Goal: Task Accomplishment & Management: Complete application form

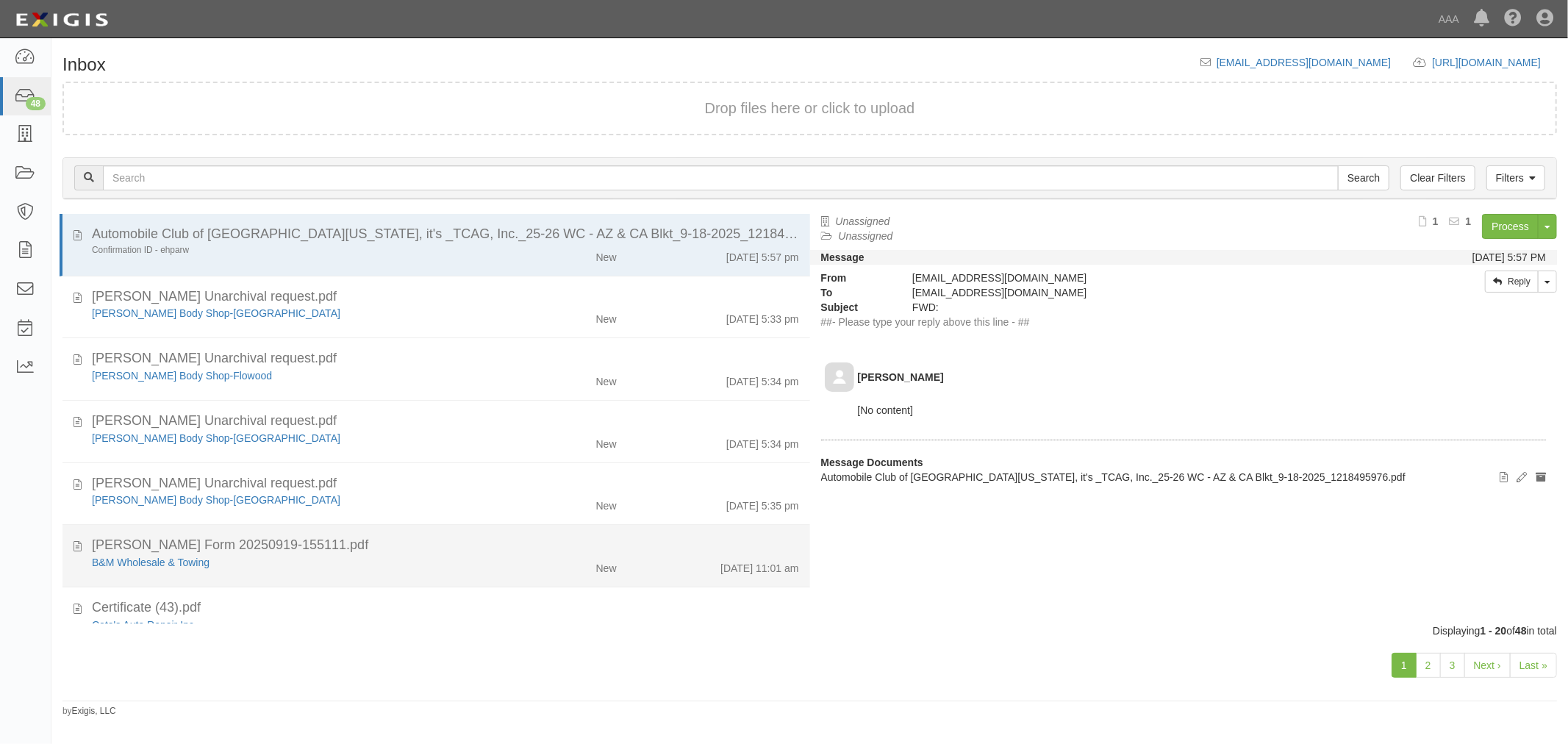
click at [144, 567] on div "B&M Wholesale & Towing" at bounding box center [293, 562] width 403 height 15
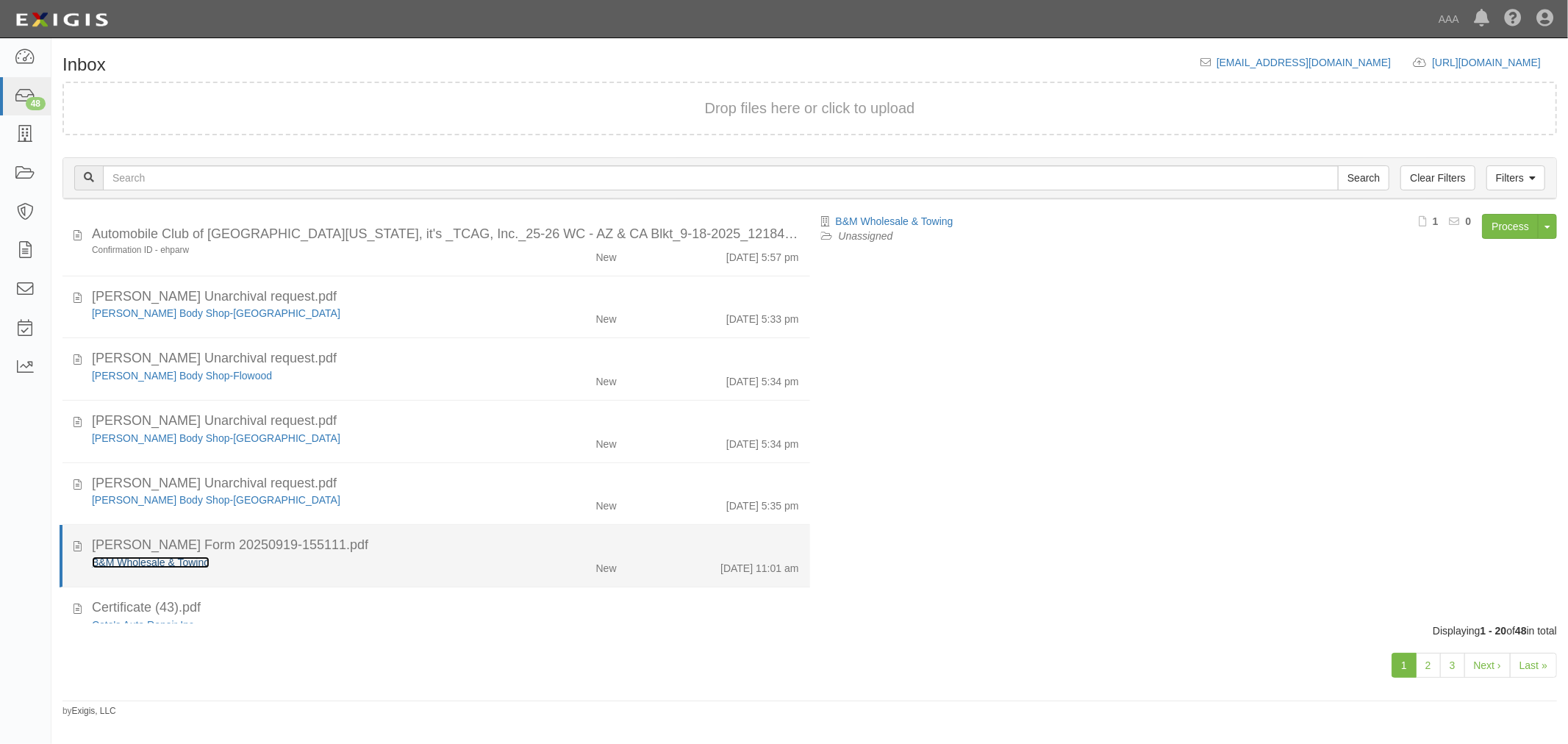
click at [148, 561] on link "B&M Wholesale & Towing" at bounding box center [150, 562] width 118 height 12
click at [481, 561] on div "B&M Wholesale & Towing" at bounding box center [293, 562] width 403 height 15
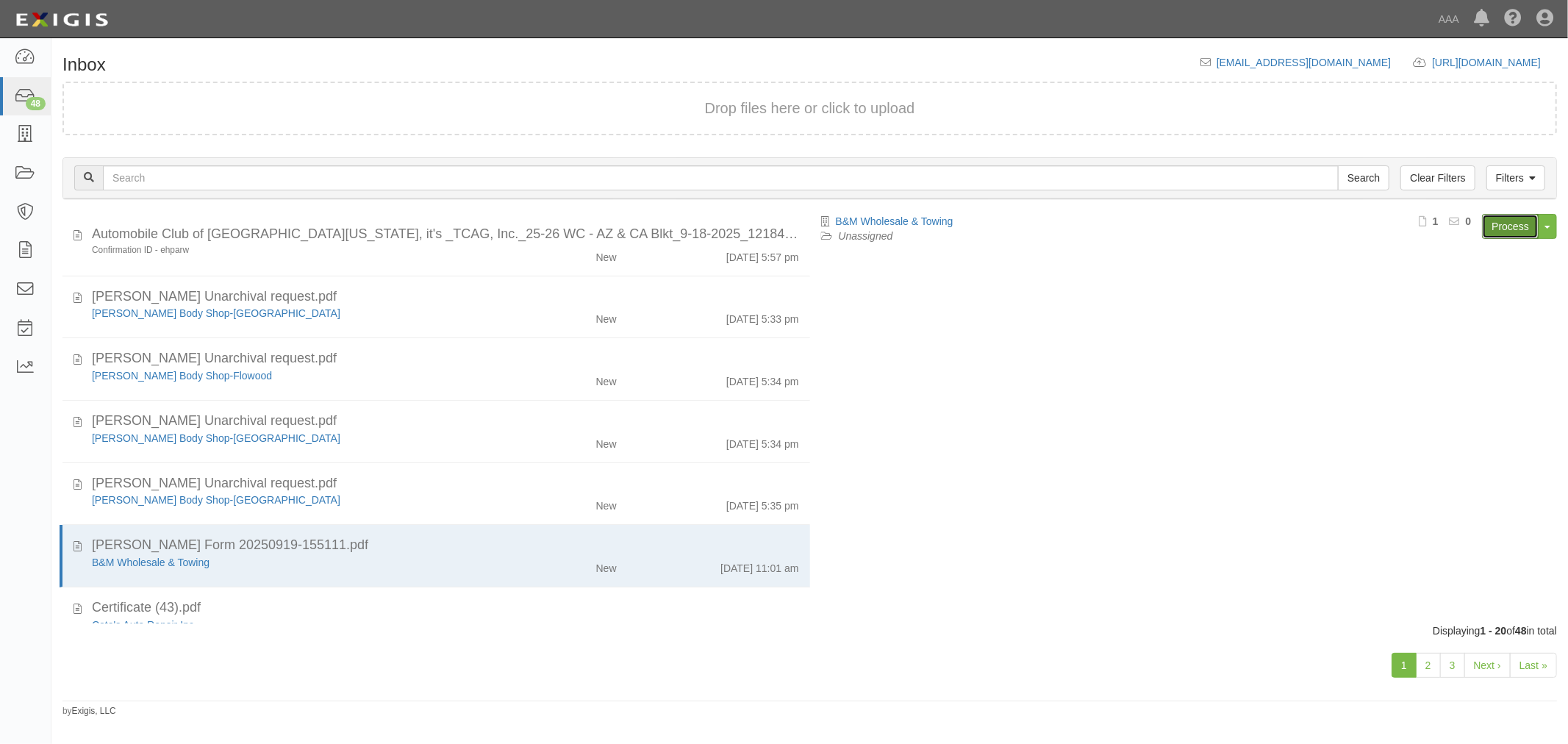
click at [1509, 226] on link "Process" at bounding box center [1510, 226] width 56 height 25
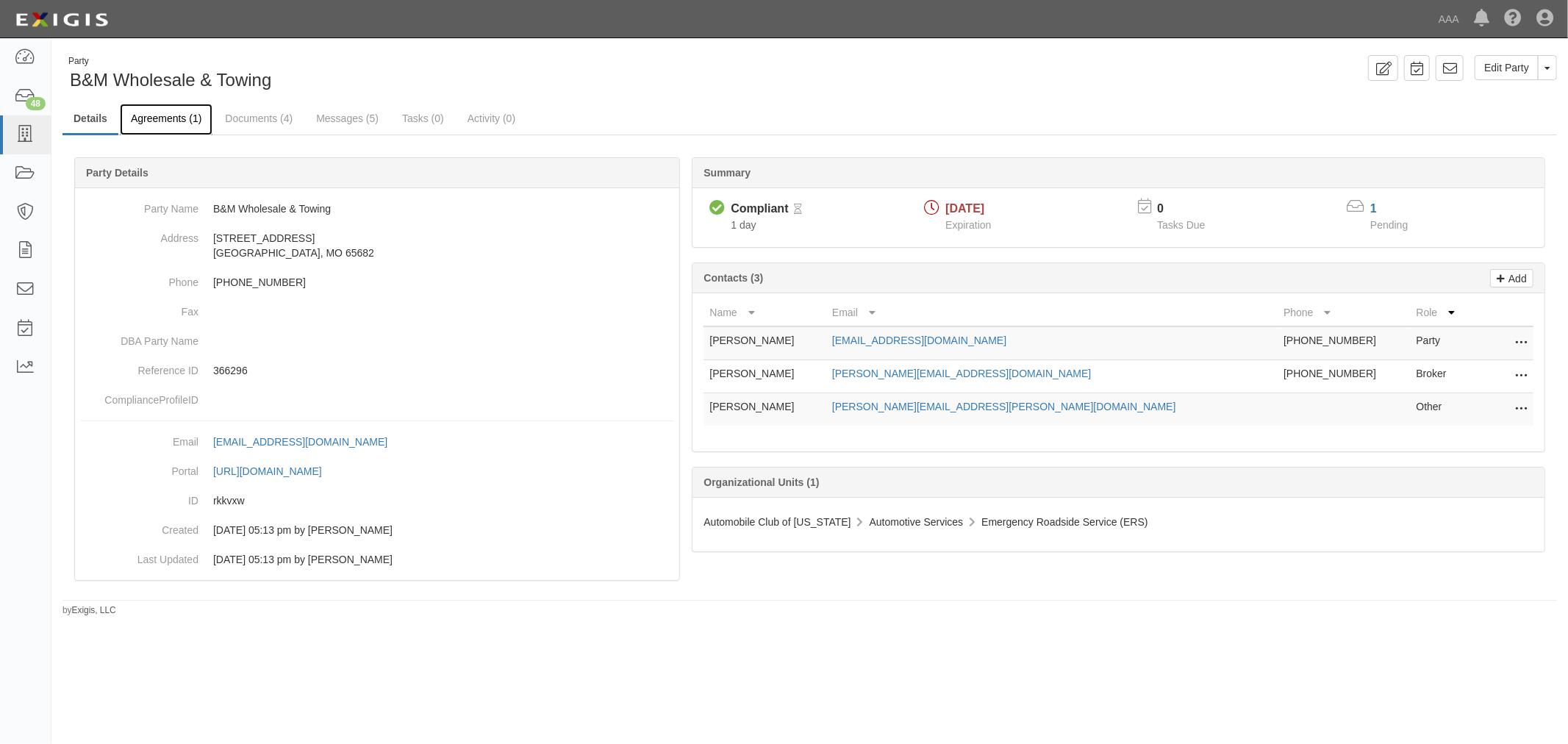
click at [182, 123] on link "Agreements (1)" at bounding box center [166, 119] width 93 height 32
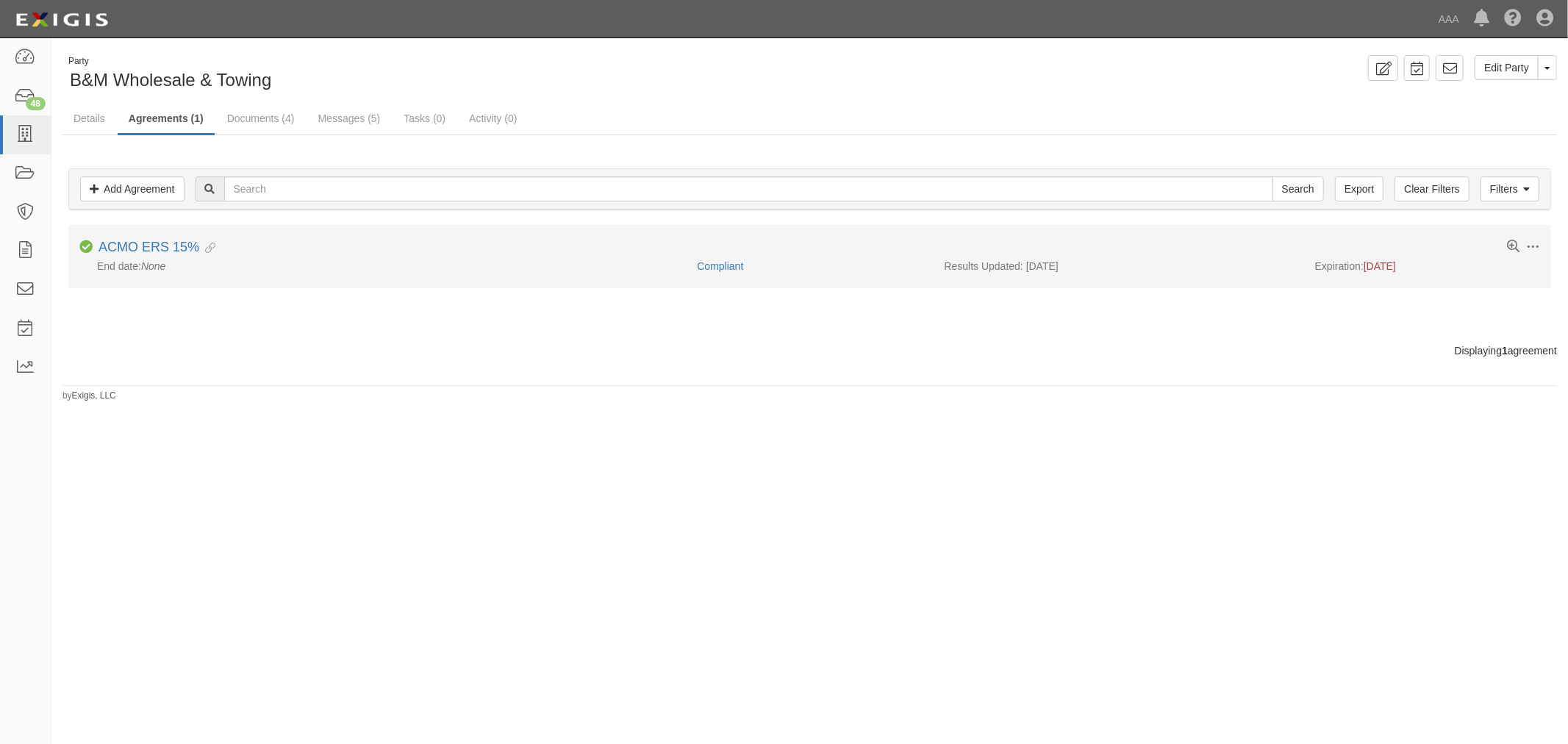
click at [127, 254] on div "ACMO ERS 15% Evidence Linked" at bounding box center [157, 247] width 117 height 16
click at [130, 252] on link "ACMO ERS 15%" at bounding box center [149, 247] width 100 height 15
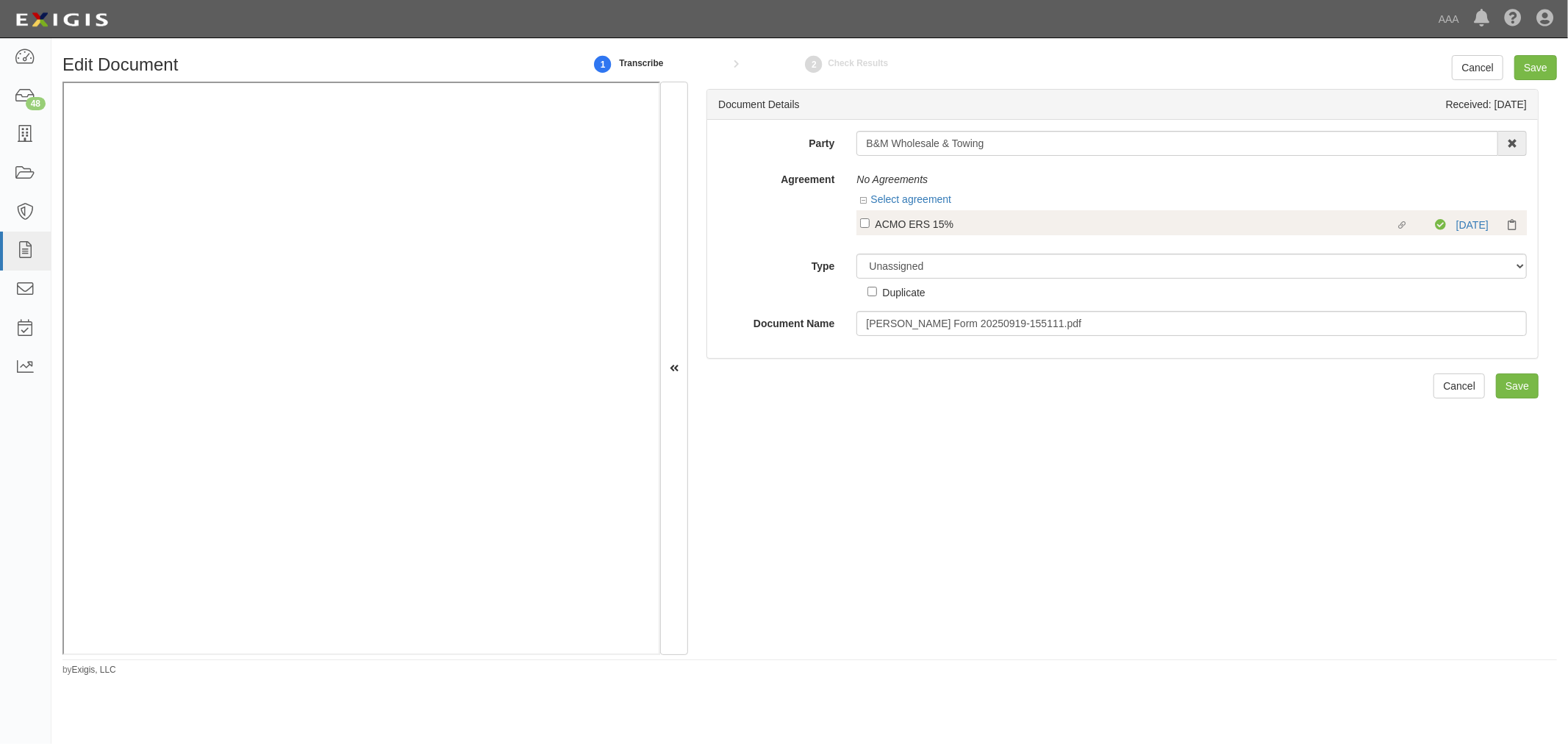
click at [895, 228] on div "ACMO ERS 15%" at bounding box center [1136, 223] width 521 height 16
click at [870, 228] on input "Linked agreement ACMO ERS 15% Linked agreement" at bounding box center [865, 222] width 10 height 10
checkbox input "true"
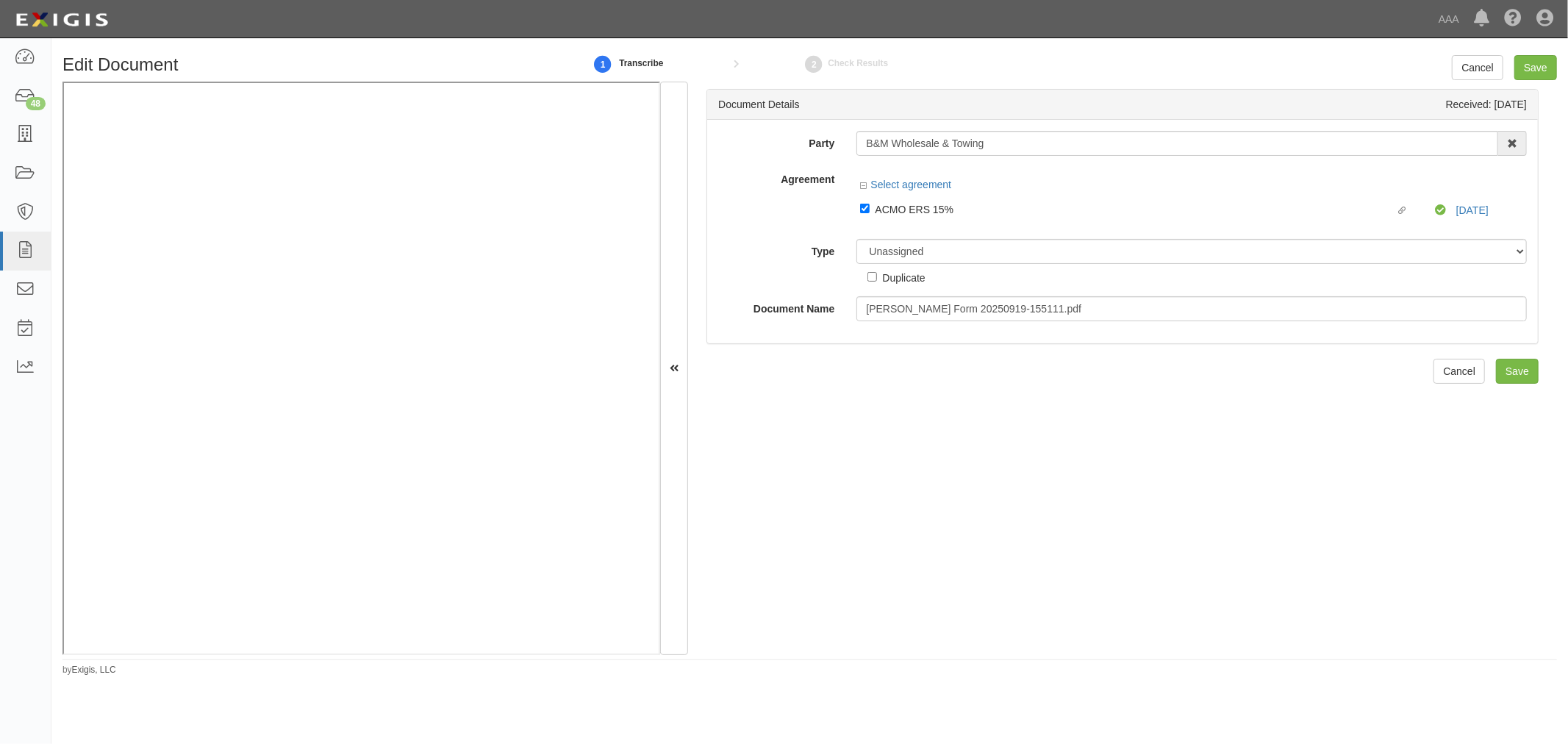
click at [902, 269] on div "Duplicate" at bounding box center [896, 274] width 57 height 22
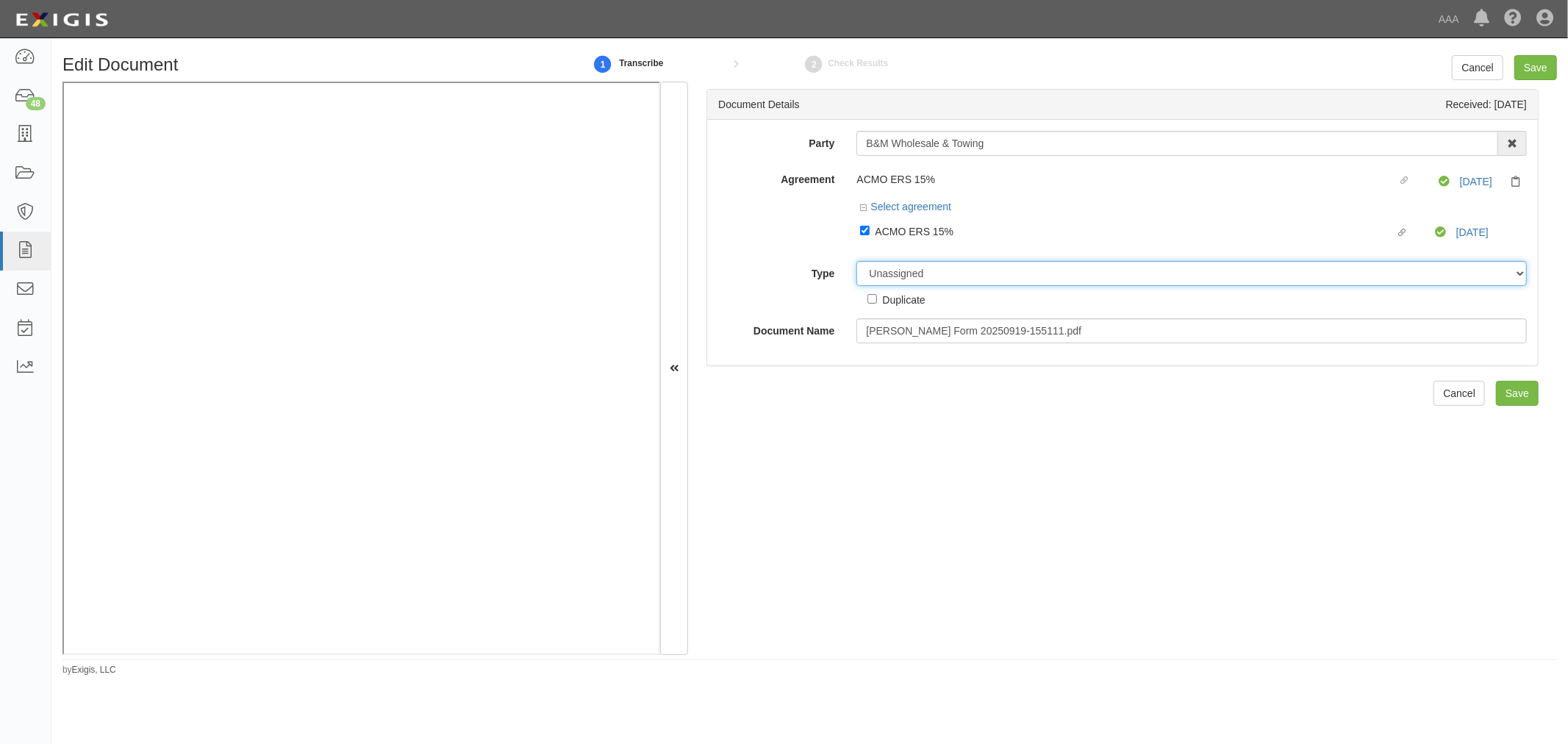
click at [902, 269] on select "Unassigned Binder Cancellation Notice Certificate Contract Endorsement Insuranc…" at bounding box center [1191, 273] width 670 height 25
select select "OtherDetail"
click at [856, 263] on select "Unassigned Binder Cancellation Notice Certificate Contract Endorsement Insuranc…" at bounding box center [1191, 273] width 670 height 25
click at [1530, 63] on input "Save" at bounding box center [1535, 67] width 42 height 25
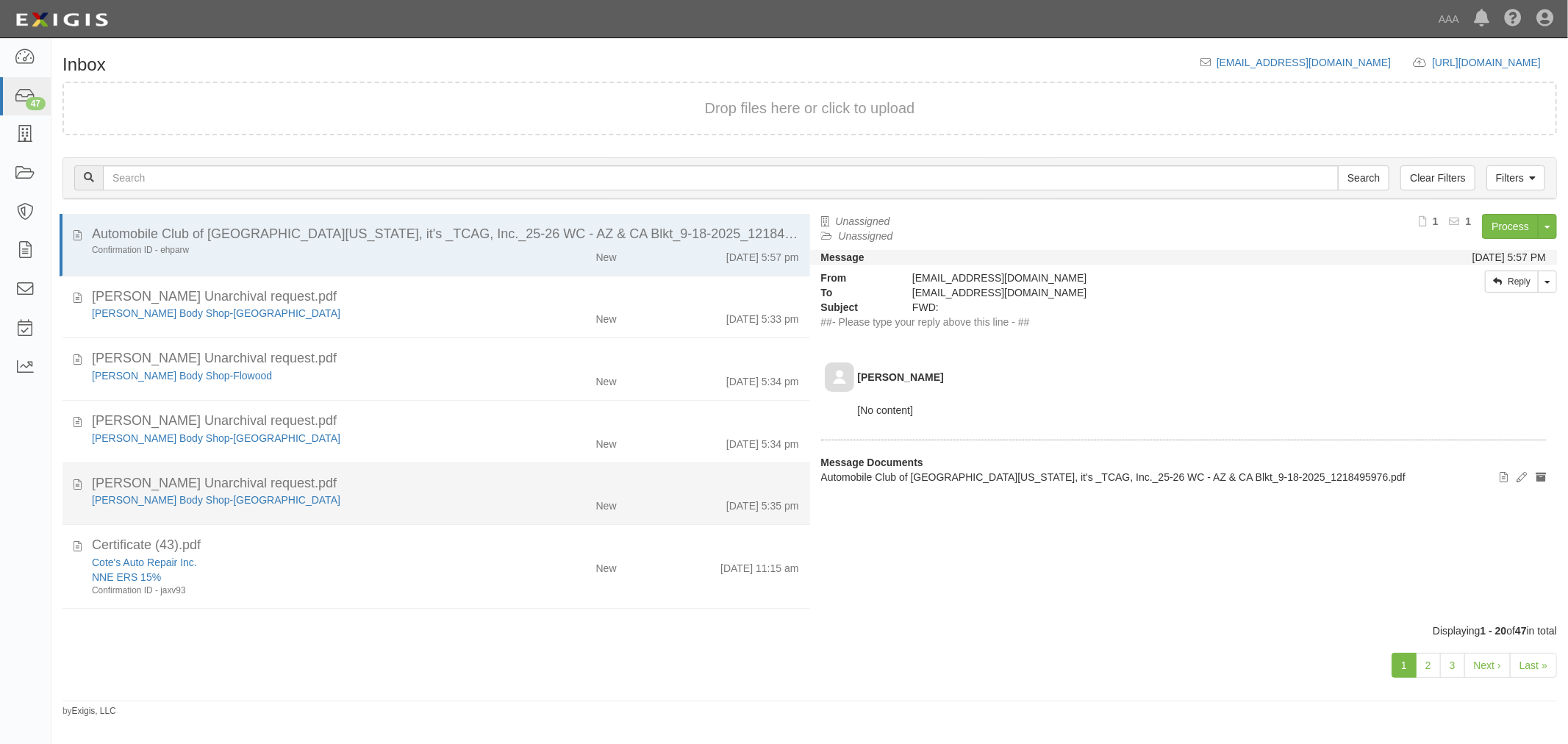
click at [531, 498] on div "New" at bounding box center [566, 503] width 121 height 21
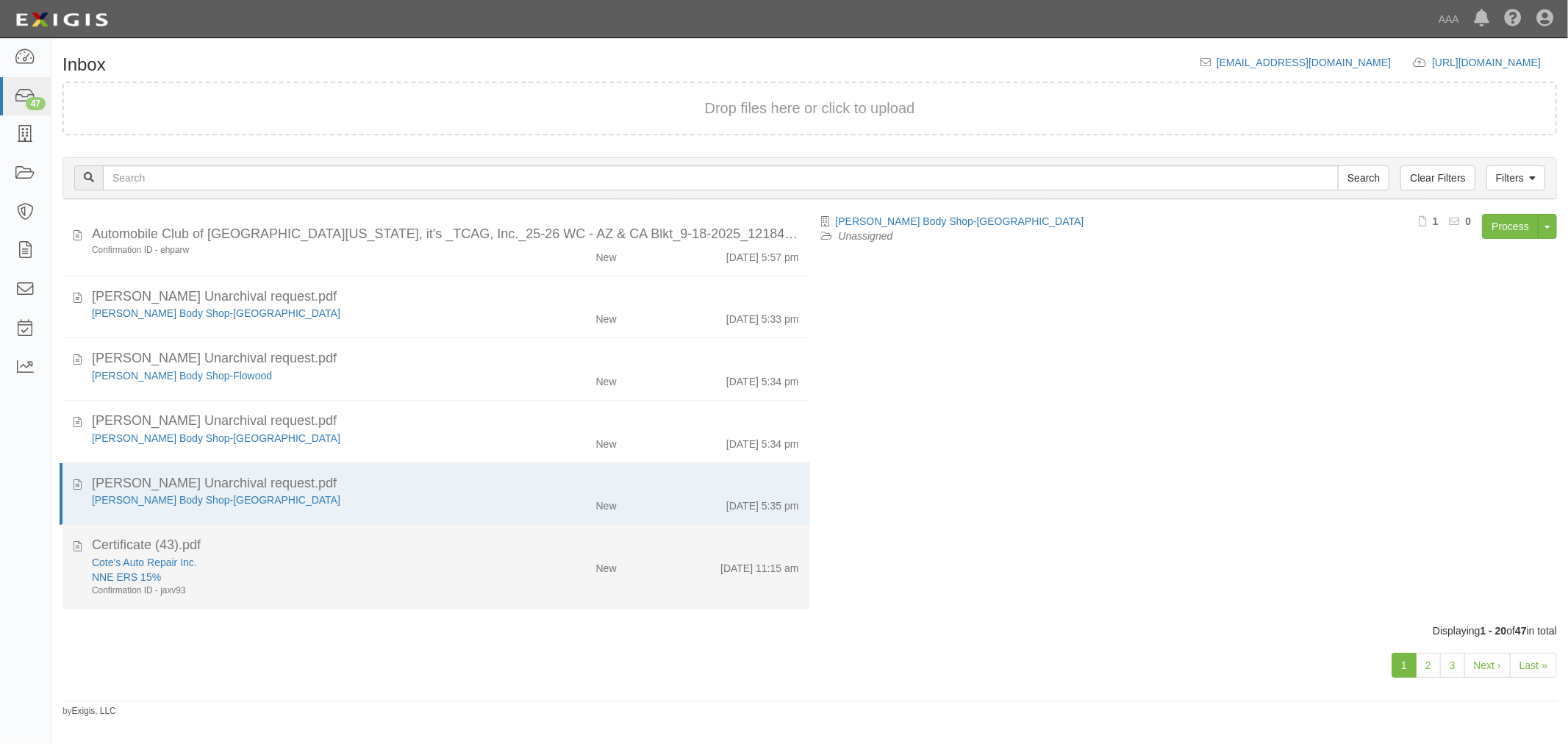
click at [517, 552] on div "Certificate (43).pdf" at bounding box center [445, 546] width 707 height 19
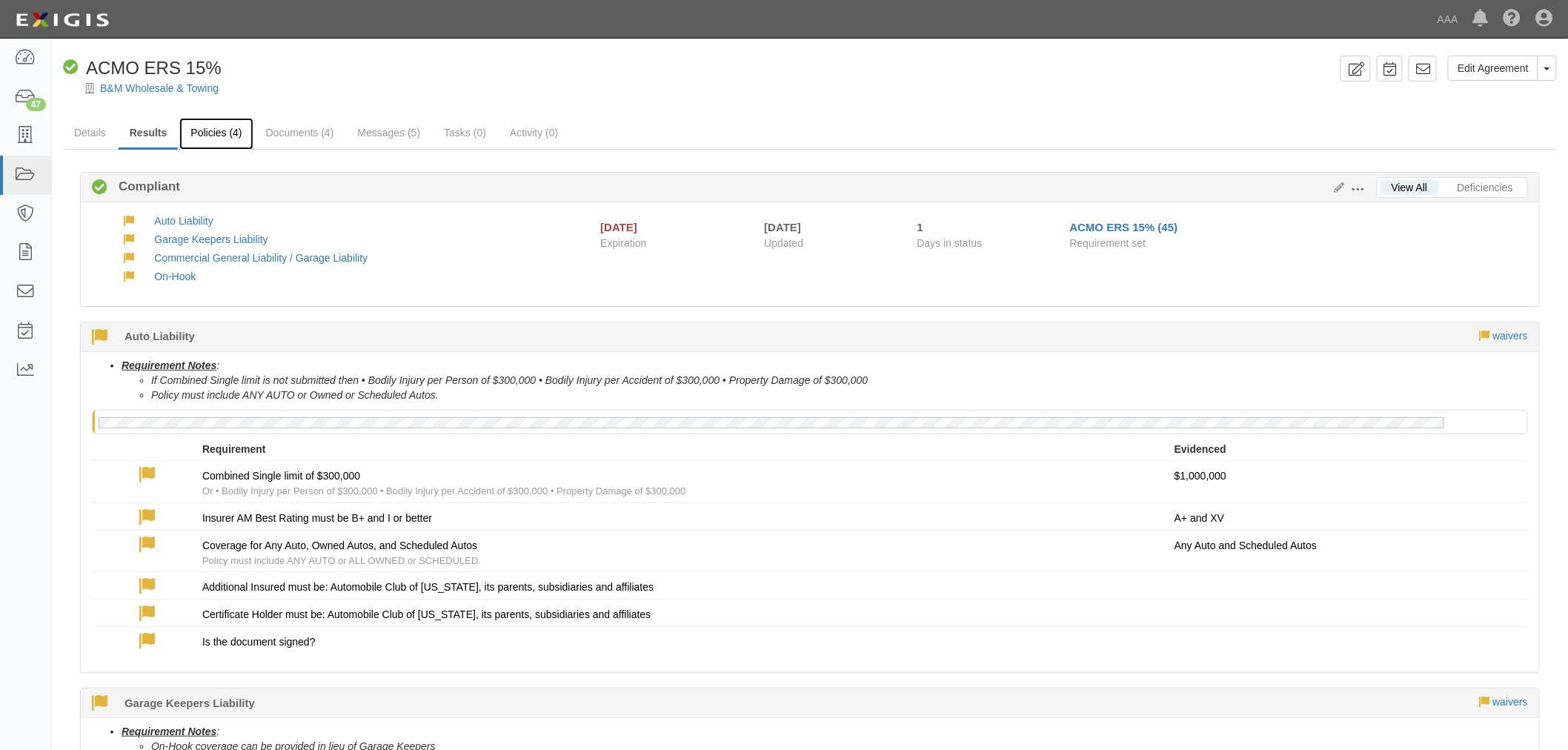
click at [233, 127] on link "Policies (4)" at bounding box center [216, 133] width 73 height 32
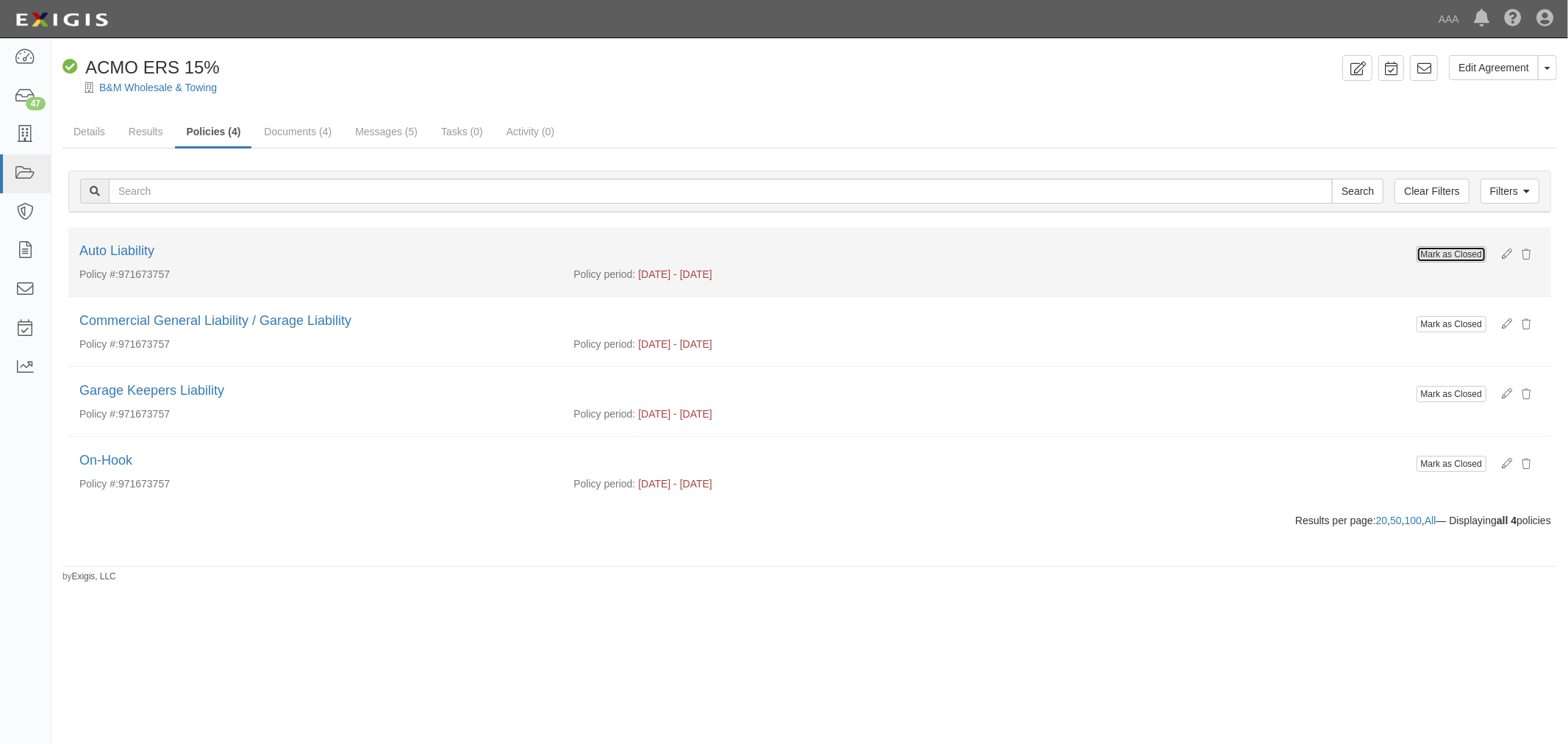
click at [1447, 256] on button "Mark as Closed" at bounding box center [1451, 254] width 70 height 16
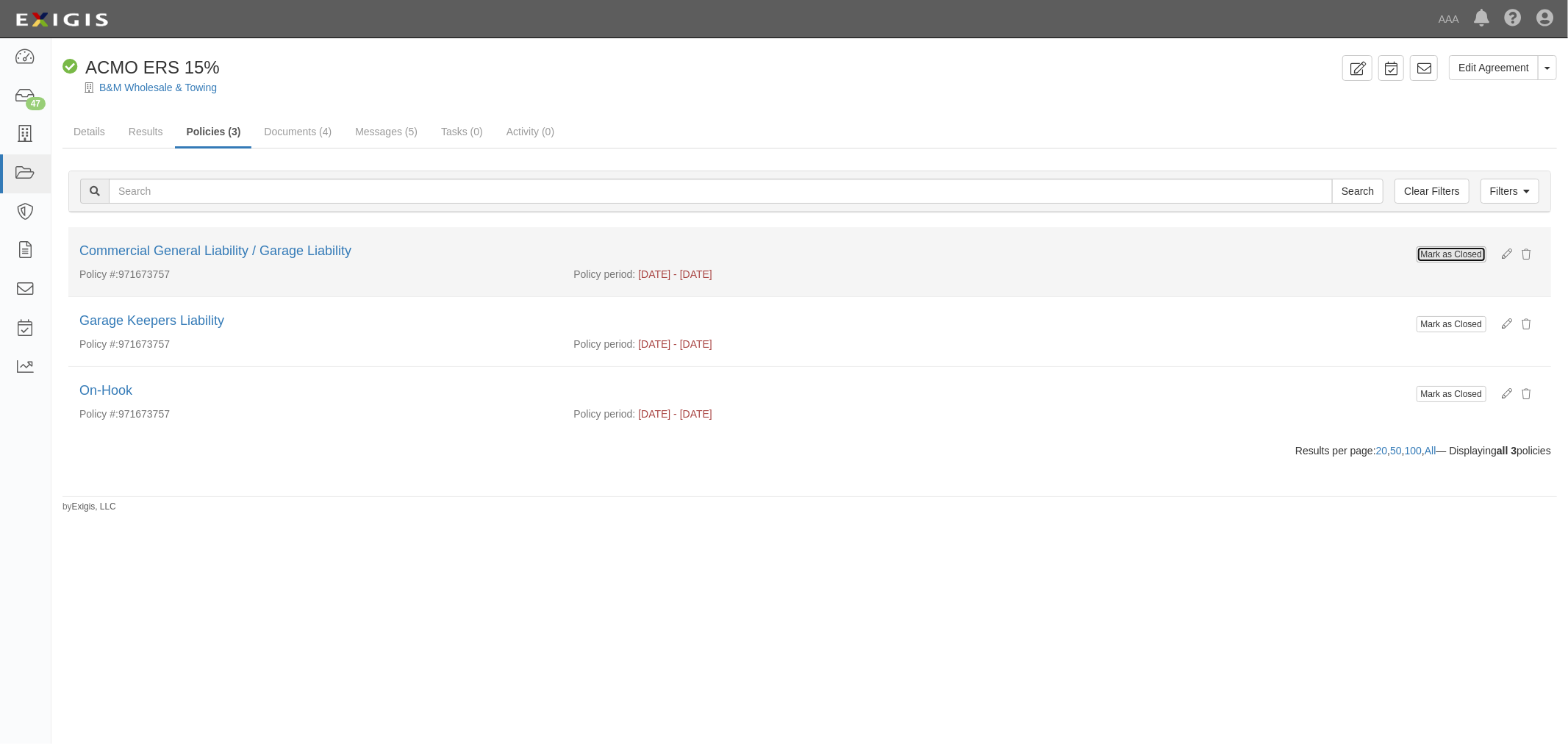
click at [1436, 254] on button "Mark as Closed" at bounding box center [1451, 254] width 70 height 16
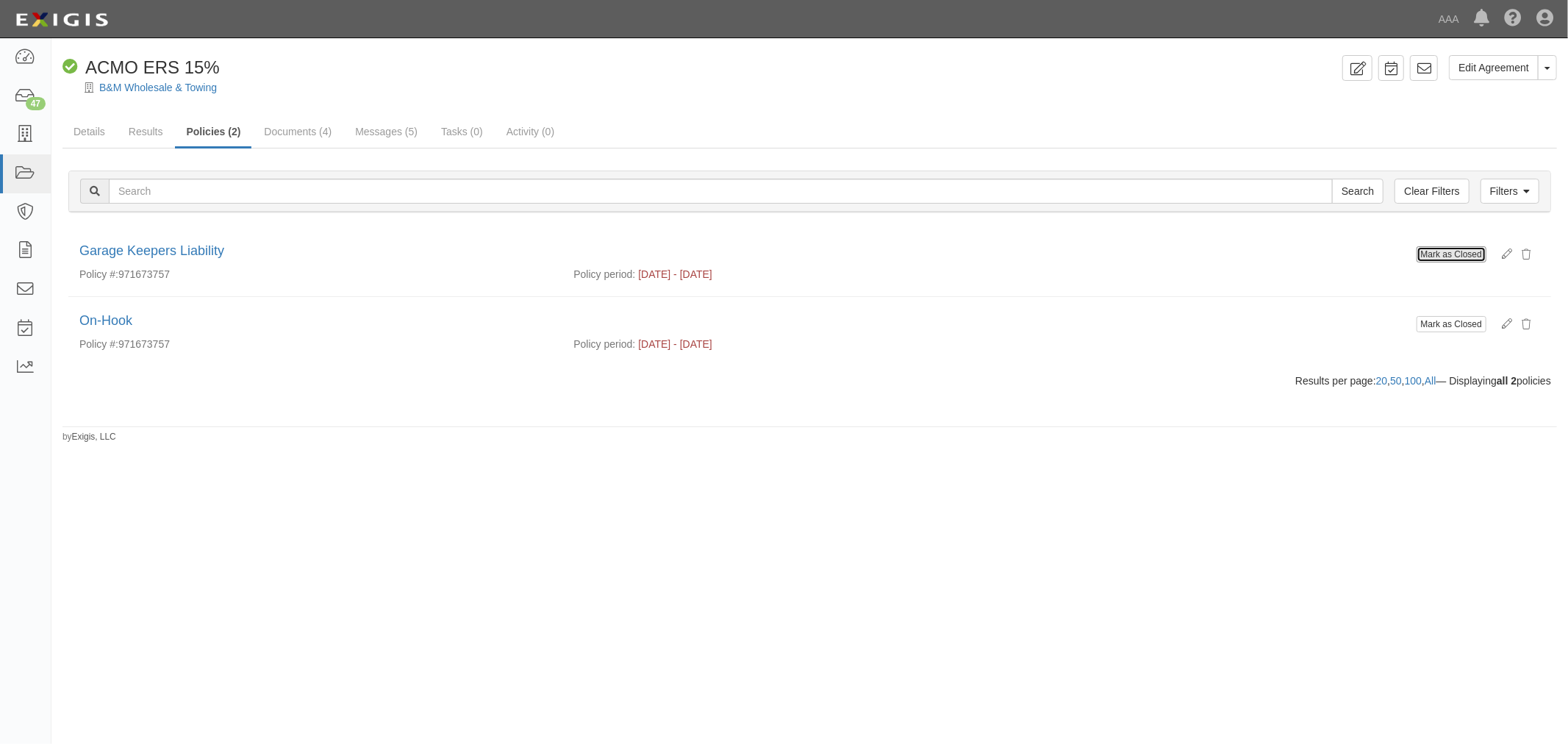
click at [1450, 260] on button "Mark as Closed" at bounding box center [1451, 254] width 70 height 16
drag, startPoint x: 1444, startPoint y: 255, endPoint x: 863, endPoint y: 90, distance: 604.0
click at [1445, 255] on button "Mark as Closed" at bounding box center [1451, 254] width 70 height 16
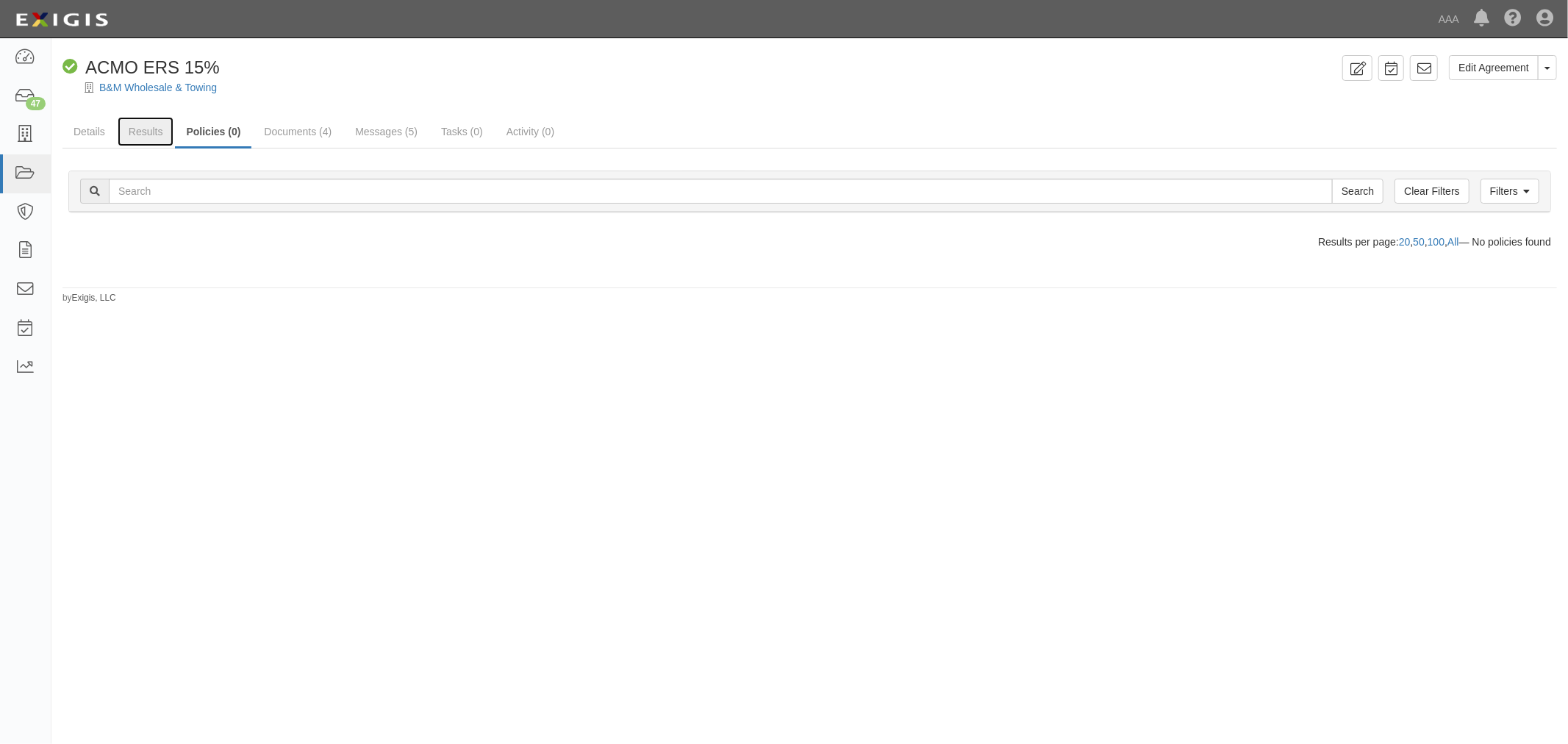
click at [151, 132] on link "Results" at bounding box center [145, 131] width 56 height 29
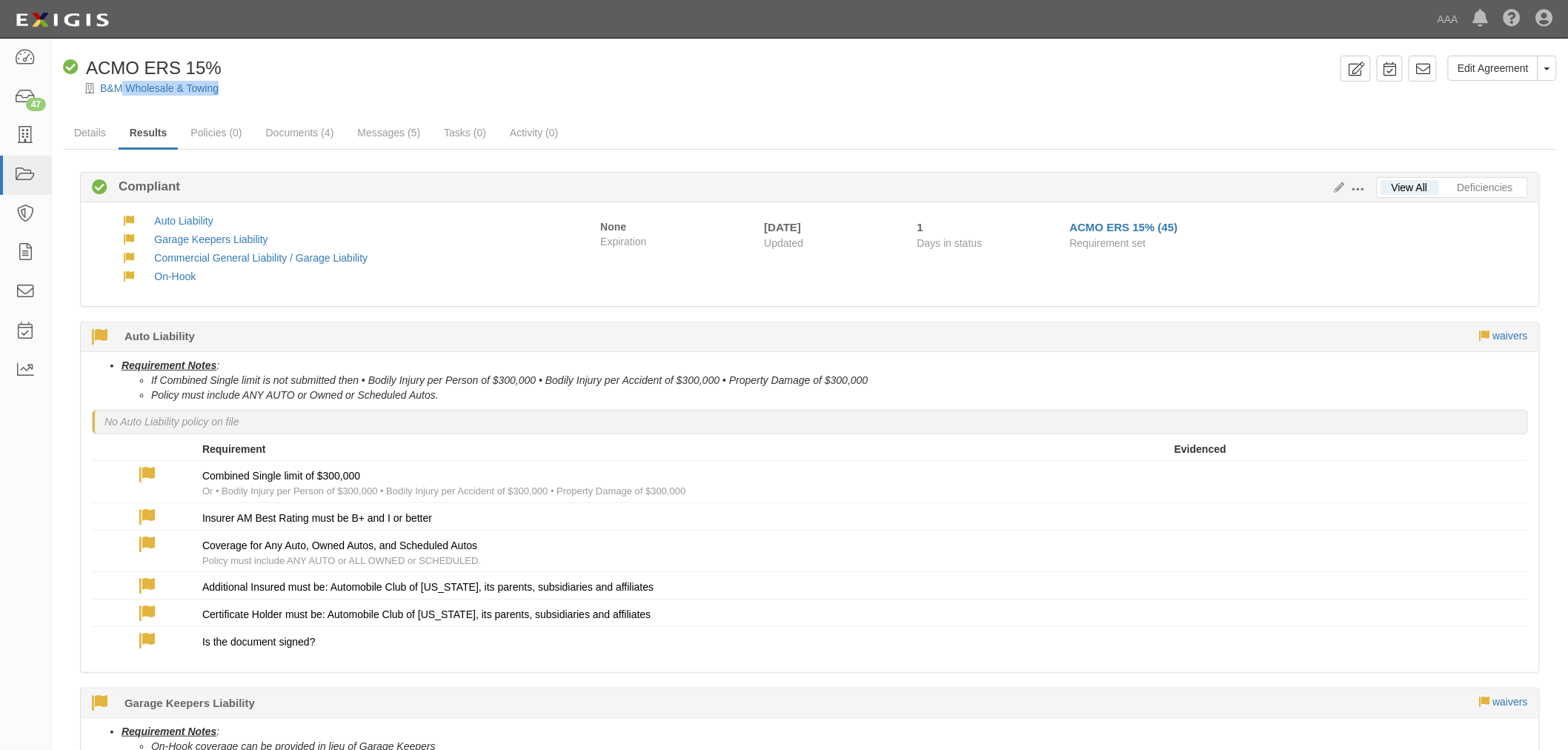
drag, startPoint x: 133, startPoint y: 94, endPoint x: 263, endPoint y: 92, distance: 130.0
click at [263, 92] on div "B&M Wholesale & Towing" at bounding box center [821, 88] width 1494 height 15
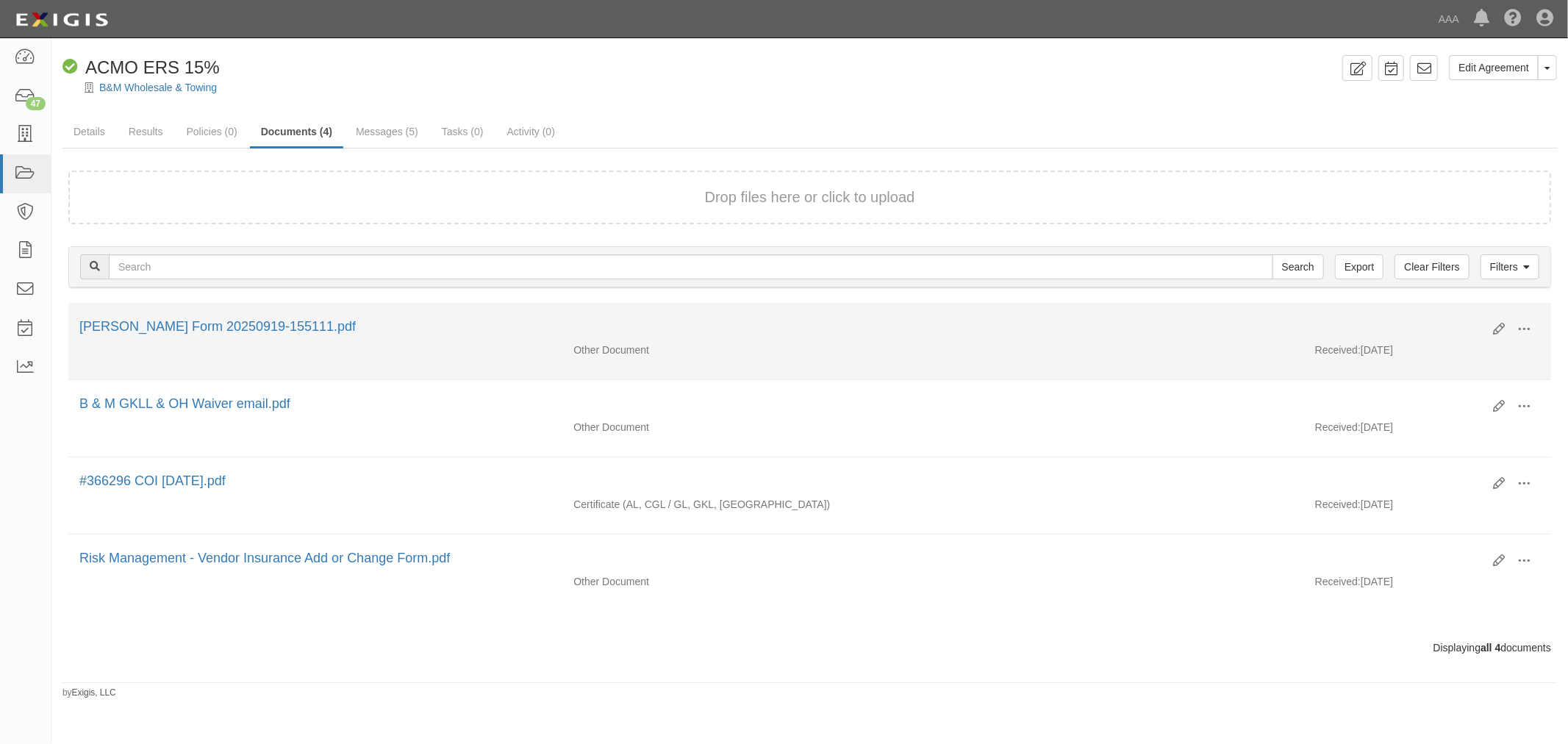
click at [1493, 329] on div "Edit View View details Archive" at bounding box center [1511, 330] width 58 height 25
click at [1494, 327] on icon at bounding box center [1499, 330] width 12 height 12
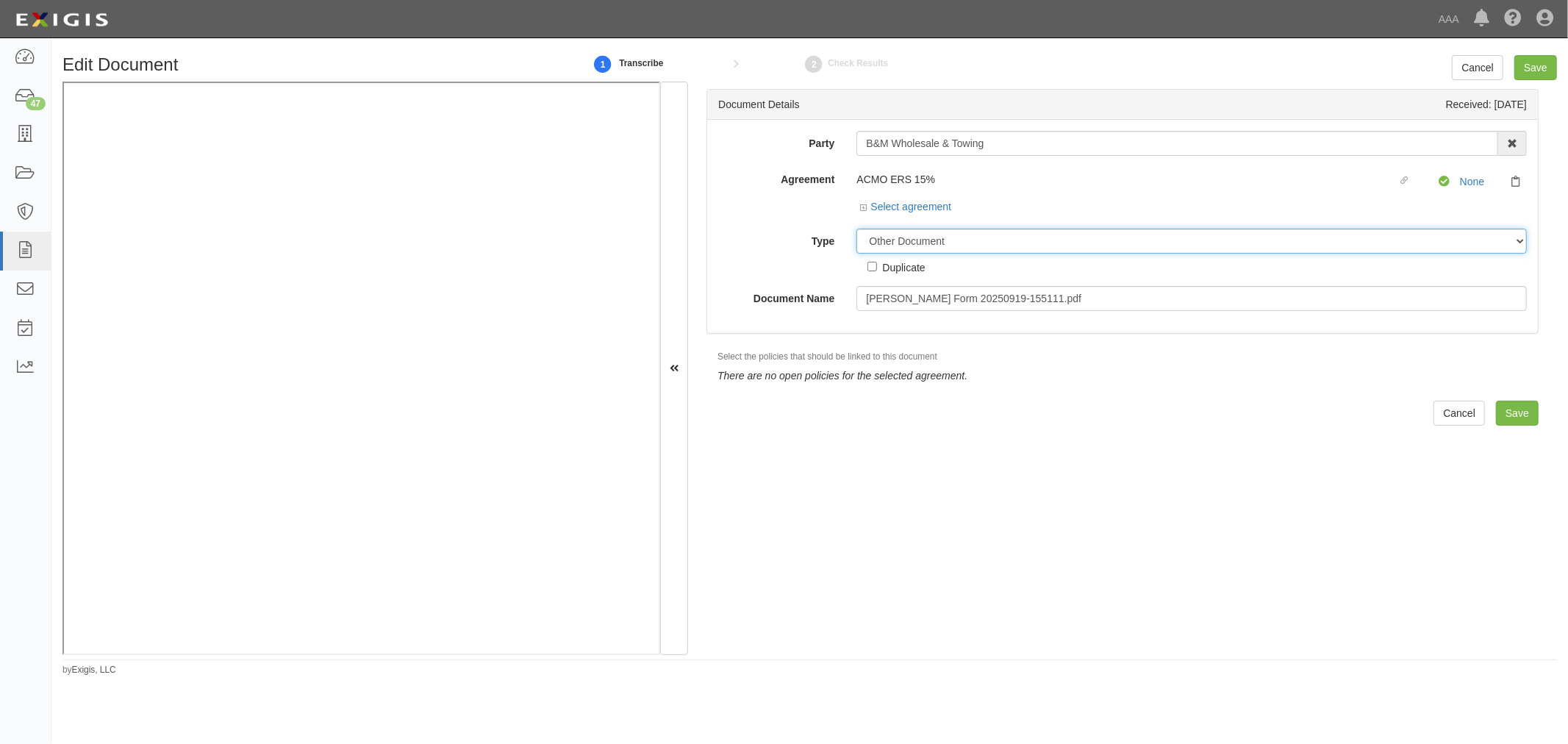
click at [939, 234] on select "Unassigned Binder Cancellation Notice Certificate Contract Endorsement Insuranc…" at bounding box center [1191, 241] width 670 height 25
select select "CertificateDetail"
click at [856, 230] on select "Unassigned Binder Cancellation Notice Certificate Contract Endorsement Insuranc…" at bounding box center [1191, 241] width 670 height 25
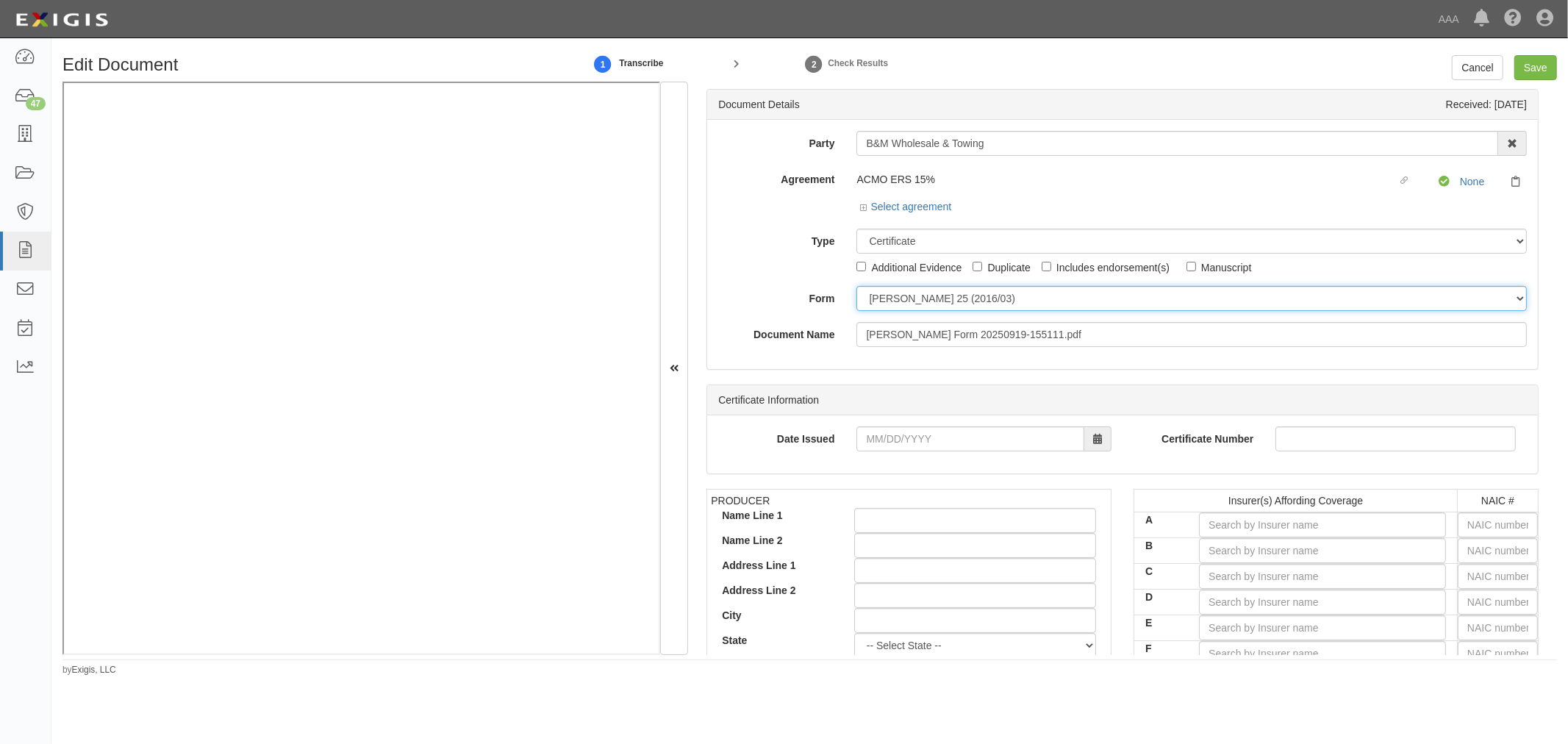
click at [922, 299] on select "ACORD 25 (2016/03) ACORD 101 ACORD 855 NY (2014/05) General" at bounding box center [1191, 298] width 670 height 25
select select "GeneralFormDetail"
click at [856, 287] on select "ACORD 25 (2016/03) ACORD 101 ACORD 855 NY (2014/05) General" at bounding box center [1191, 298] width 670 height 25
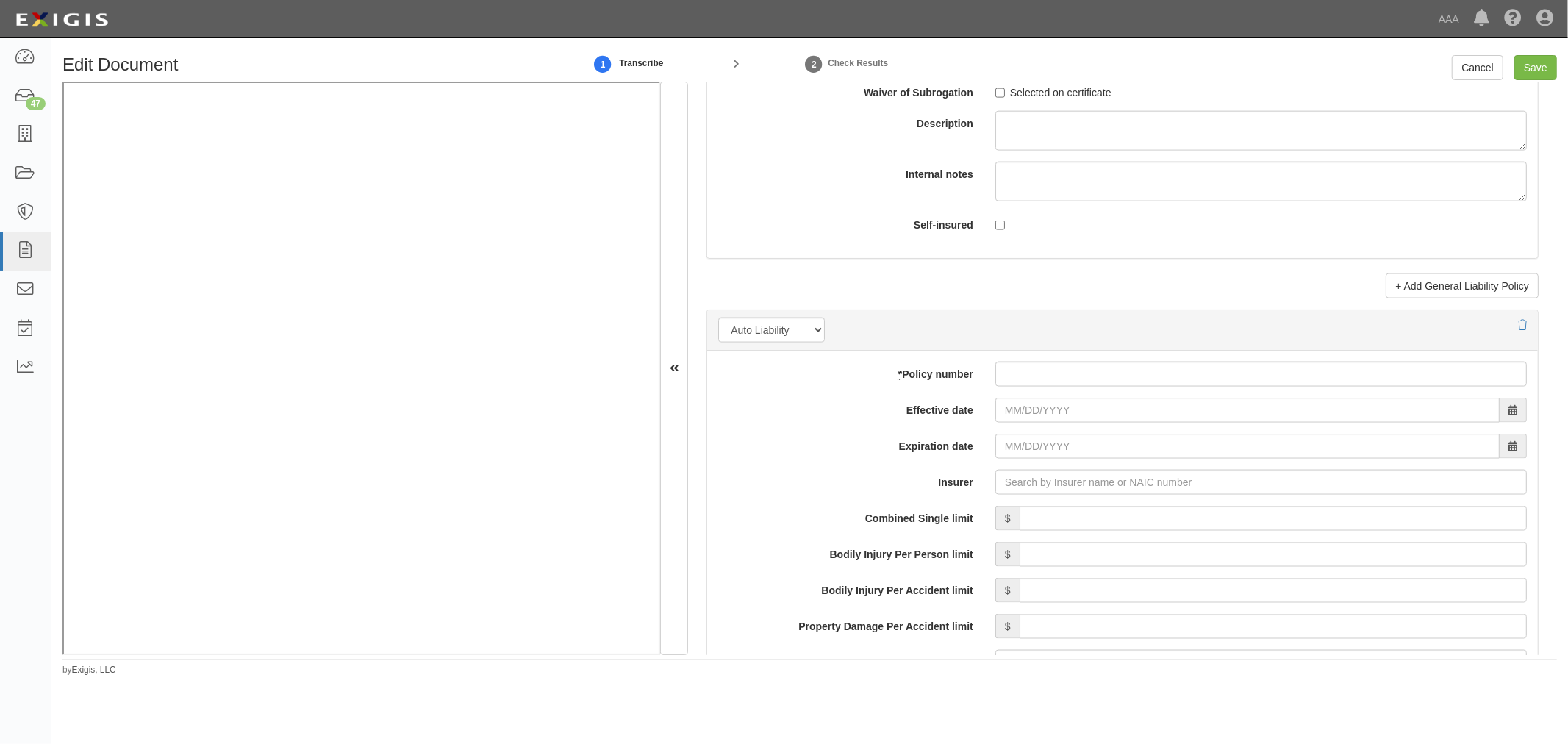
scroll to position [1770, 0]
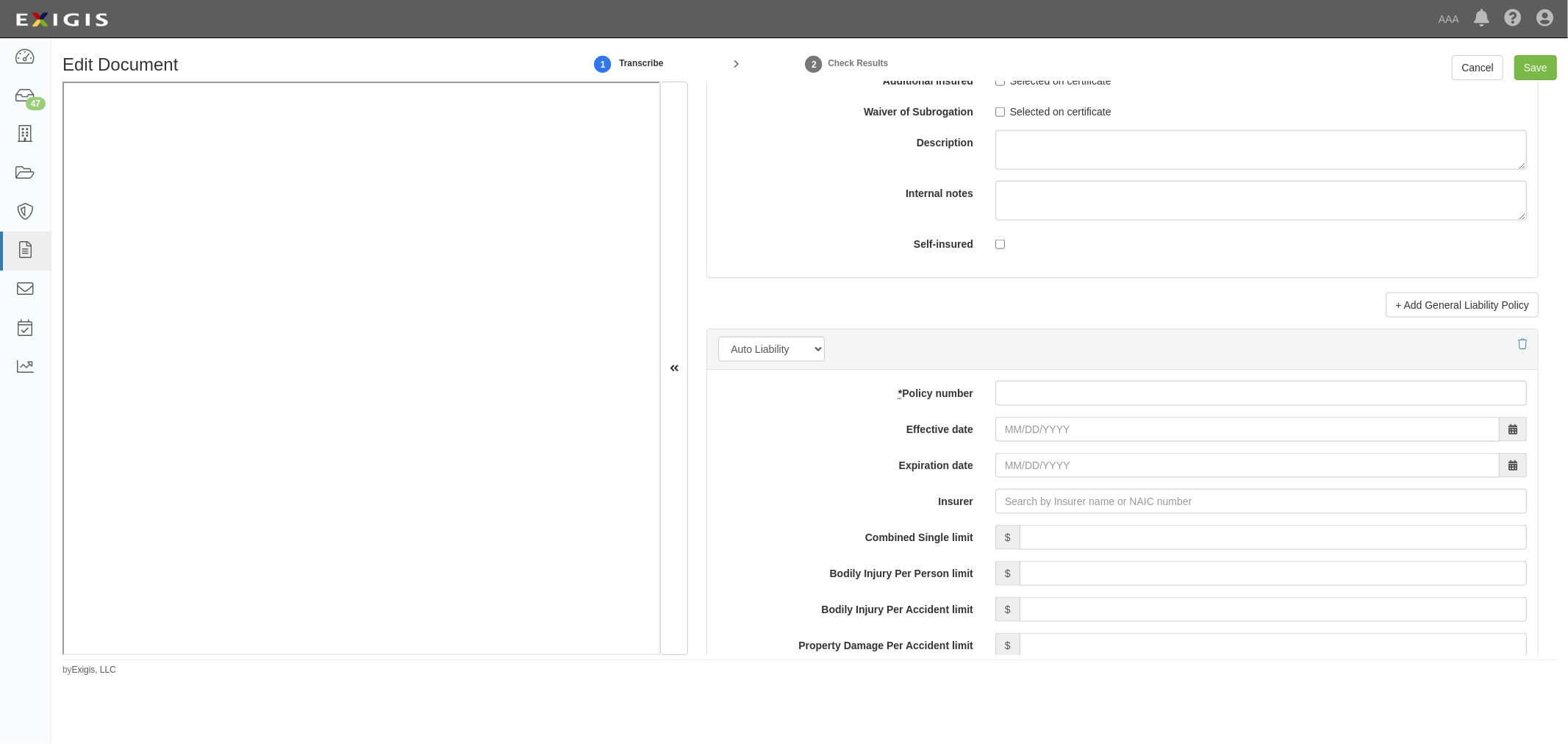
drag, startPoint x: 1009, startPoint y: 375, endPoint x: 1016, endPoint y: 397, distance: 23.1
click at [1016, 393] on div "add update renew This new policy will be added This new policy will update exis…" at bounding box center [1123, 746] width 831 height 751
paste input "863310707"
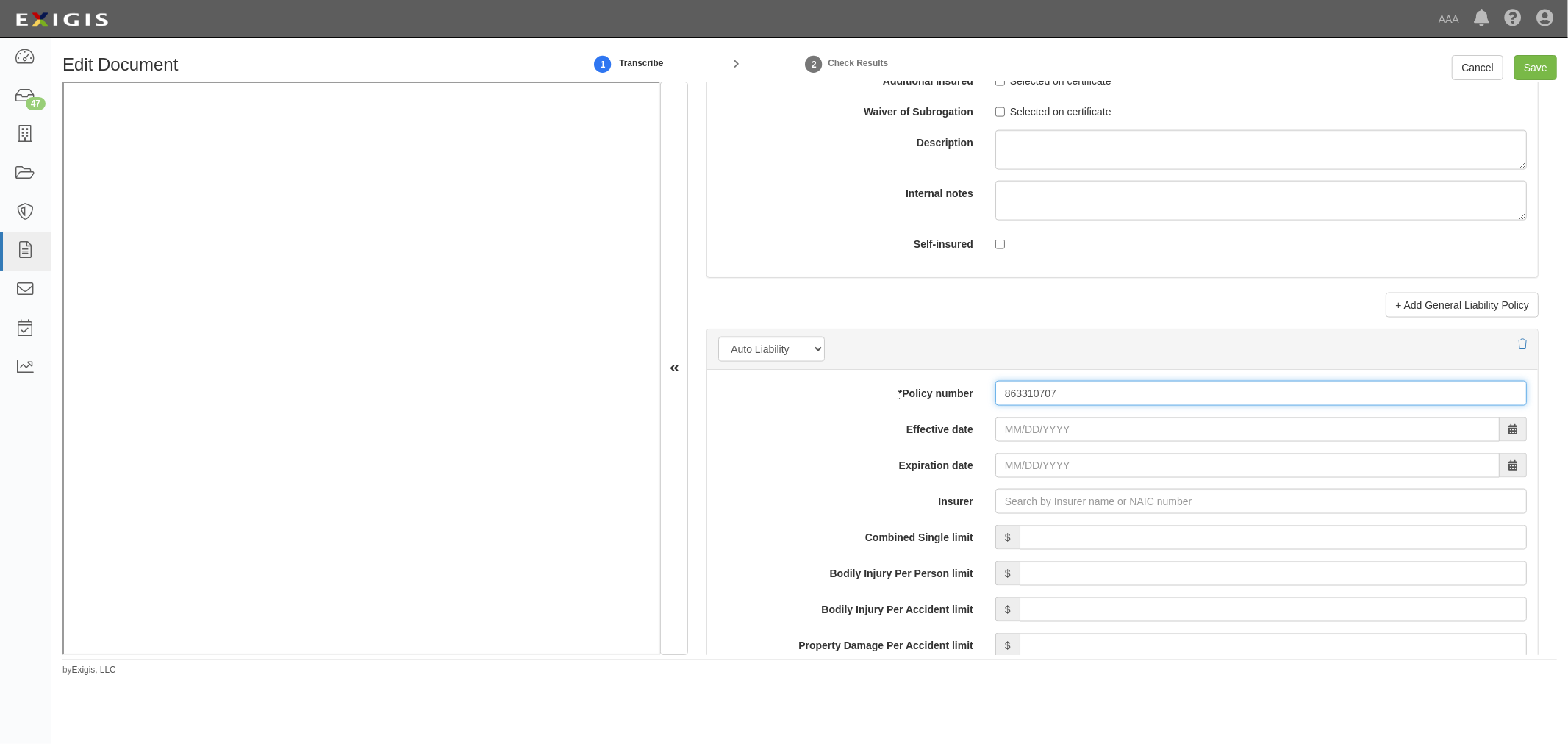
click at [1017, 405] on input "863310707" at bounding box center [1261, 393] width 532 height 25
type input "863310707"
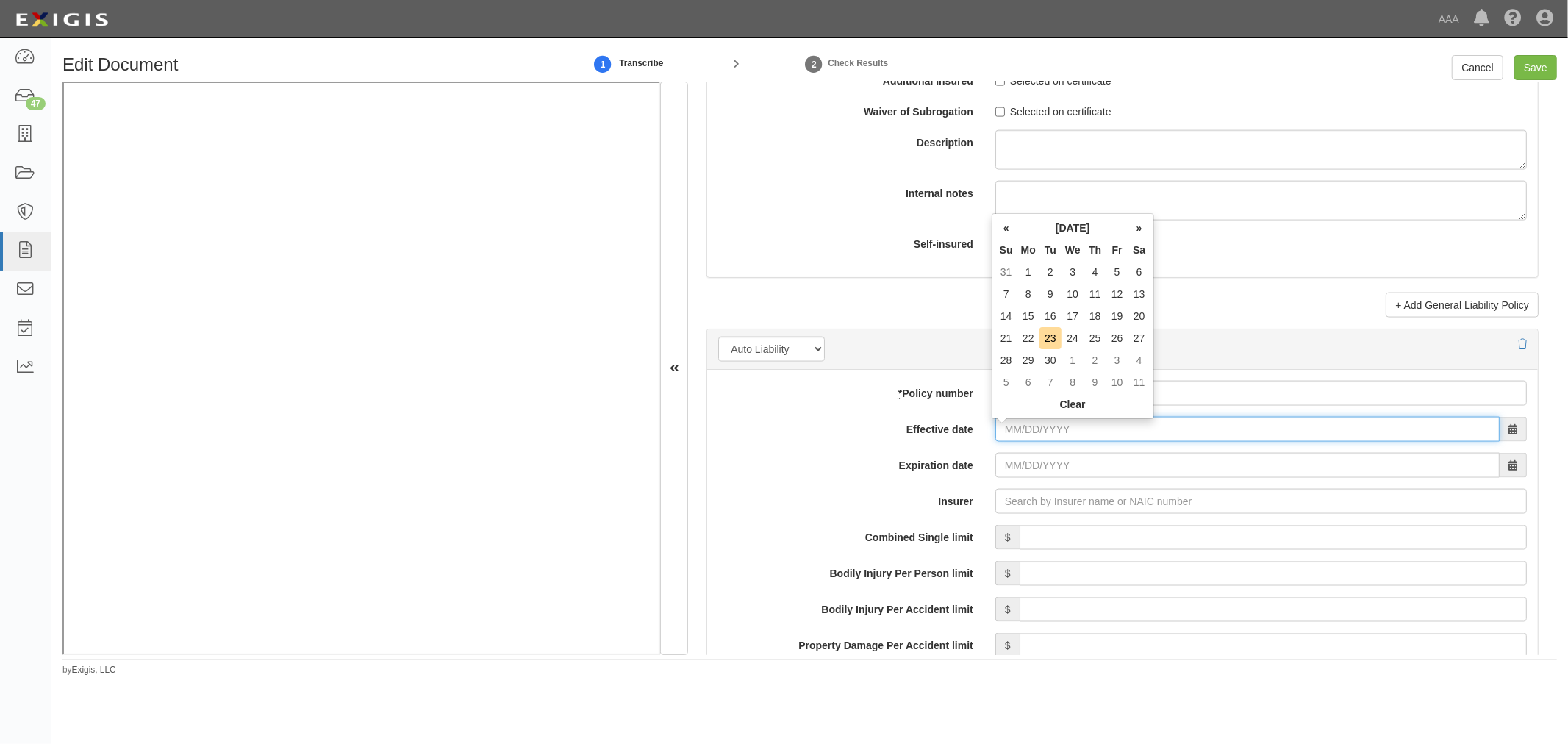
click at [1013, 431] on input "Effective date" at bounding box center [1247, 429] width 504 height 25
type input "09/19/2025"
type input "09/19/2026"
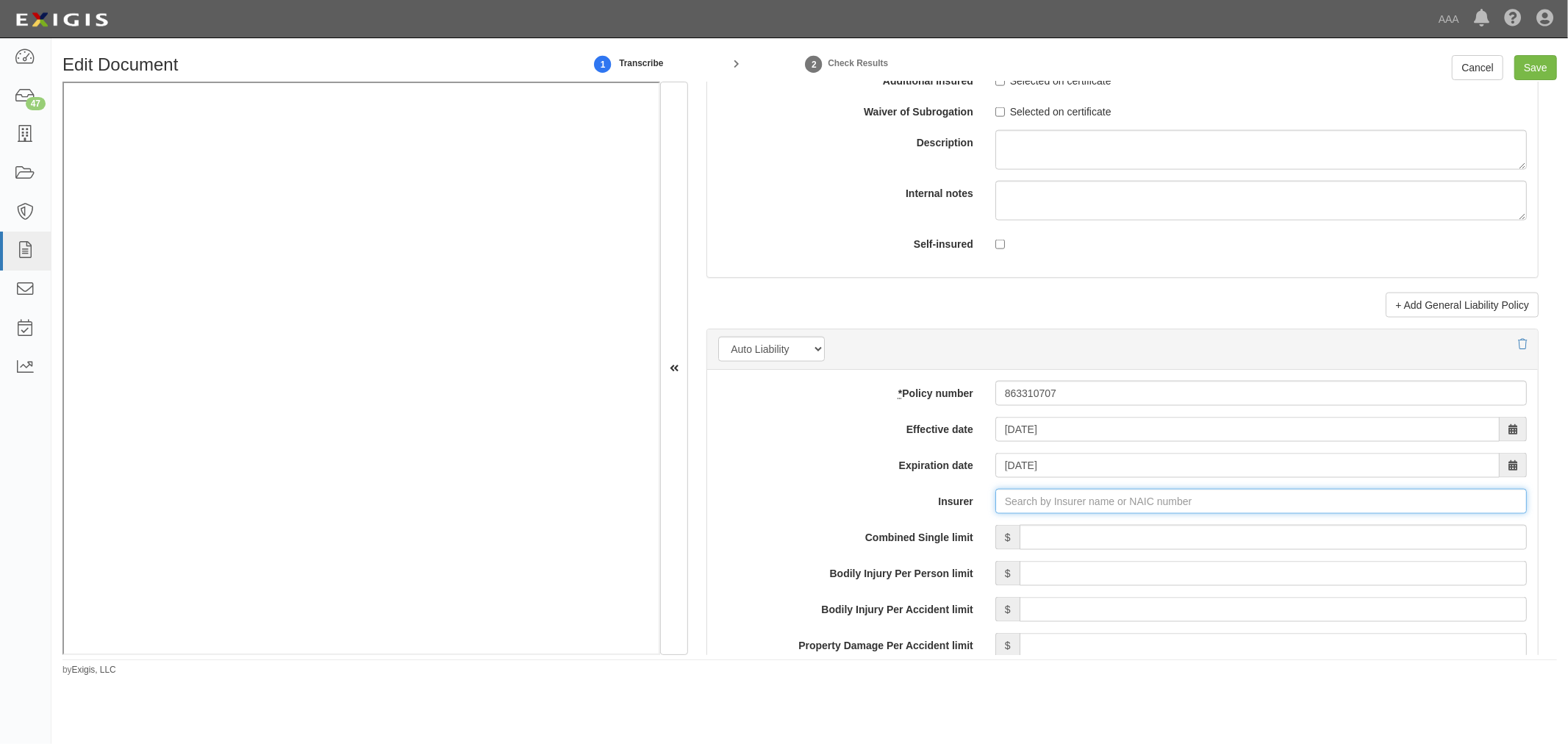
type input "21st Century Advantage Insurance Company (25232) NR Rating"
type input "2"
click at [970, 539] on div "Progressive Casualty Insurance Company ( 24260 ) A+ XV Rating" at bounding box center [1062, 529] width 324 height 19
type input "Progressive Casualty Insurance Company (24260) A+ XV Rating"
click at [1040, 538] on input "Combined Single limit" at bounding box center [1273, 537] width 508 height 25
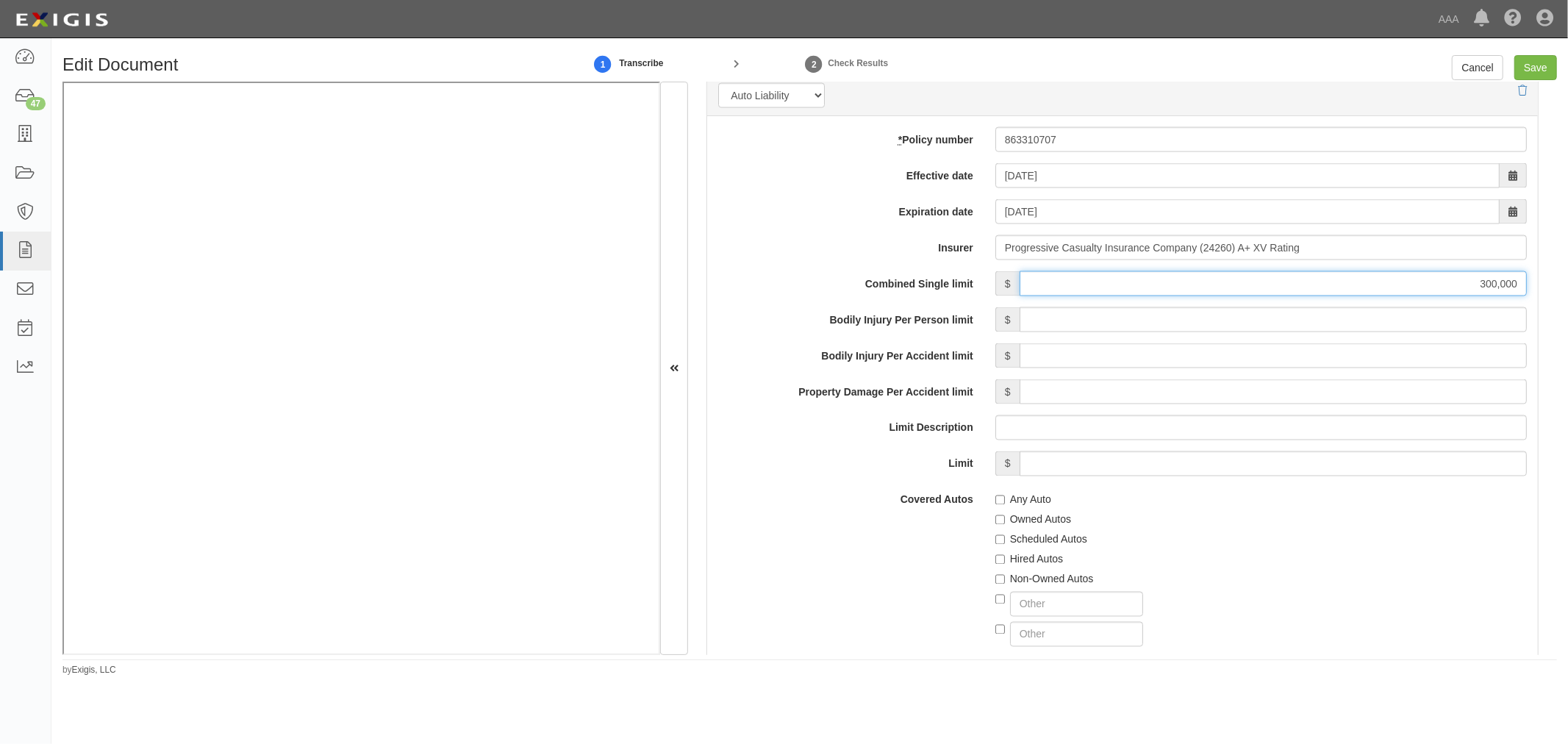
scroll to position [2314, 0]
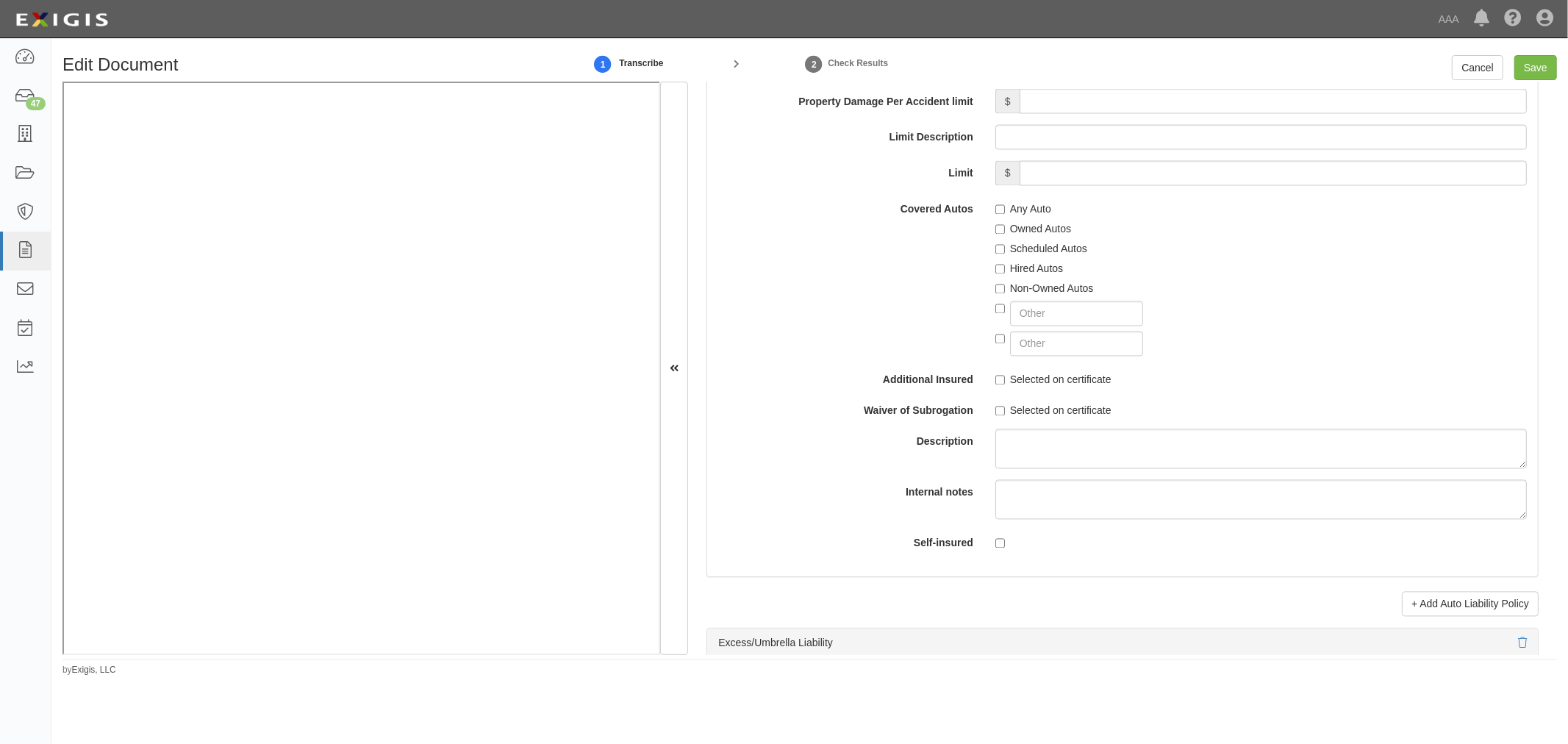
type input "300,000"
click at [1018, 200] on div "Any Auto" at bounding box center [1261, 207] width 532 height 20
click at [1017, 212] on label "Any Auto" at bounding box center [1023, 209] width 56 height 15
click at [1005, 212] on input "Any Auto" at bounding box center [1000, 209] width 10 height 10
checkbox input "true"
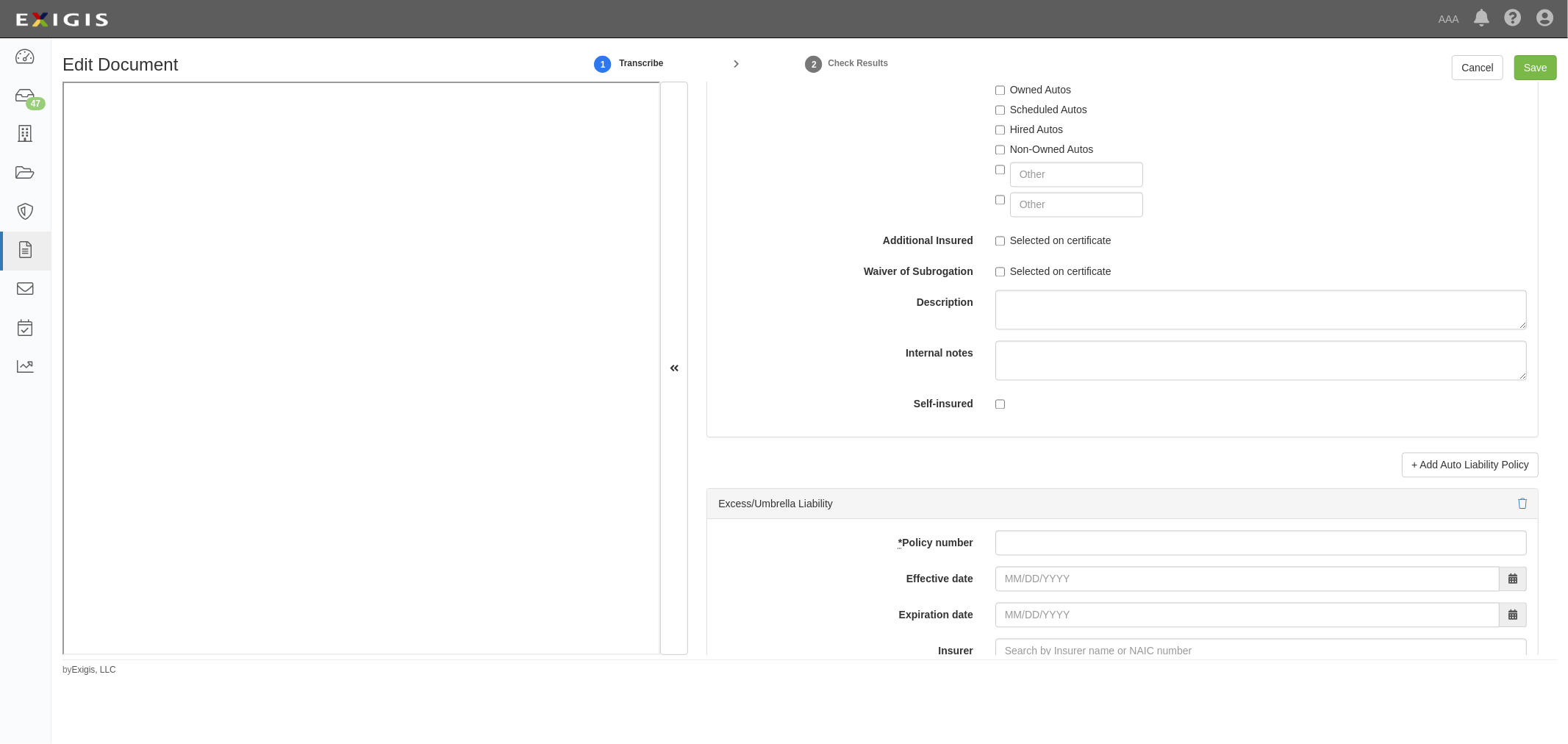
scroll to position [2451, 0]
click at [1038, 108] on label "Scheduled Autos" at bounding box center [1041, 112] width 92 height 15
click at [1005, 108] on input "Scheduled Autos" at bounding box center [1000, 112] width 10 height 10
checkbox input "true"
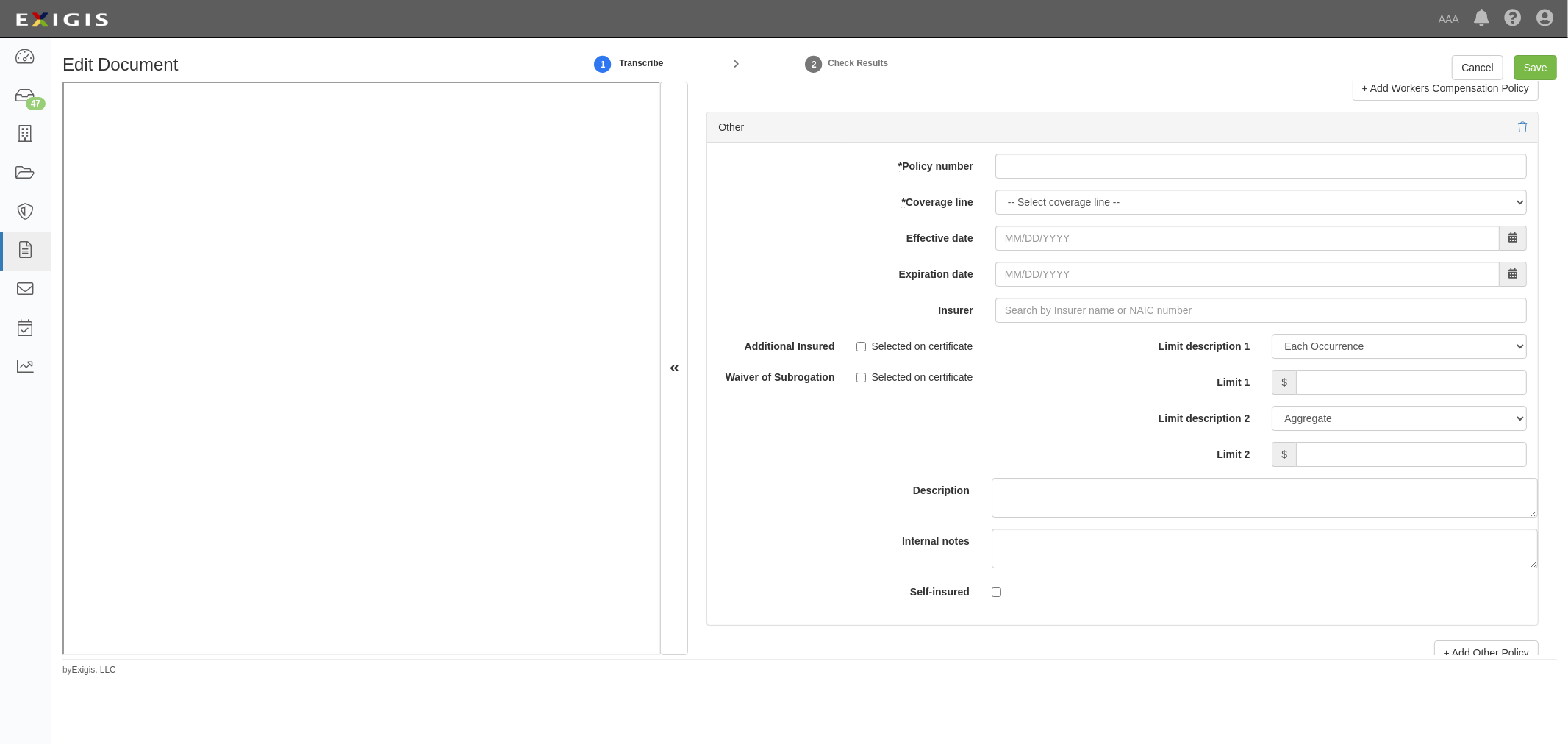
scroll to position [4085, 0]
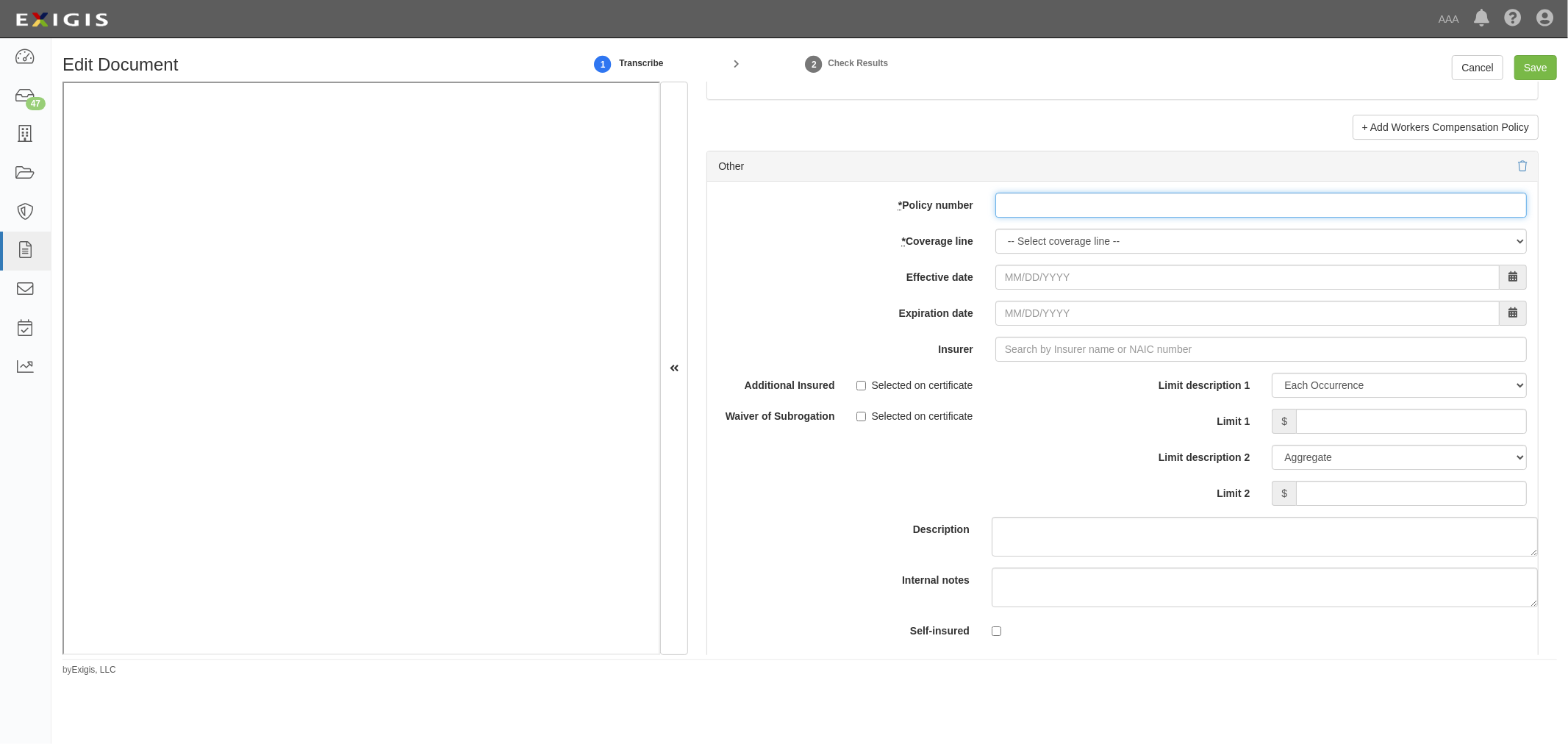
drag, startPoint x: 1053, startPoint y: 215, endPoint x: 1035, endPoint y: 238, distance: 29.2
click at [1048, 218] on input "* Policy number" at bounding box center [1261, 205] width 532 height 25
paste input "971673757"
type input "971673757"
click at [1032, 247] on select "-- Select coverage line -- Asbestos Abatement Auto Physical Damage Boiler & Mac…" at bounding box center [1261, 241] width 532 height 25
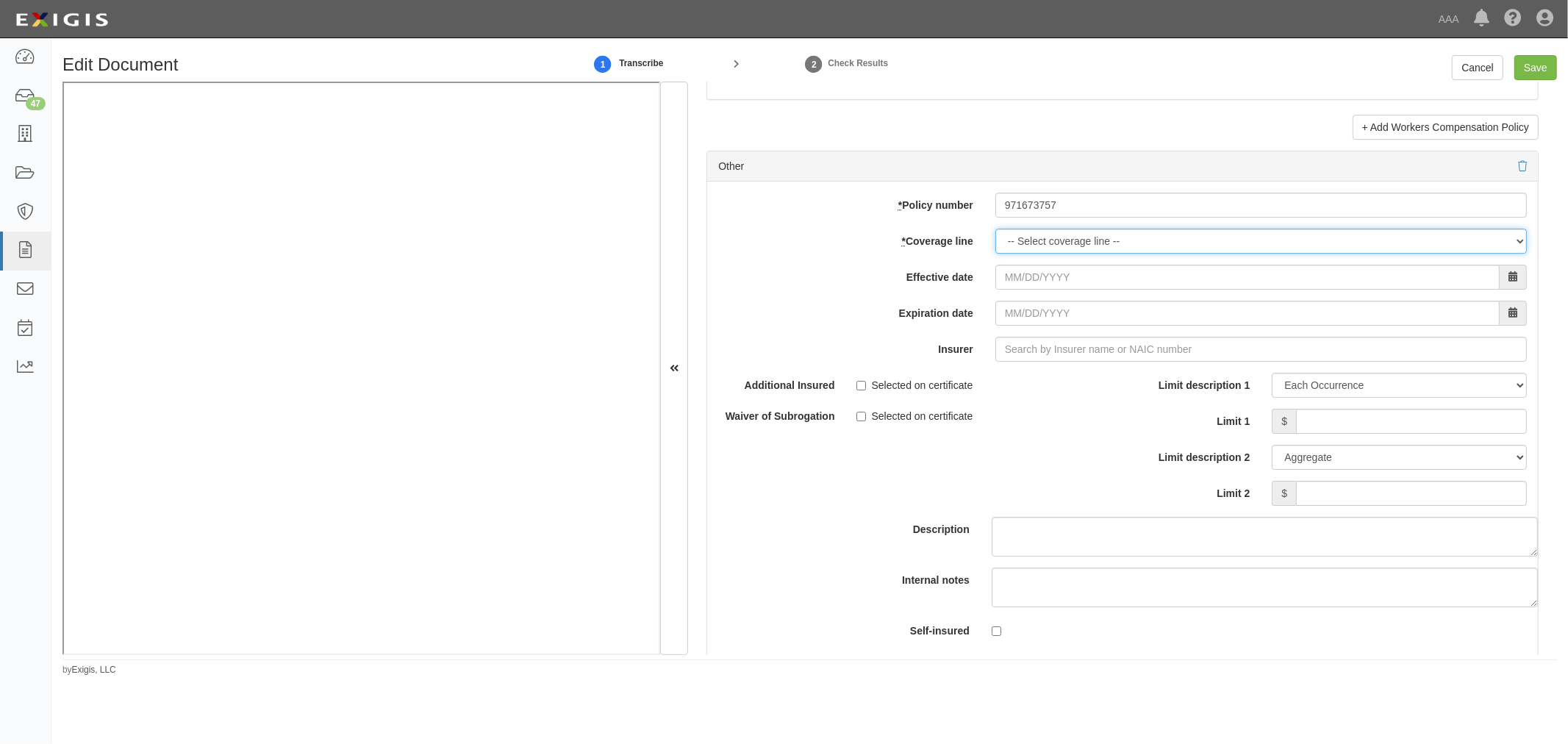
select select "70"
click at [995, 235] on select "-- Select coverage line -- Asbestos Abatement Auto Physical Damage Boiler & Mac…" at bounding box center [1261, 241] width 532 height 25
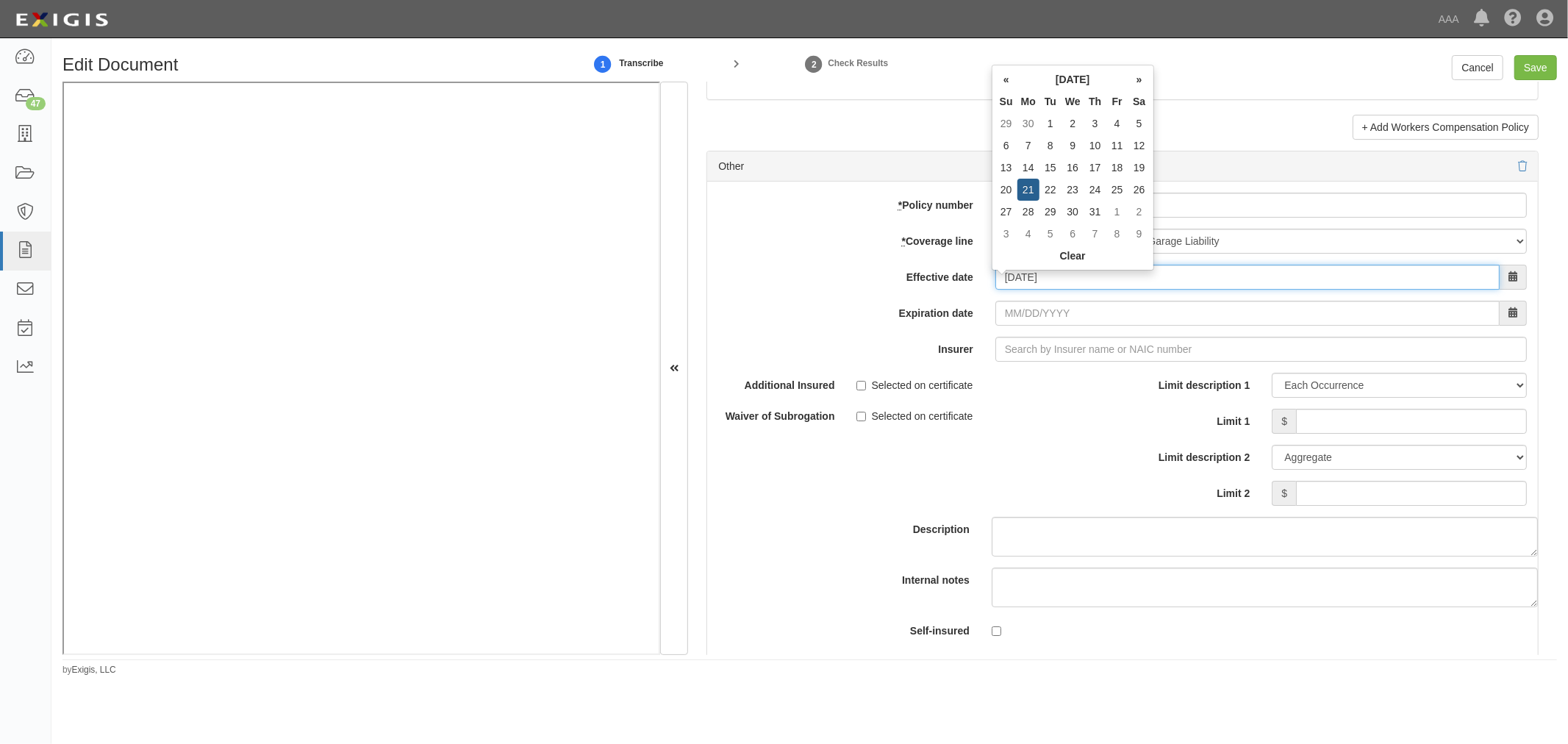
type input "07/21/2025"
type input "07/21/2026"
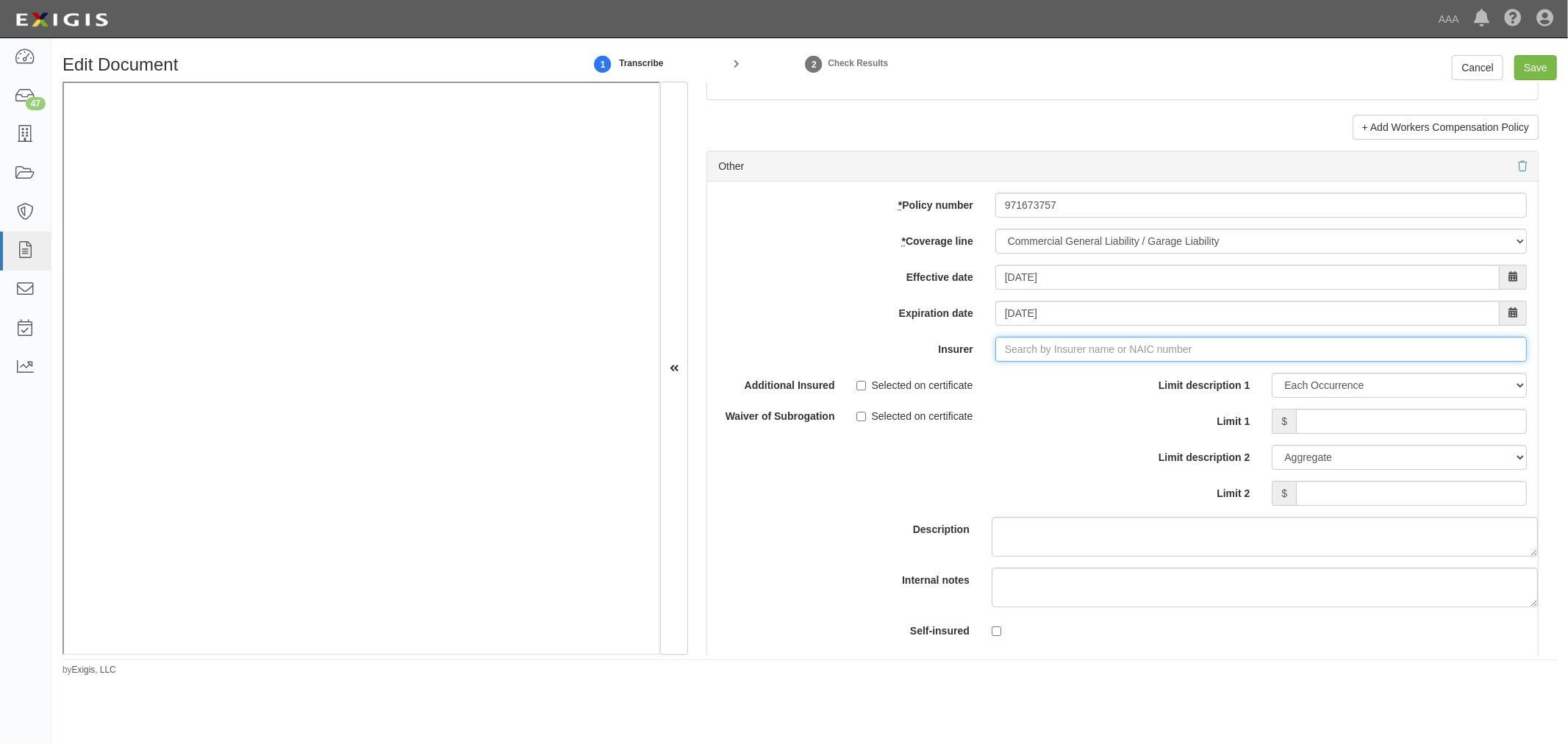
type input "21st Century Advantage Insurance Company (25232) NR Rating"
type input "2"
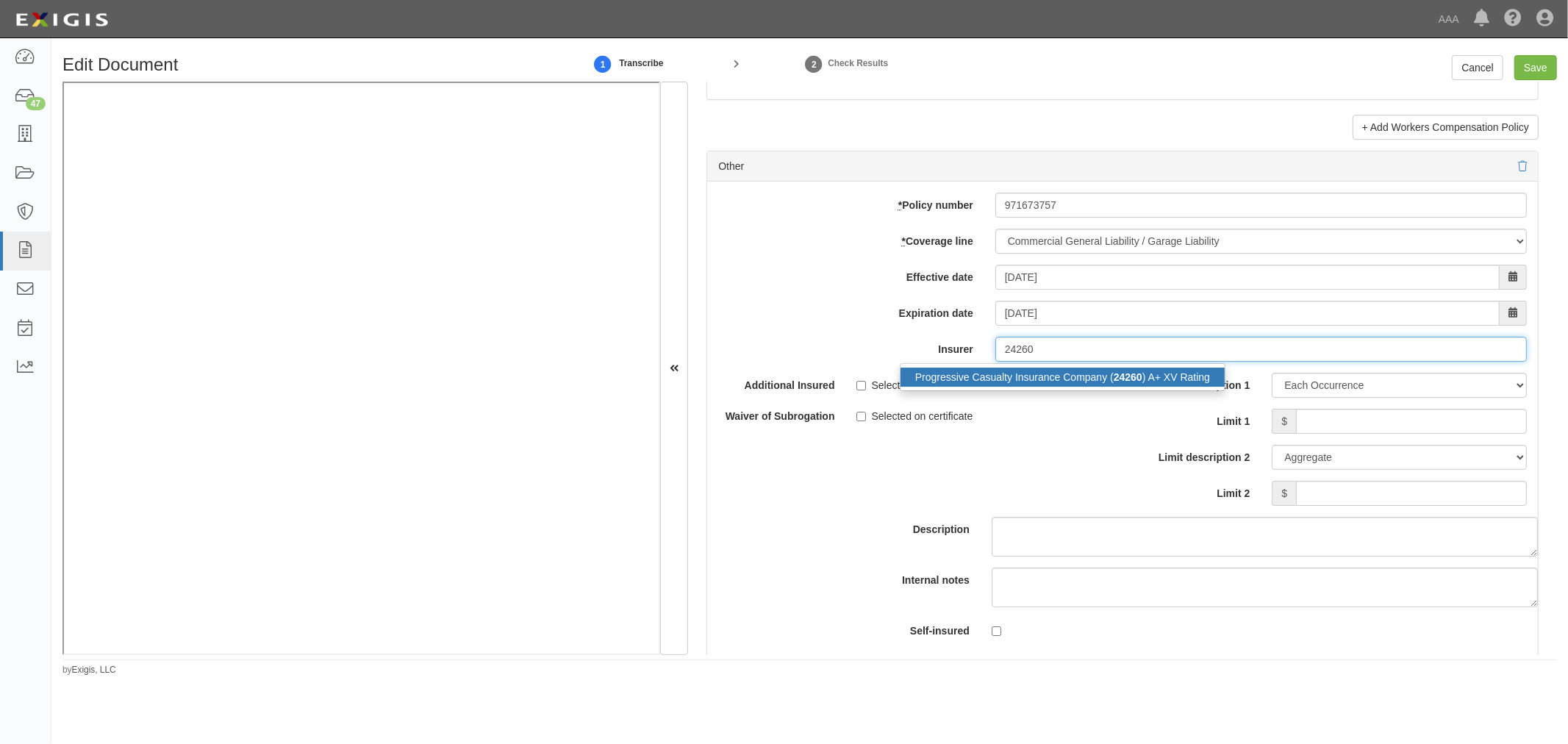
click at [1116, 382] on strong "24260" at bounding box center [1128, 377] width 29 height 12
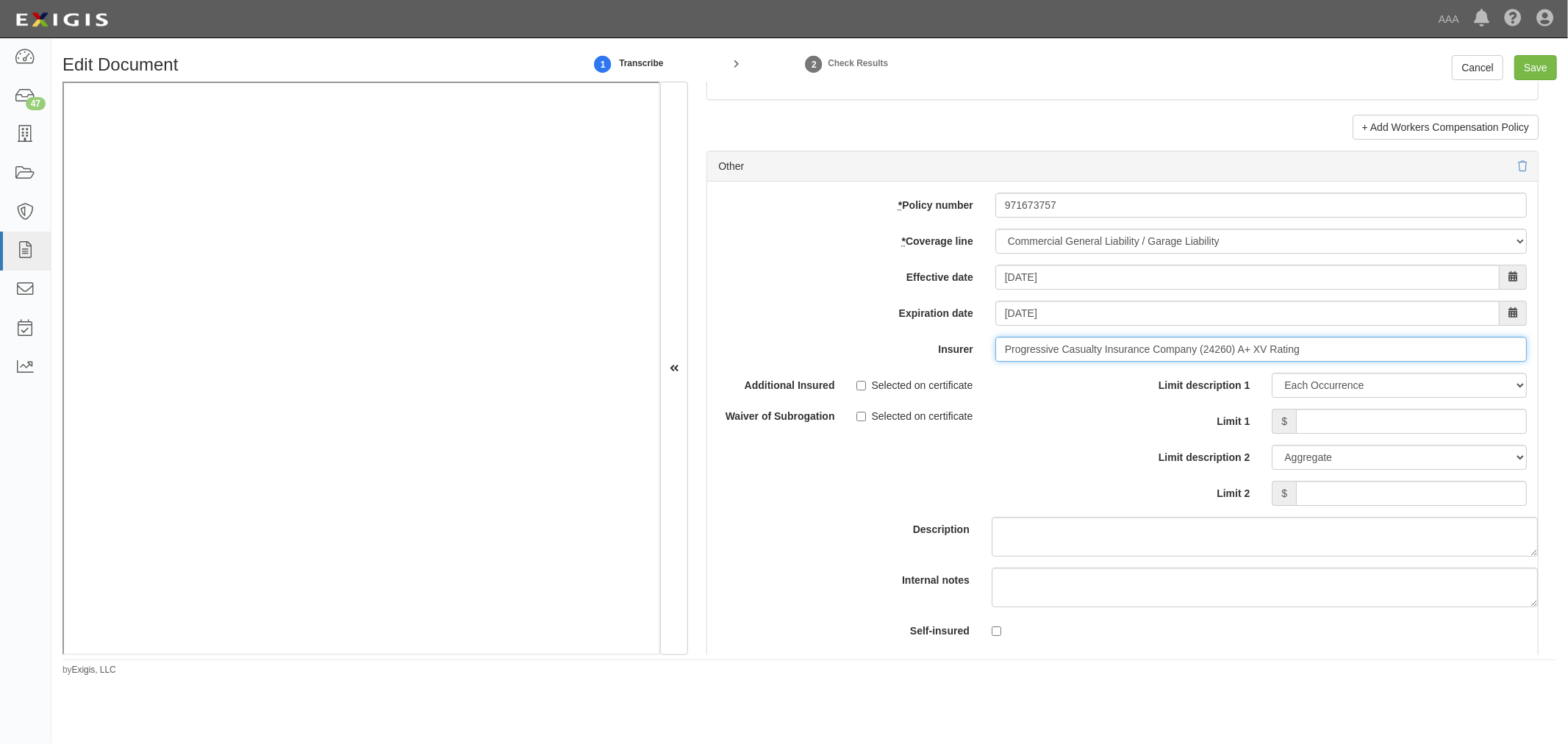
type input "Progressive Casualty Insurance Company (24260) A+ XV Rating"
click at [1354, 420] on input "Limit 1" at bounding box center [1411, 421] width 231 height 25
type input "500,000"
click at [1338, 491] on input "Limit 2" at bounding box center [1411, 493] width 231 height 25
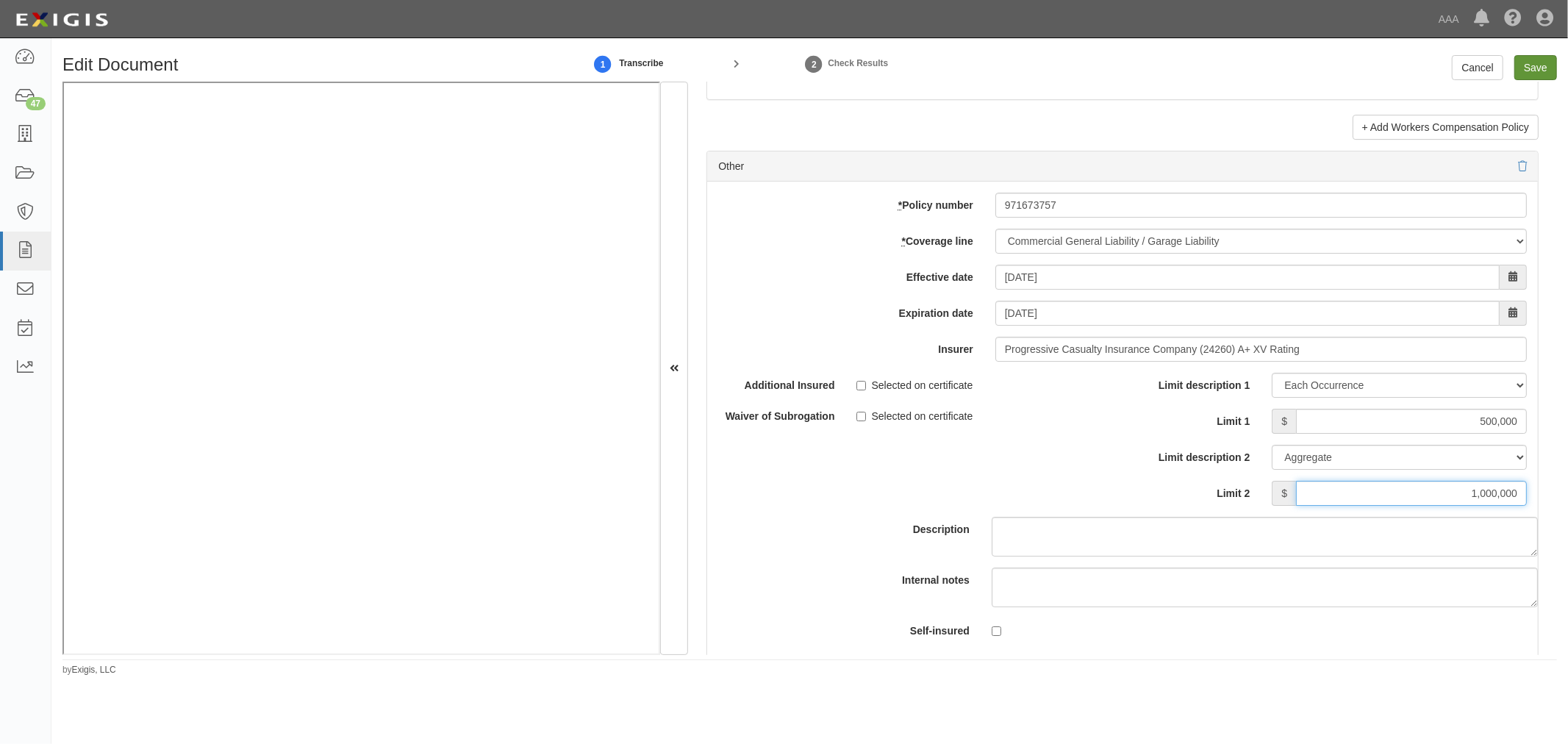
type input "1,000,000"
drag, startPoint x: 1539, startPoint y: 63, endPoint x: 1533, endPoint y: 68, distance: 7.8
click at [1533, 67] on input "Save" at bounding box center [1535, 67] width 42 height 25
type input "300000"
type input "500000"
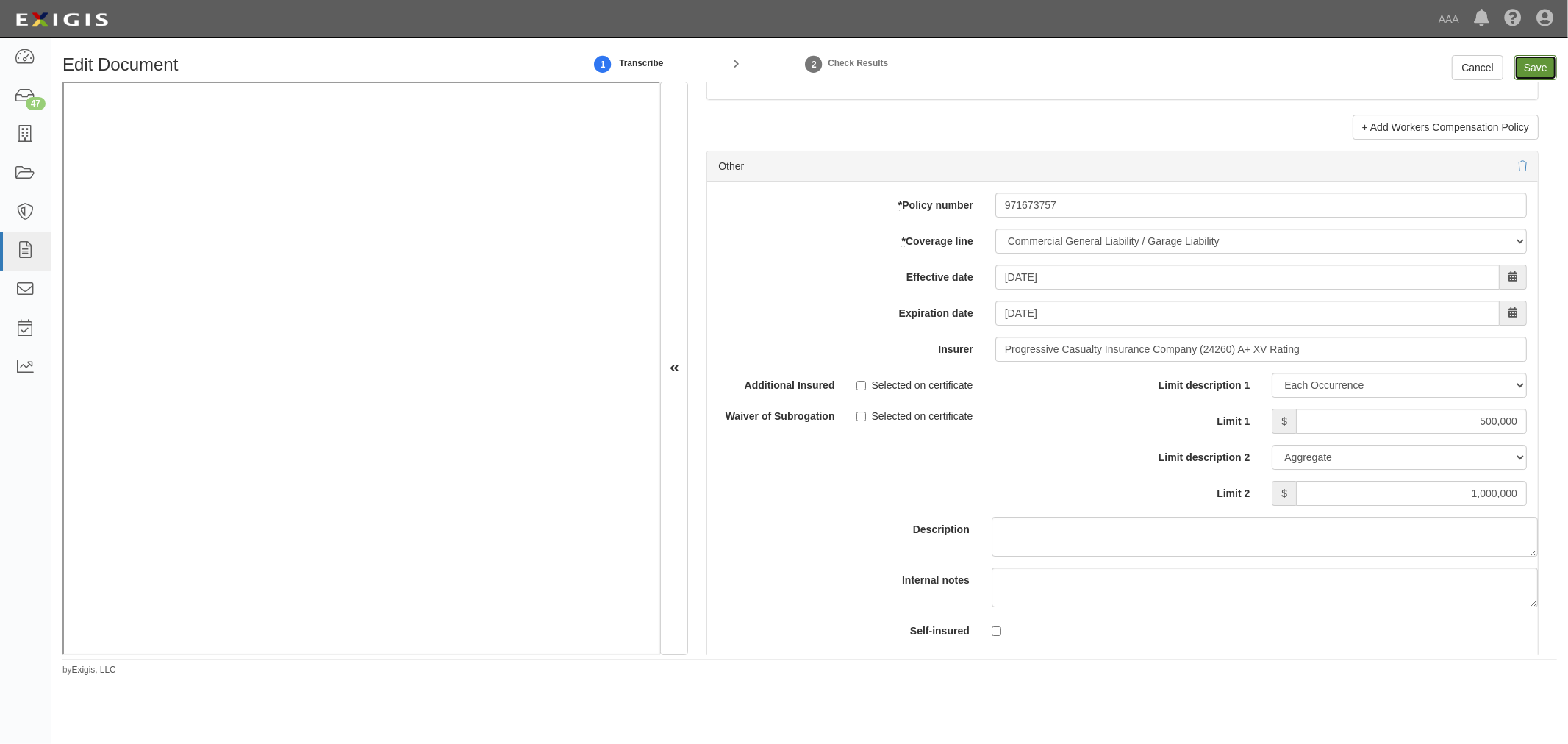
type input "1000000"
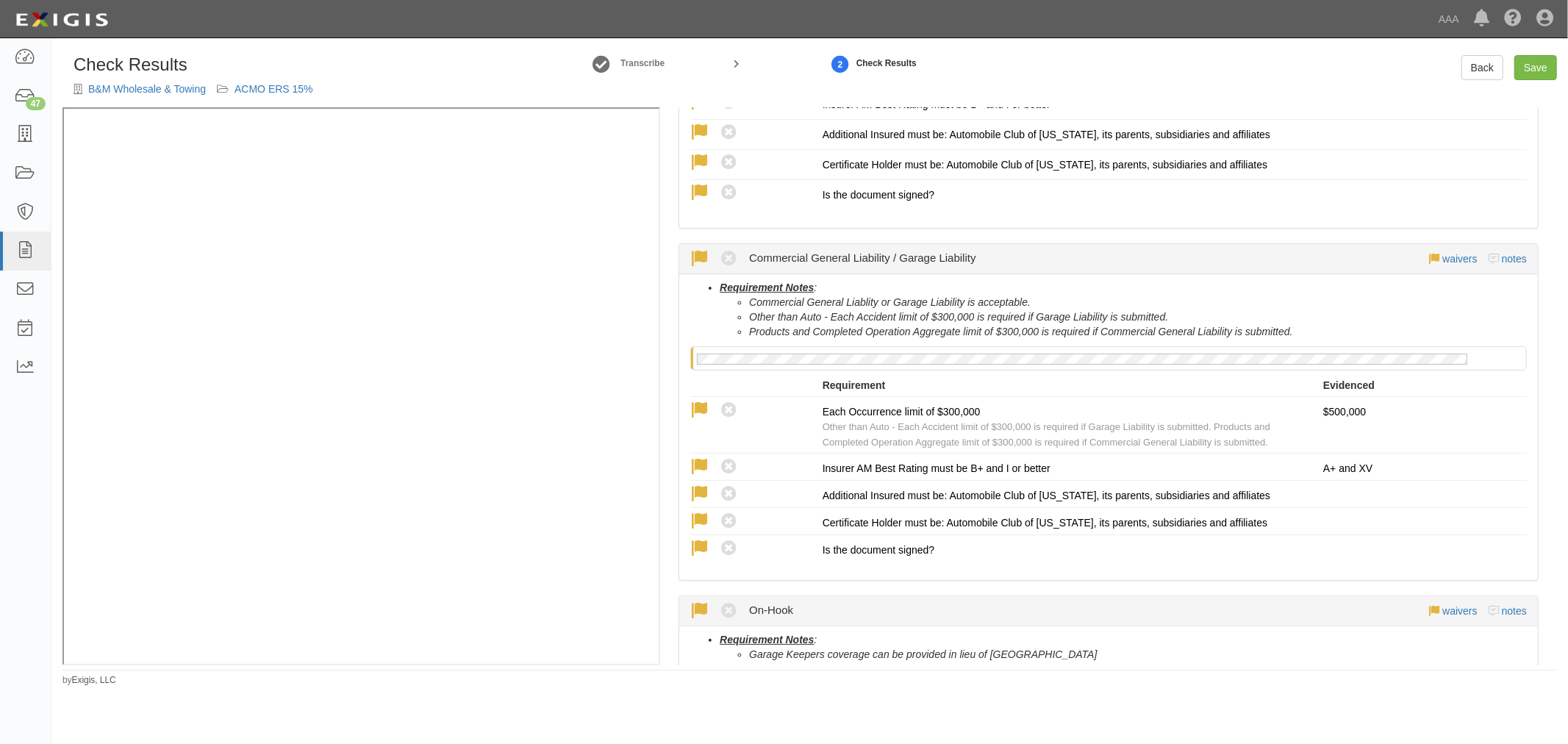
scroll to position [1225, 0]
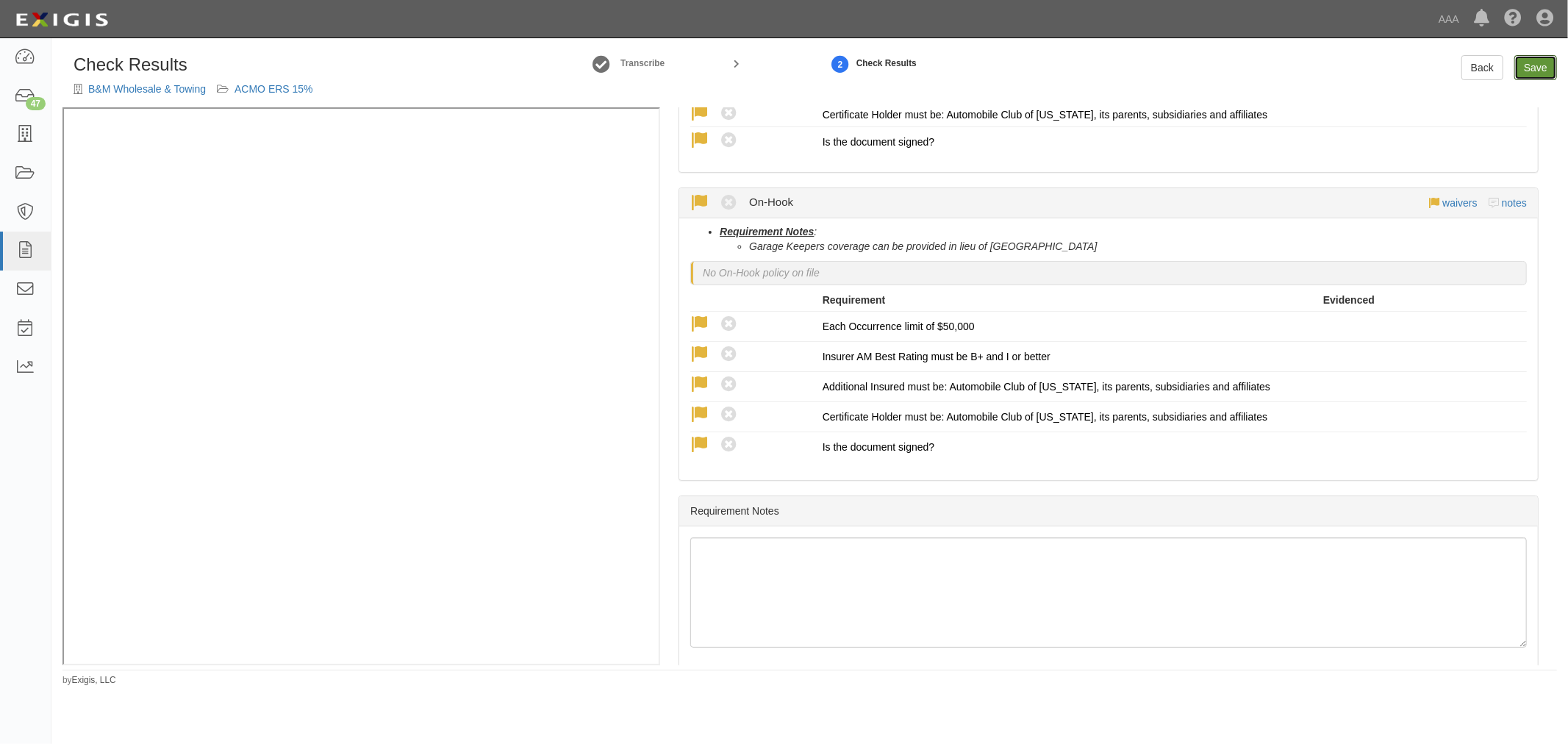
click at [1539, 65] on link "Save" at bounding box center [1535, 67] width 42 height 25
radio input "true"
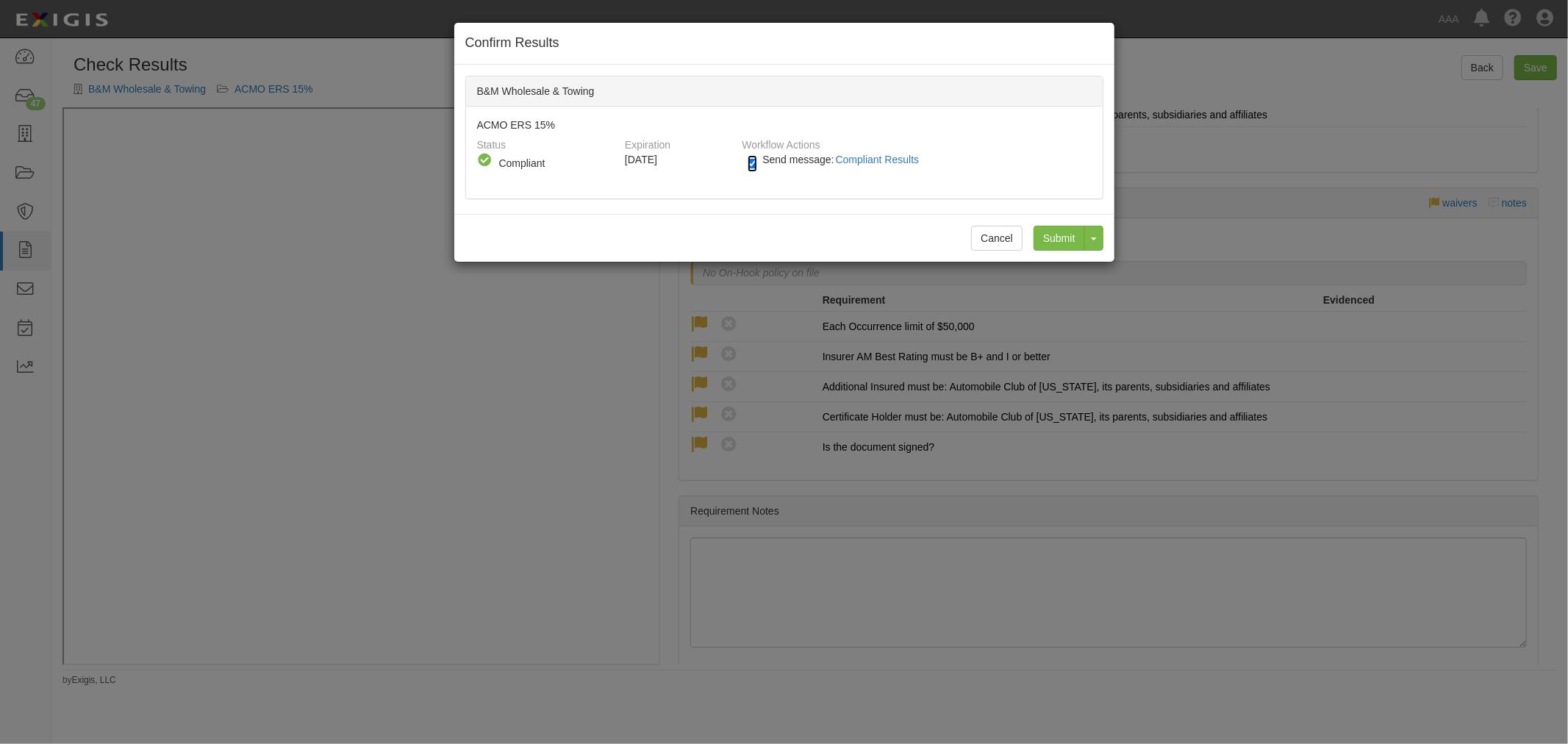
drag, startPoint x: 750, startPoint y: 165, endPoint x: 797, endPoint y: 170, distance: 47.3
click at [750, 166] on input "Send message: Compliant Results" at bounding box center [752, 164] width 10 height 17
checkbox input "false"
click at [1065, 234] on input "Submit" at bounding box center [1059, 238] width 52 height 25
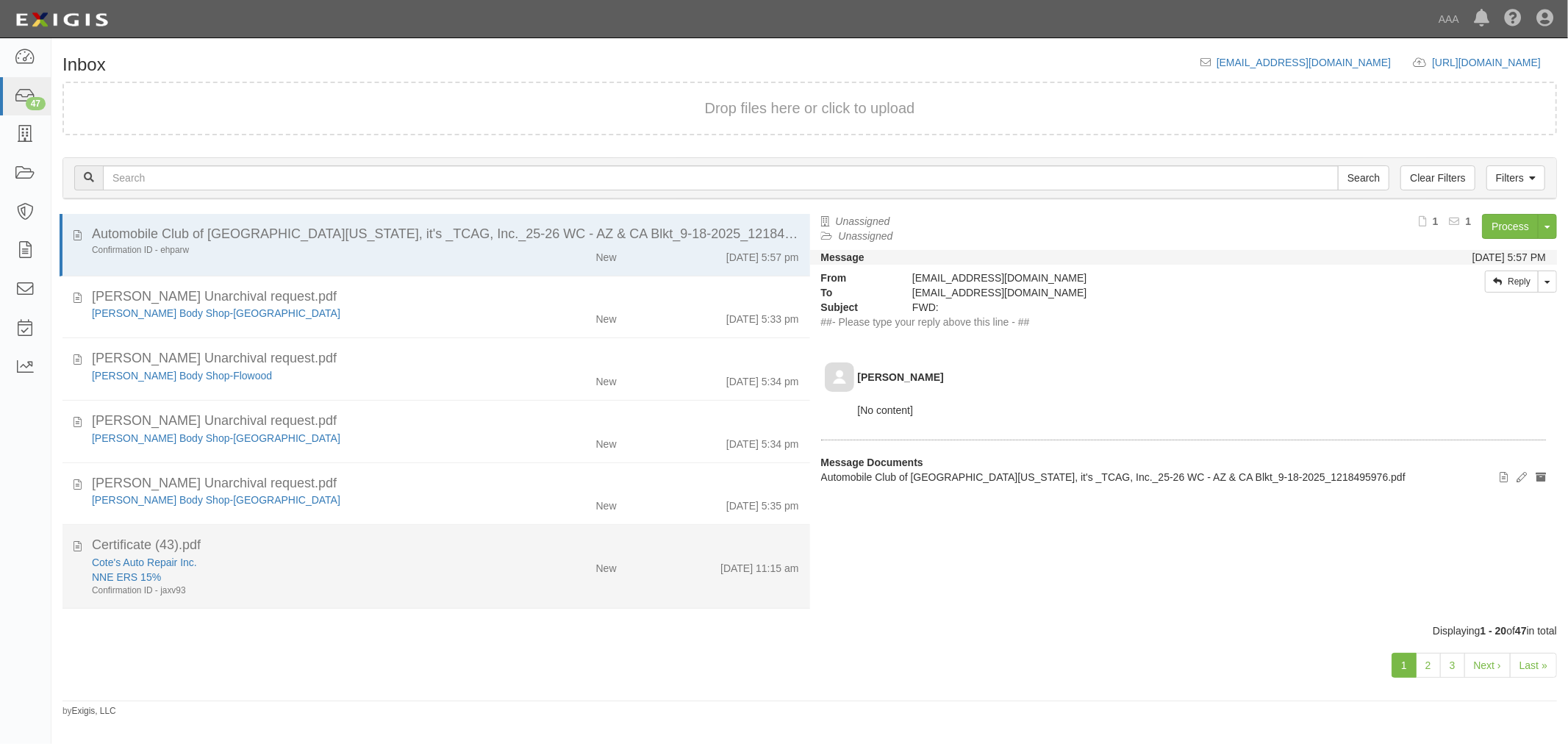
click at [356, 555] on div "Certificate (43).pdf Cote's Auto Repair Inc. NNE ERS 15% Confirmation ID - jaxv…" at bounding box center [445, 567] width 707 height 61
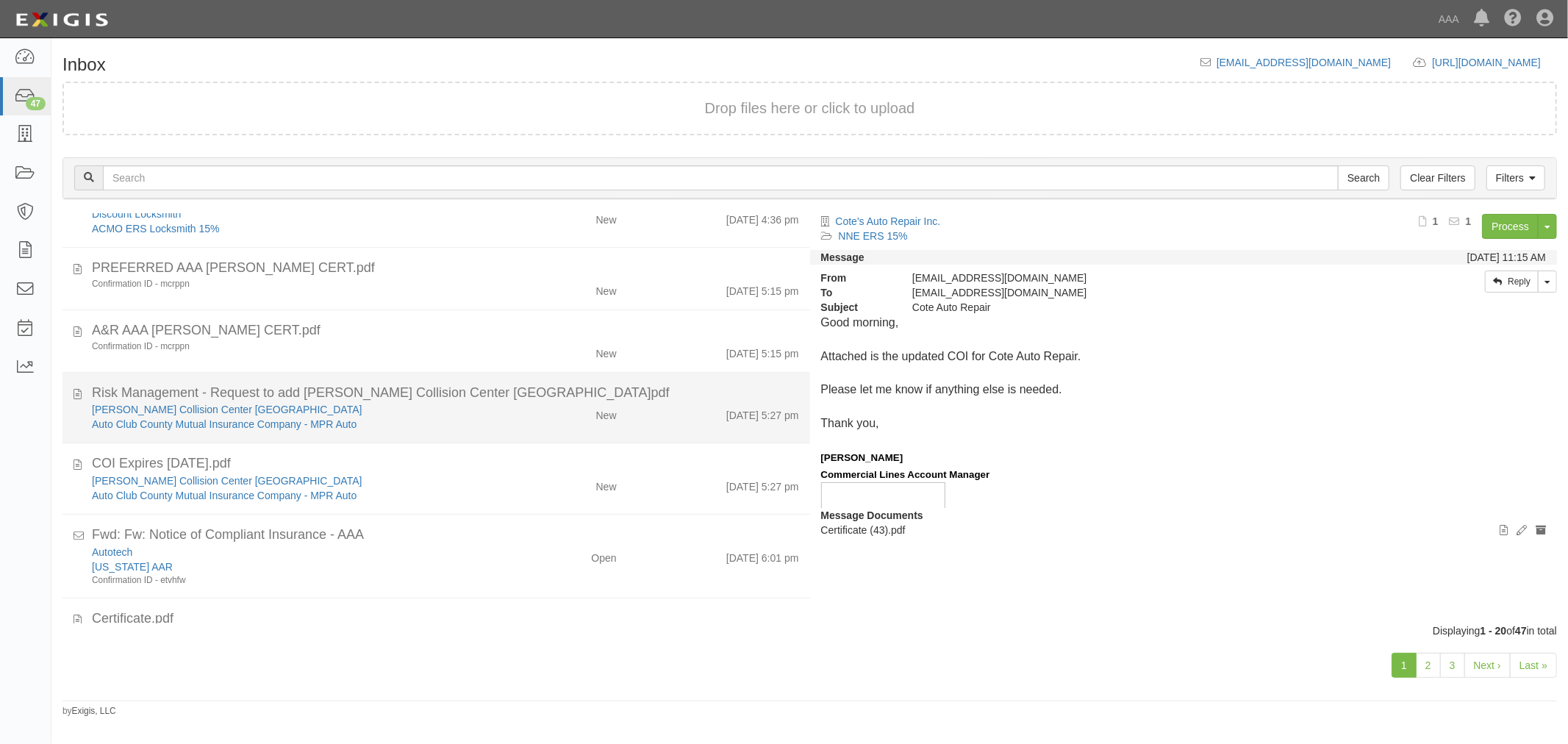
scroll to position [982, 0]
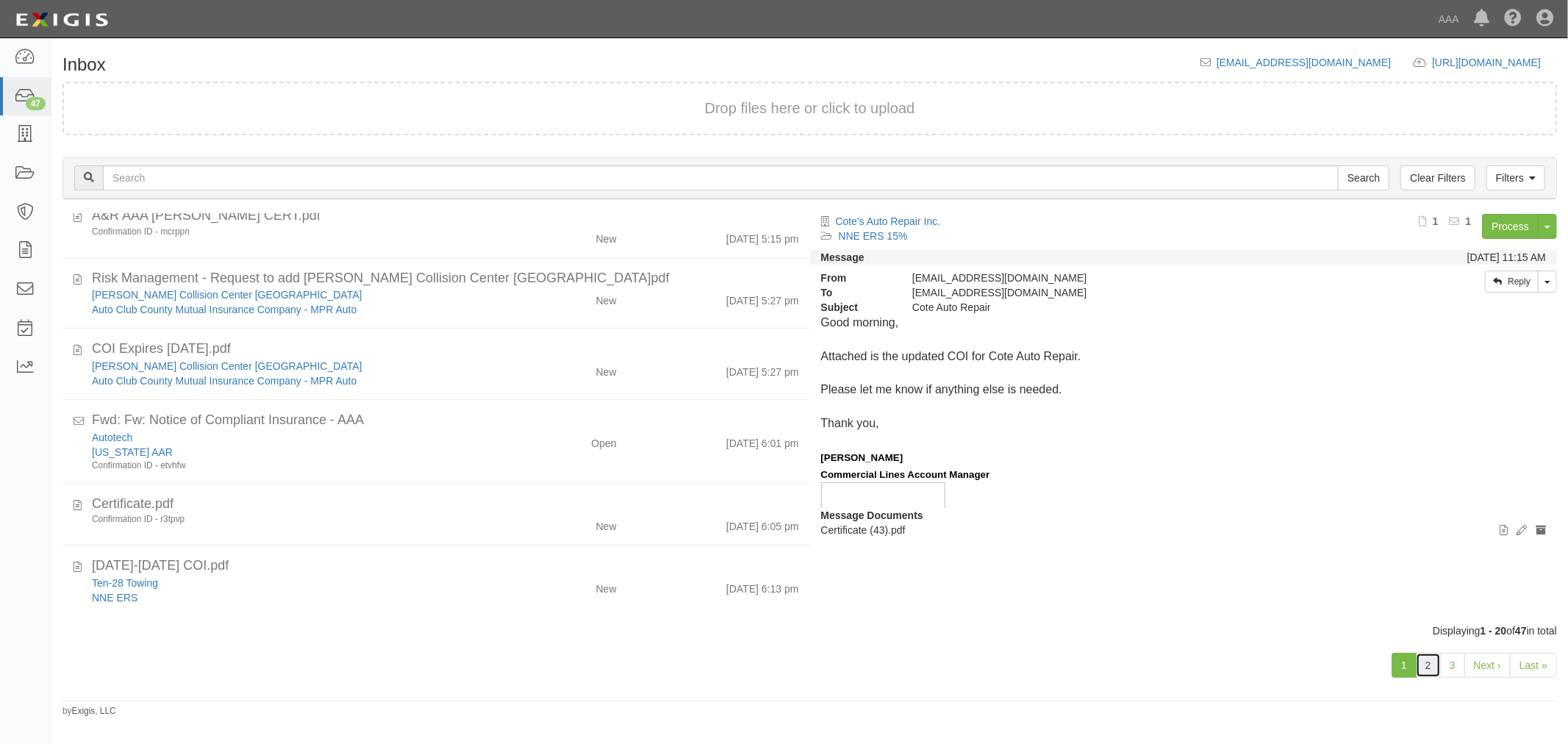
click at [1434, 665] on link "2" at bounding box center [1428, 665] width 25 height 25
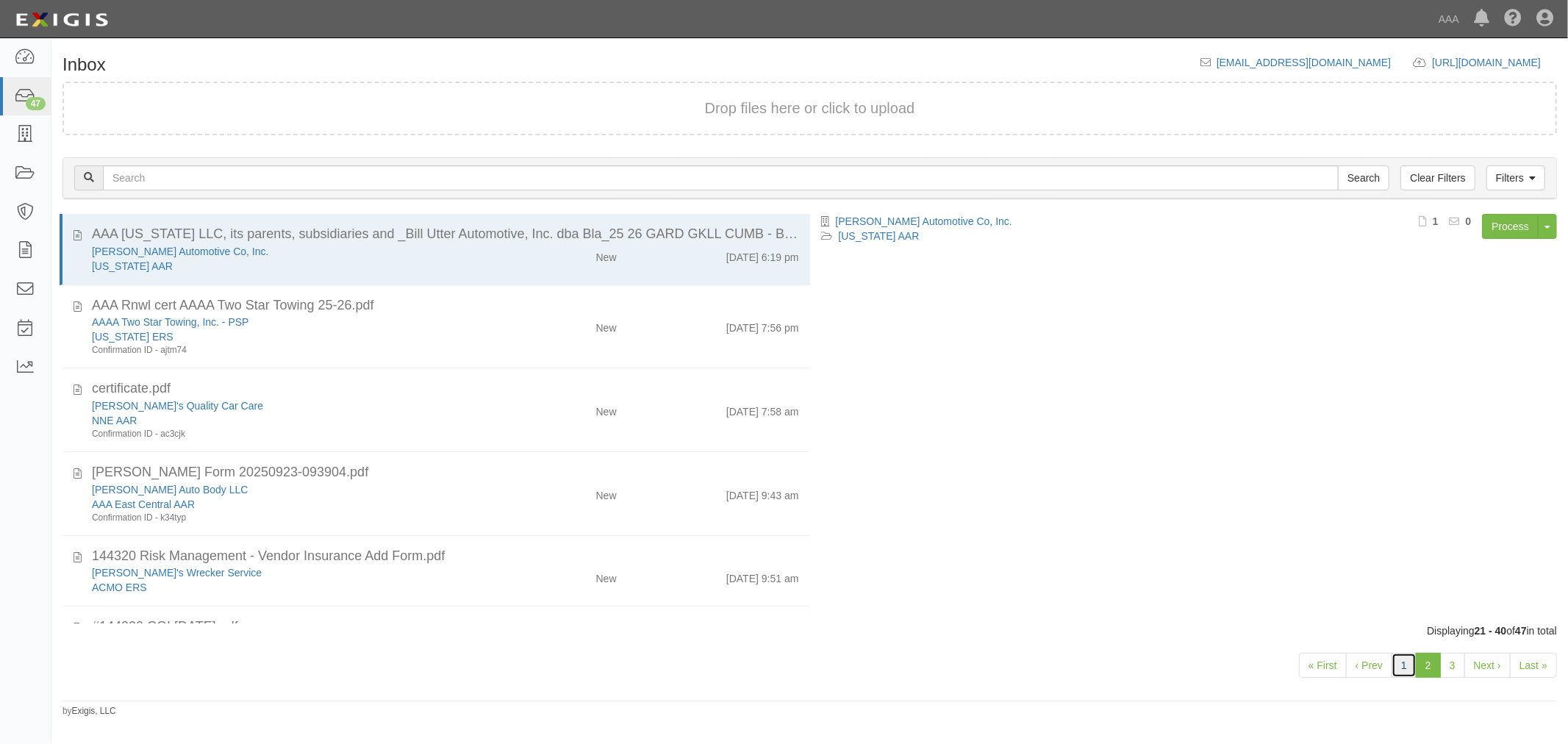
click at [1392, 672] on link "1" at bounding box center [1404, 665] width 25 height 25
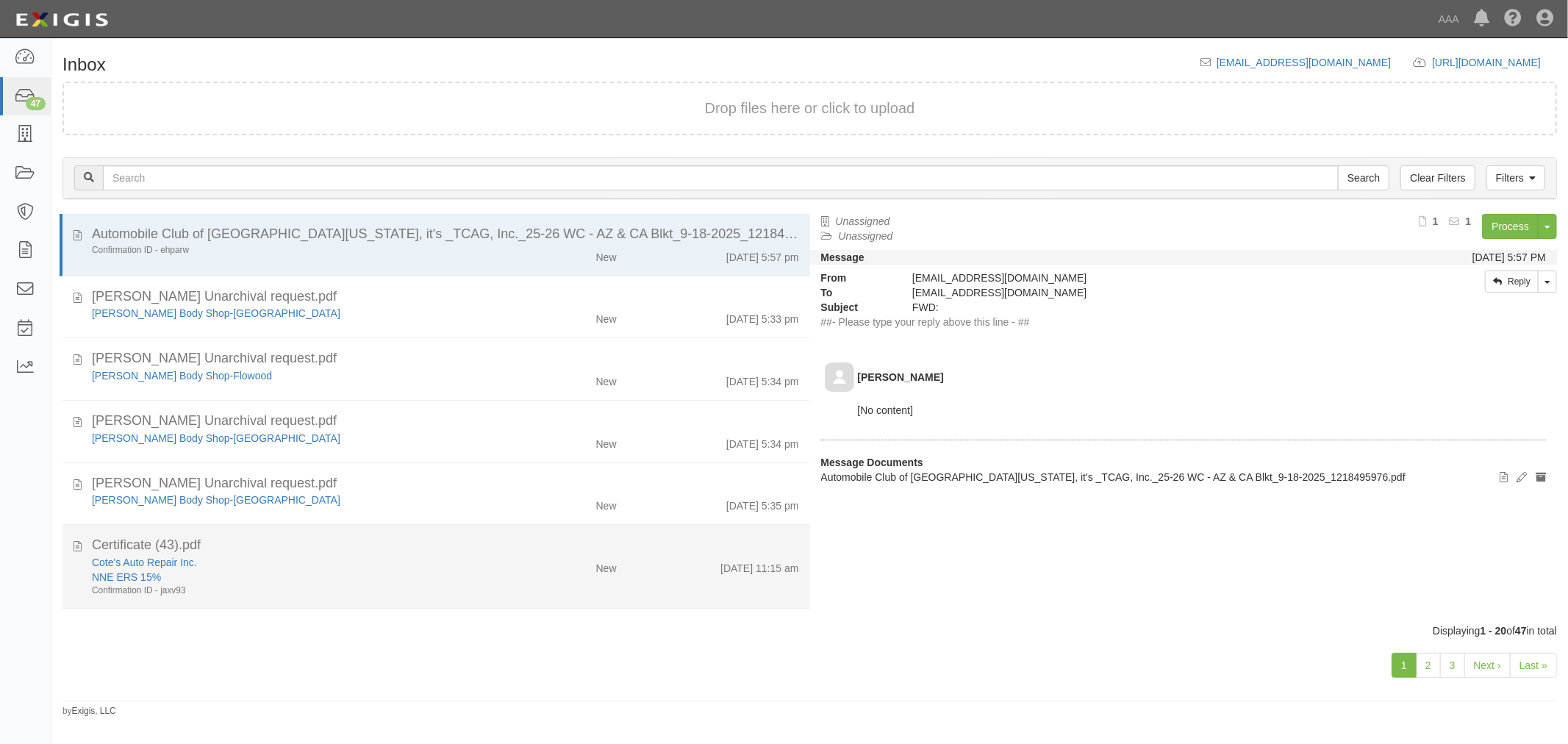
drag, startPoint x: 247, startPoint y: 560, endPoint x: 134, endPoint y: 588, distance: 116.4
click at [234, 568] on div "Cote's Auto Repair Inc." at bounding box center [293, 562] width 403 height 15
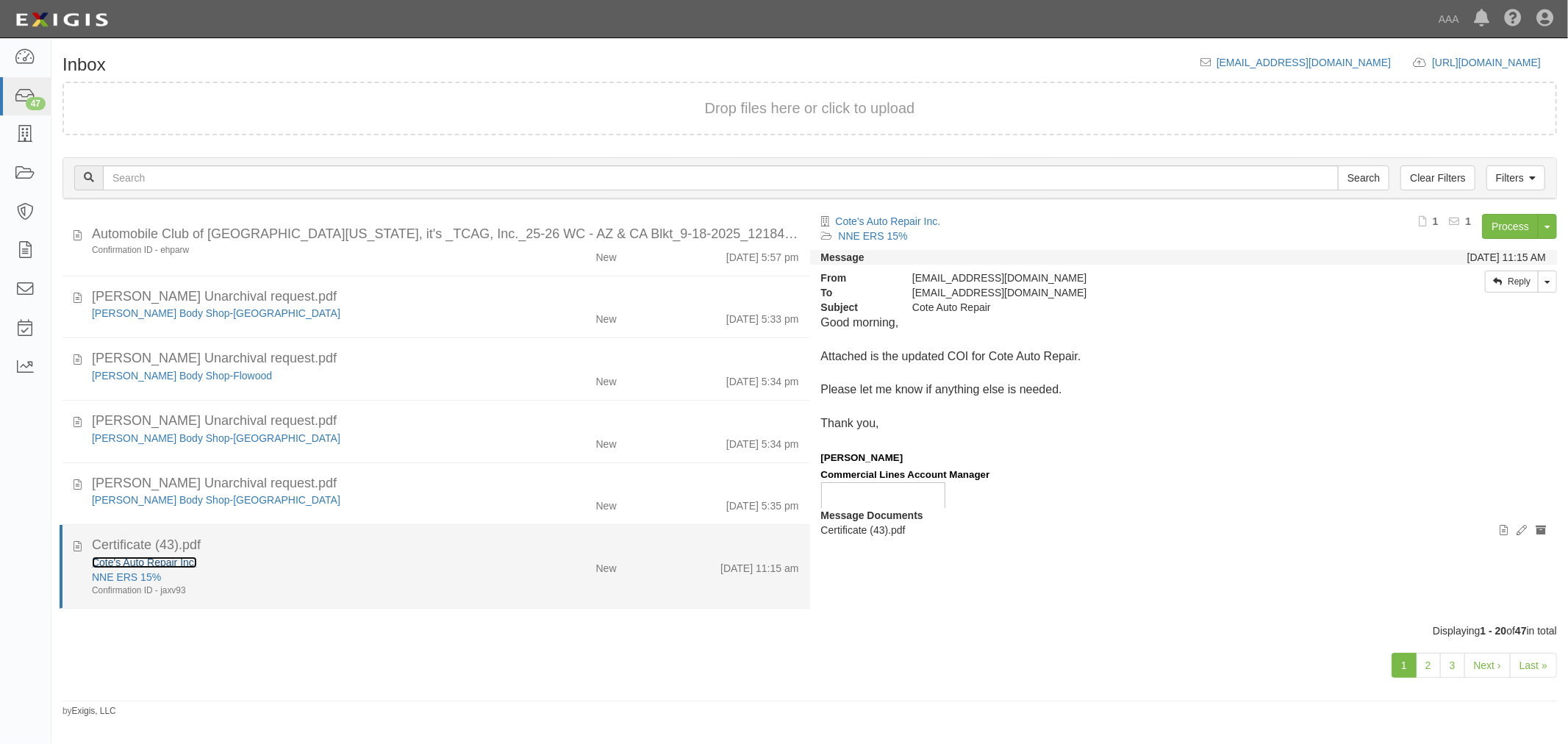
click at [120, 559] on link "Cote's Auto Repair Inc." at bounding box center [144, 562] width 106 height 12
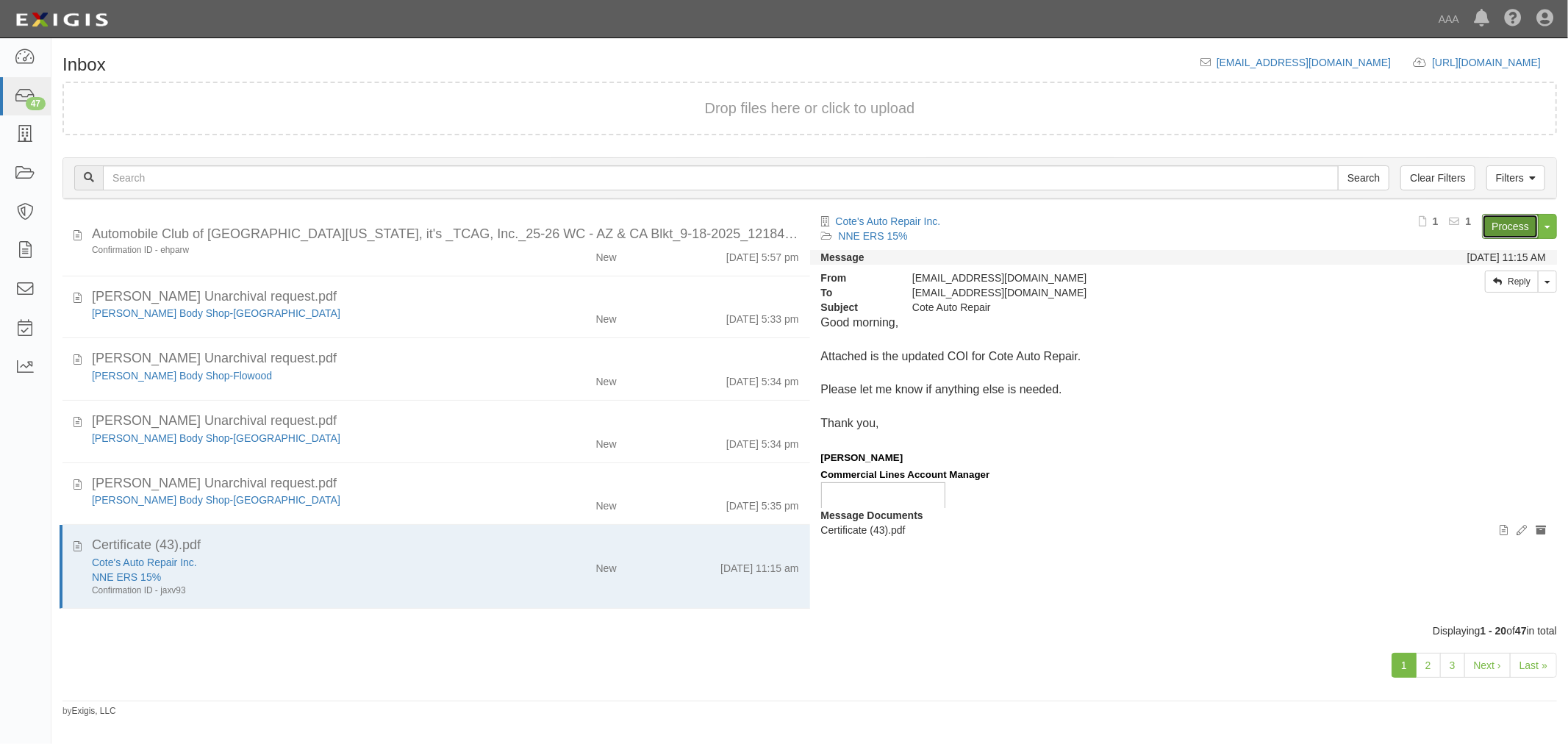
click at [1516, 216] on link "Process" at bounding box center [1510, 226] width 56 height 25
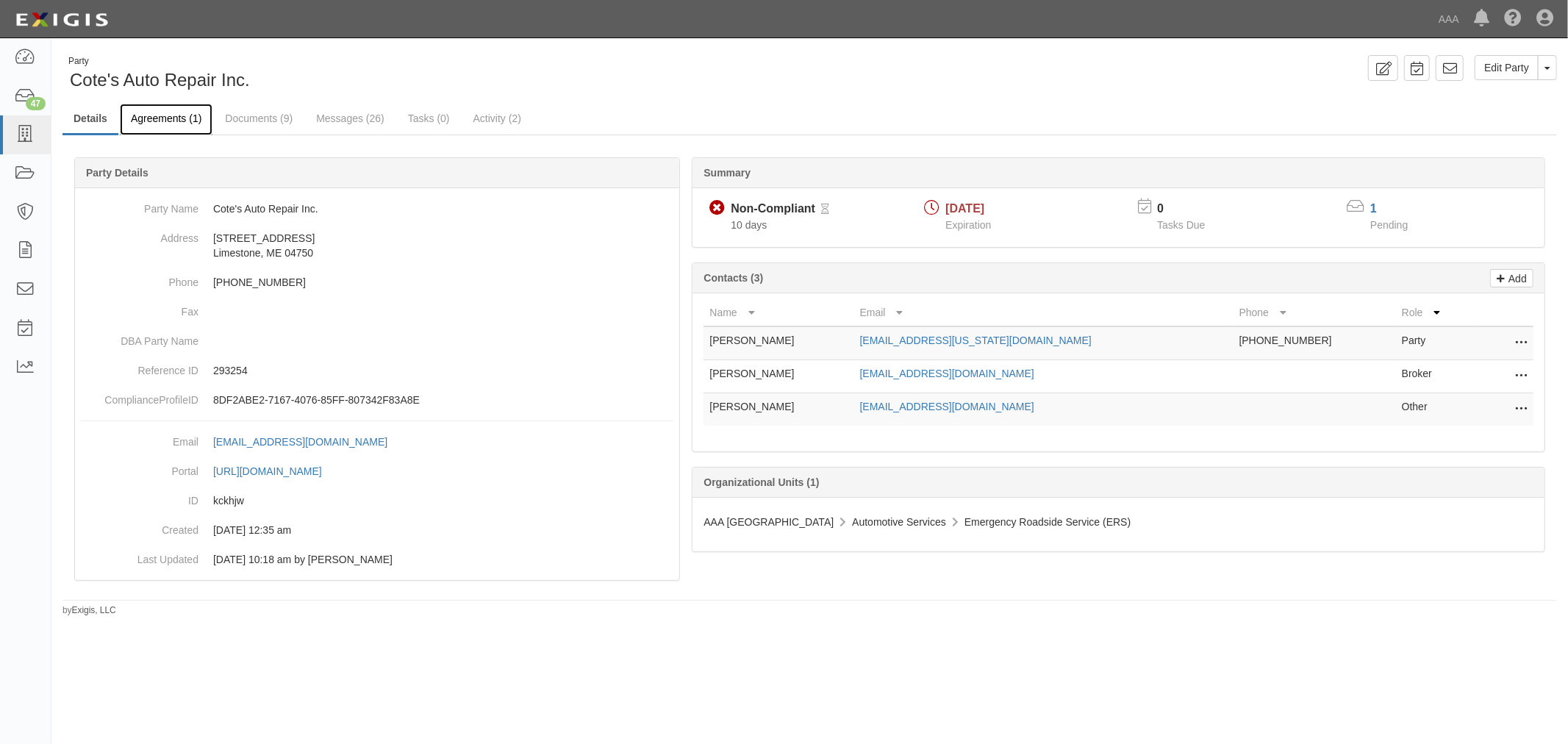
click at [148, 125] on link "Agreements (1)" at bounding box center [166, 119] width 93 height 32
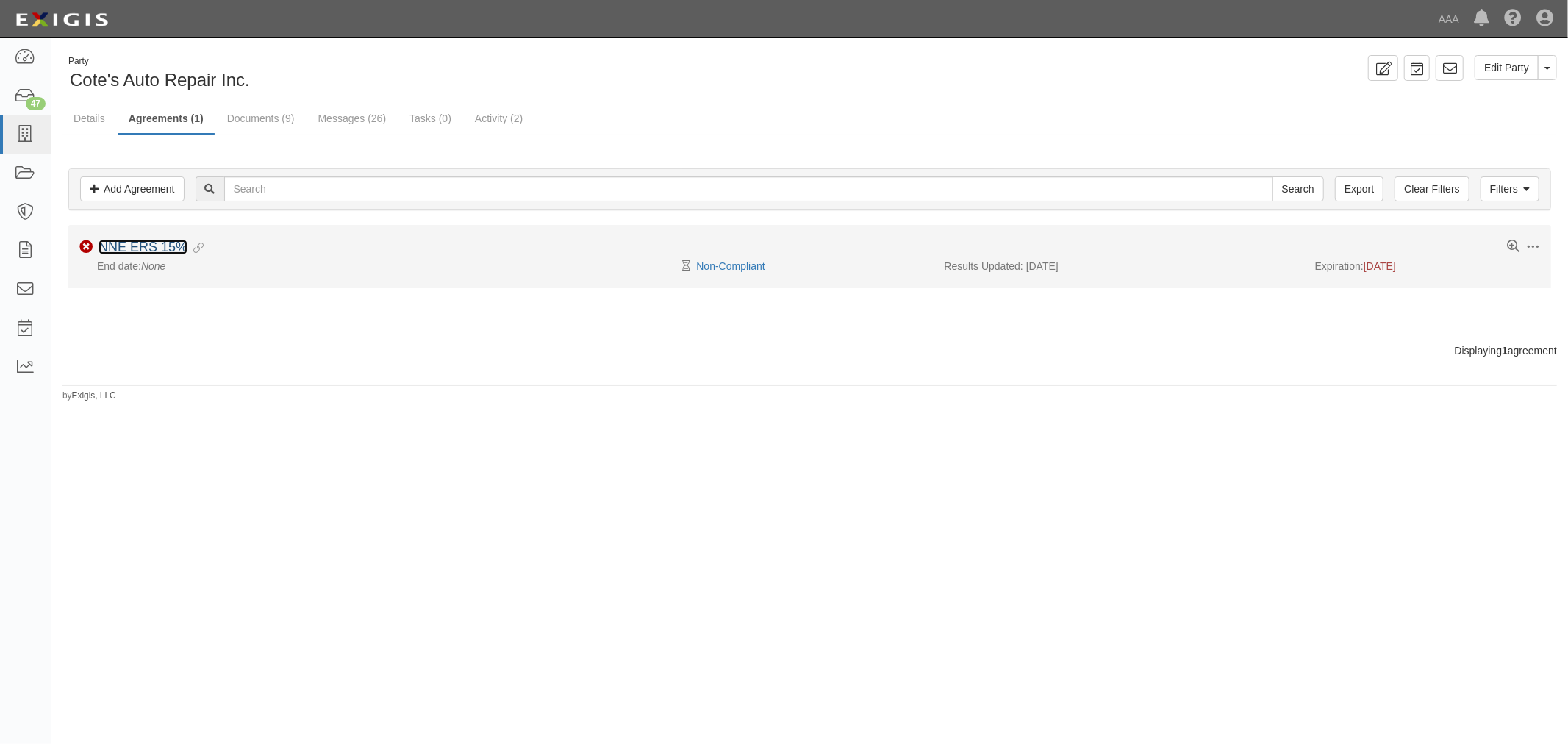
click at [170, 250] on link "NNE ERS 15%" at bounding box center [143, 247] width 89 height 15
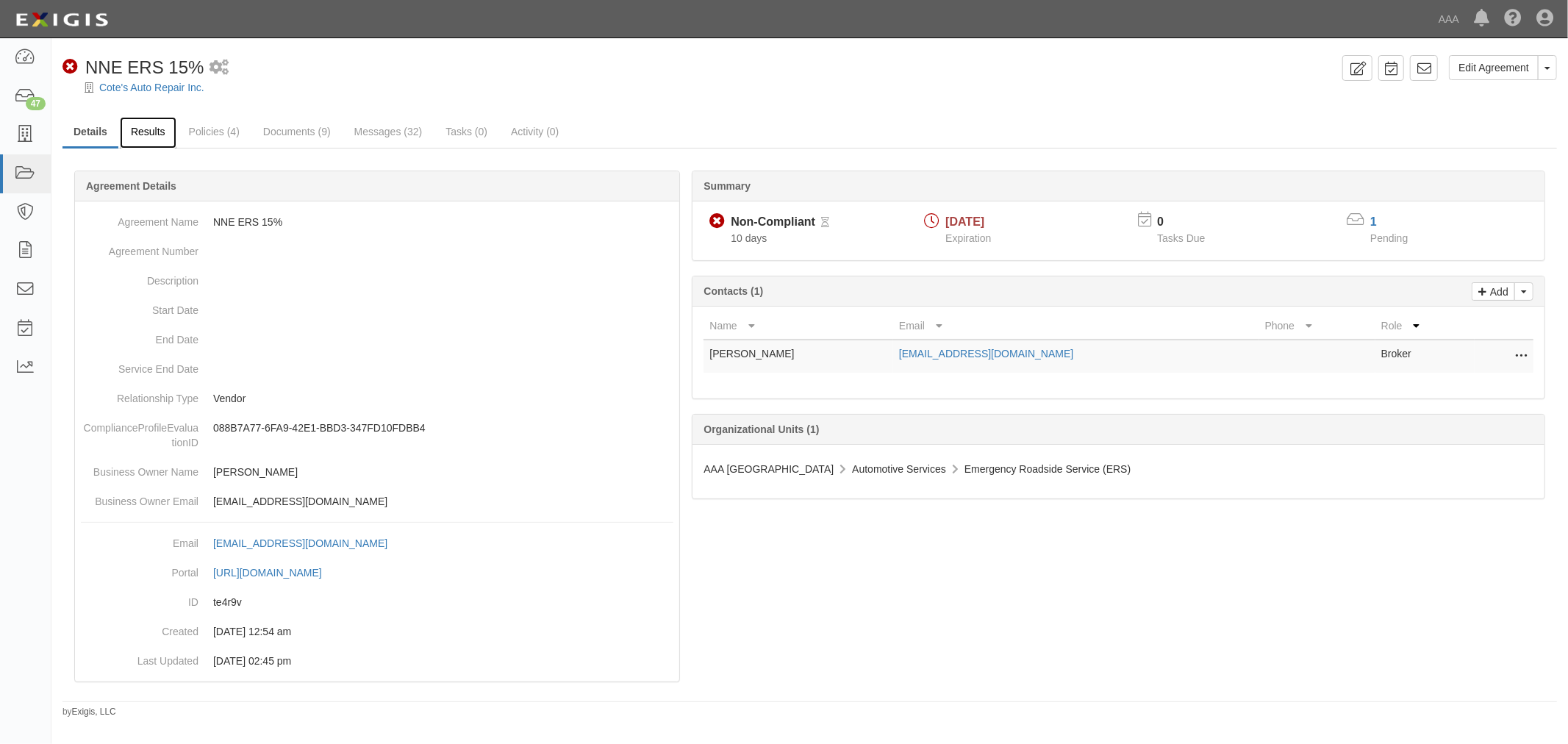
click at [152, 140] on link "Results" at bounding box center [148, 132] width 56 height 32
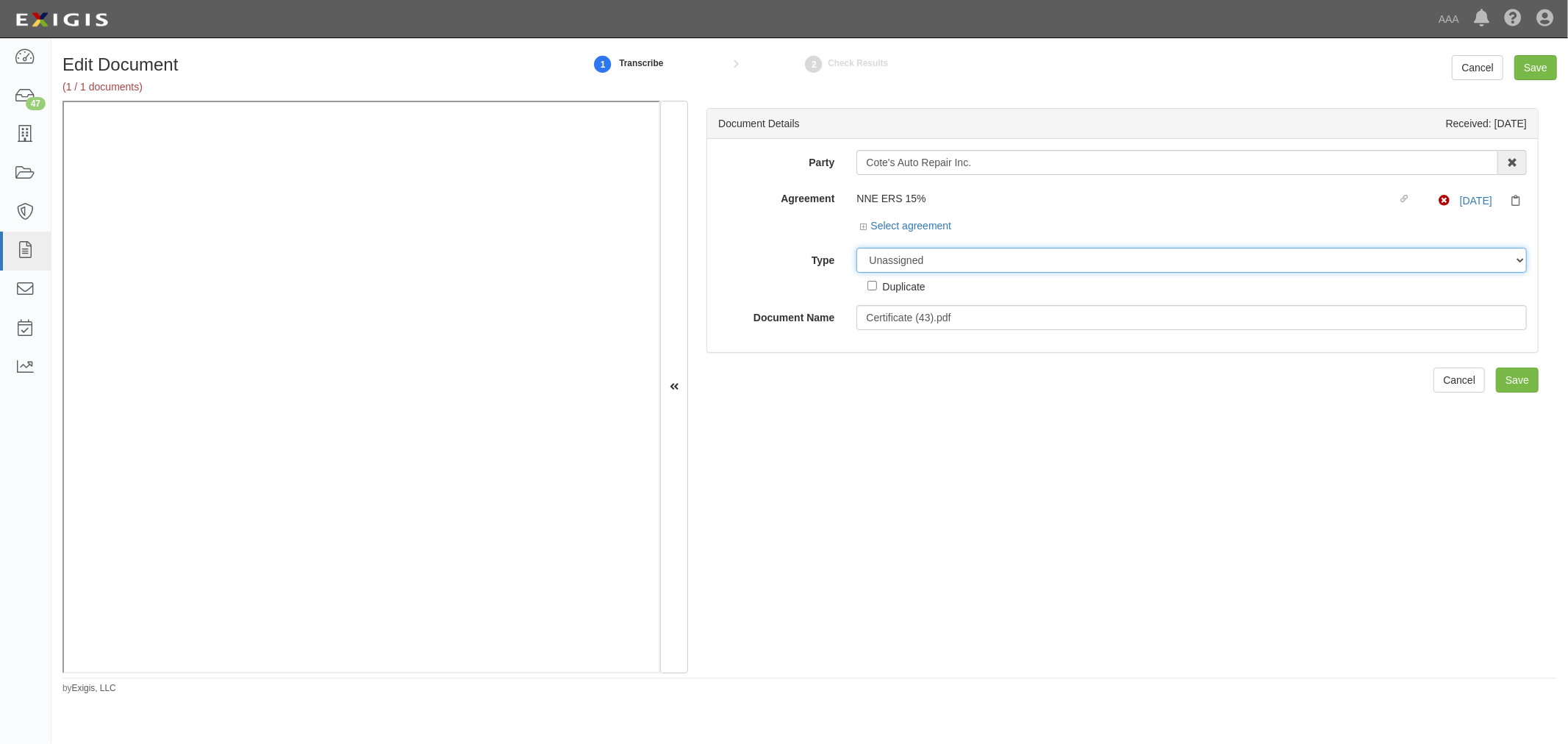
drag, startPoint x: 897, startPoint y: 253, endPoint x: 902, endPoint y: 260, distance: 8.6
click at [899, 259] on select "Unassigned Binder Cancellation Notice Certificate Contract Endorsement Insuranc…" at bounding box center [1191, 260] width 670 height 25
select select "OtherDetail"
click at [856, 248] on select "Unassigned Binder Cancellation Notice Certificate Contract Endorsement Insuranc…" at bounding box center [1191, 260] width 670 height 25
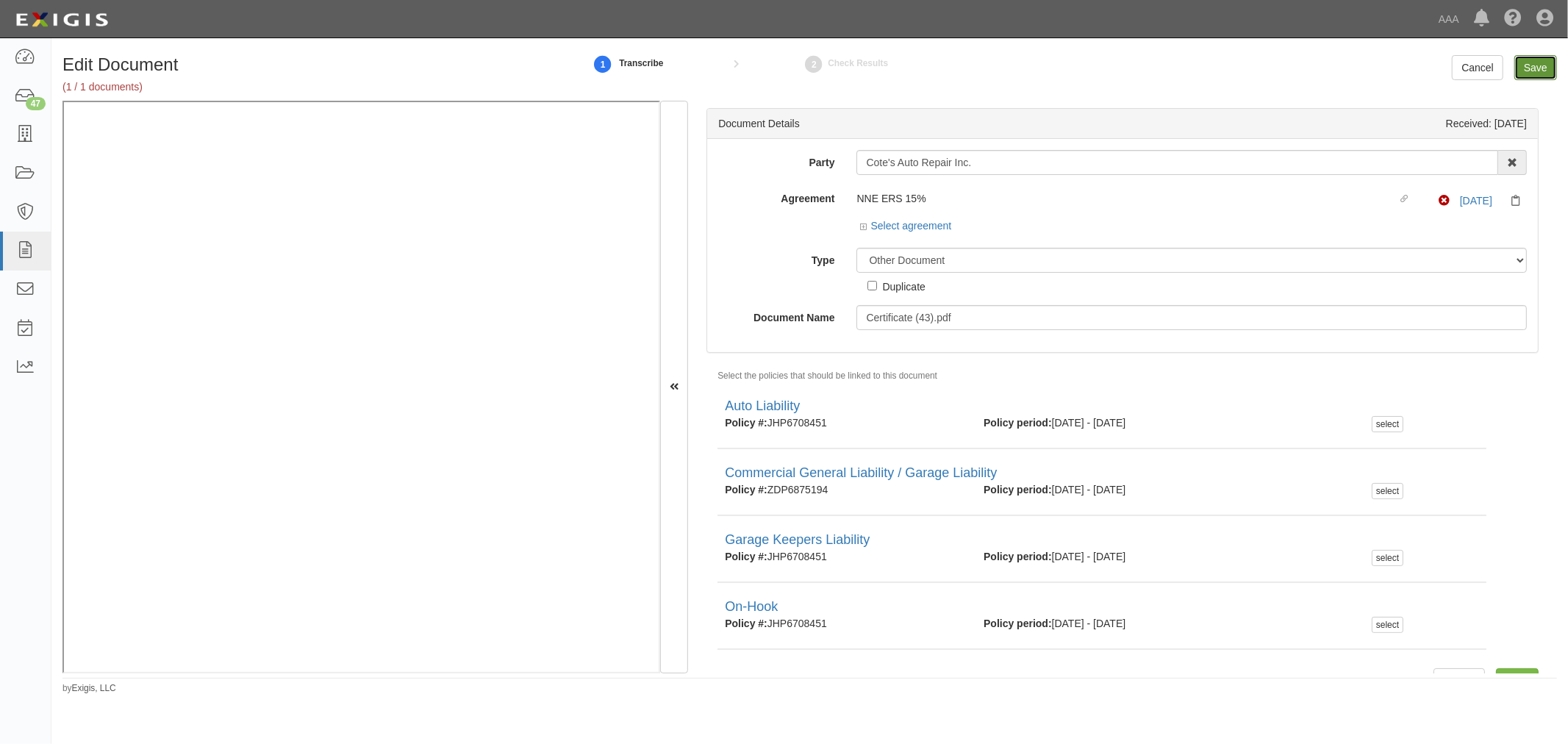
click at [1555, 61] on input "Save" at bounding box center [1535, 67] width 42 height 25
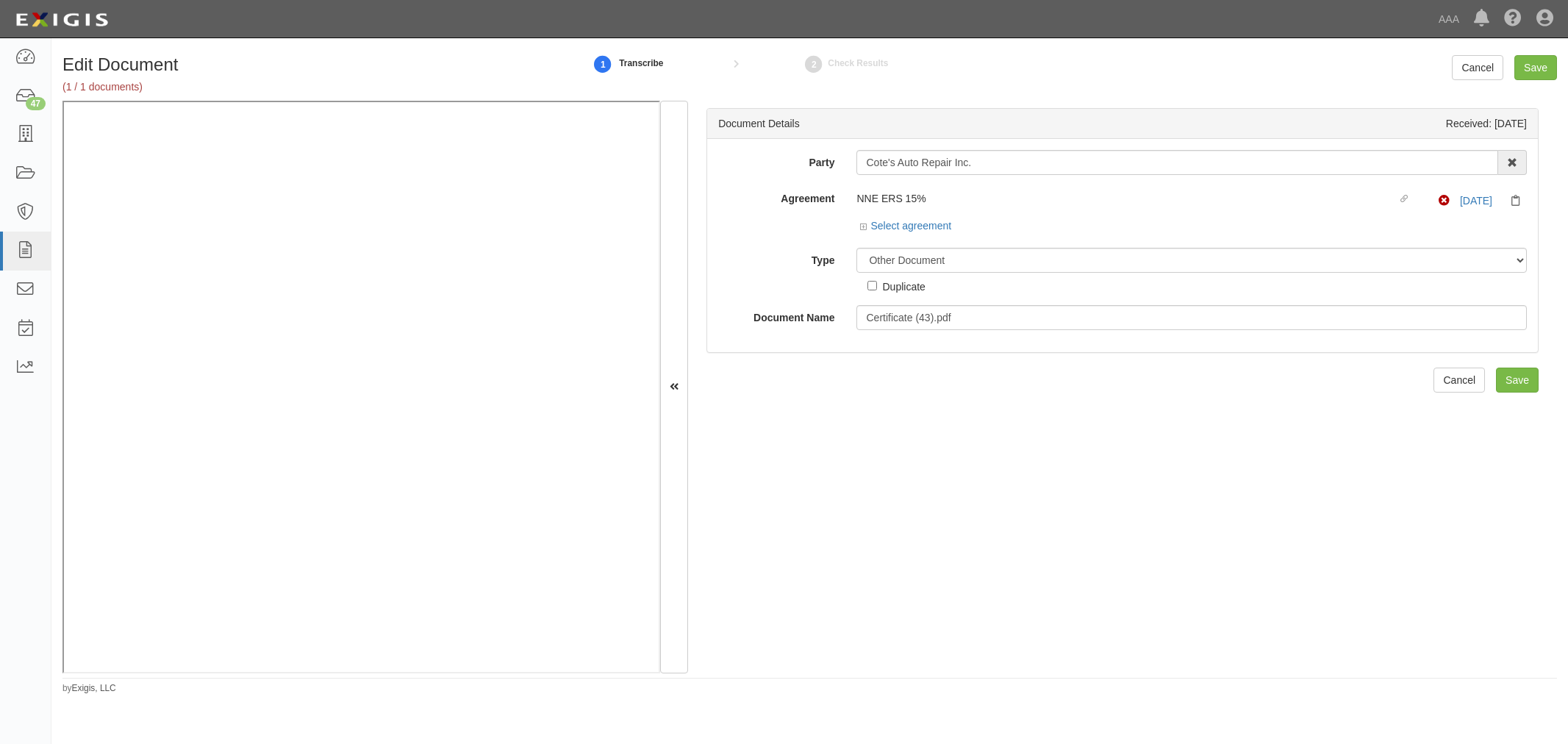
select select "OtherDetail"
drag, startPoint x: 906, startPoint y: 159, endPoint x: 771, endPoint y: 170, distance: 135.4
click at [773, 174] on div "Party Cote's Auto Repair Inc. 1-800-Packouts of Beverly Hills 1-800 Packouts of…" at bounding box center [1123, 162] width 831 height 25
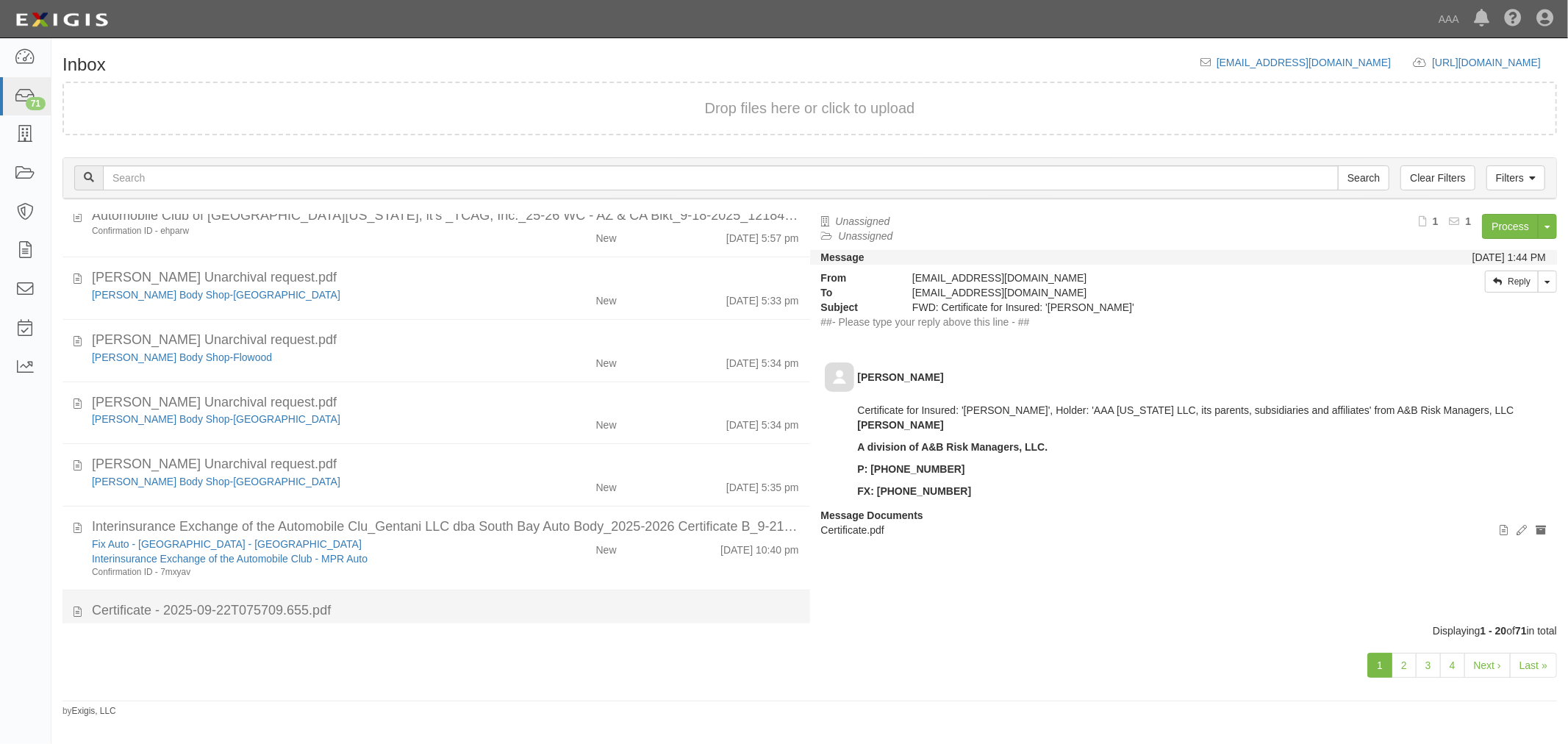
scroll to position [136, 0]
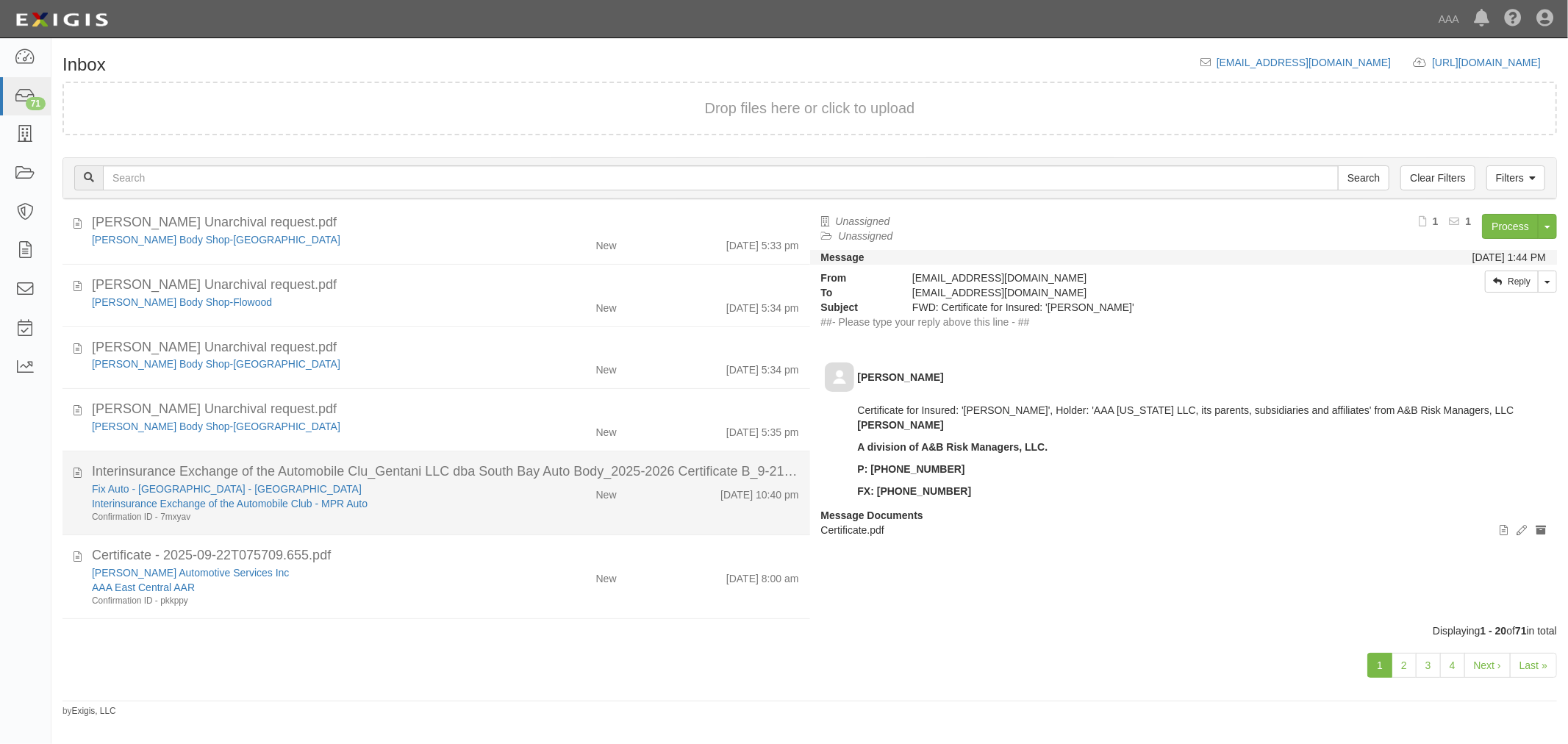
drag, startPoint x: 327, startPoint y: 491, endPoint x: 349, endPoint y: 490, distance: 22.0
click at [328, 491] on div "Fix Auto - [GEOGRAPHIC_DATA] - [GEOGRAPHIC_DATA]" at bounding box center [293, 489] width 403 height 15
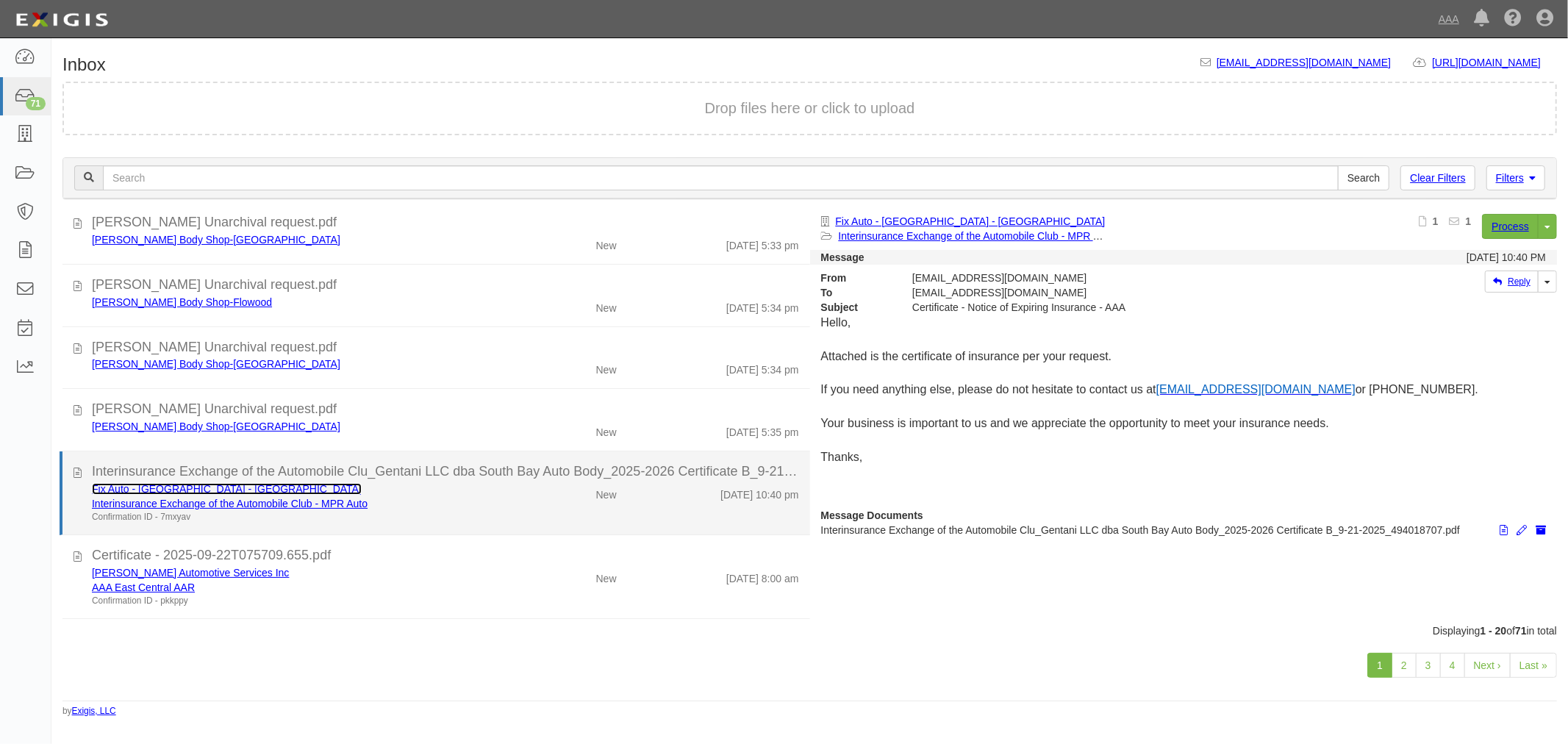
click at [214, 484] on link "Fix Auto - South Bay - Redondo Beach" at bounding box center [227, 489] width 270 height 12
click at [566, 510] on div "Fix Auto - South Bay - Redondo Beach Interinsurance Exchange of the Automobile …" at bounding box center [445, 503] width 729 height 42
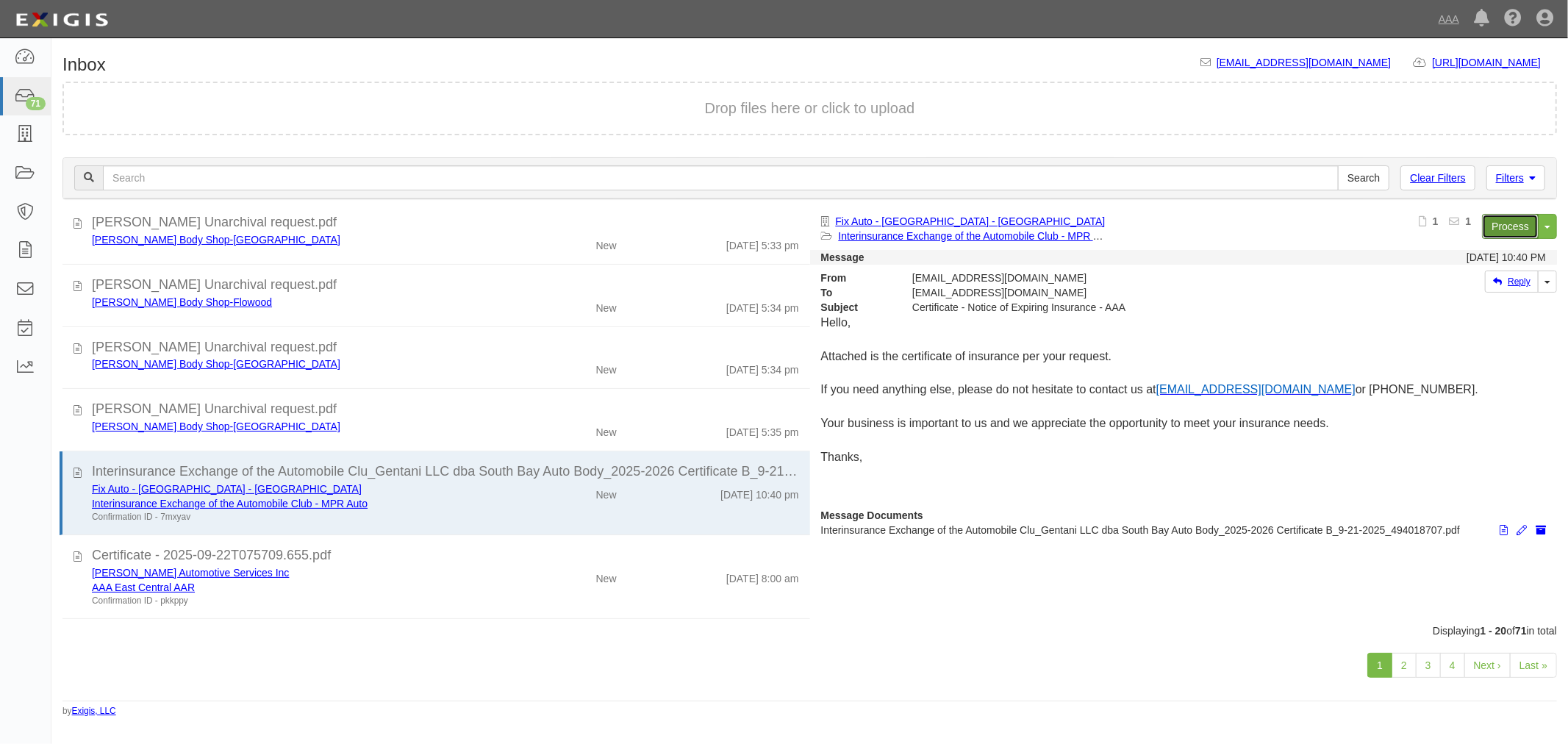
click at [1518, 225] on link "Process" at bounding box center [1510, 226] width 56 height 25
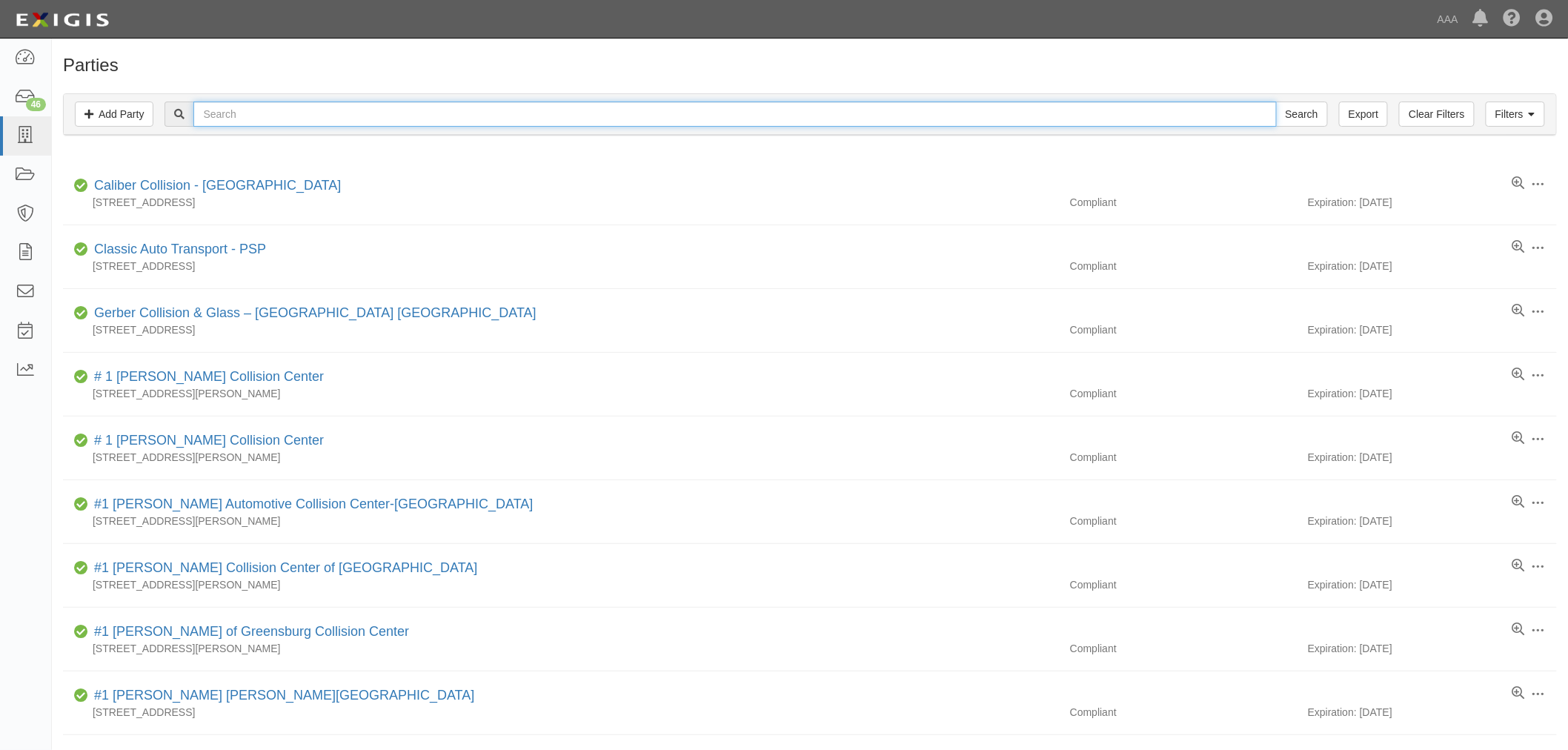
paste input "Cote's Auto Repair Inc."
click at [302, 116] on input "Cote's Auto Repair Inc." at bounding box center [735, 113] width 1083 height 25
type input "Cote's Auto Repair Inc."
click at [1276, 101] on input "Search" at bounding box center [1302, 113] width 52 height 25
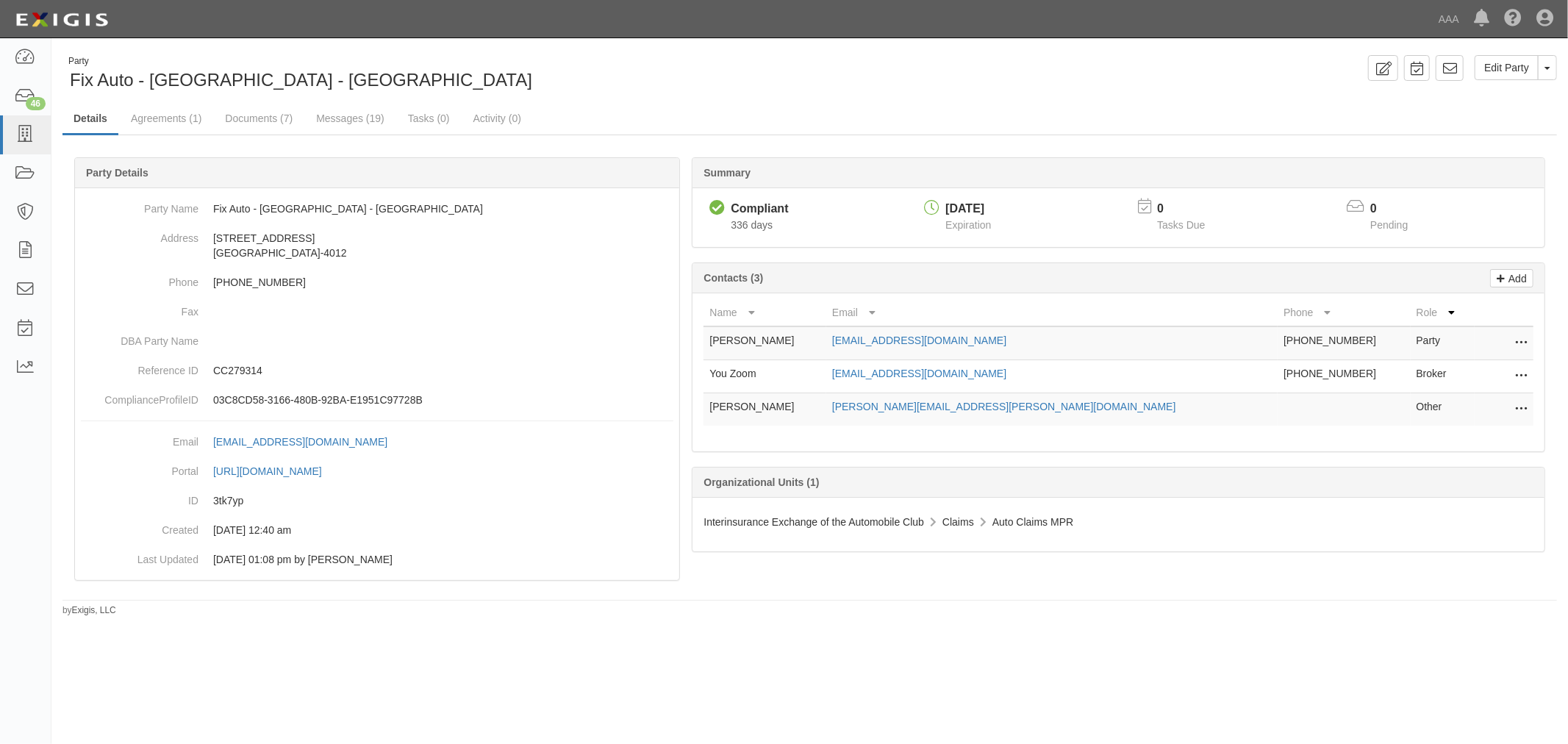
click at [172, 135] on div "Summary Compliant Compliant 336 days [DATE] Expiration 0 Tasks Due 0 Pending Ad…" at bounding box center [810, 157] width 1494 height 44
click at [170, 126] on link "Agreements (1)" at bounding box center [166, 119] width 93 height 32
click at [170, 115] on link "Agreements (1)" at bounding box center [166, 119] width 93 height 32
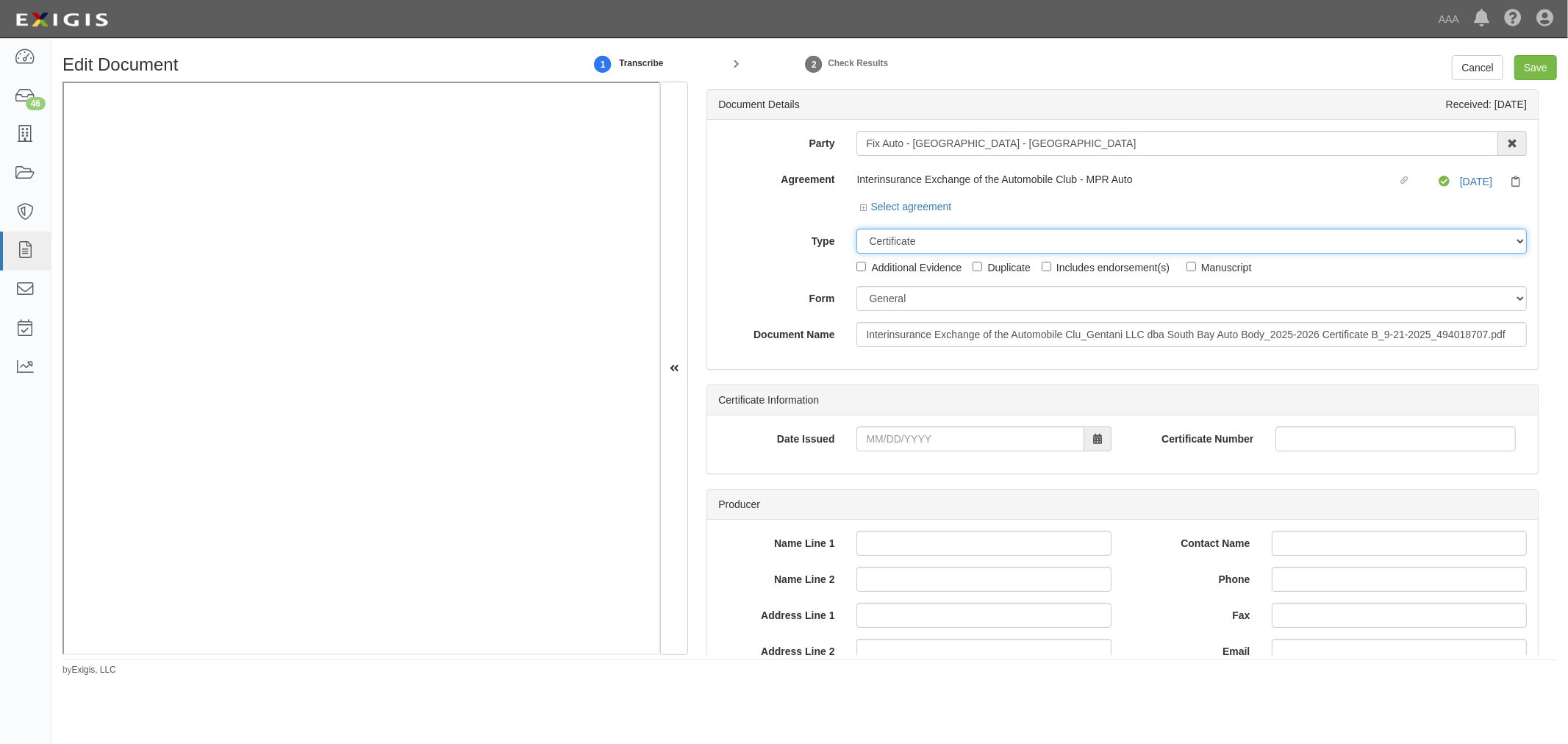
click at [875, 246] on select "Unassigned Binder Cancellation Notice Certificate Contract Endorsement Insuranc…" at bounding box center [1191, 241] width 670 height 25
select select "OtherDetail"
click at [856, 230] on select "Unassigned Binder Cancellation Notice Certificate Contract Endorsement Insuranc…" at bounding box center [1191, 241] width 670 height 25
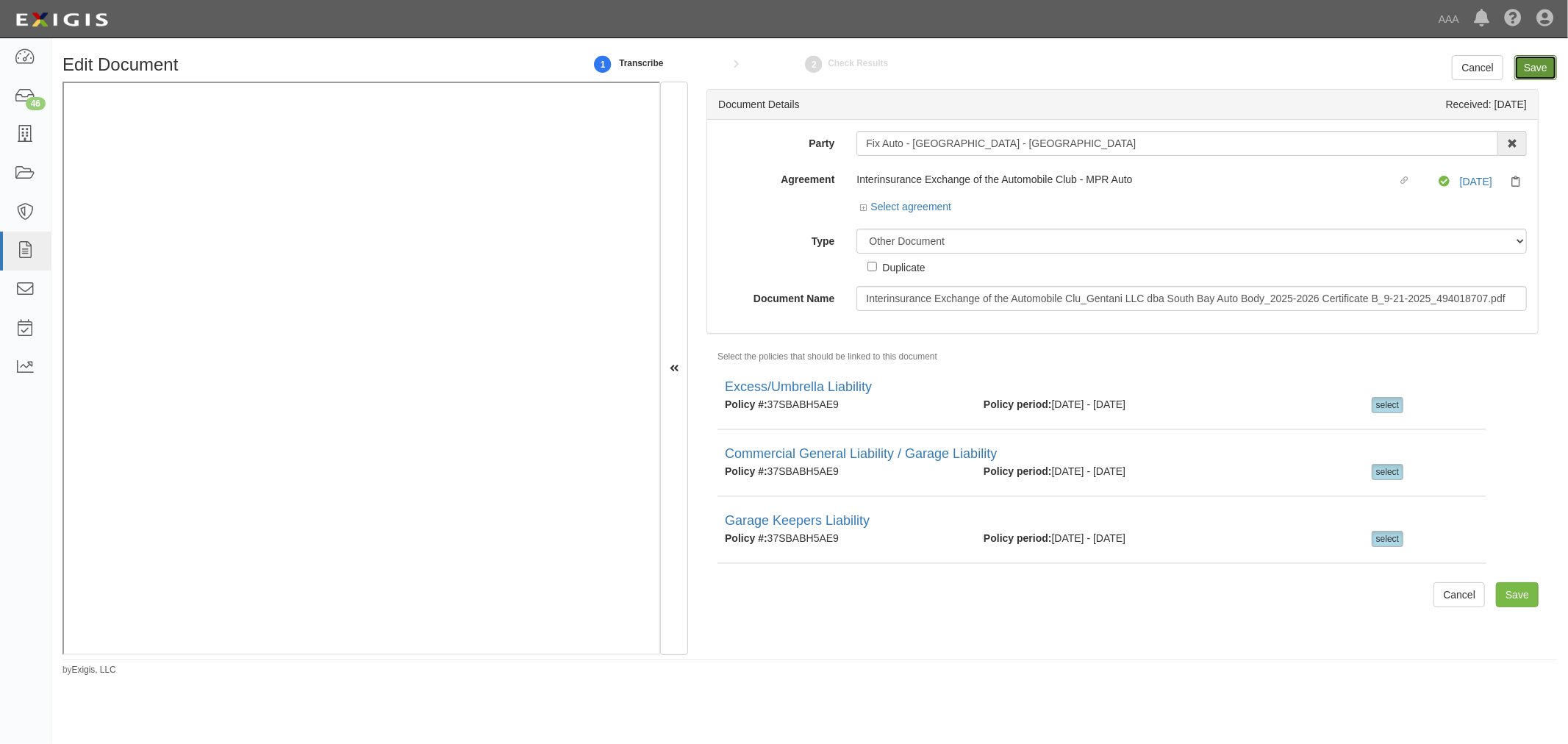
click at [1535, 74] on input "Save" at bounding box center [1535, 67] width 42 height 25
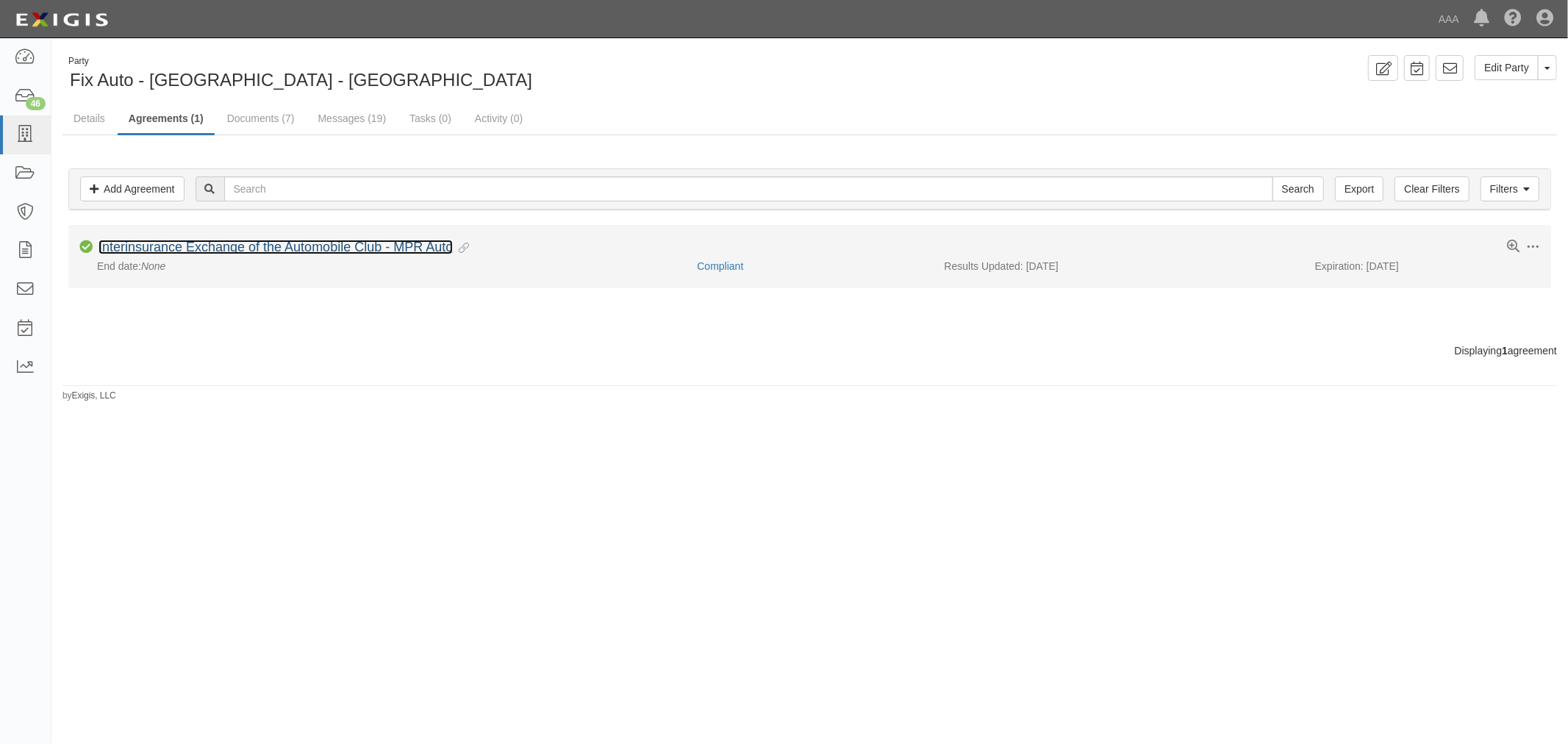
click at [203, 247] on link "Interinsurance Exchange of the Automobile Club - MPR Auto" at bounding box center [276, 247] width 355 height 15
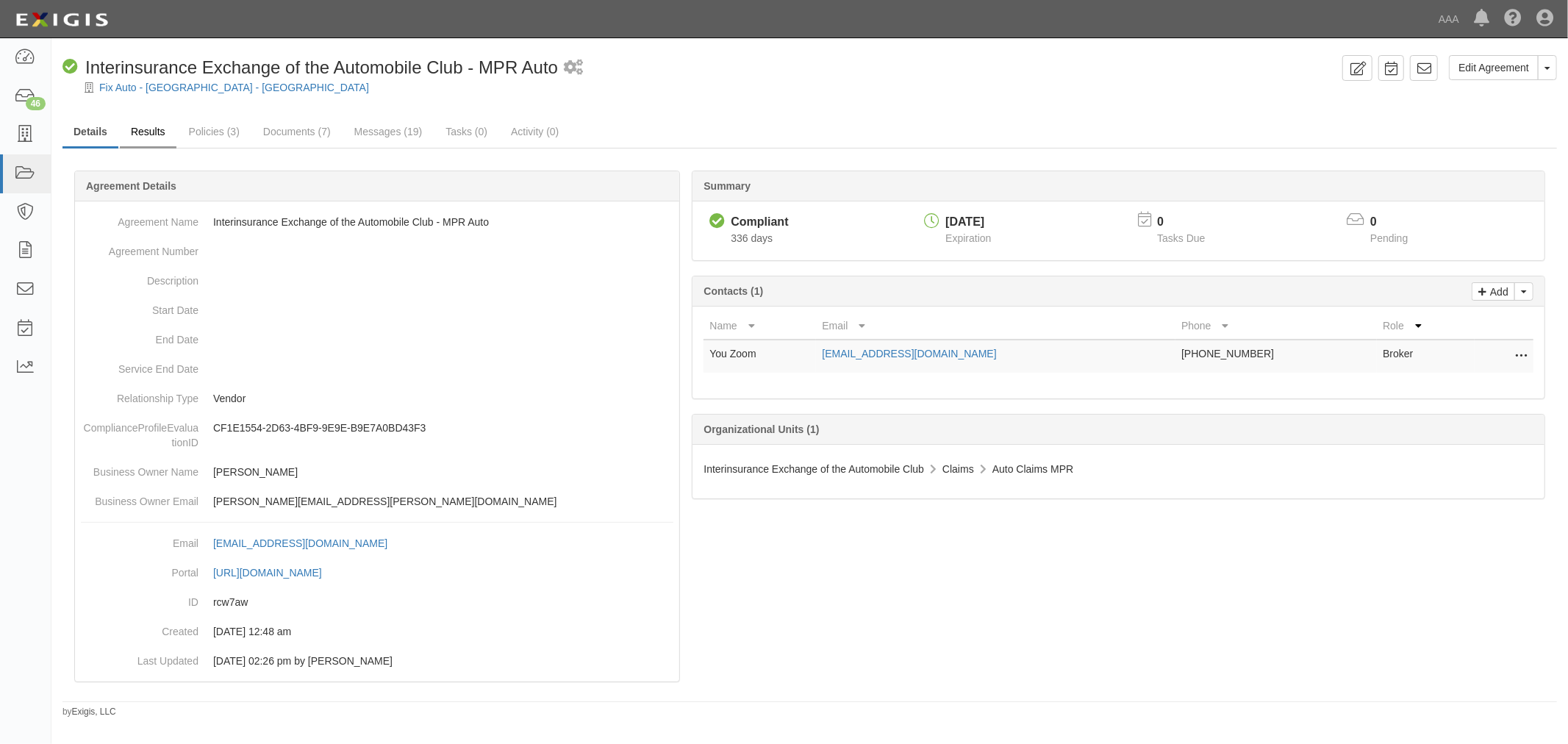
click at [145, 122] on link "Results" at bounding box center [148, 132] width 56 height 32
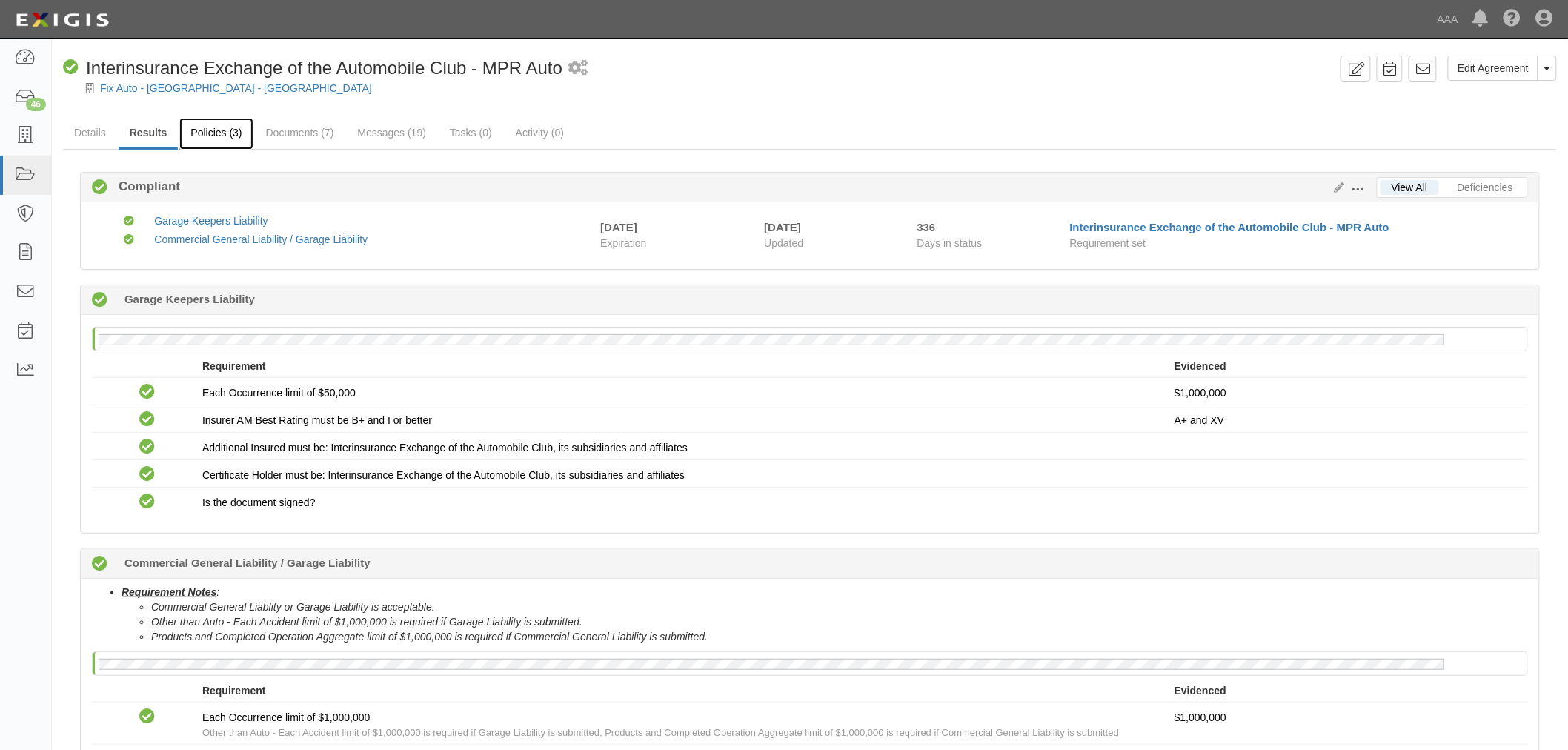
click at [202, 145] on link "Policies (3)" at bounding box center [216, 133] width 73 height 32
click at [204, 141] on link "Policies (3)" at bounding box center [216, 133] width 73 height 32
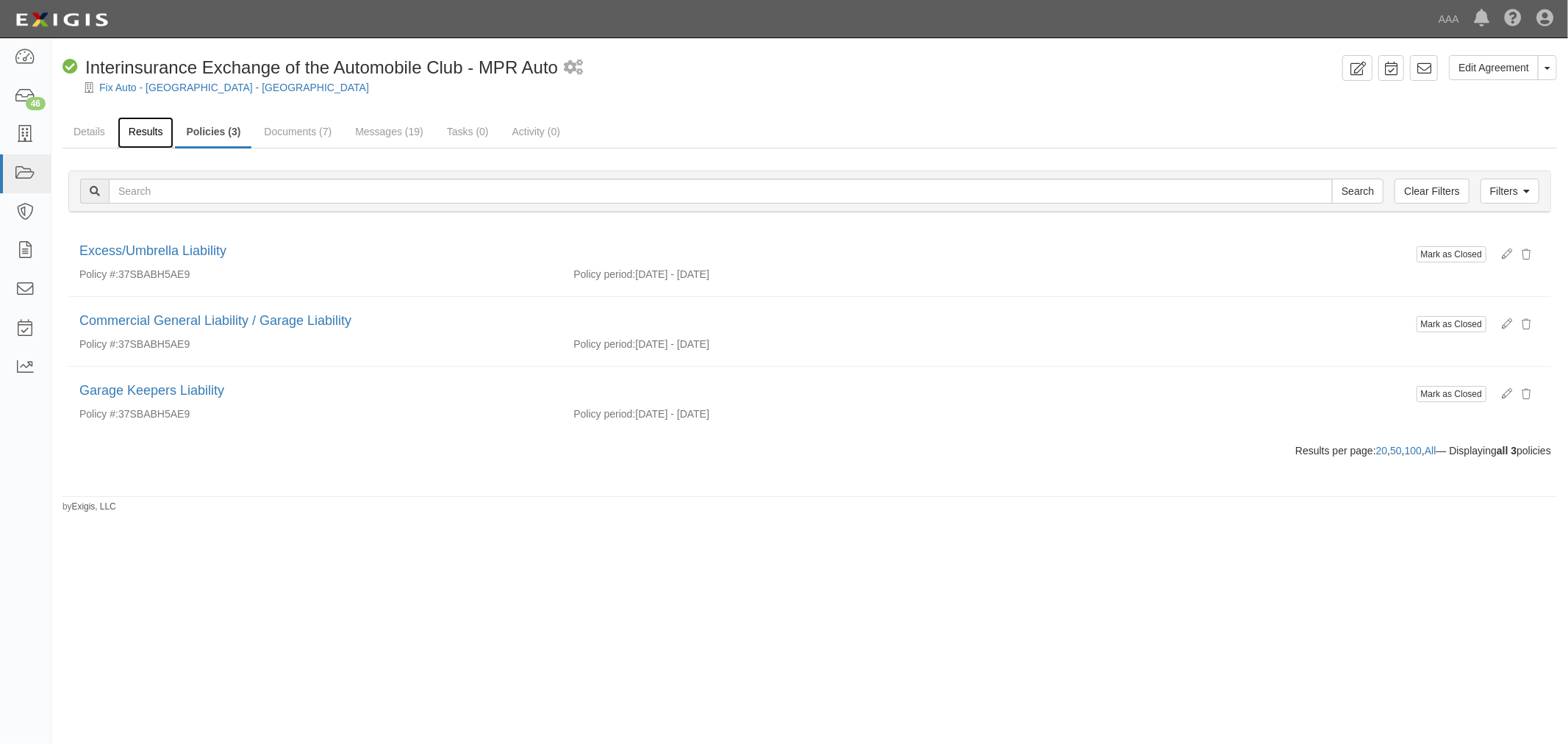
click at [150, 130] on link "Results" at bounding box center [145, 132] width 56 height 32
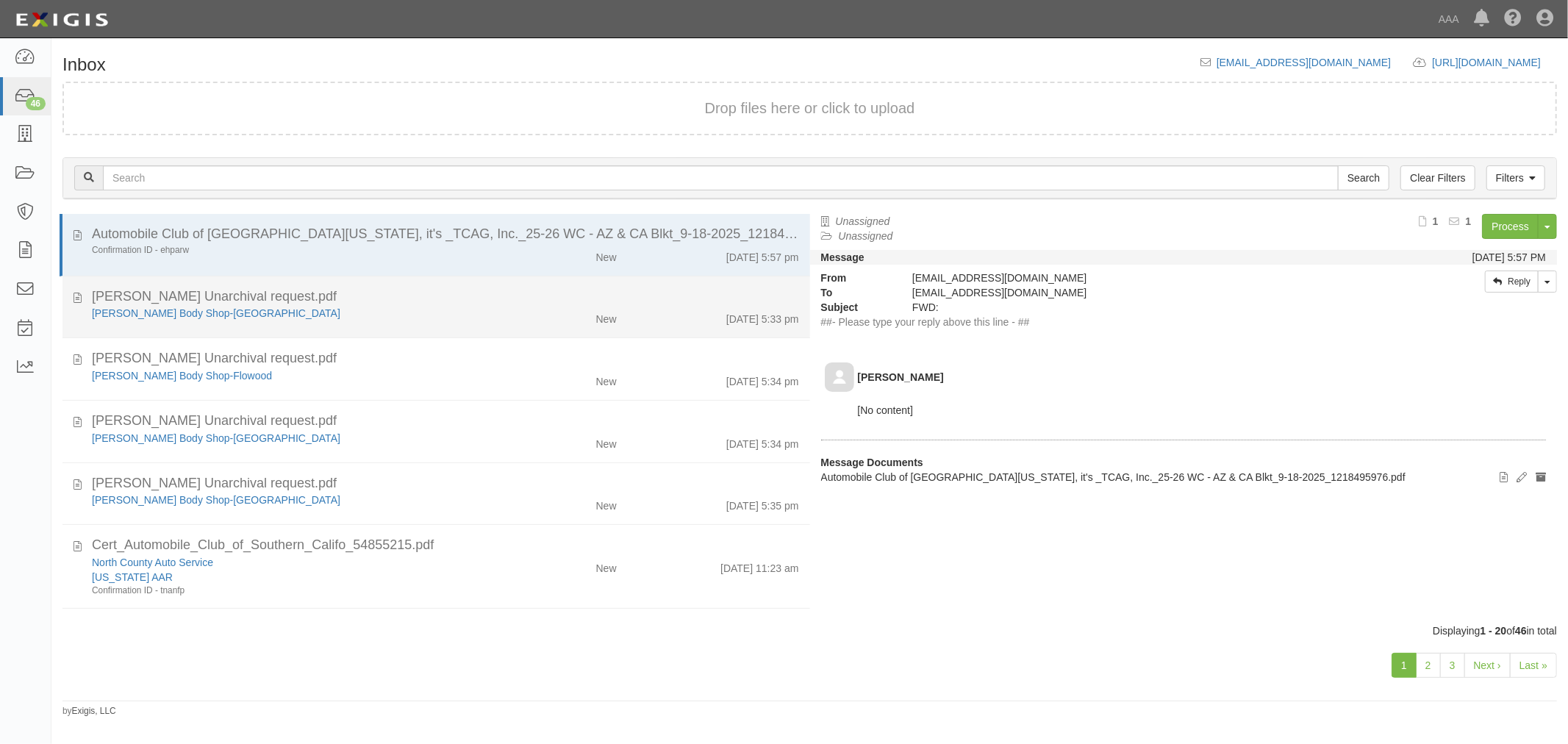
click at [521, 320] on div "New" at bounding box center [566, 317] width 121 height 21
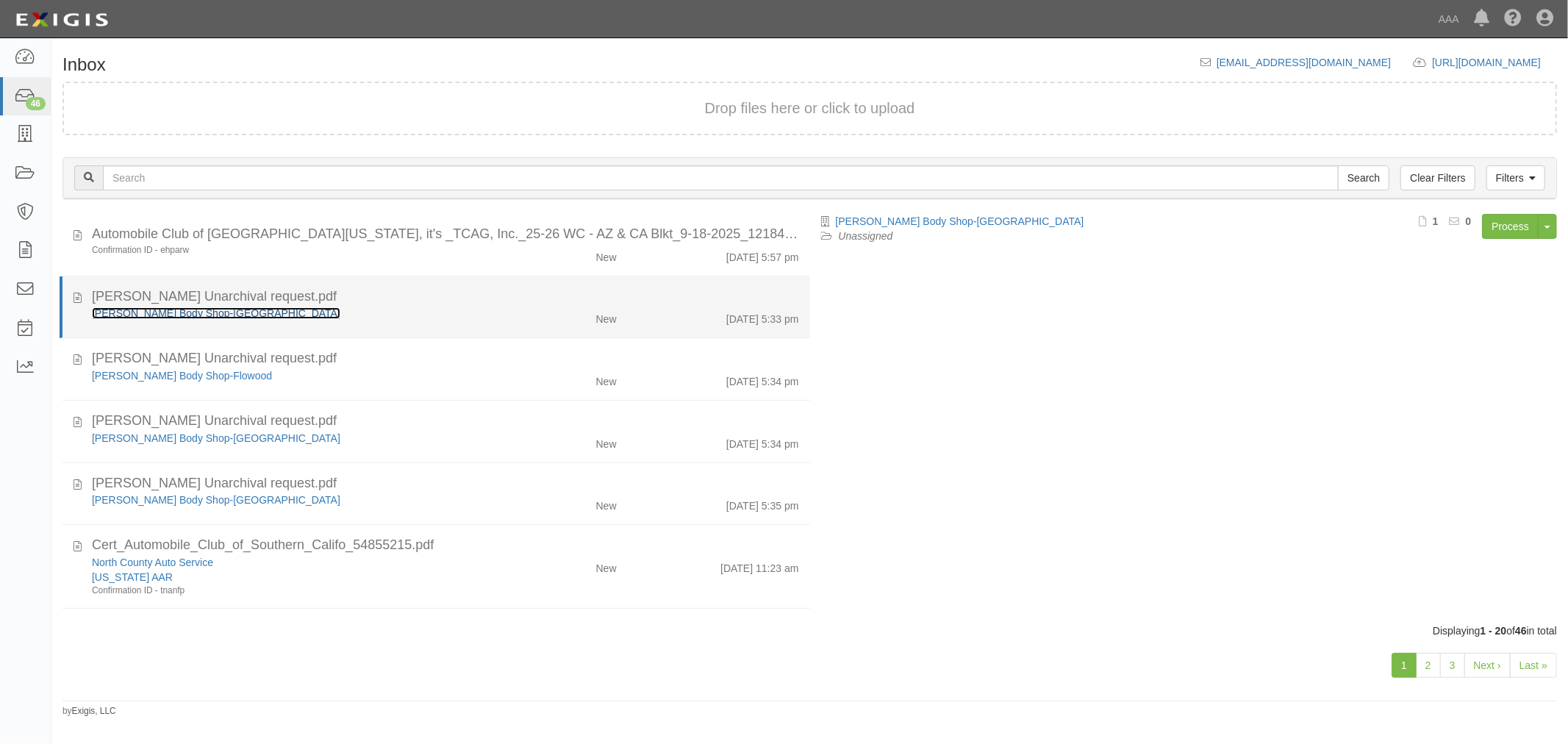
click at [182, 313] on link "[PERSON_NAME] Body Shop-[GEOGRAPHIC_DATA]" at bounding box center [215, 313] width 248 height 12
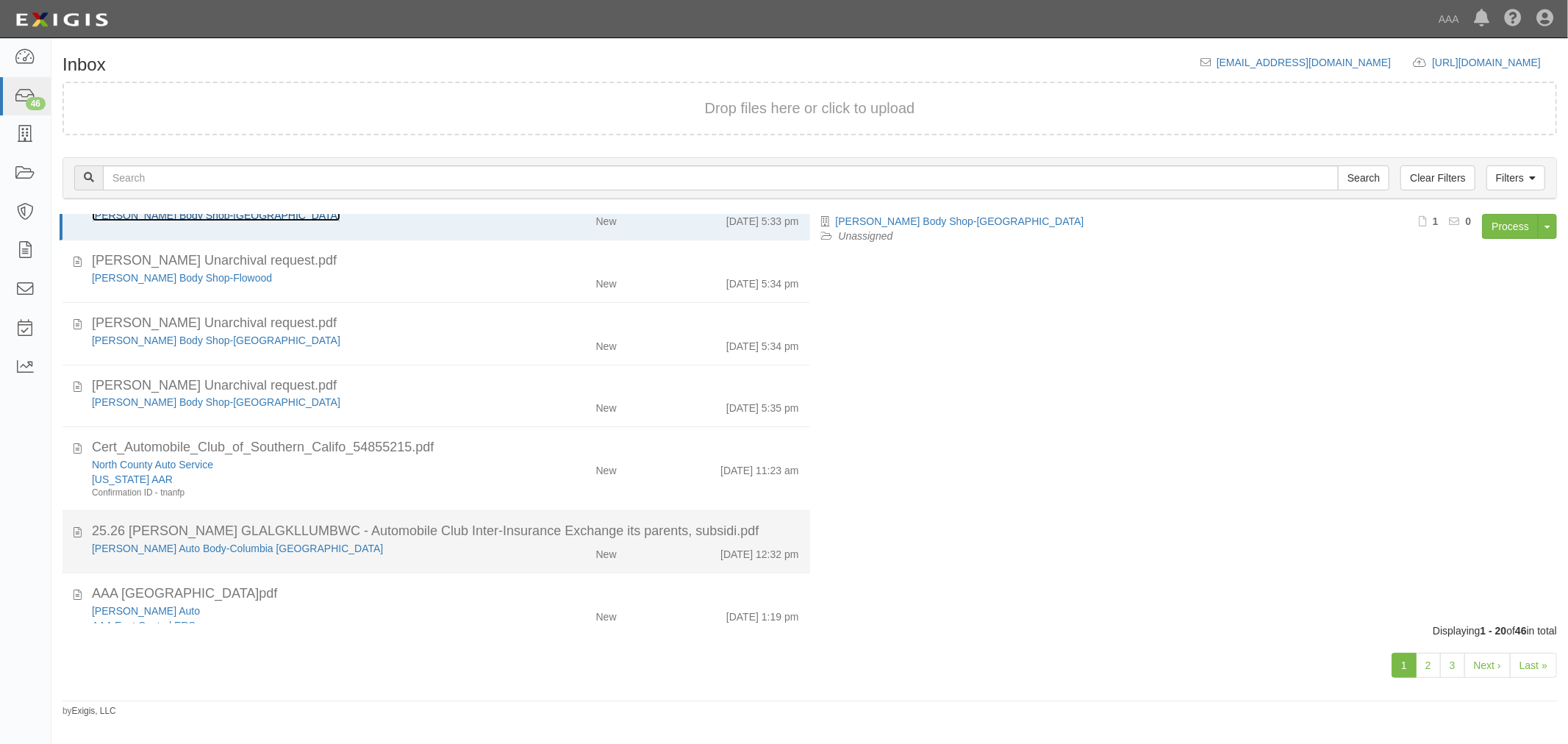
scroll to position [136, 0]
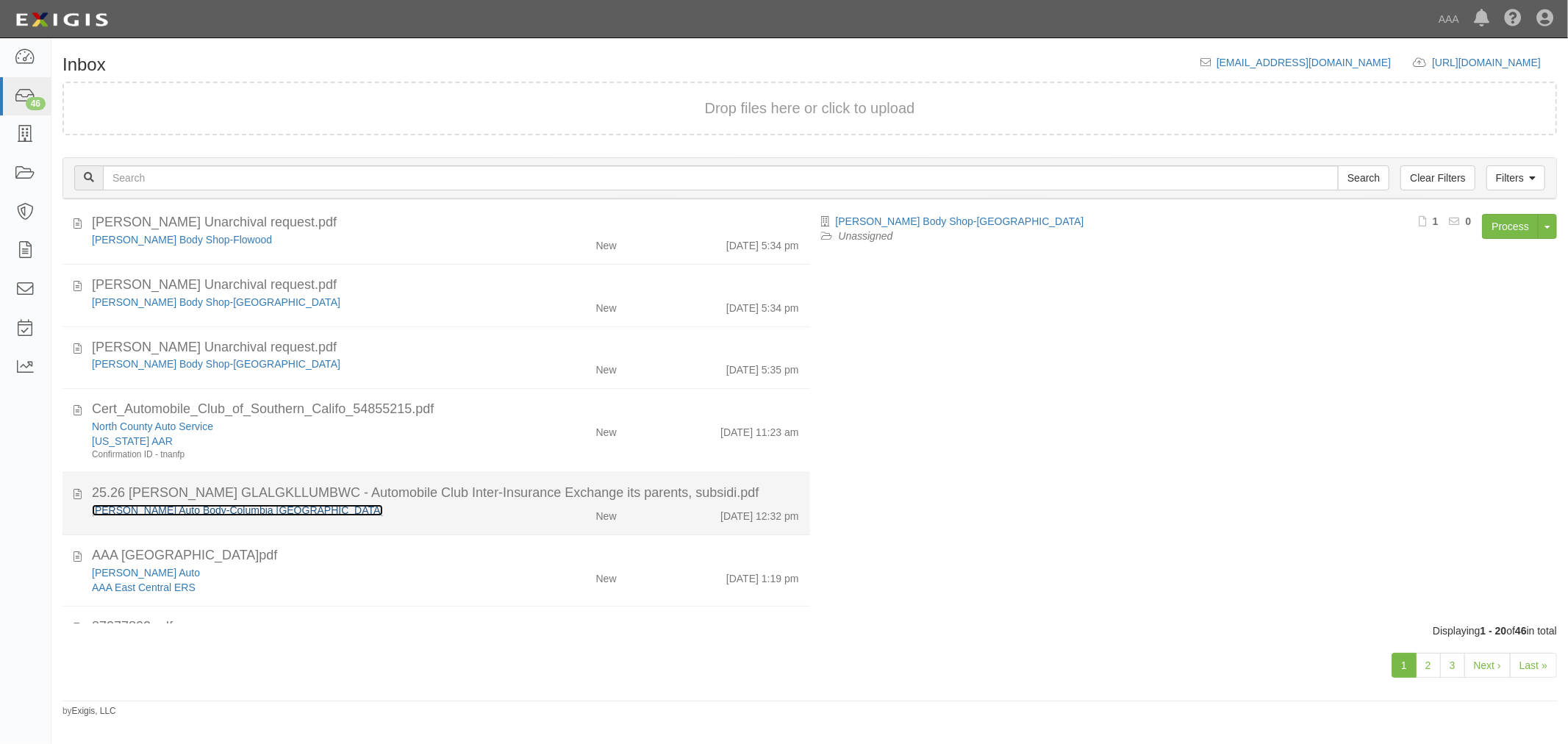
click at [163, 512] on link "[PERSON_NAME] Auto Body-Columbia [GEOGRAPHIC_DATA]" at bounding box center [237, 510] width 291 height 12
click at [425, 508] on div "Schaefer Auto Body-Columbia MO" at bounding box center [293, 510] width 403 height 15
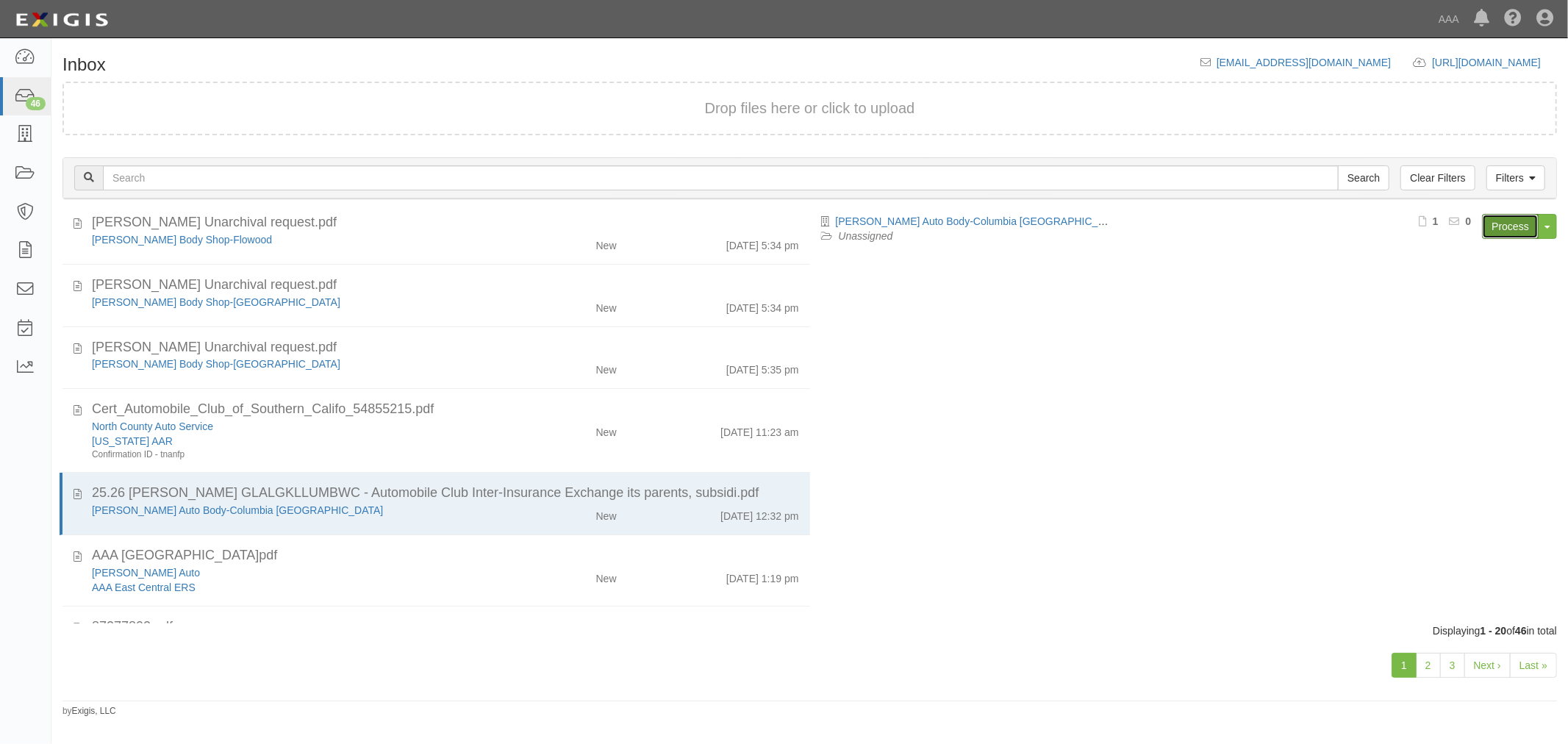
click at [1489, 229] on link "Process" at bounding box center [1510, 226] width 56 height 25
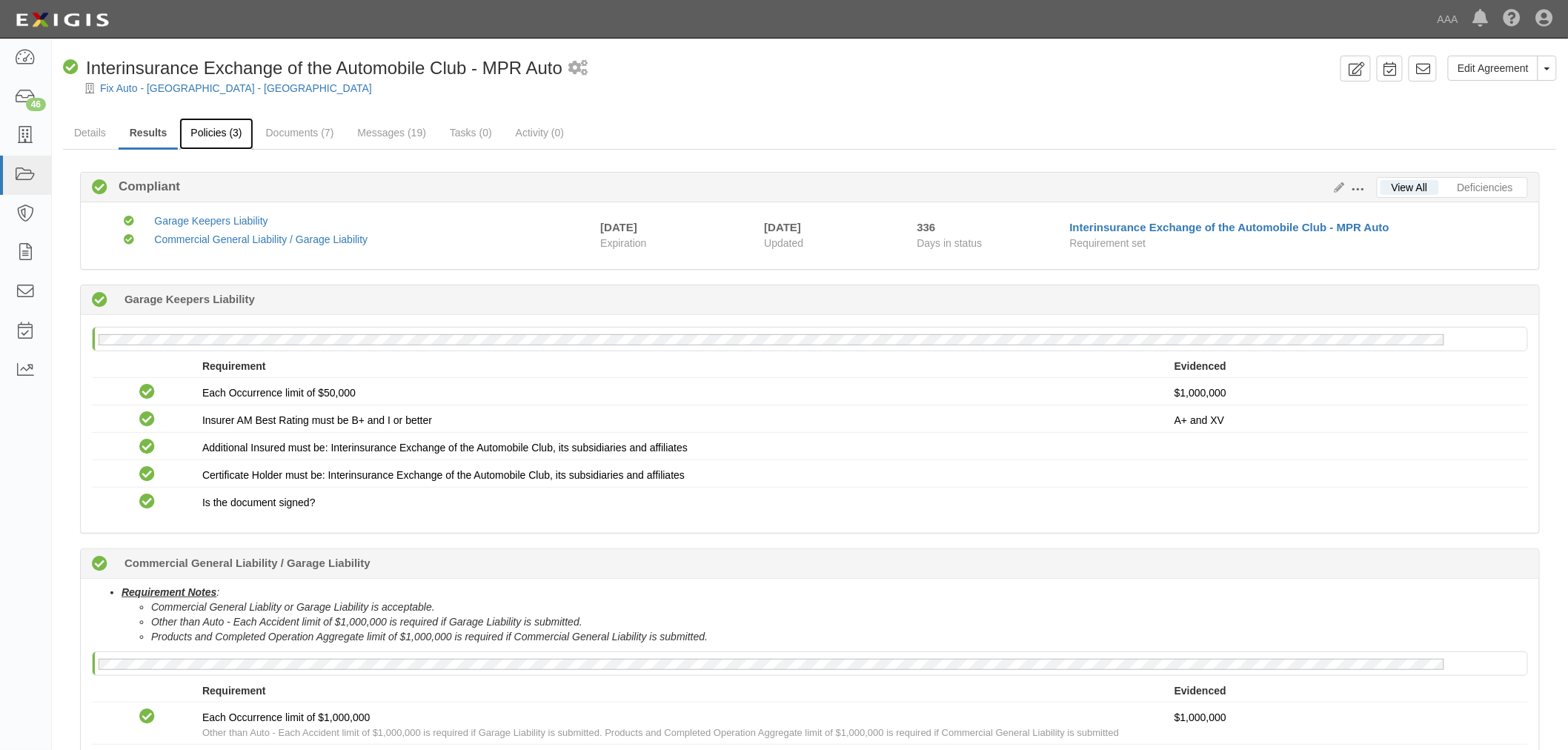
click at [211, 125] on link "Policies (3)" at bounding box center [216, 133] width 73 height 32
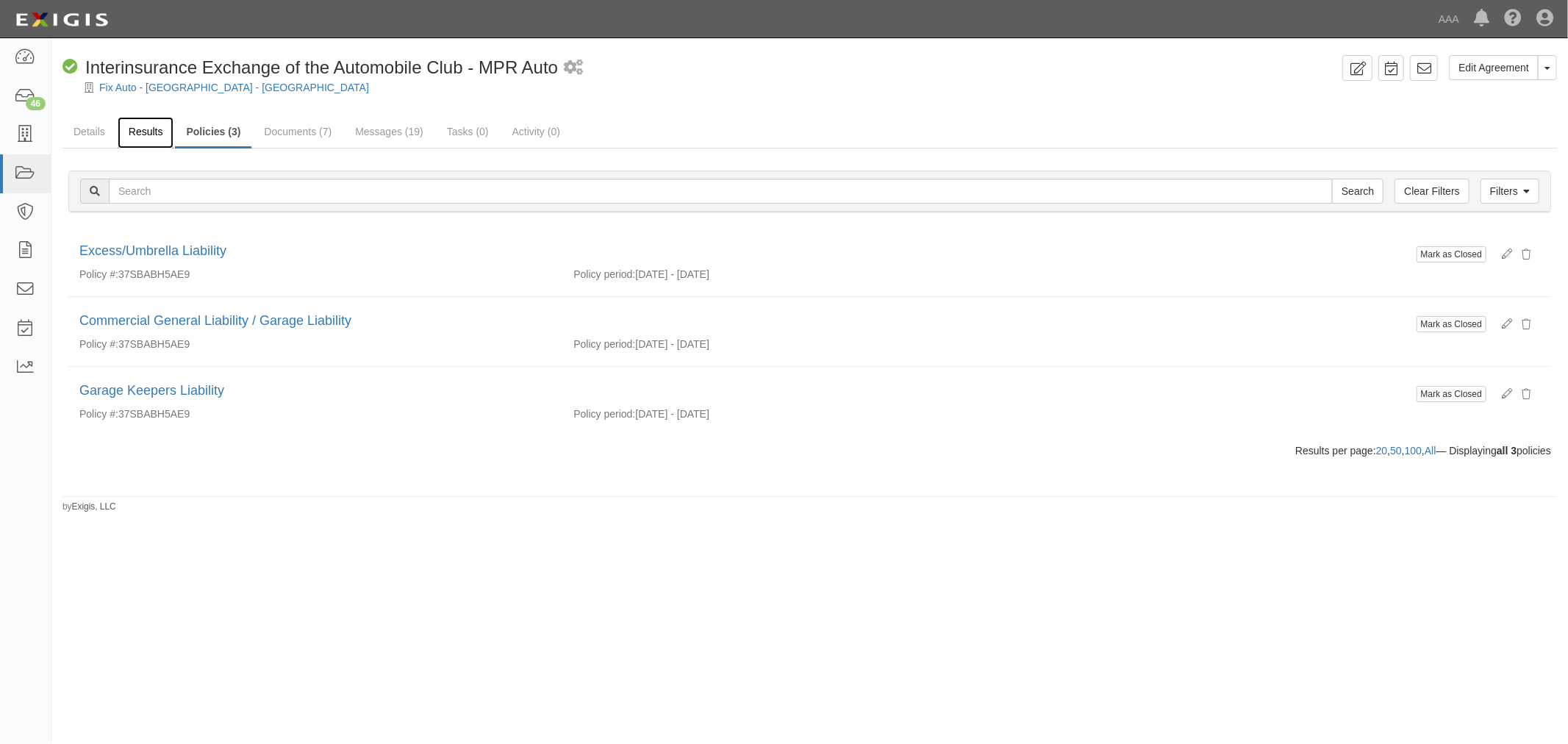
click at [137, 120] on link "Results" at bounding box center [145, 132] width 56 height 32
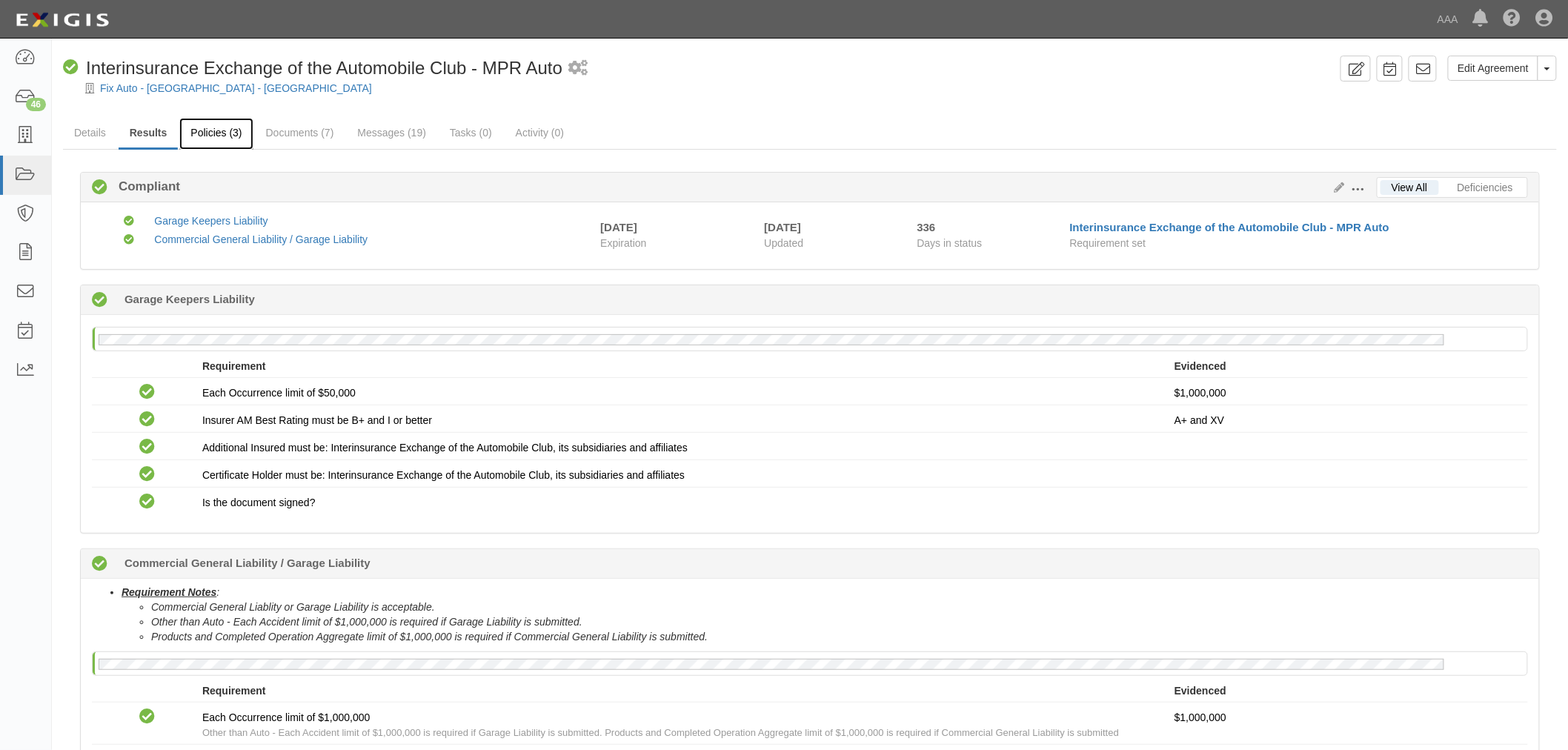
click at [234, 132] on link "Policies (3)" at bounding box center [216, 133] width 73 height 32
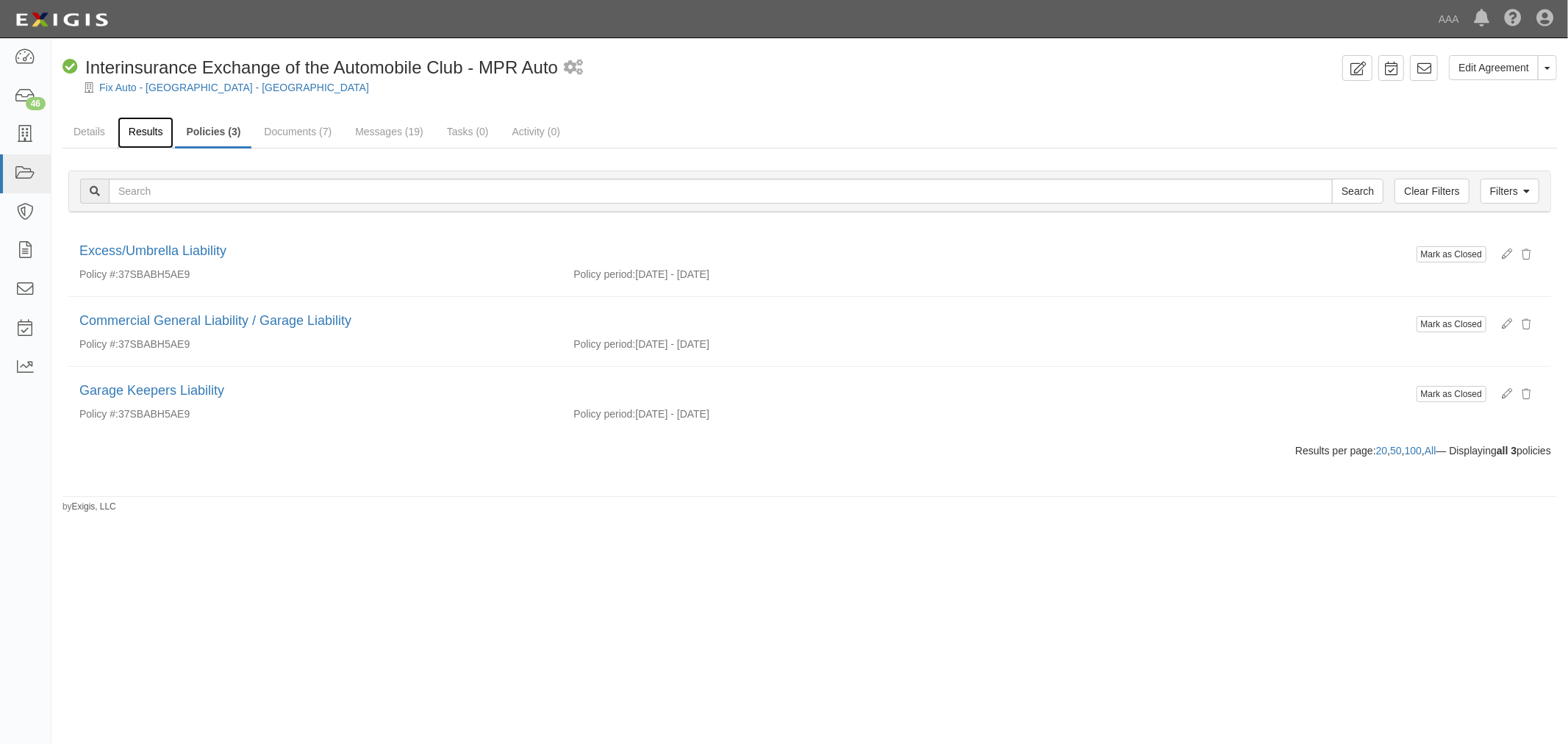
click at [137, 130] on link "Results" at bounding box center [145, 132] width 56 height 32
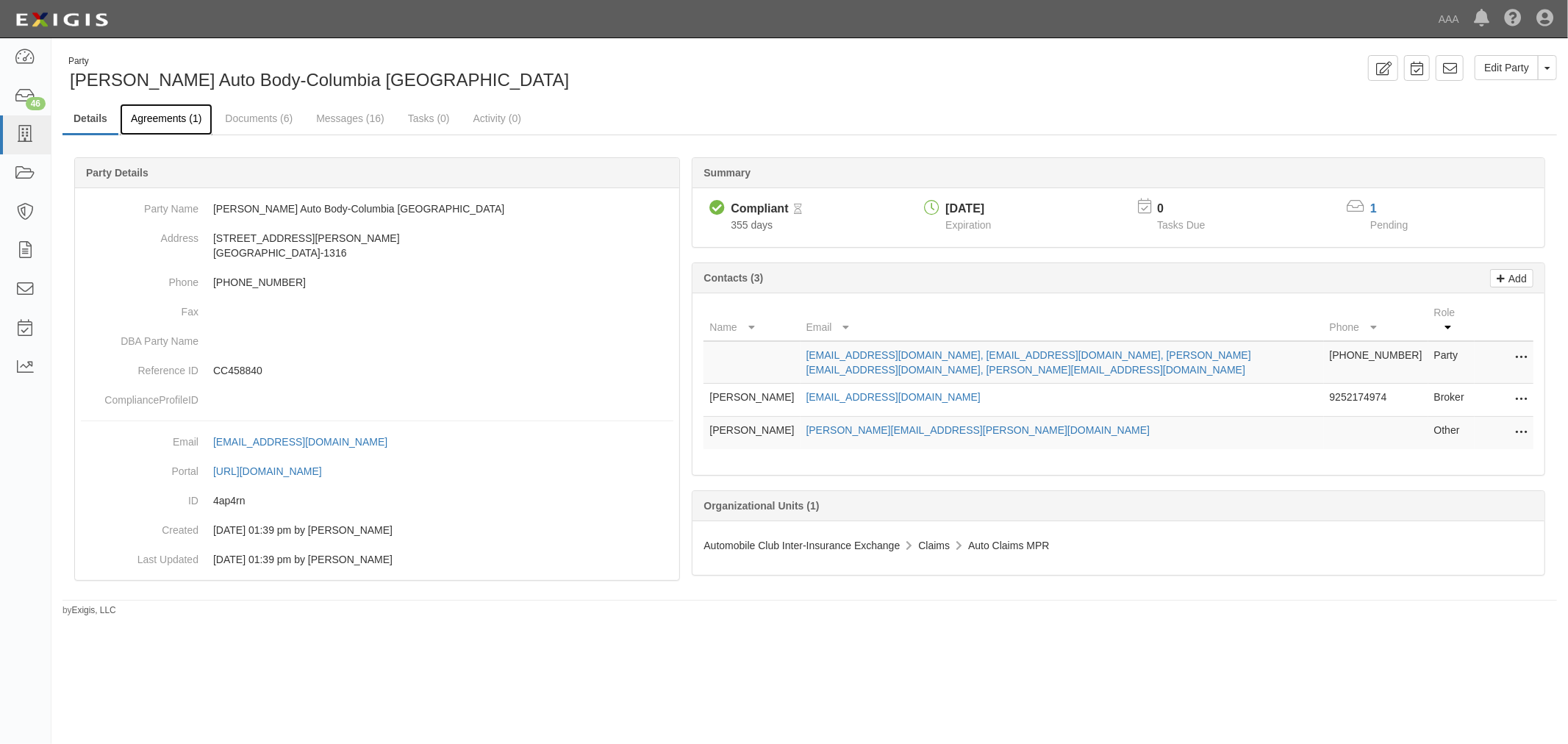
click at [185, 118] on link "Agreements (1)" at bounding box center [166, 119] width 93 height 32
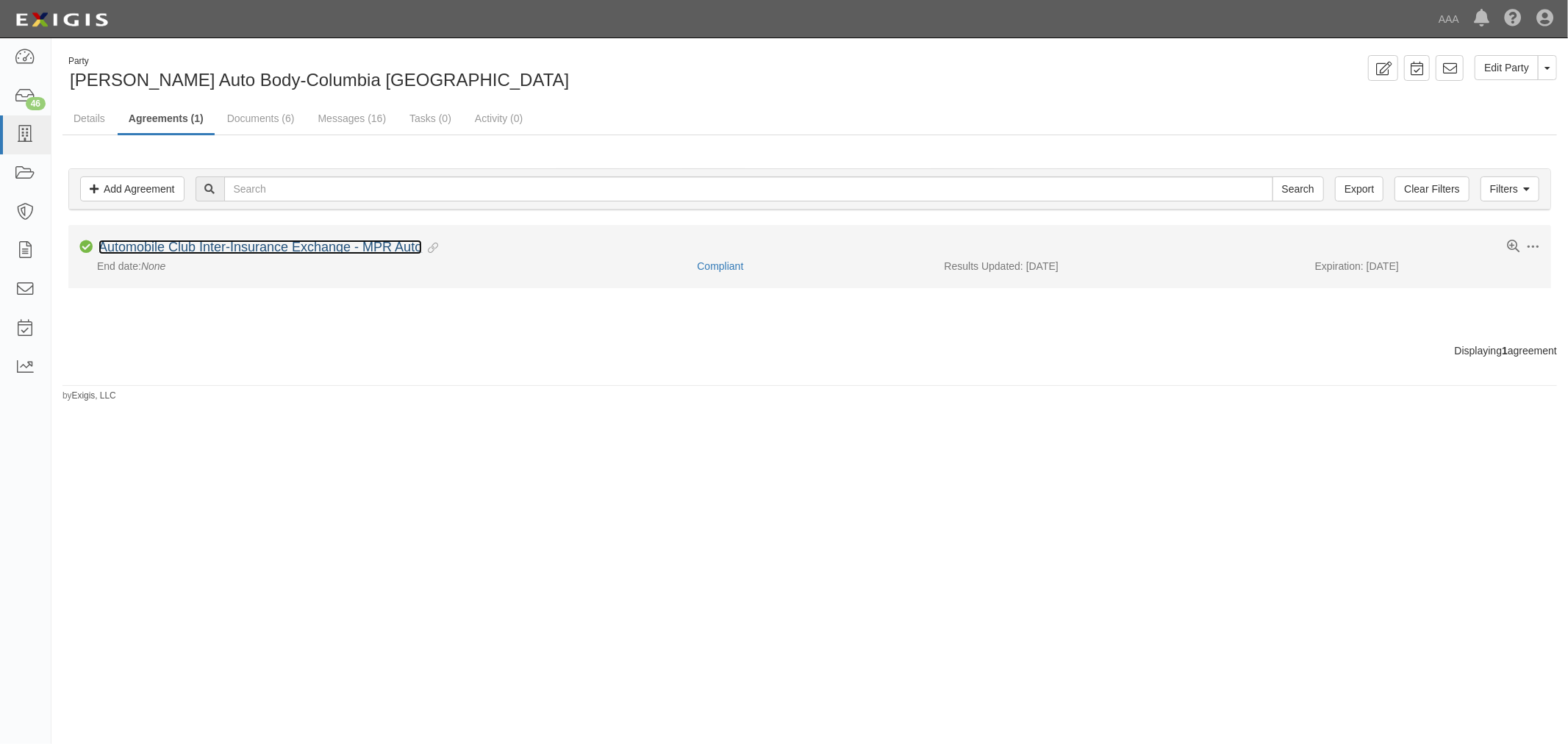
click at [215, 243] on link "Automobile Club Inter-Insurance Exchange - MPR Auto" at bounding box center [260, 247] width 323 height 15
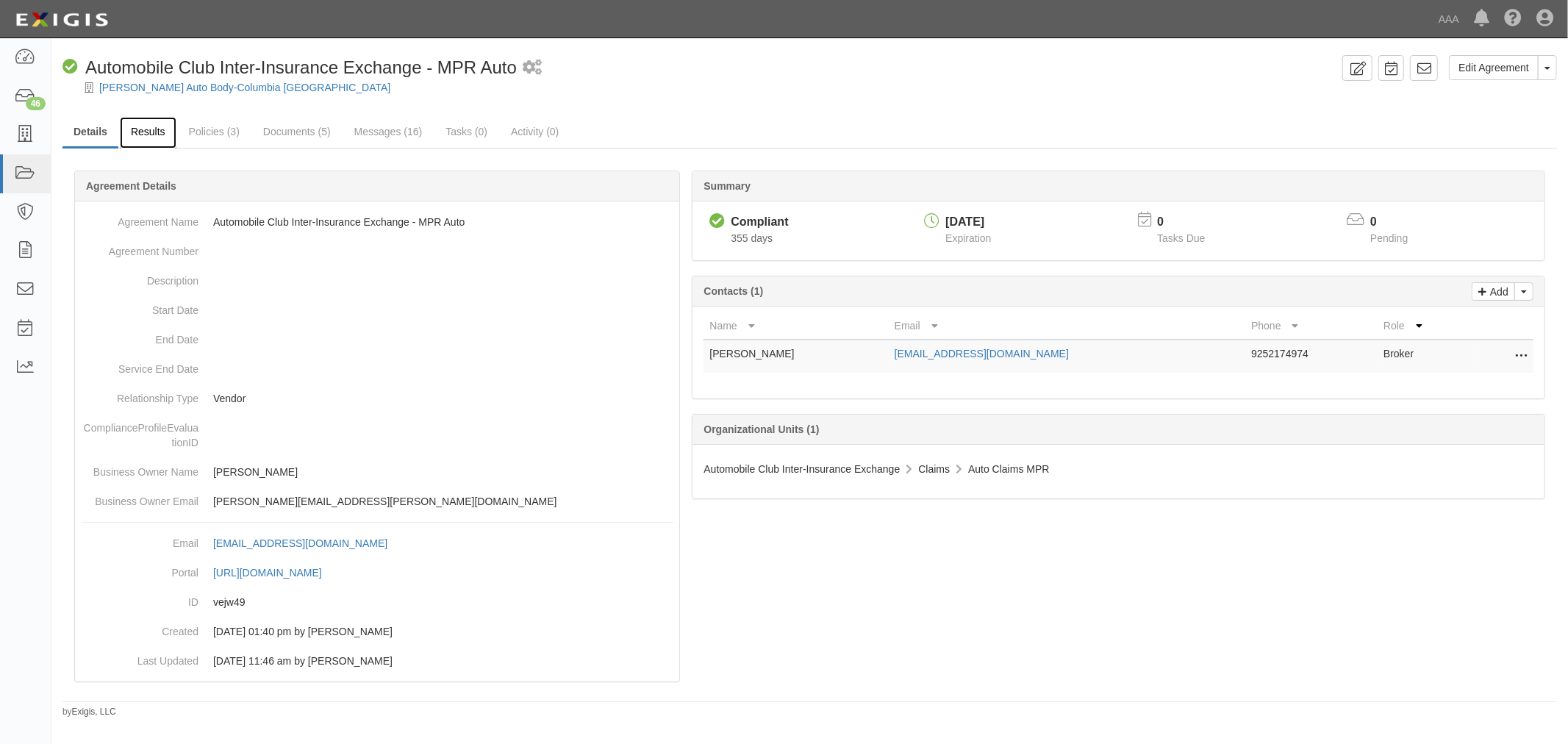
click at [171, 137] on link "Results" at bounding box center [148, 132] width 56 height 32
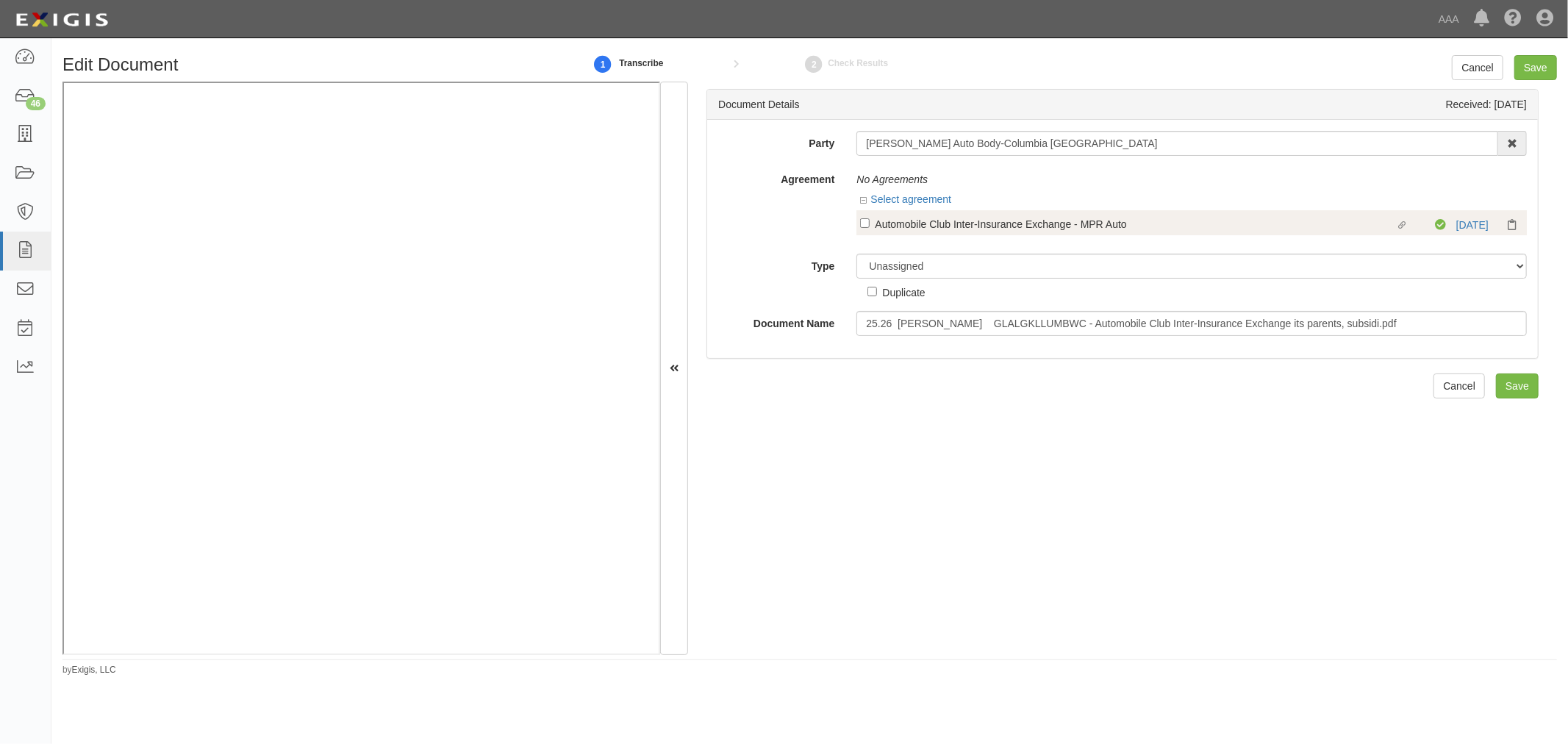
click at [886, 228] on div "Automobile Club Inter-Insurance Exchange - MPR Auto" at bounding box center [1136, 223] width 521 height 16
click at [870, 228] on input "Linked agreement Automobile Club Inter-Insurance Exchange - MPR Auto Linked agr…" at bounding box center [865, 222] width 10 height 10
checkbox input "true"
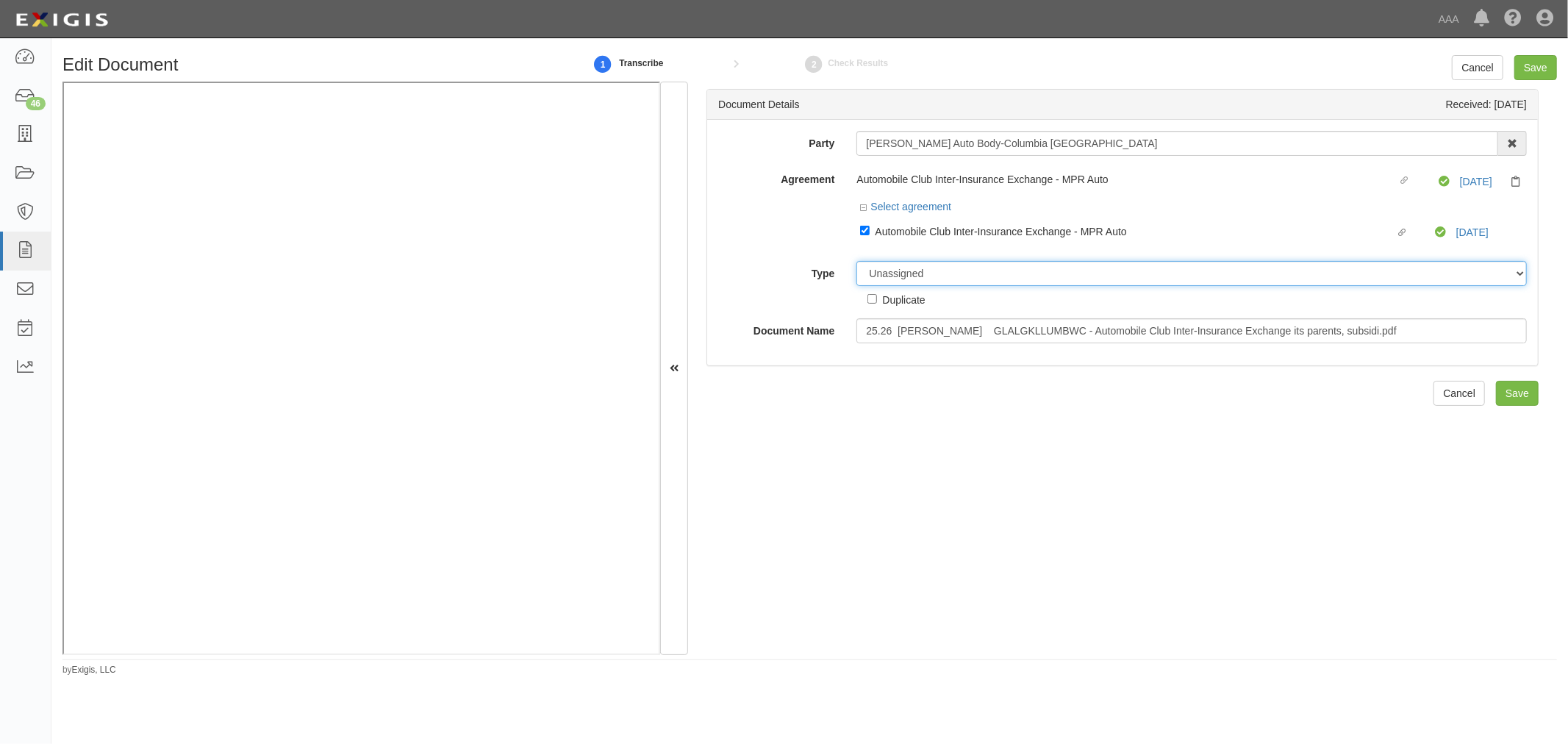
drag, startPoint x: 918, startPoint y: 274, endPoint x: 914, endPoint y: 287, distance: 13.6
click at [914, 277] on select "Unassigned Binder Cancellation Notice Certificate Contract Endorsement Insuranc…" at bounding box center [1191, 273] width 670 height 25
select select "CertificateDetail"
click at [856, 263] on select "Unassigned Binder Cancellation Notice Certificate Contract Endorsement Insuranc…" at bounding box center [1191, 273] width 670 height 25
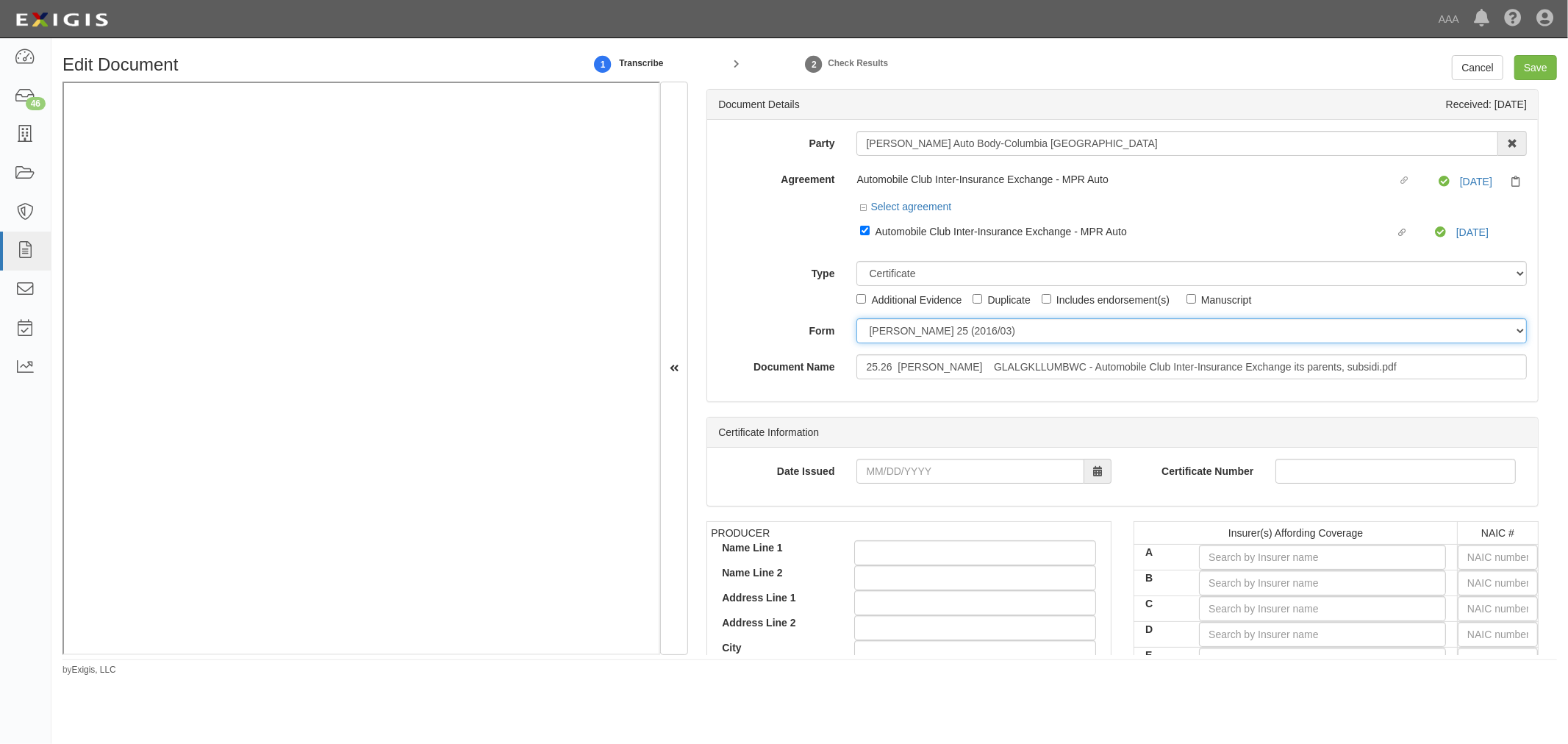
click at [894, 343] on select "ACORD 25 (2016/03) ACORD 101 ACORD 855 NY (2014/05) General" at bounding box center [1191, 330] width 670 height 25
select select "GeneralFormDetail"
click at [856, 321] on select "ACORD 25 (2016/03) ACORD 101 ACORD 855 NY (2014/05) General" at bounding box center [1191, 330] width 670 height 25
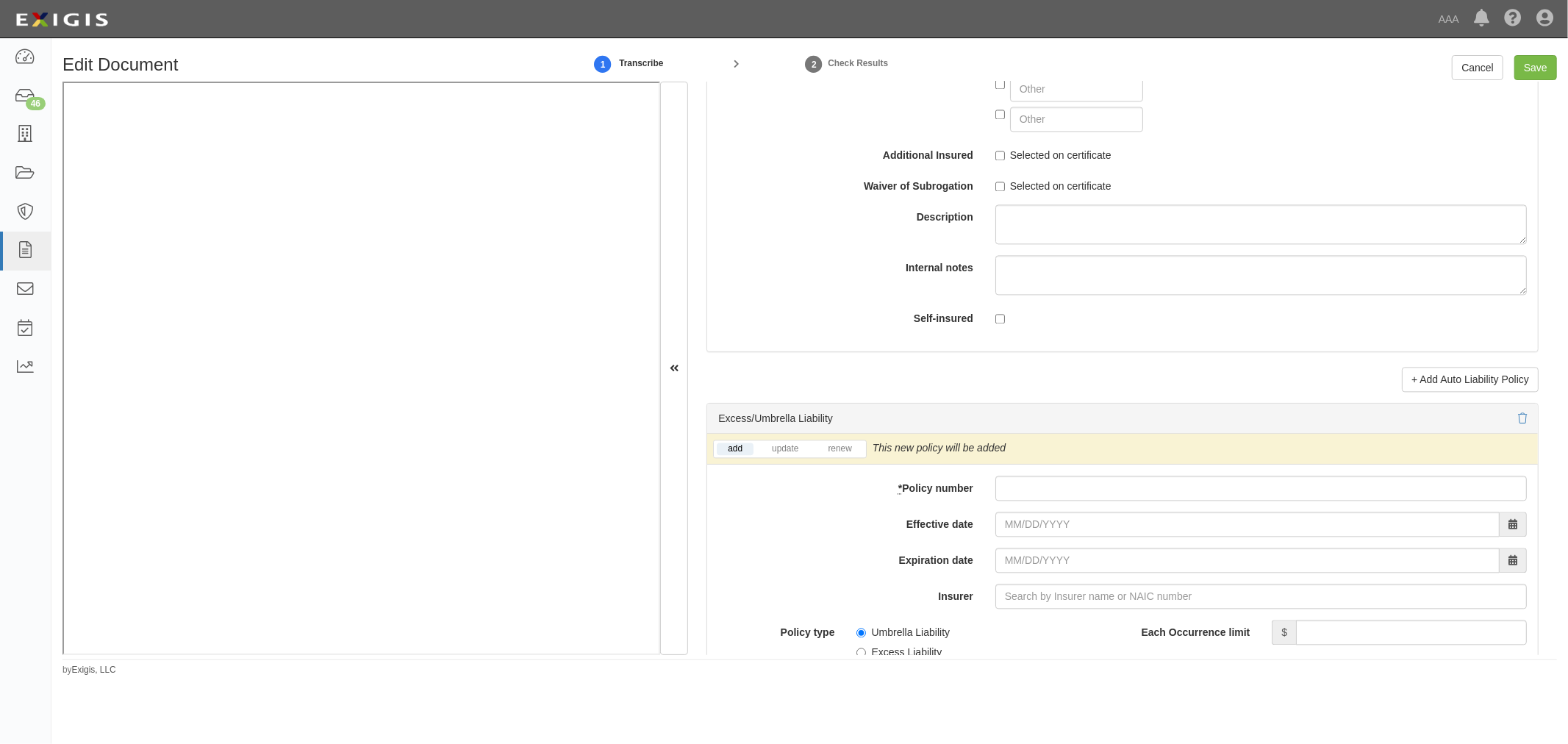
scroll to position [2723, 0]
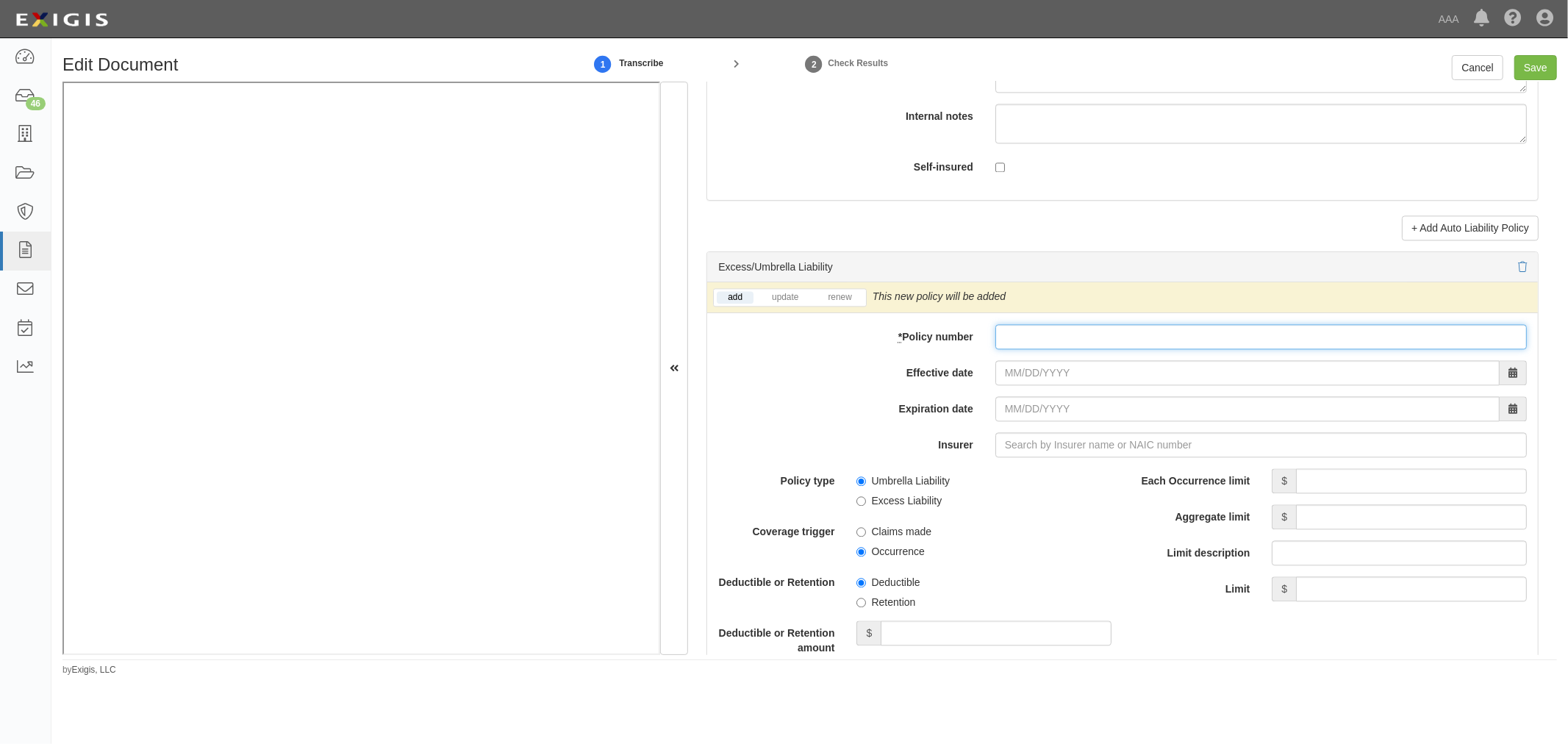
paste input "Cote's Auto Repair Inc."
click at [1072, 347] on input "Cote's Auto Repair Inc." at bounding box center [1261, 337] width 532 height 25
type input "Cote's Auto Repair Inc."
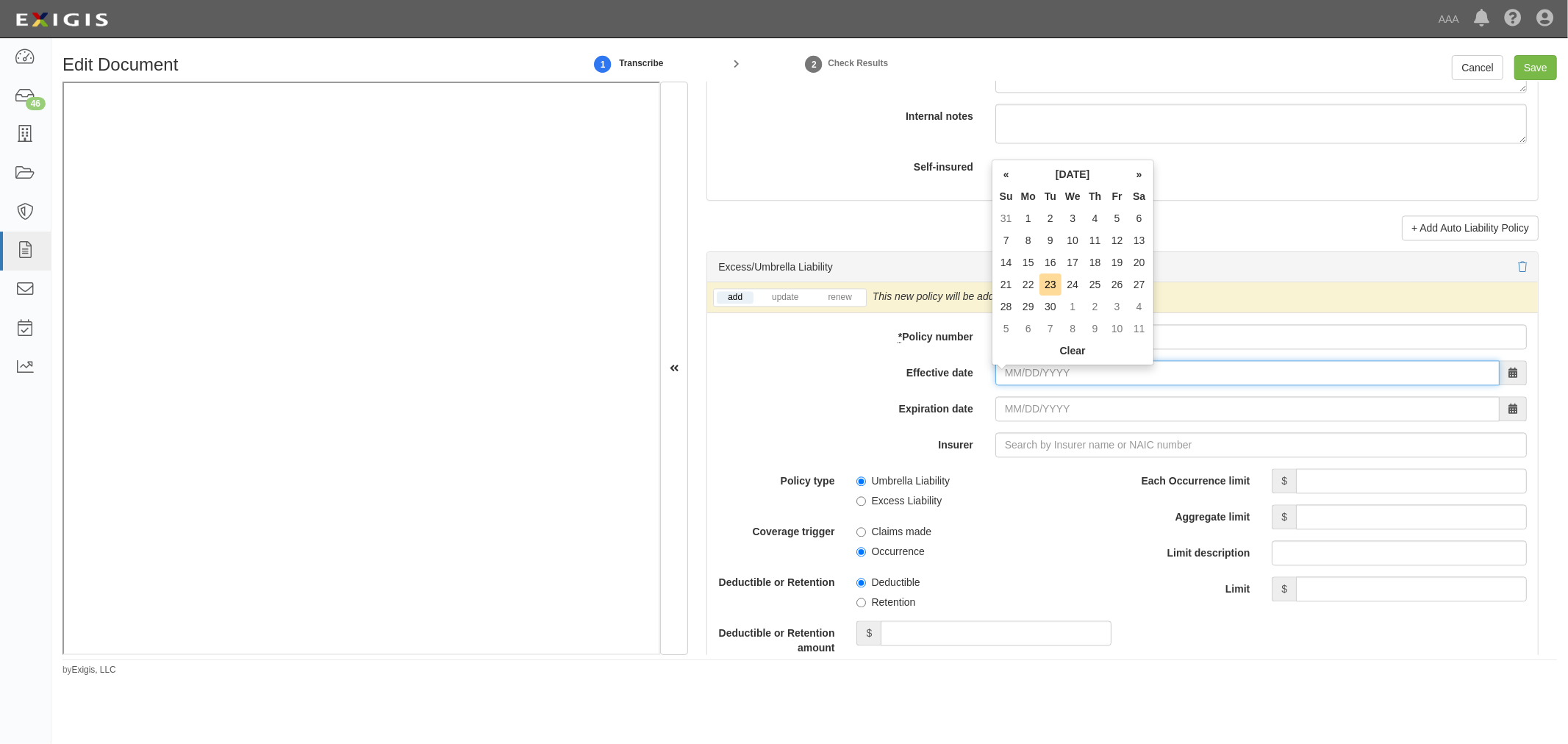
click at [1053, 370] on input "Effective date" at bounding box center [1247, 373] width 504 height 25
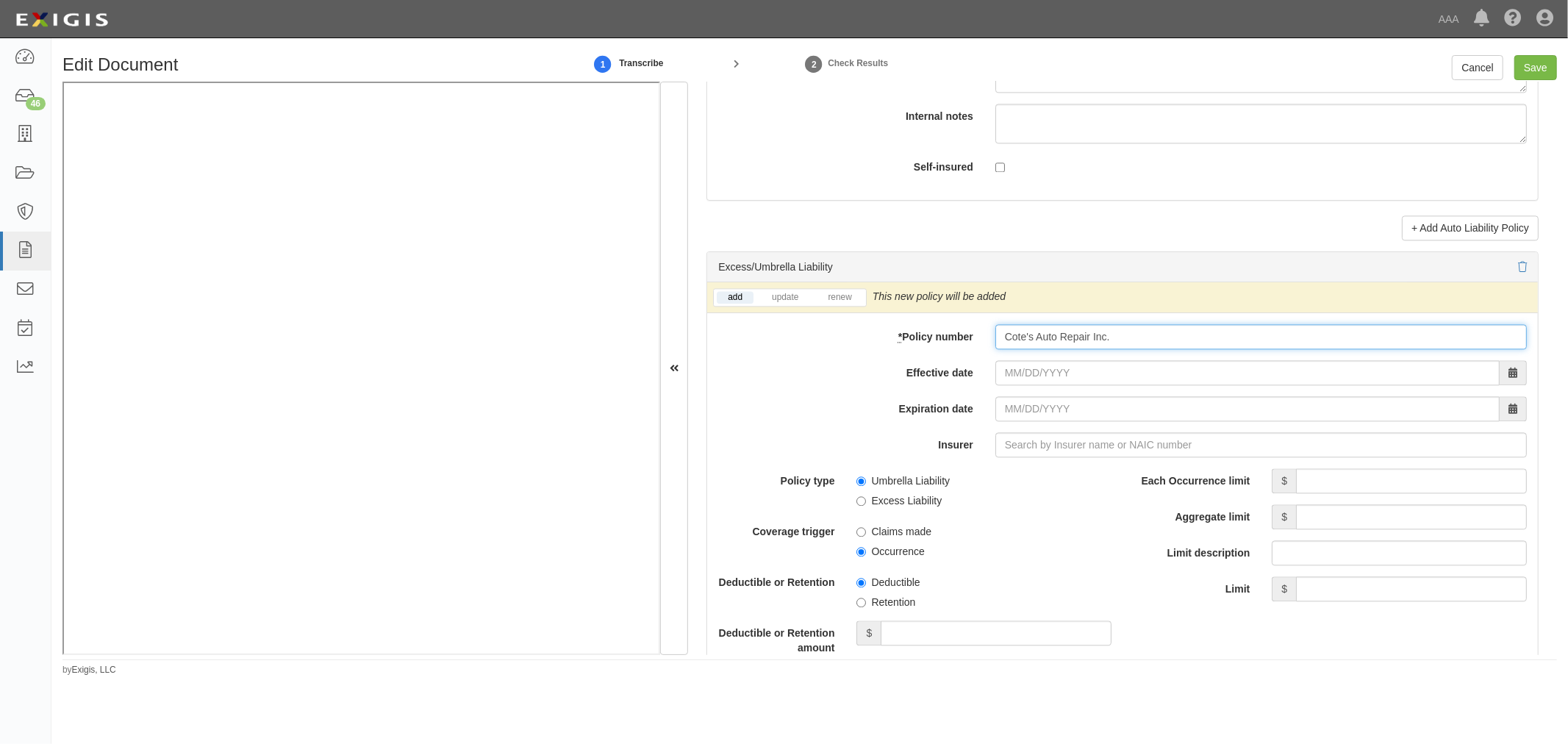
drag, startPoint x: 1231, startPoint y: 349, endPoint x: 886, endPoint y: 366, distance: 345.4
click at [888, 368] on div "add update renew This new policy will be added This new policy will update exis…" at bounding box center [1123, 599] width 831 height 634
click at [1098, 350] on input "* Policy number" at bounding box center [1261, 337] width 532 height 25
paste input "N0046PK000940-01"
type input "N0046PK000940-01"
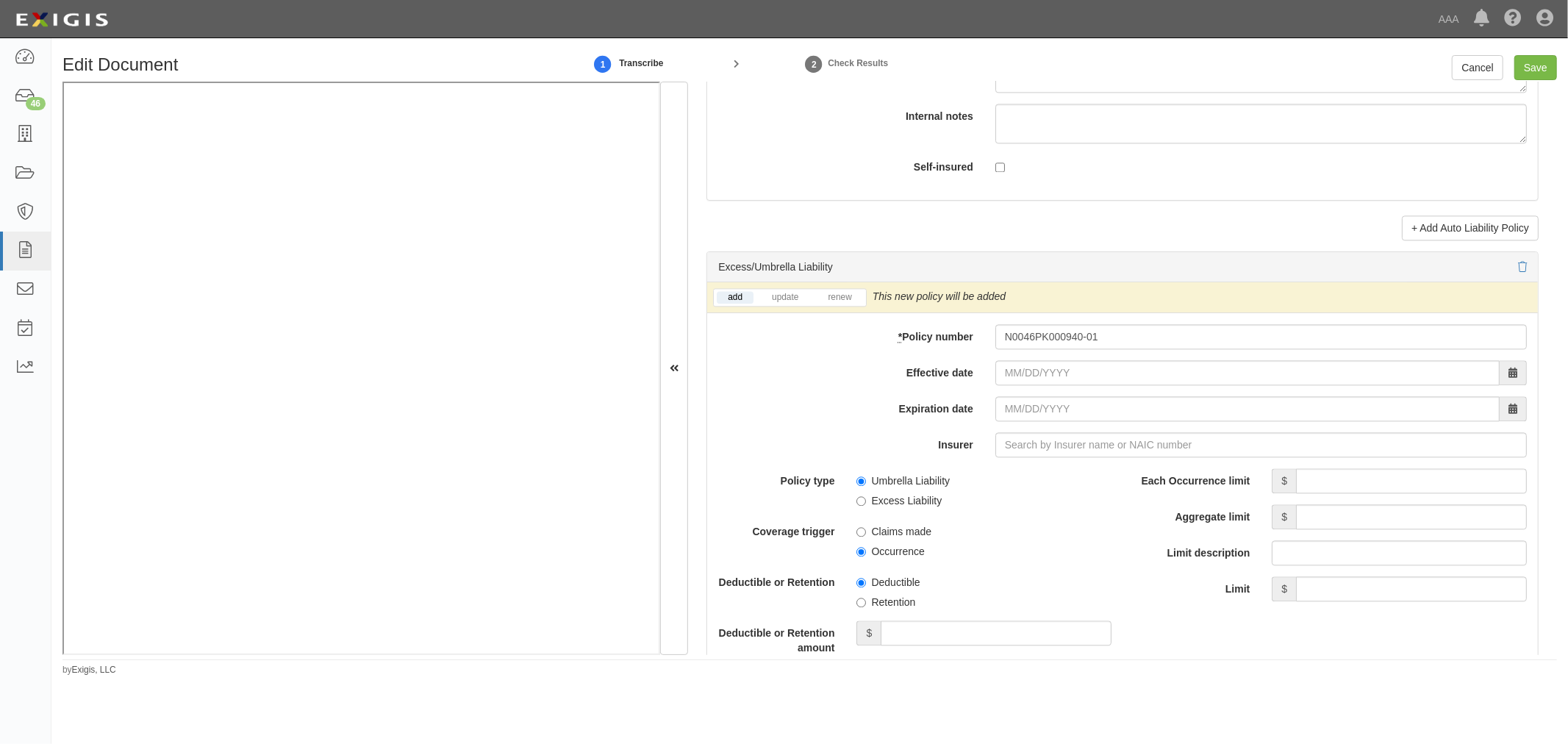
click at [1013, 393] on div "add update renew This new policy will be added This new policy will update exis…" at bounding box center [1123, 599] width 831 height 634
click at [1013, 385] on input "Effective date" at bounding box center [1247, 373] width 504 height 25
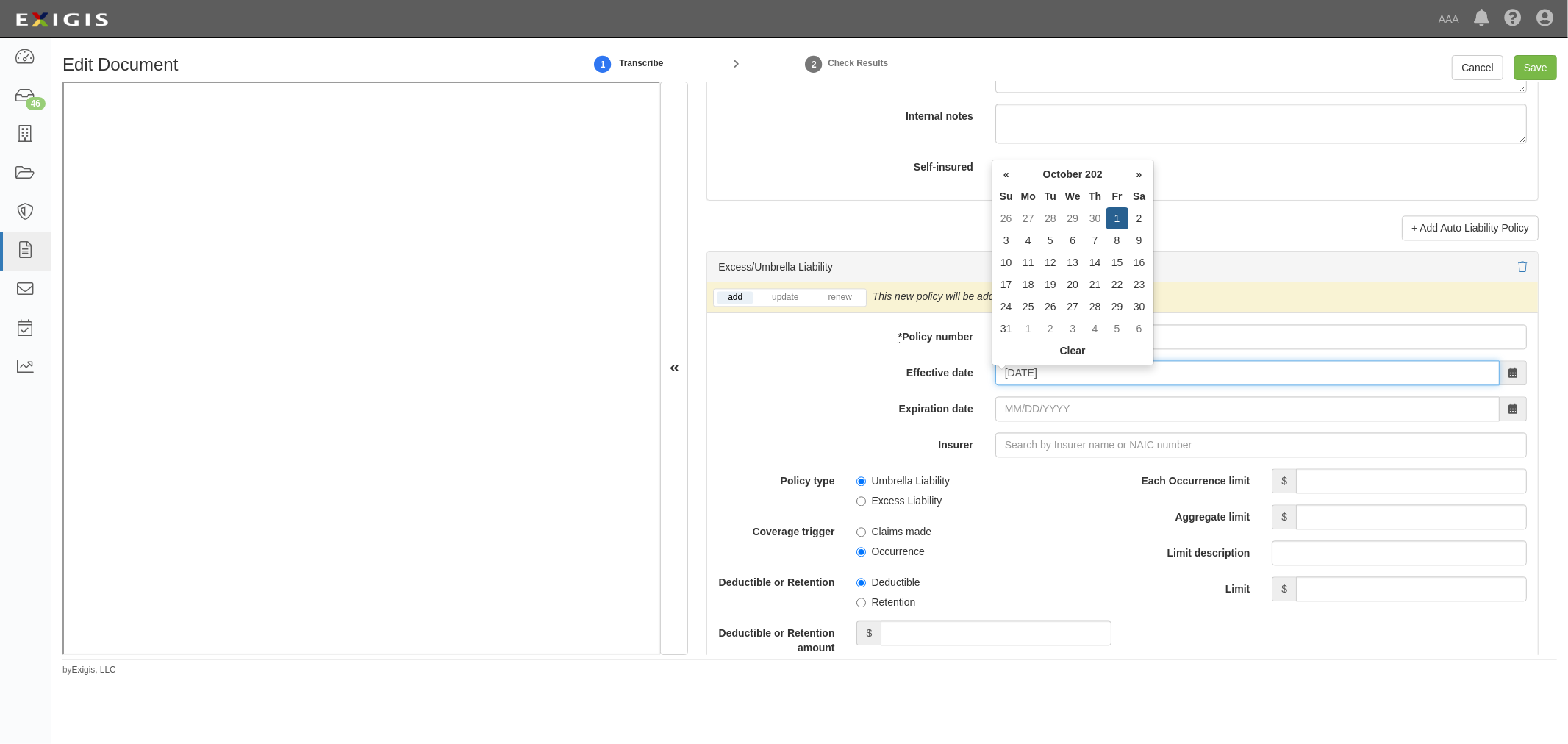
type input "10/01/2025"
type input "10/01/2026"
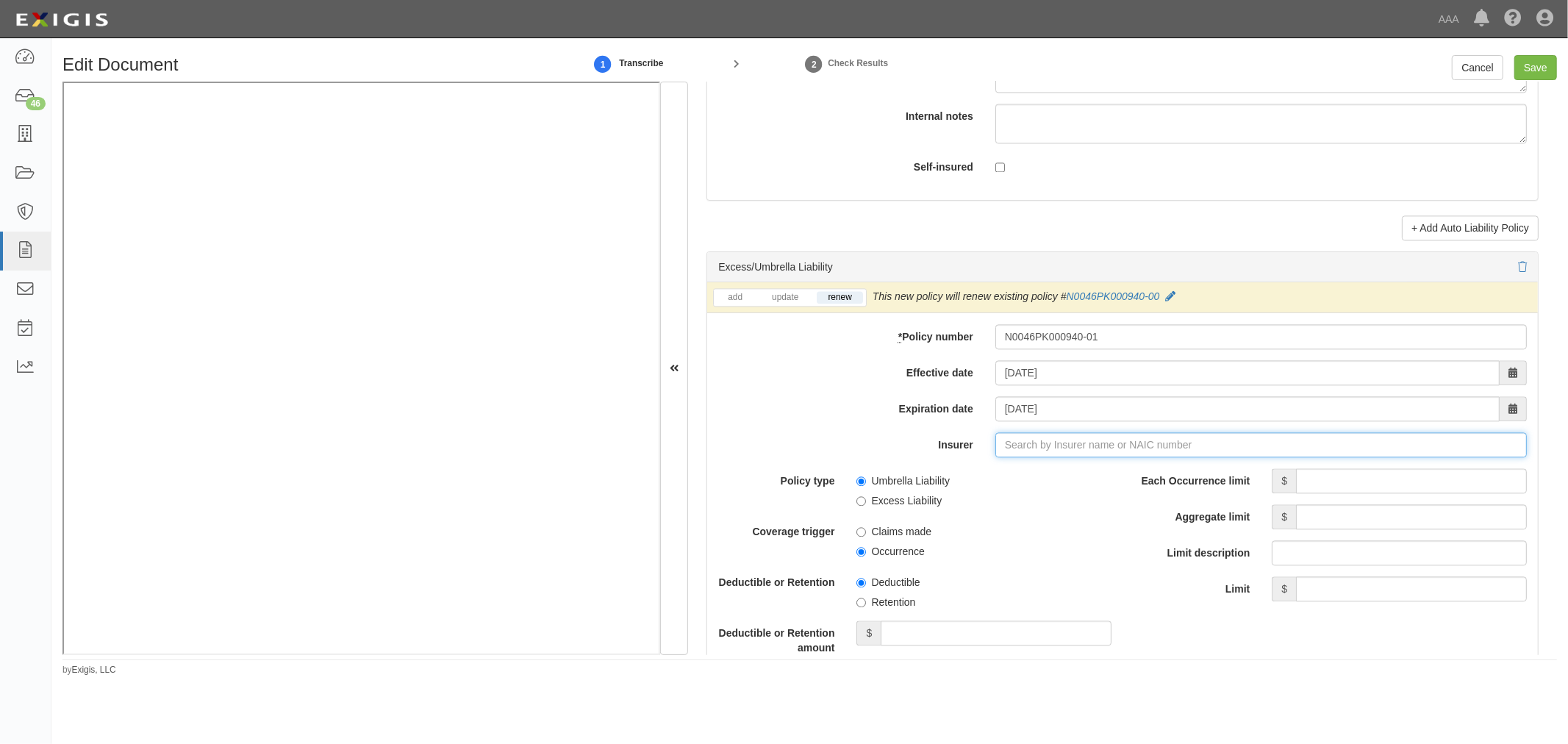
type input "180 Seguros S.A. (0) NR Rating"
type input "1"
click at [972, 480] on div "Accelerant National Insurance Company ( 10220 ) A- IX Rating" at bounding box center [1055, 473] width 310 height 19
type input "Accelerant National Insurance Company (10220) A- IX Rating"
click at [1348, 477] on input "Each Occurrence limit" at bounding box center [1411, 480] width 231 height 25
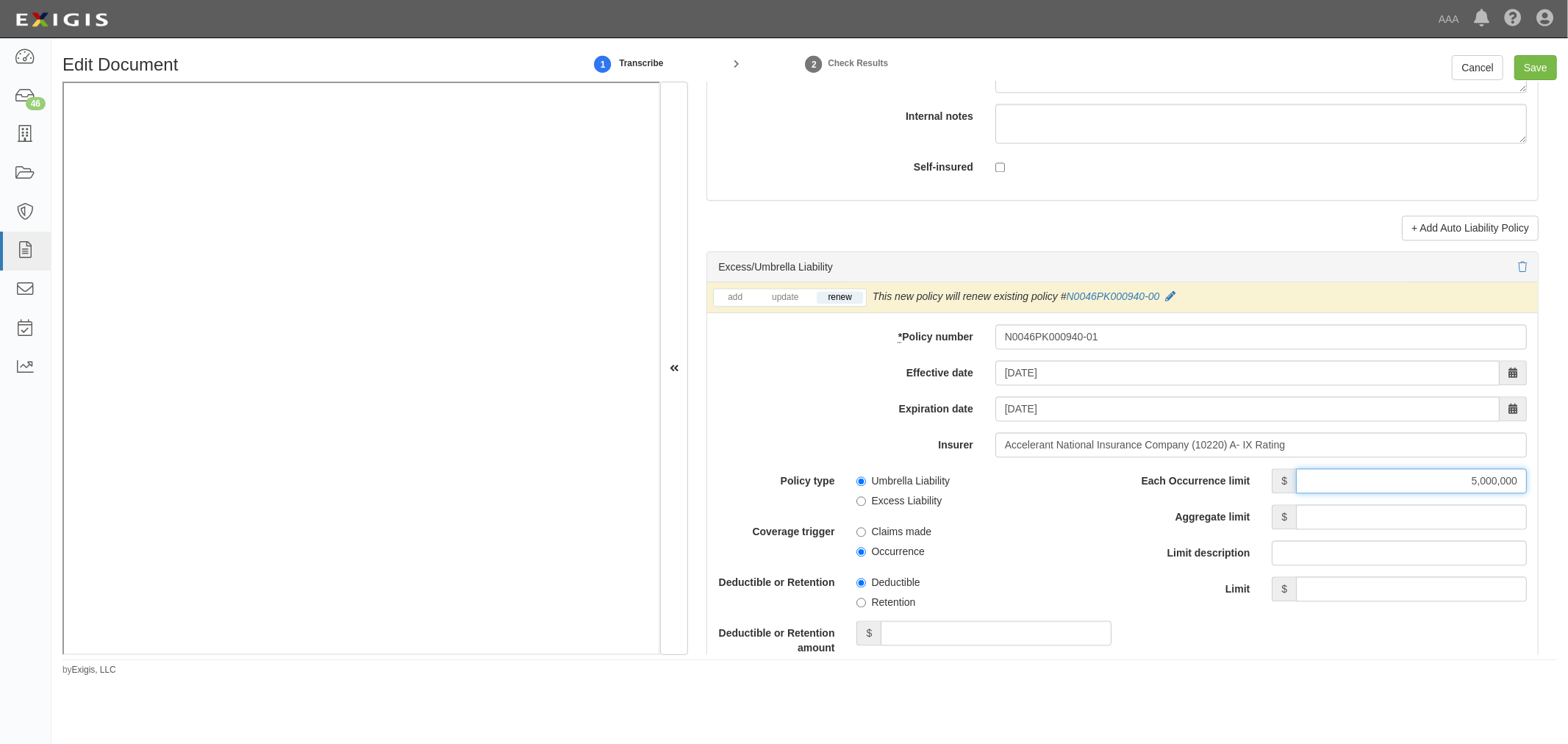
type input "5,000,000"
click at [1377, 526] on input "Aggregate limit" at bounding box center [1411, 516] width 231 height 25
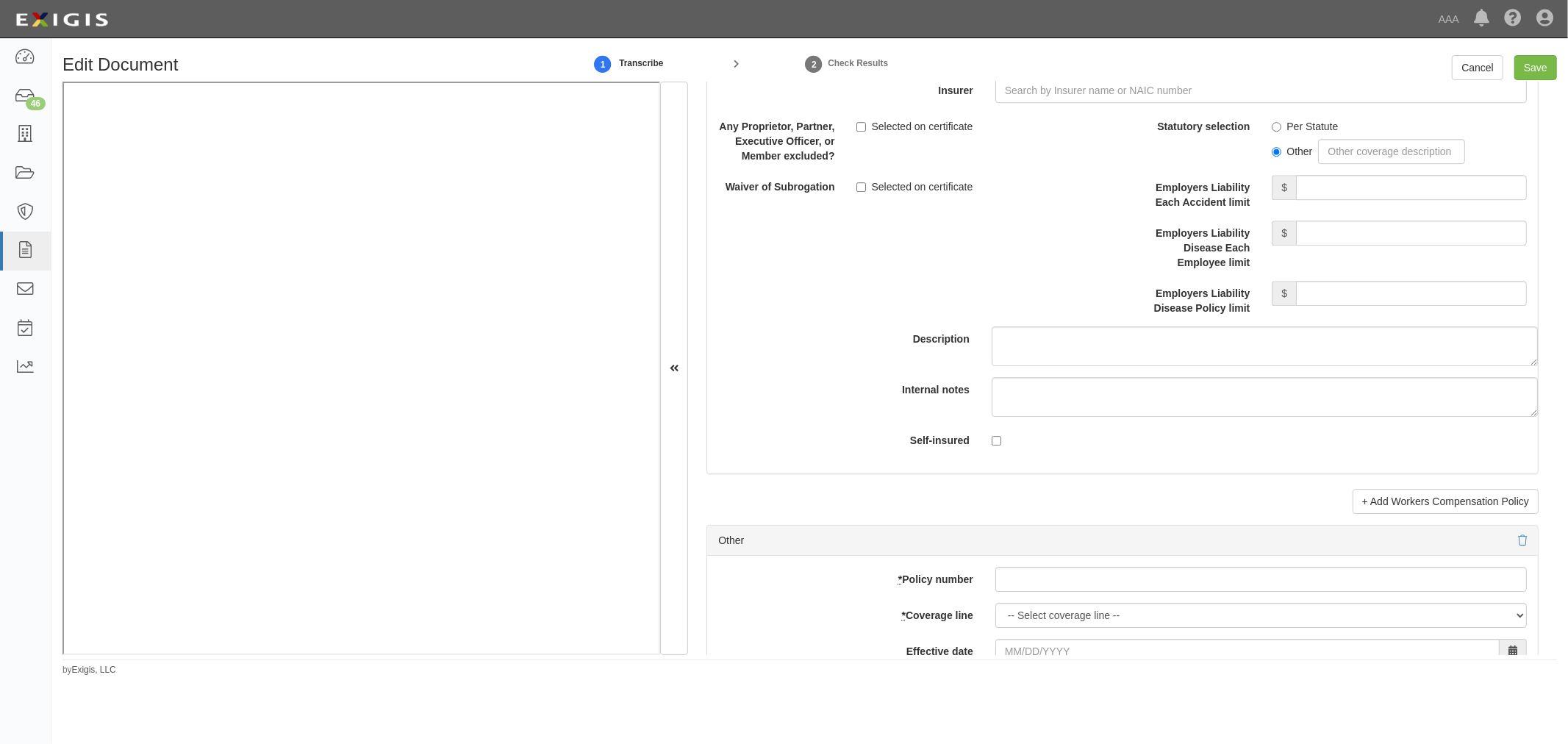
scroll to position [4085, 0]
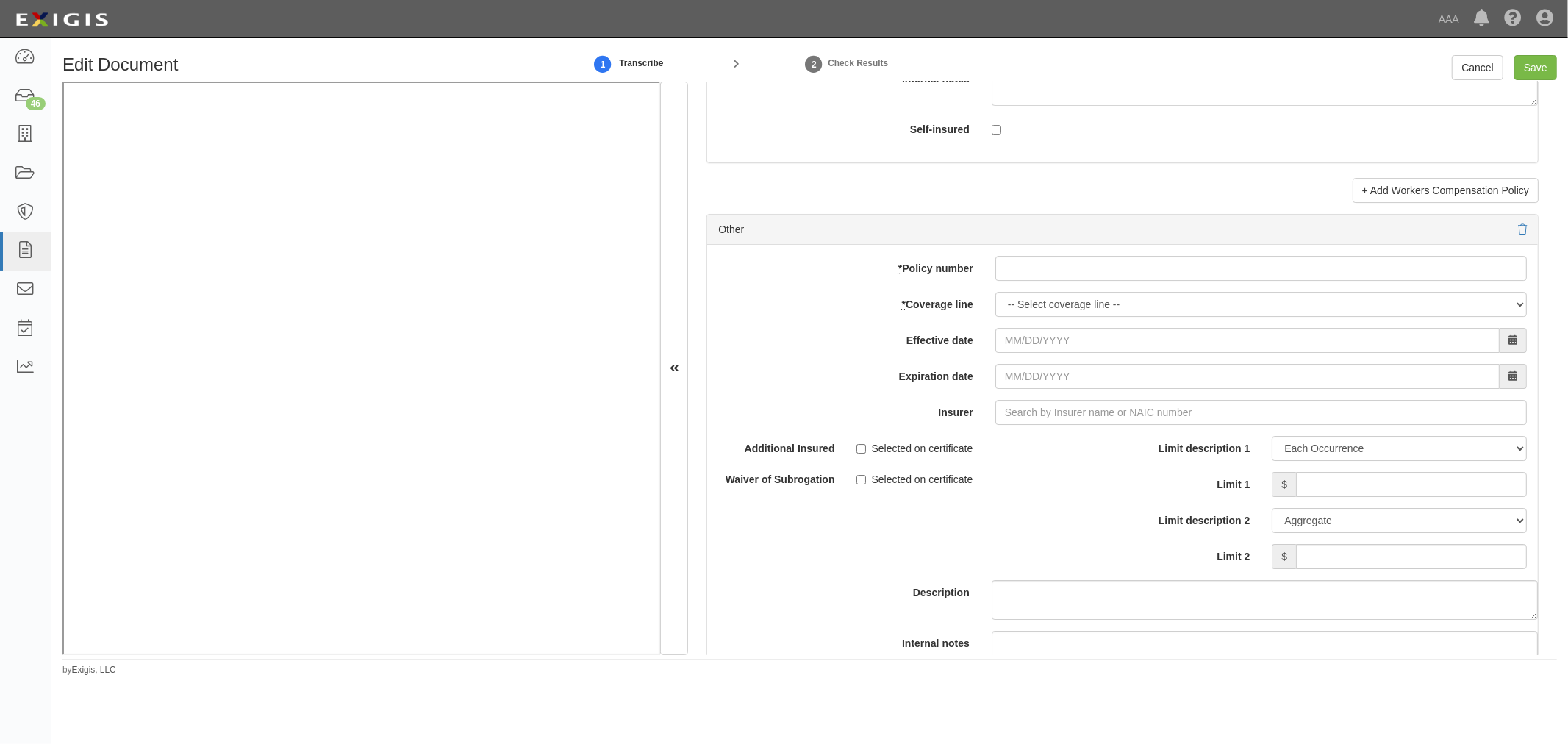
type input "5,000,000"
click at [1047, 290] on div "add update renew This new policy will be added This new policy will update exis…" at bounding box center [1123, 486] width 831 height 483
click at [1046, 281] on input "* Policy number" at bounding box center [1261, 268] width 532 height 25
paste input "N0046PK000940-01"
drag, startPoint x: 1027, startPoint y: 279, endPoint x: 1027, endPoint y: 294, distance: 15.0
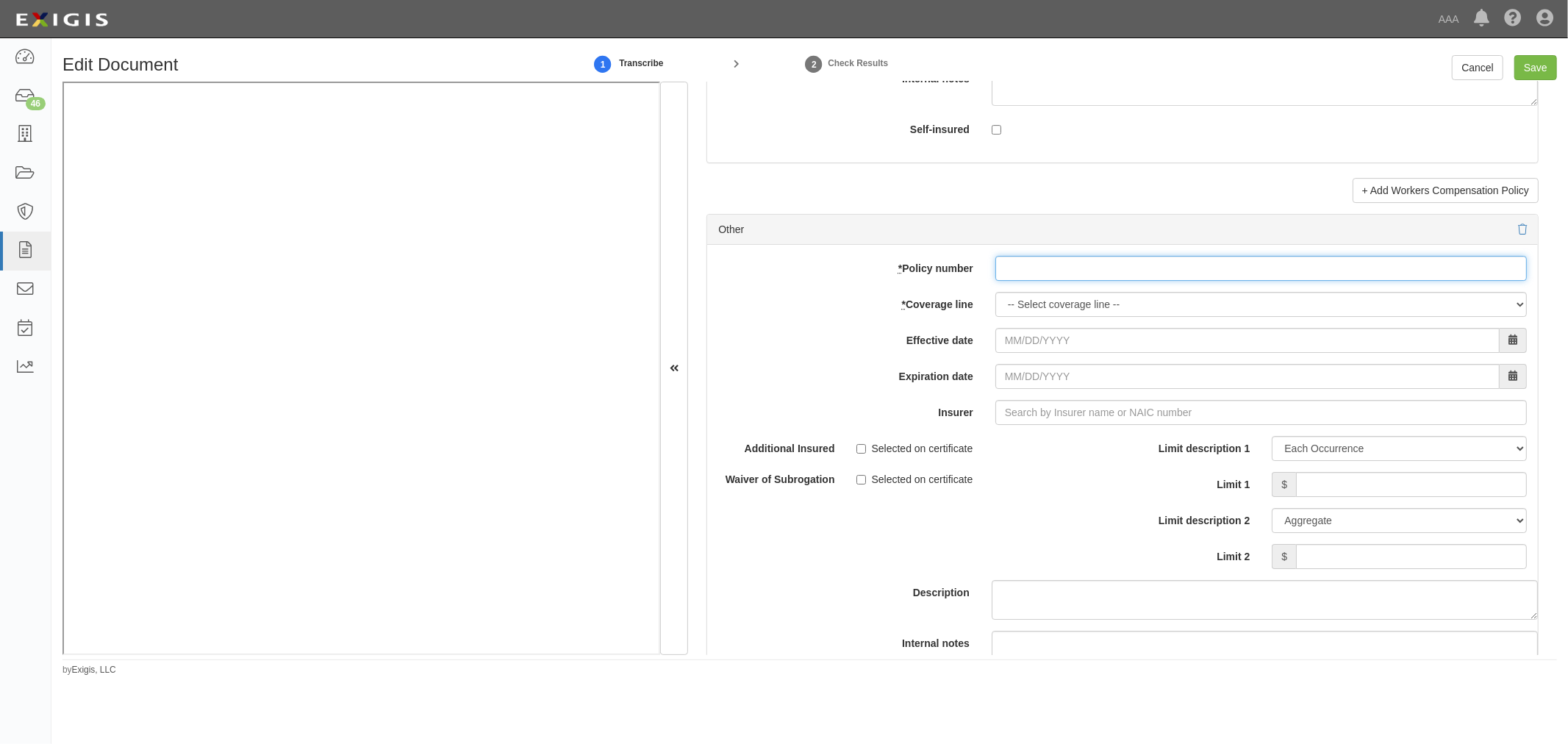
click at [1027, 280] on input "* Policy number" at bounding box center [1261, 268] width 532 height 25
type input "N0046PK000940-01"
click at [1027, 305] on select "-- Select coverage line -- Asbestos Abatement Auto Physical Damage Boiler & Mac…" at bounding box center [1261, 304] width 532 height 25
select select "70"
click at [995, 317] on select "-- Select coverage line -- Asbestos Abatement Auto Physical Damage Boiler & Mac…" at bounding box center [1261, 304] width 532 height 25
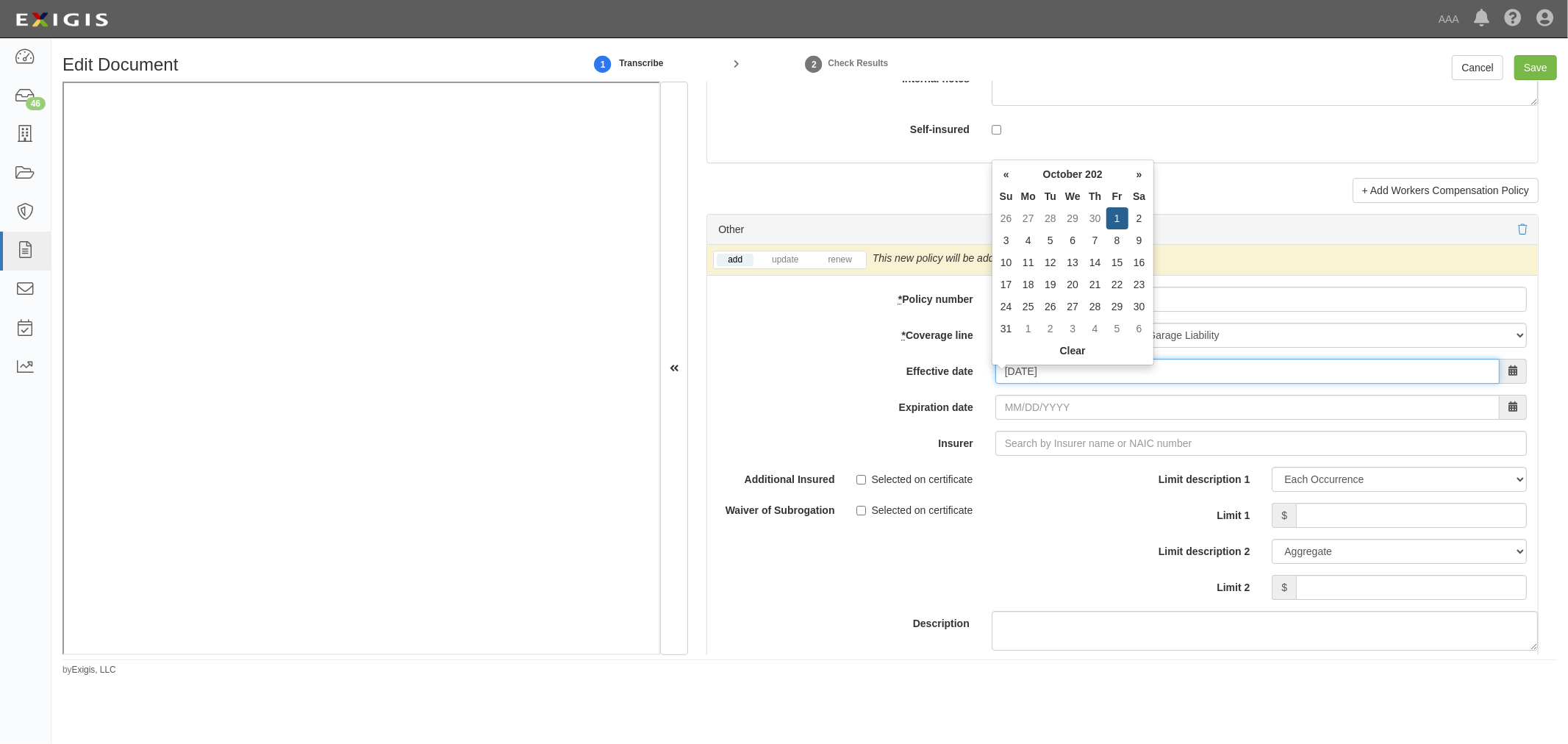
type input "10/01/2025"
type input "10/01/2026"
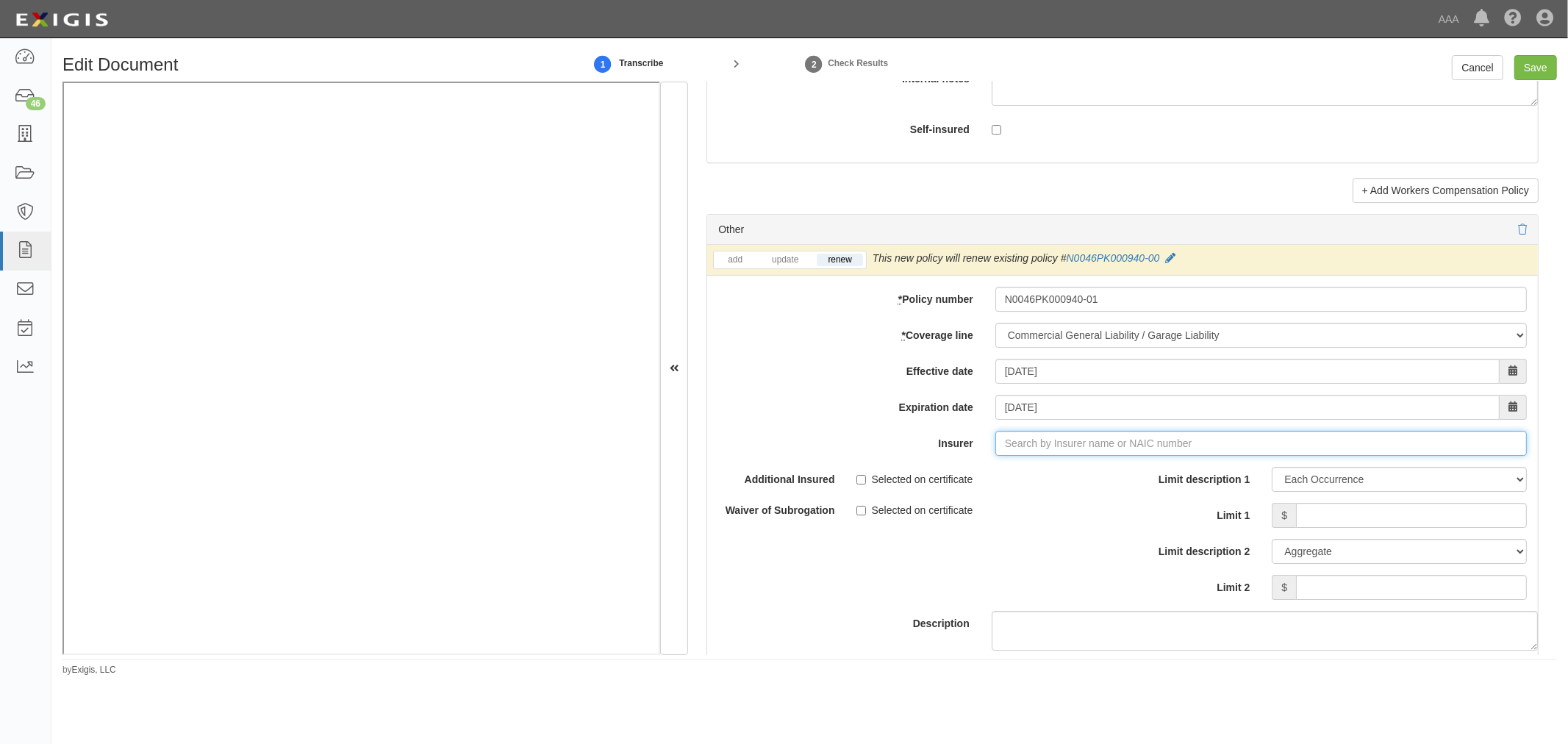
type input "180 Seguros S.A. (0) NR Rating"
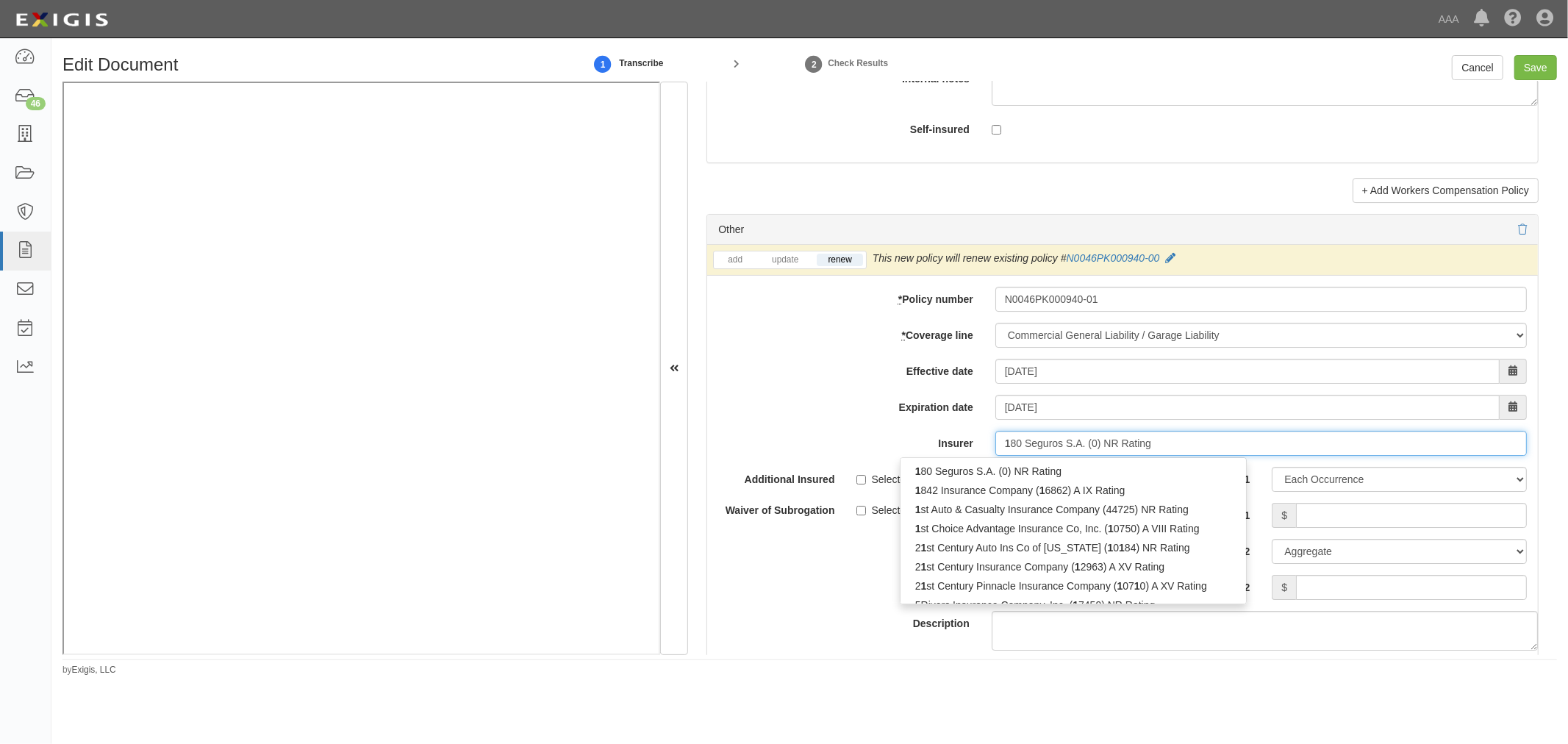
type input "10"
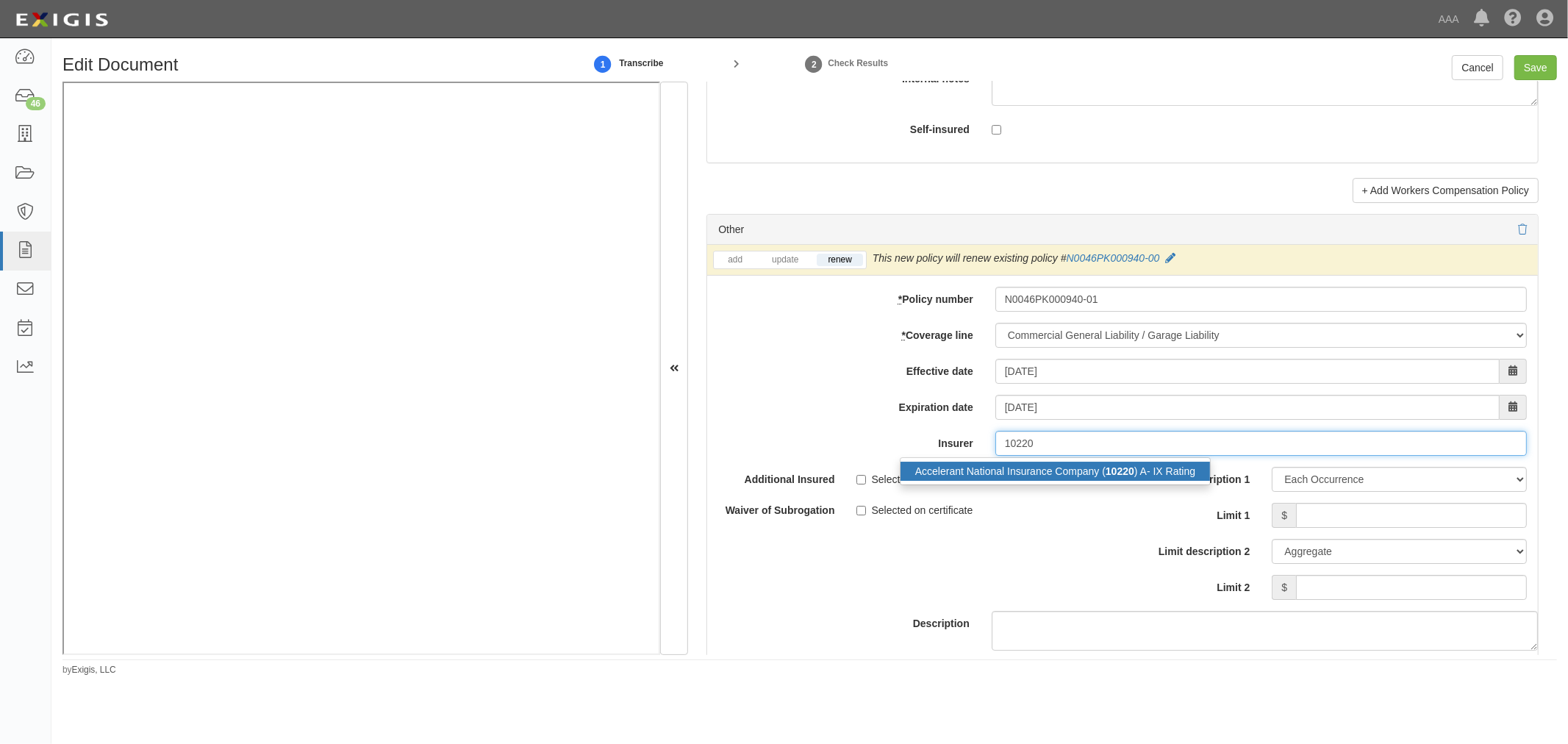
click at [1097, 481] on div "Accelerant National Insurance Company ( 10220 ) A- IX Rating" at bounding box center [1055, 471] width 310 height 19
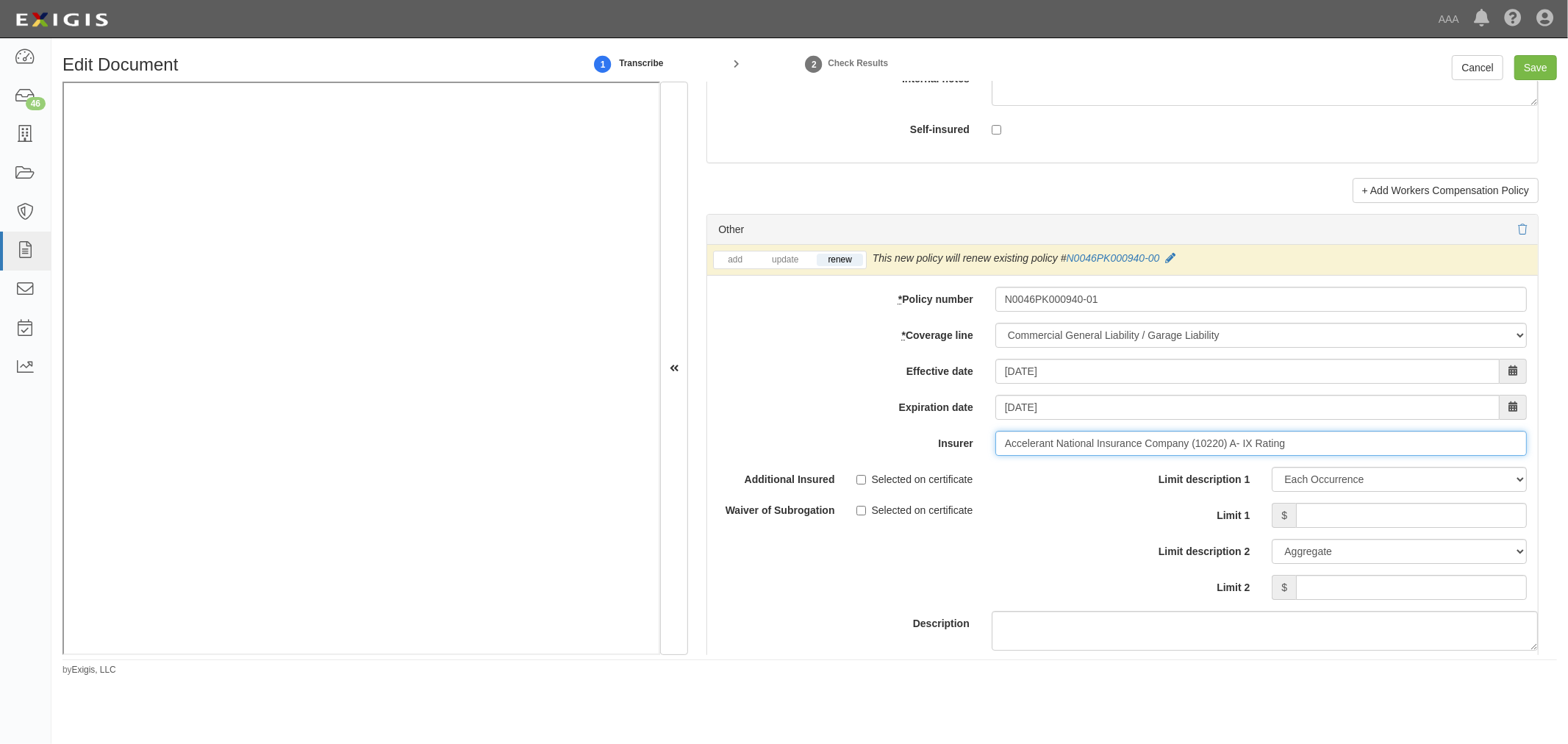
type input "Accelerant National Insurance Company (10220) A- IX Rating"
click at [1307, 537] on div "Limit description 1 Limit Each Occurrence Each Claim Aggregate Deductible Self-…" at bounding box center [1330, 534] width 394 height 133
click at [1315, 525] on input "Limit 1" at bounding box center [1411, 515] width 231 height 25
type input "1,000,000"
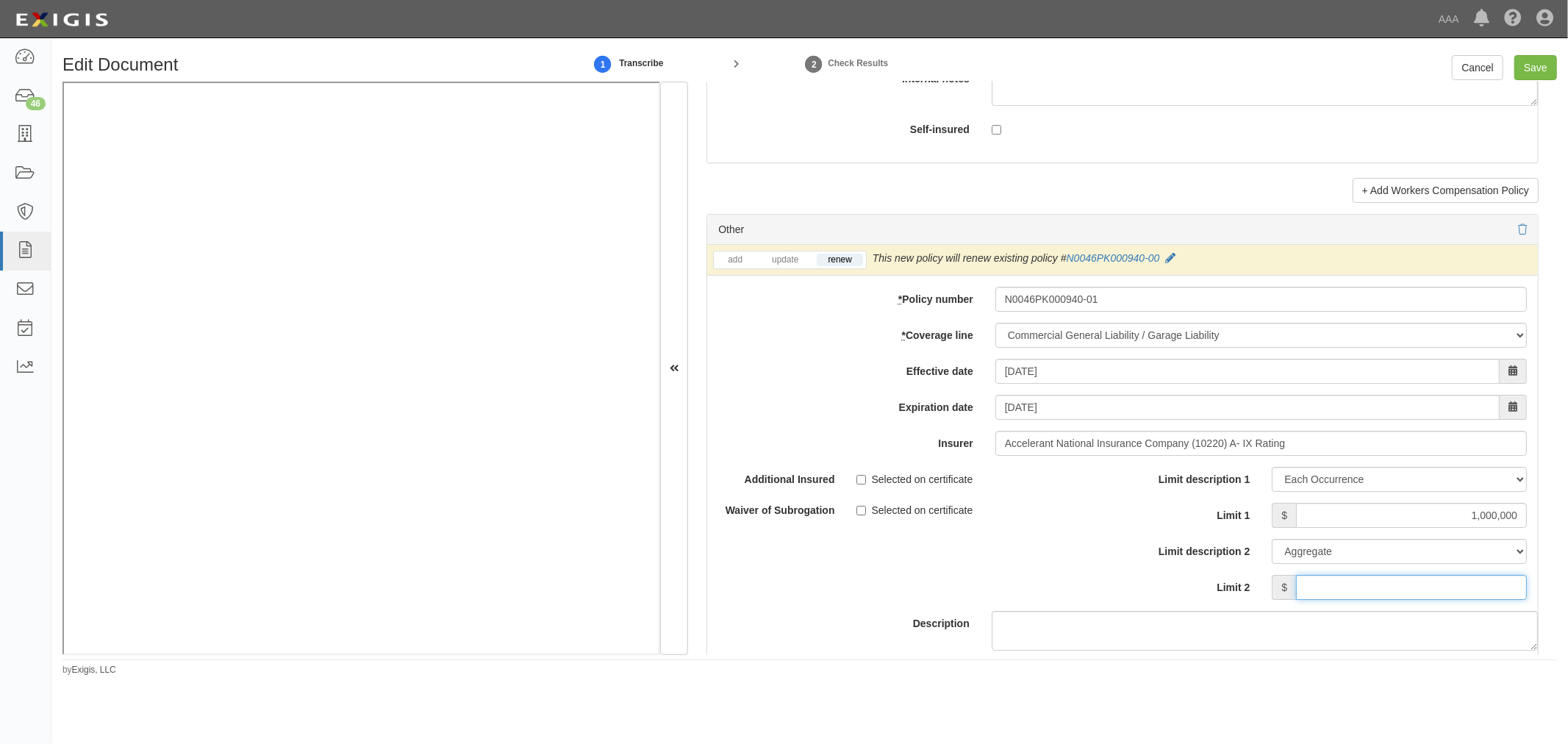
click at [1311, 599] on input "Limit 2" at bounding box center [1411, 587] width 231 height 25
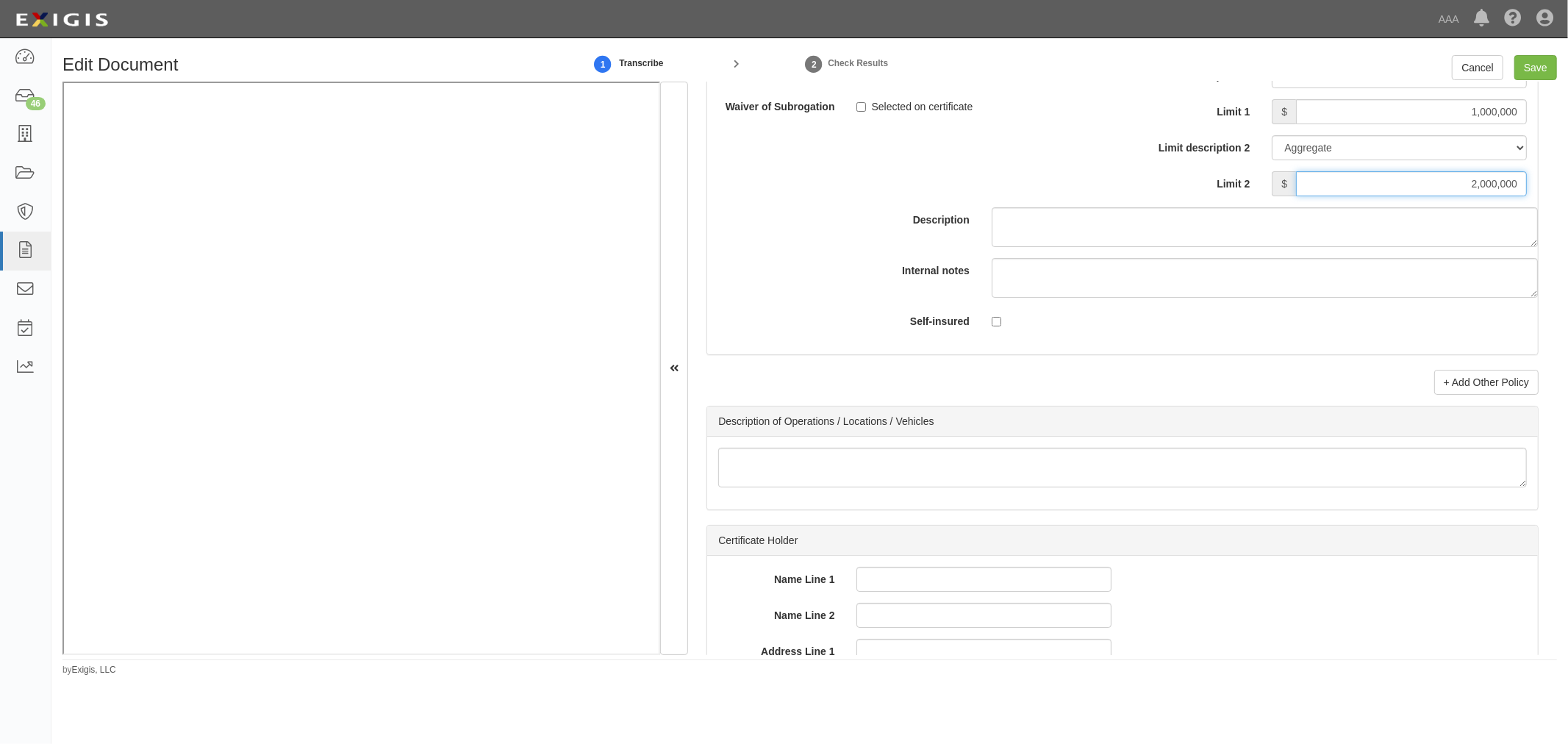
scroll to position [4494, 0]
type input "2,000,000"
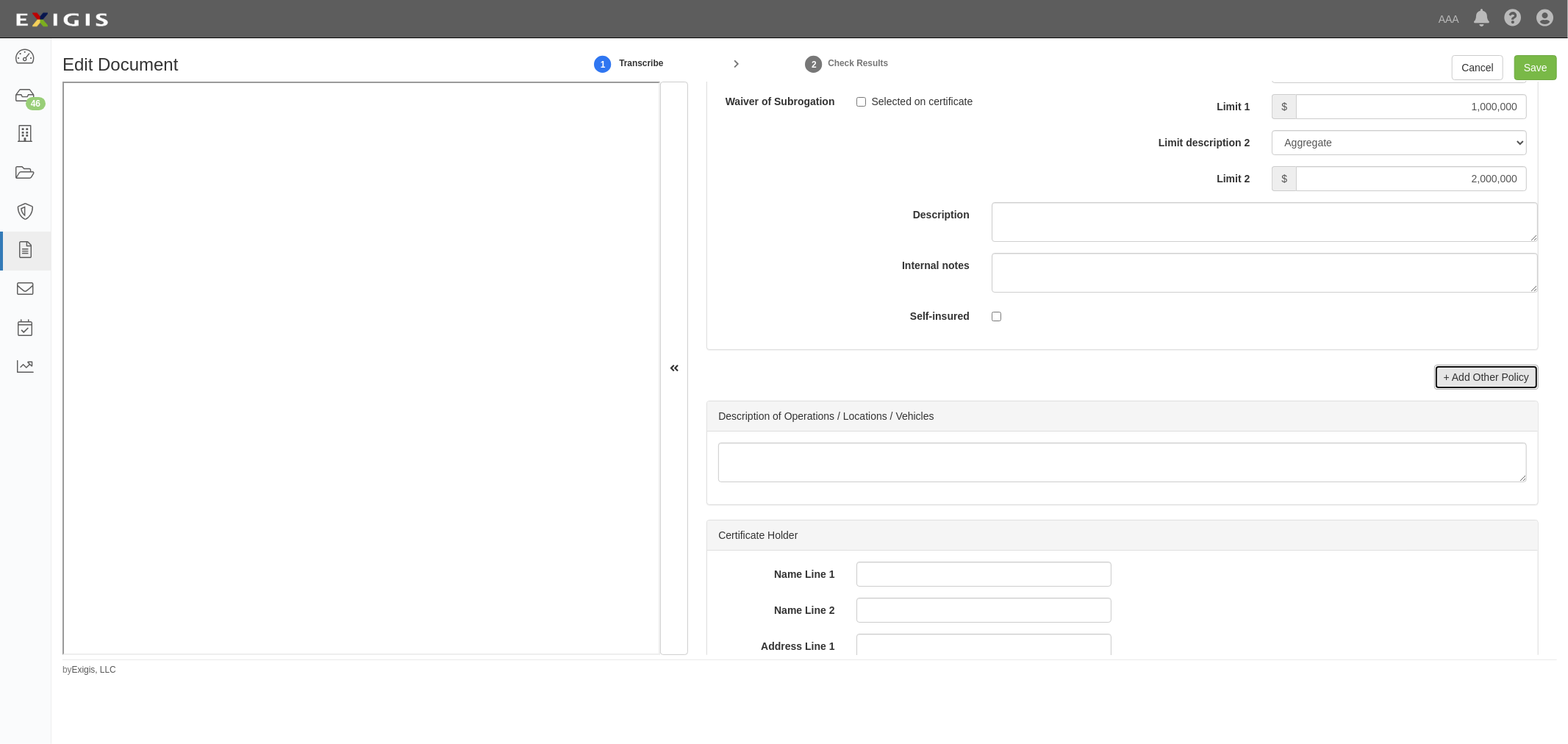
click at [1490, 385] on link "+ Add Other Policy" at bounding box center [1486, 377] width 105 height 25
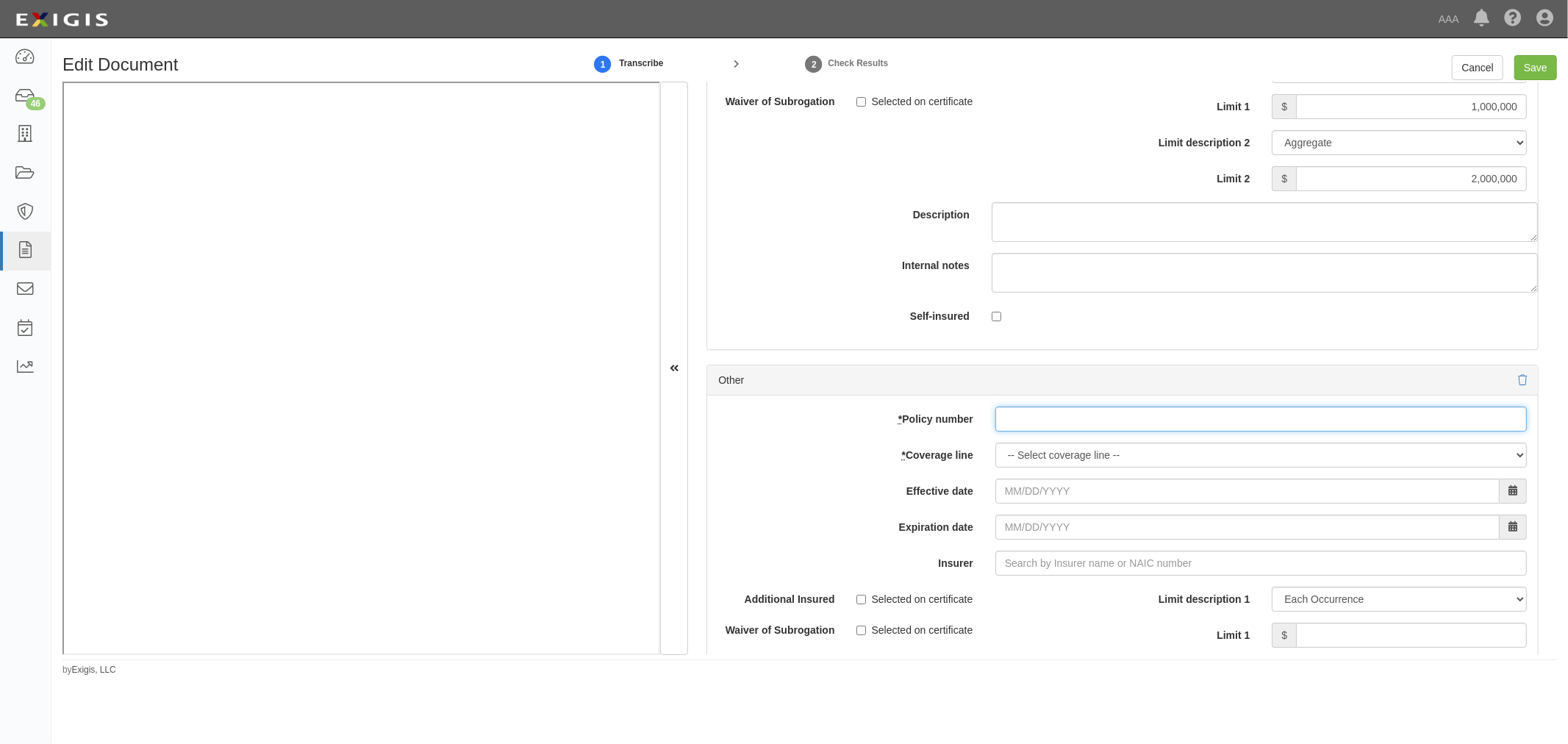
click at [1016, 432] on input "* Policy number" at bounding box center [1261, 419] width 532 height 25
paste input "N0046PK000940-01"
type input "N0046PK000940-01"
click at [1017, 464] on select "-- Select coverage line -- Asbestos Abatement Auto Physical Damage Boiler & Mac…" at bounding box center [1261, 455] width 532 height 25
select select "56"
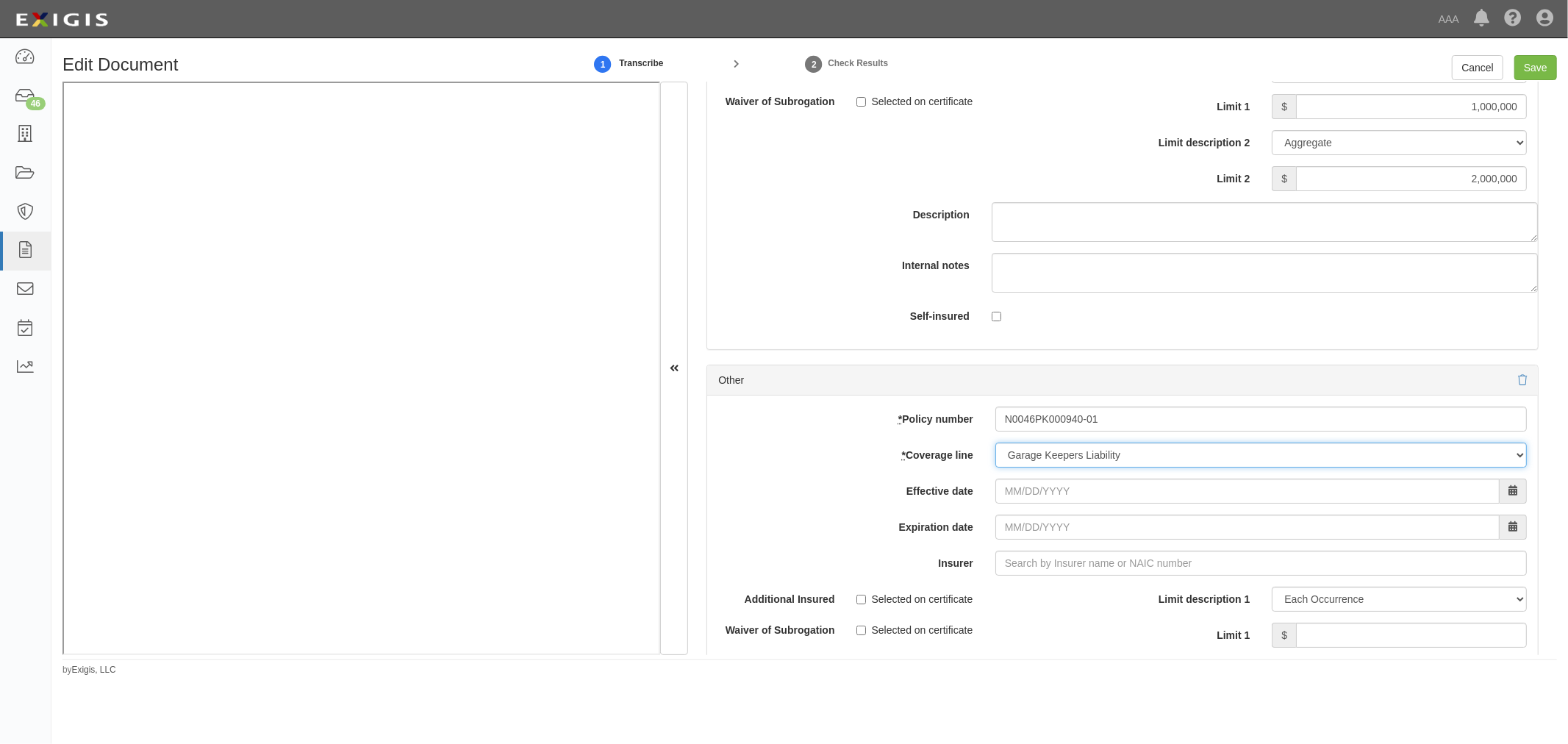
click at [995, 468] on select "-- Select coverage line -- Asbestos Abatement Auto Physical Damage Boiler & Mac…" at bounding box center [1261, 455] width 532 height 25
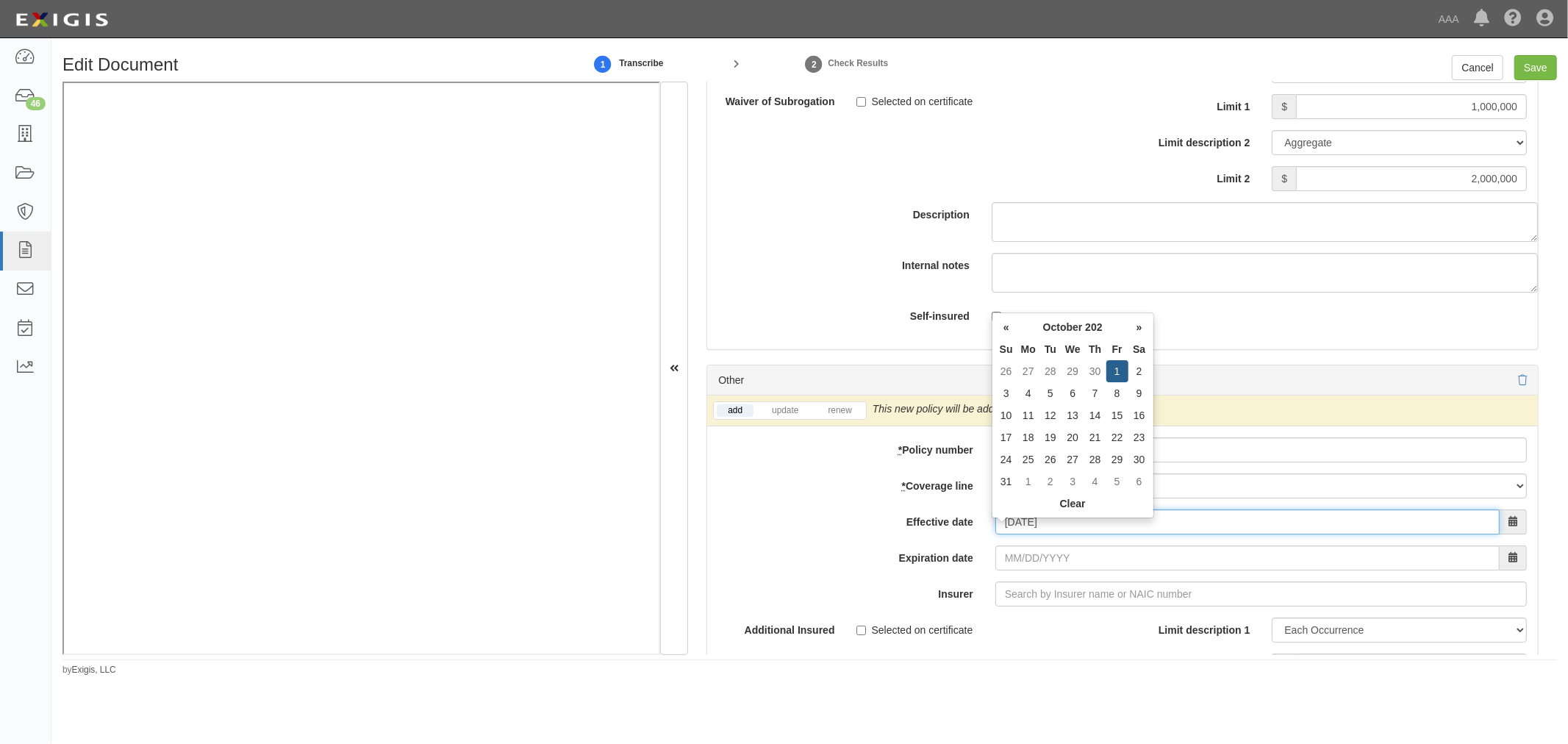
type input "10/01/2025"
type input "10/01/2026"
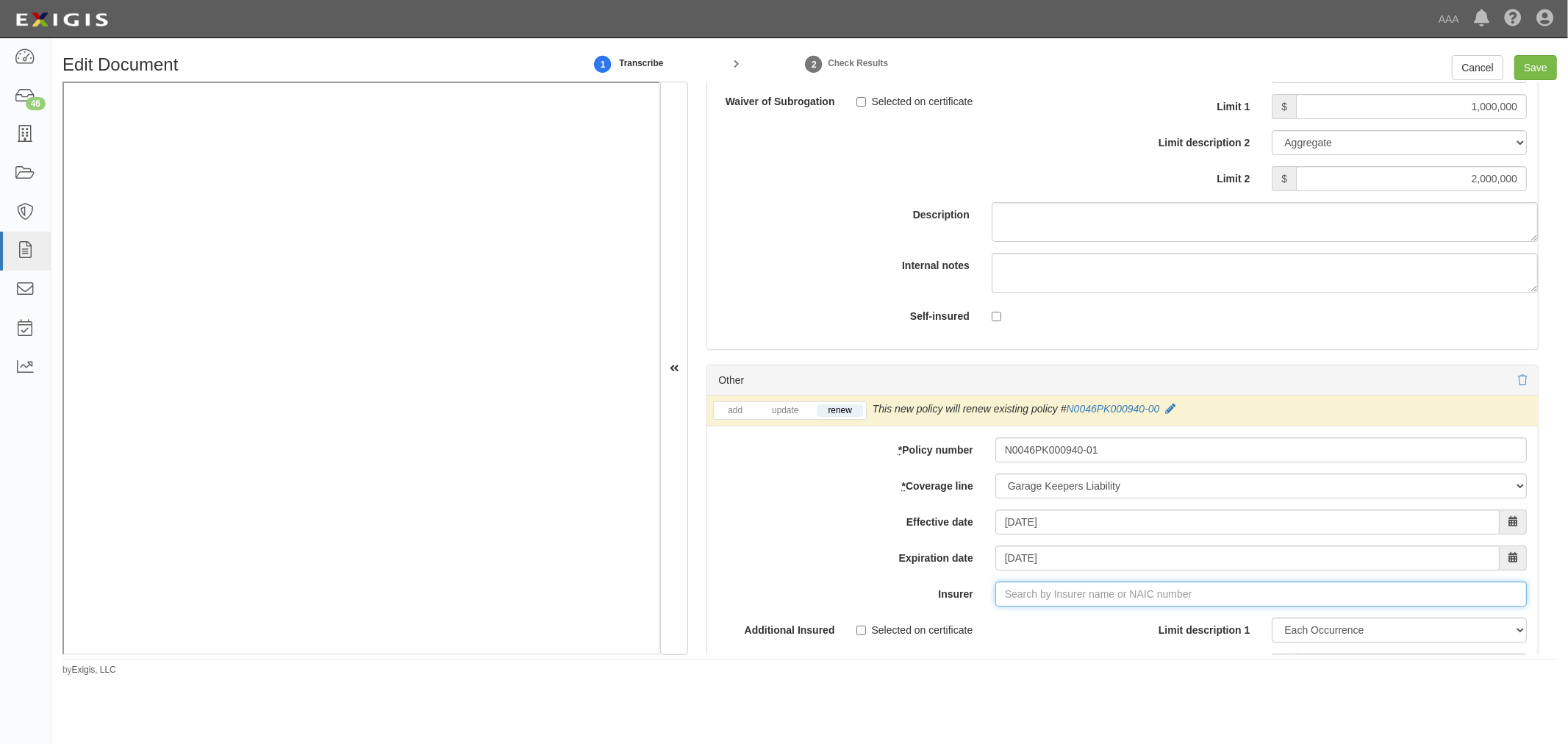
type input "180 Seguros S.A. (0) NR Rating"
type input "1"
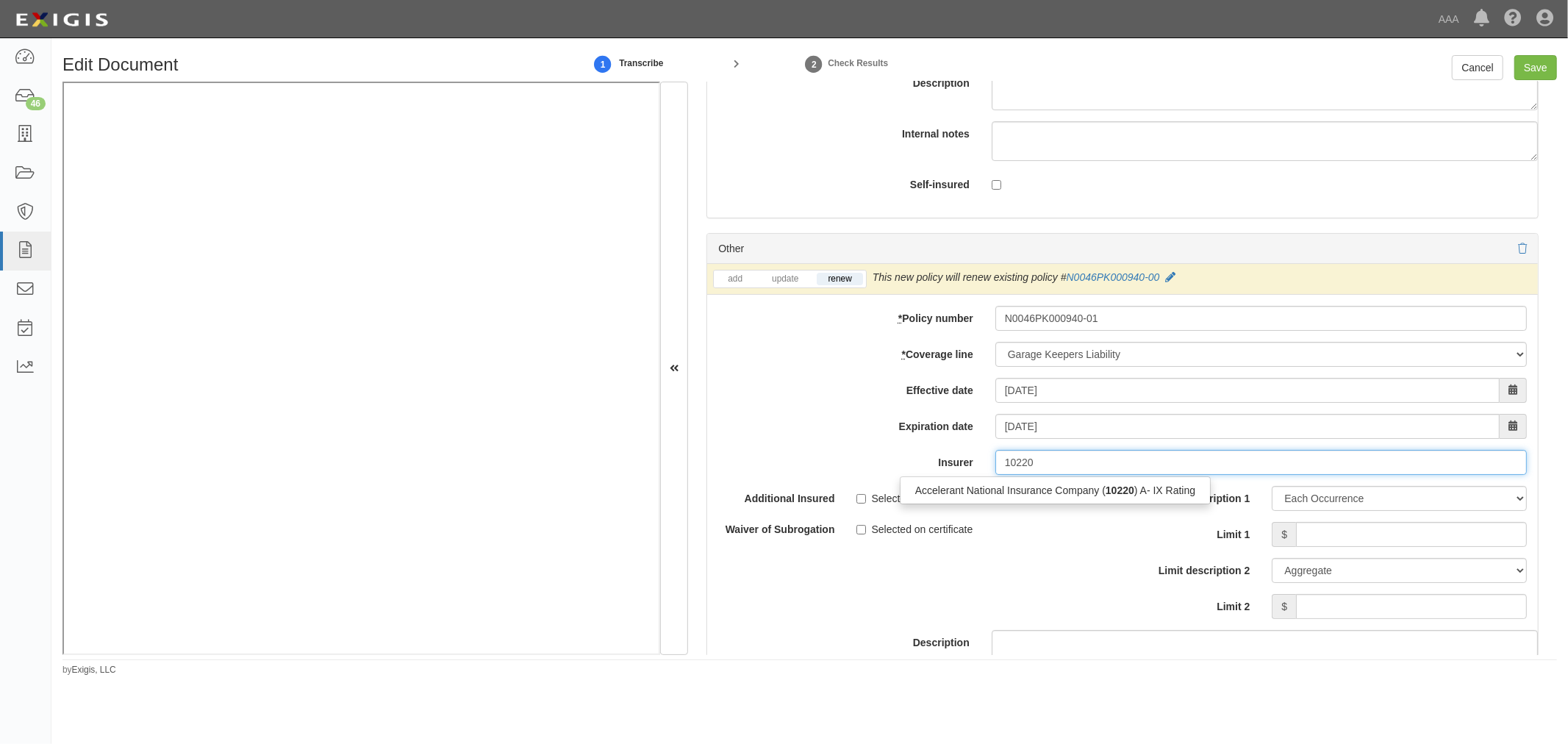
scroll to position [4766, 0]
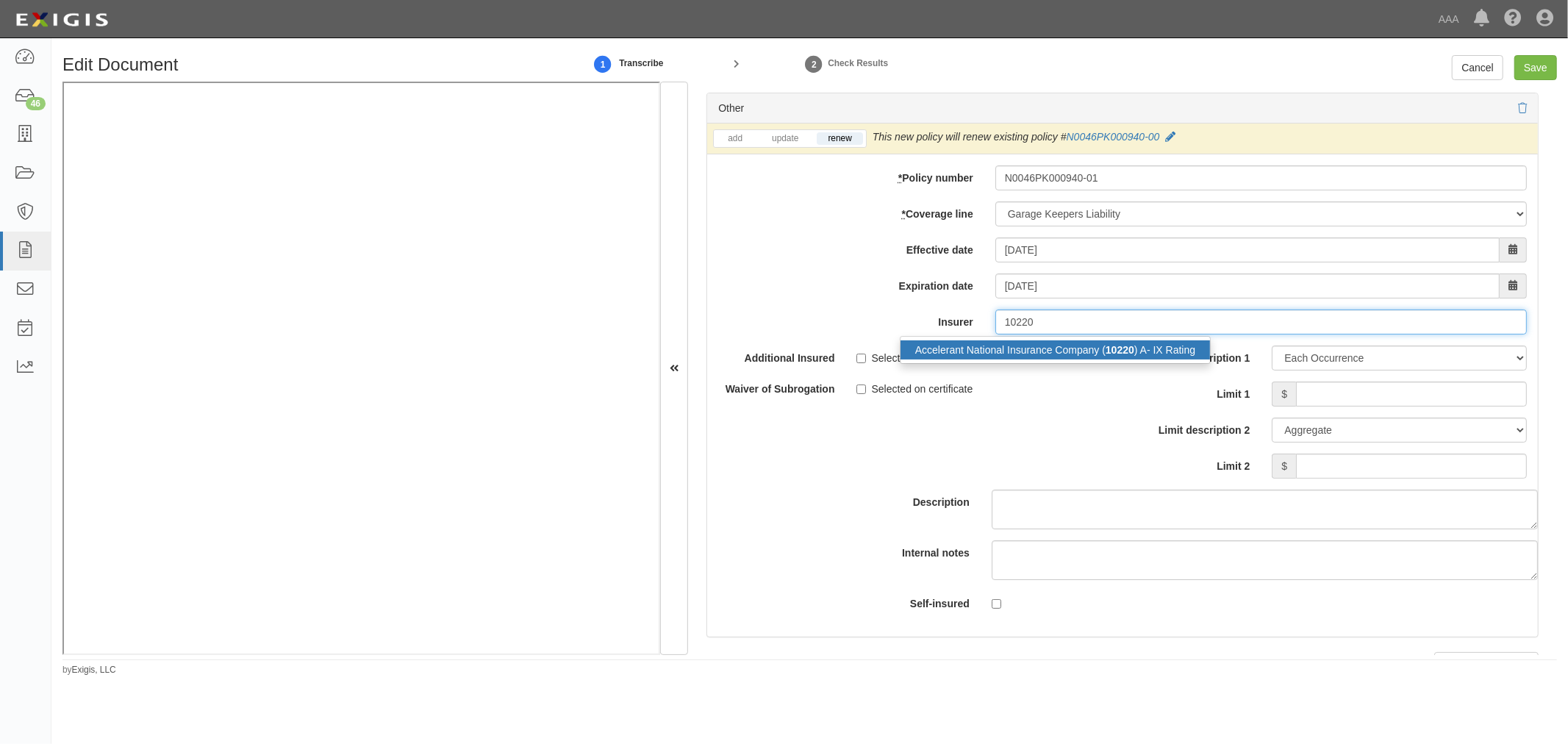
click at [1040, 353] on div "Accelerant National Insurance Company ( 10220 ) A- IX Rating" at bounding box center [1055, 350] width 310 height 19
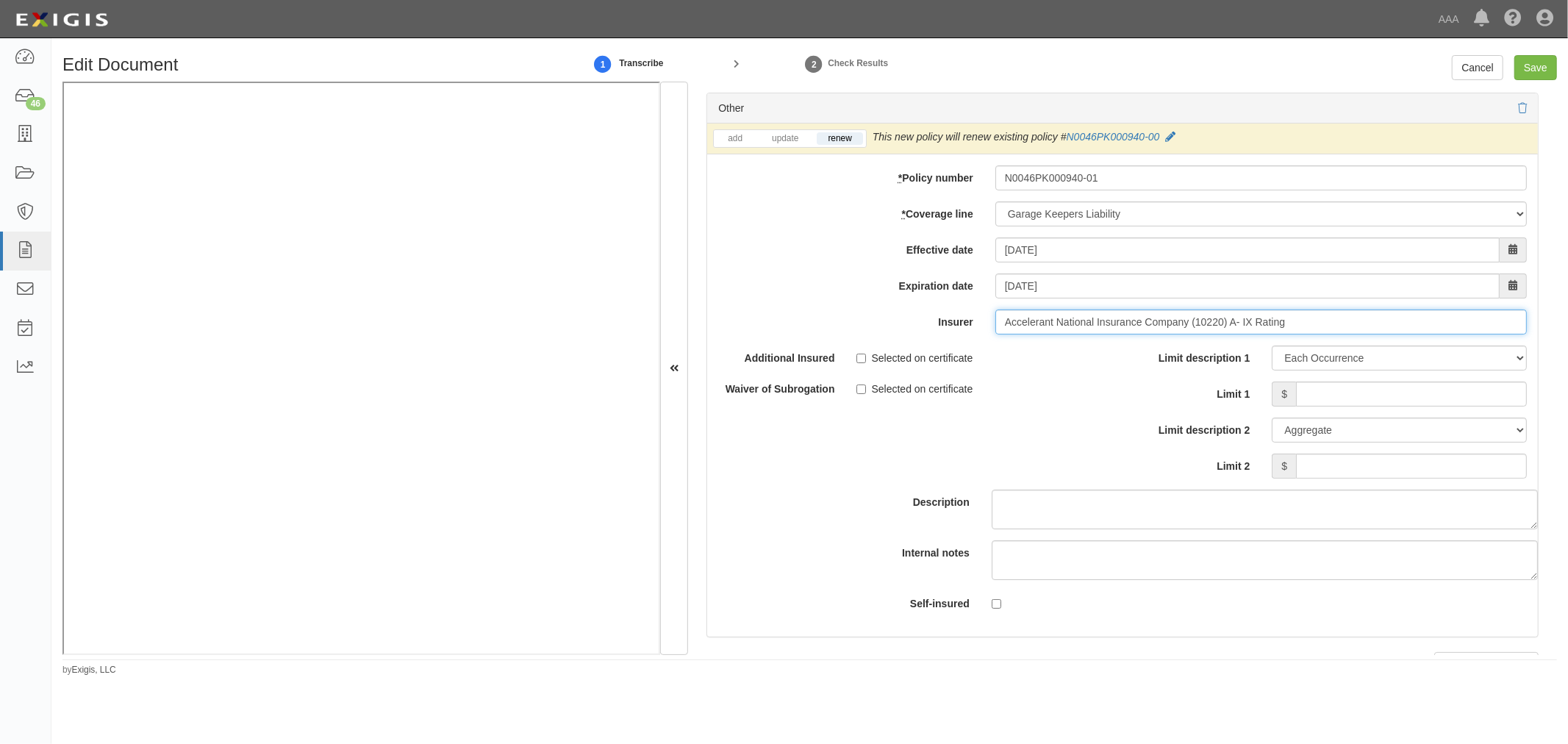
type input "Accelerant National Insurance Company (10220) A- IX Rating"
click at [1373, 393] on input "Limit 1" at bounding box center [1411, 394] width 231 height 25
click at [1547, 67] on input "Save" at bounding box center [1535, 67] width 42 height 25
type input "5000000"
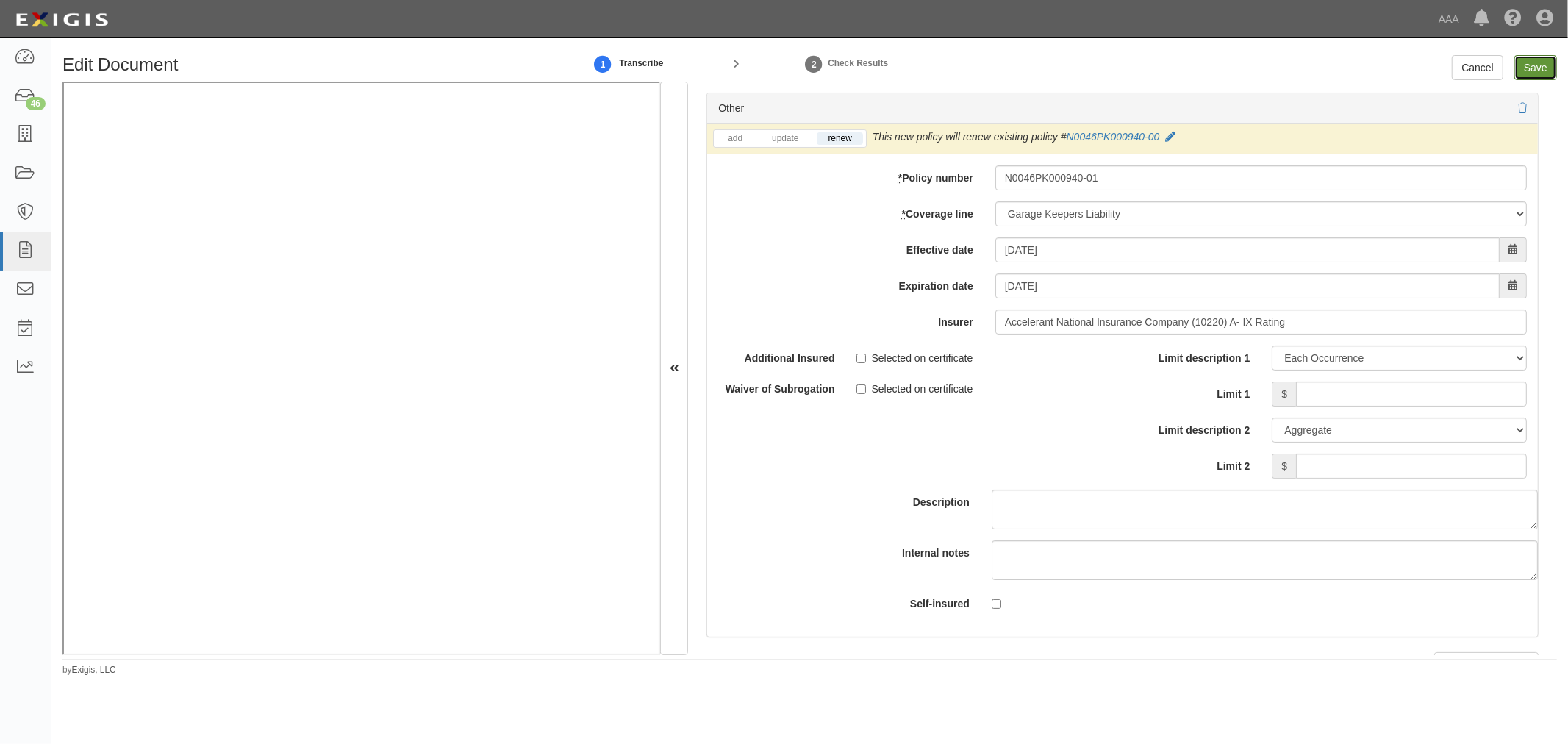
type input "1000000"
type input "2000000"
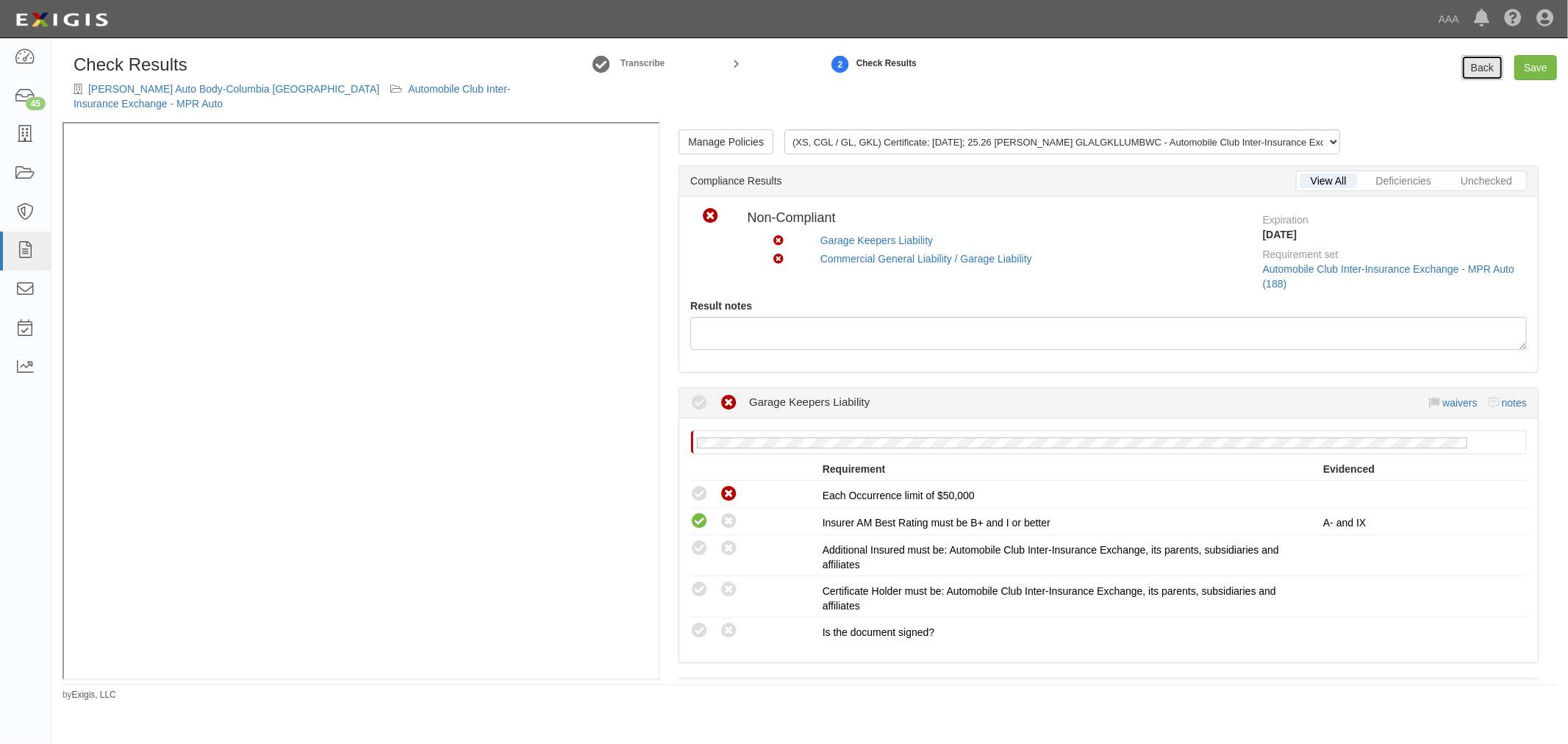
click at [1490, 64] on link "Back" at bounding box center [1482, 67] width 42 height 25
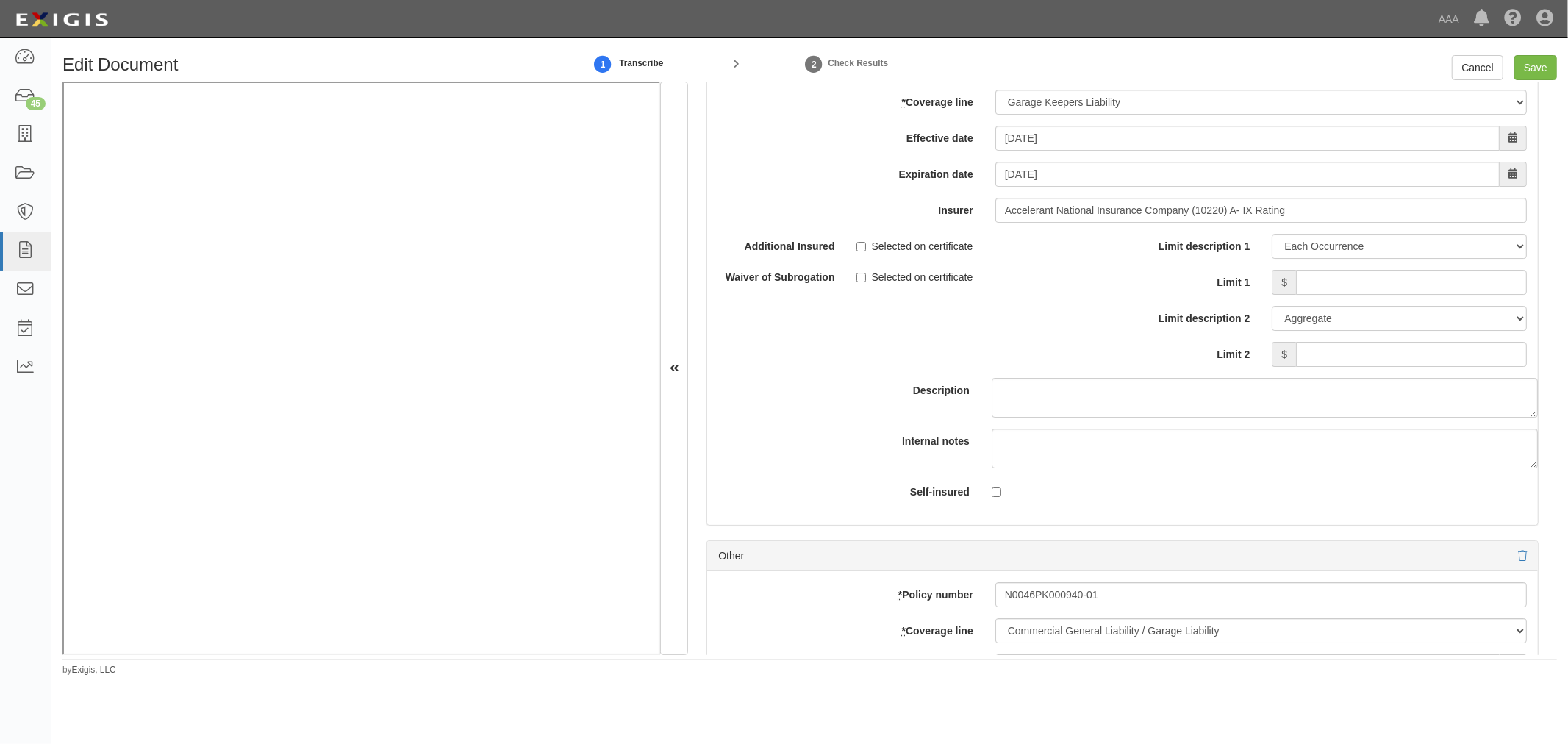
scroll to position [4222, 0]
click at [1476, 291] on input "Limit 1" at bounding box center [1411, 285] width 231 height 25
type input "5,000,000"
click at [1503, 364] on input "Limit 2" at bounding box center [1411, 356] width 231 height 25
type input "5,000,000"
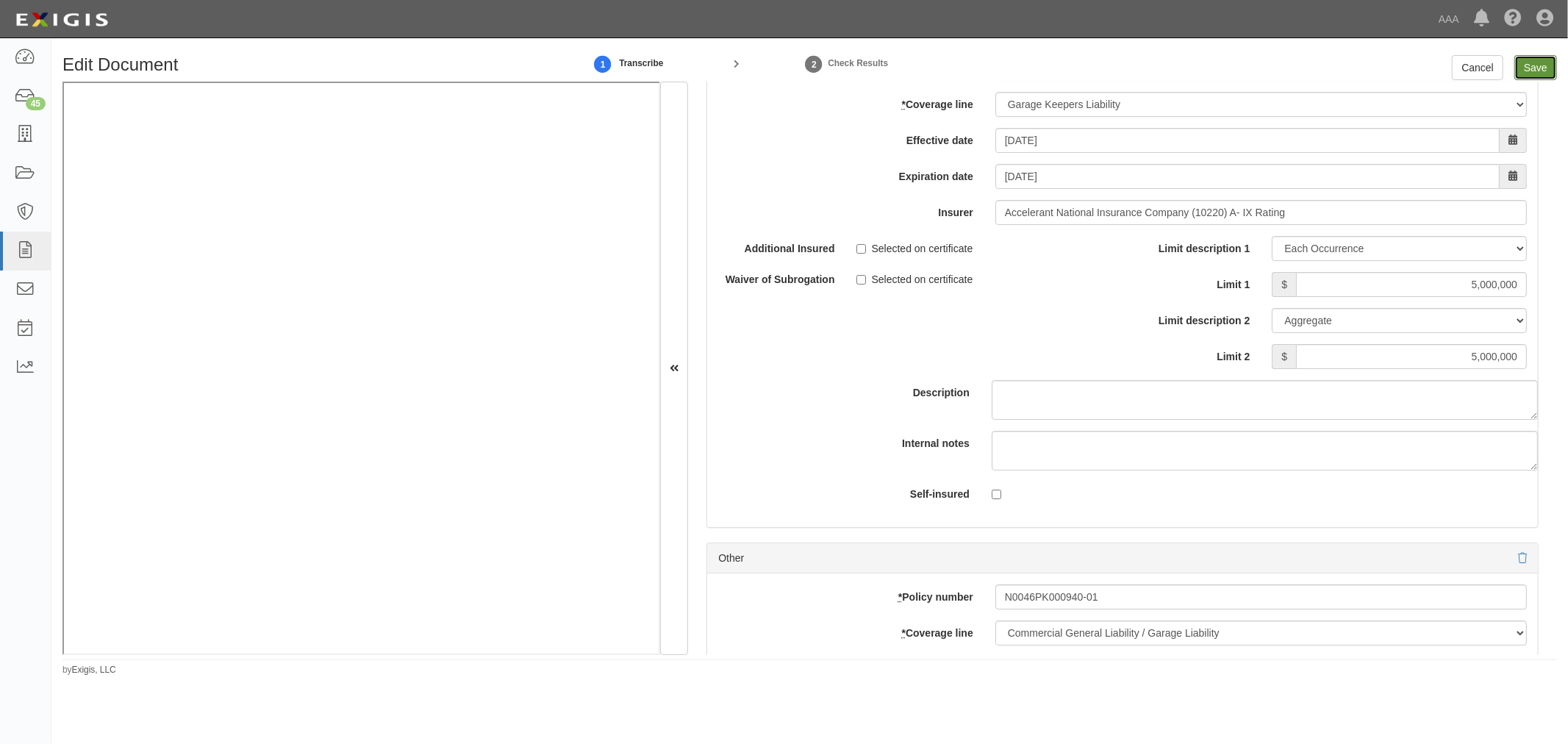
click at [1542, 71] on input "Save" at bounding box center [1535, 67] width 42 height 25
type input "5000000"
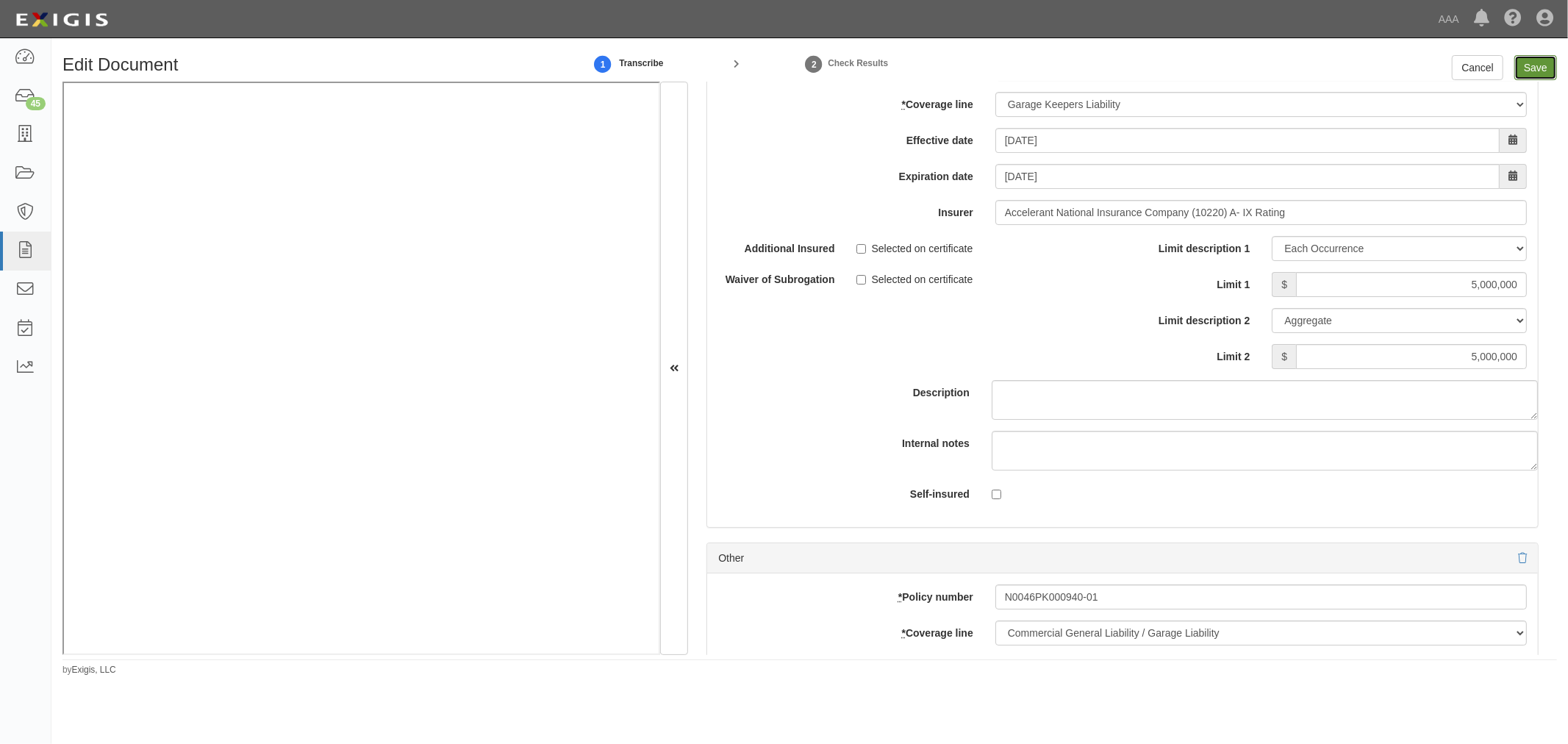
type input "1000000"
type input "2000000"
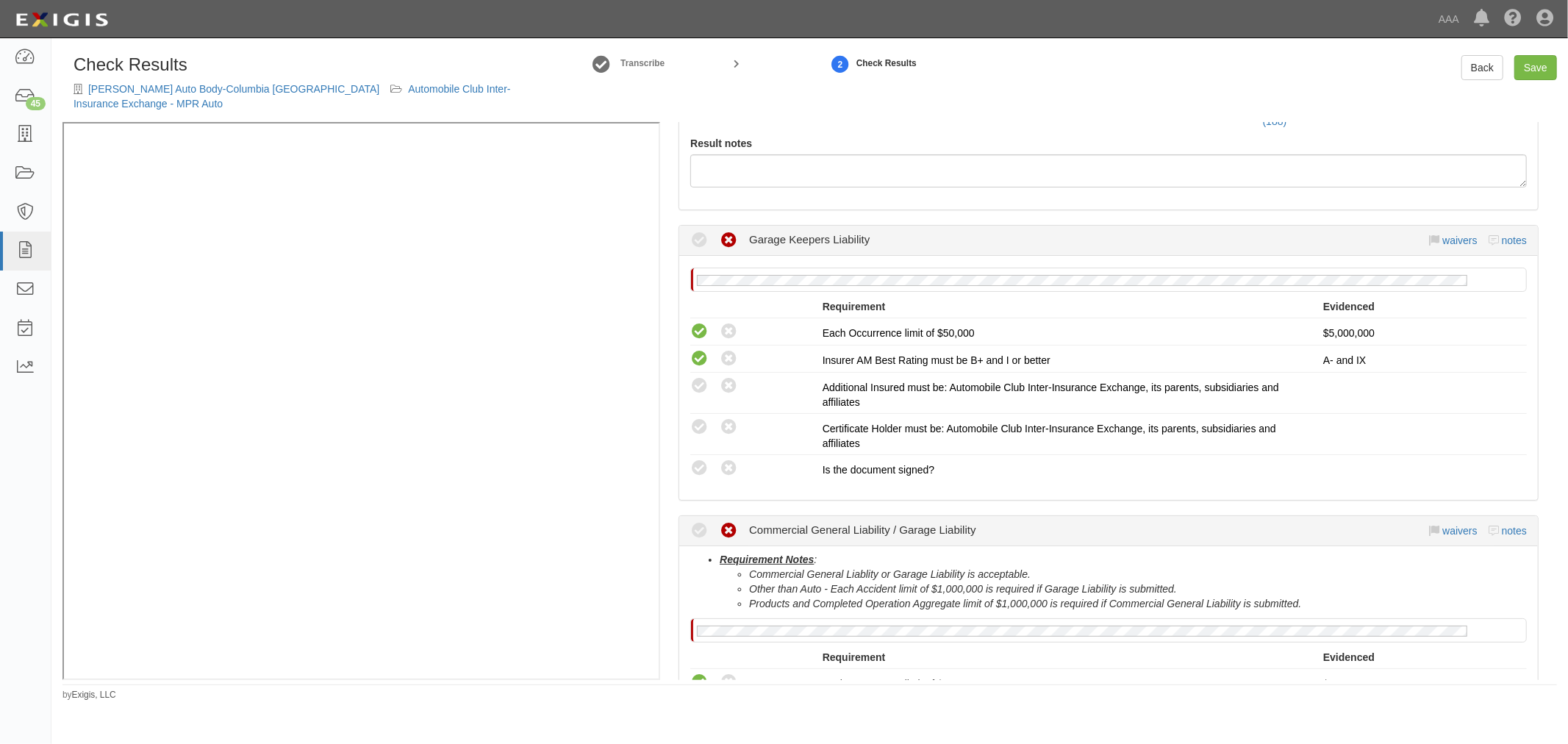
scroll to position [408, 0]
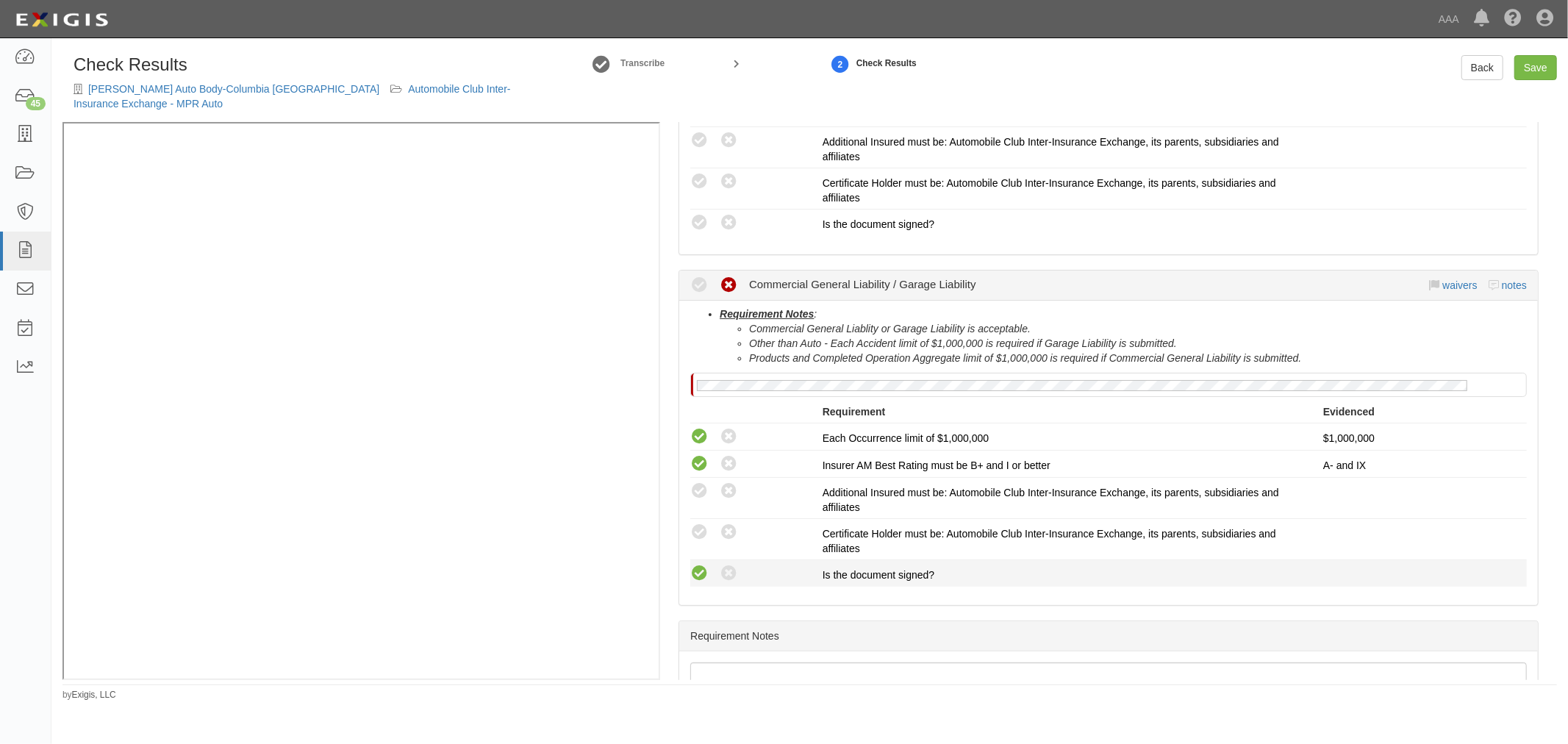
click at [690, 565] on icon at bounding box center [699, 574] width 18 height 18
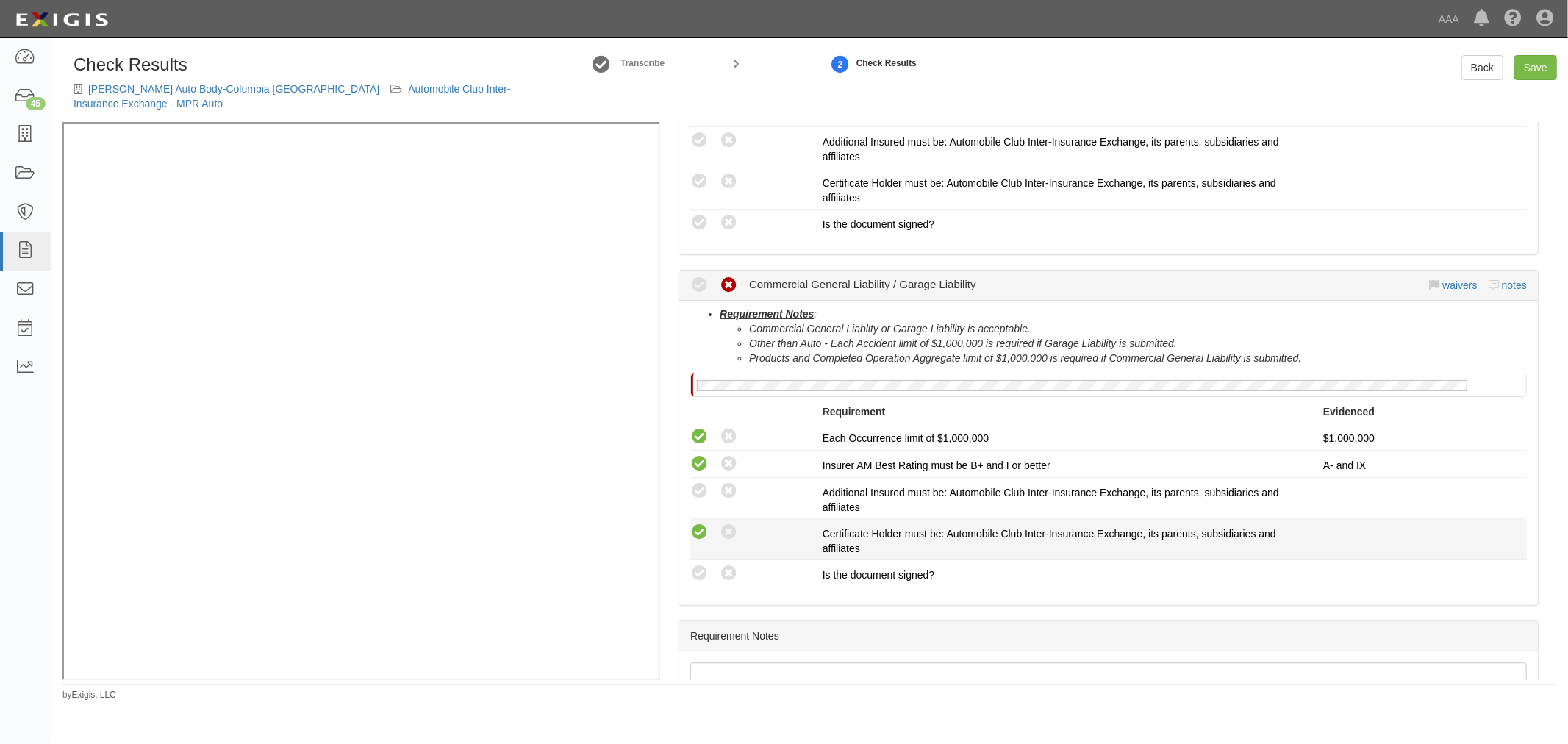
radio input "true"
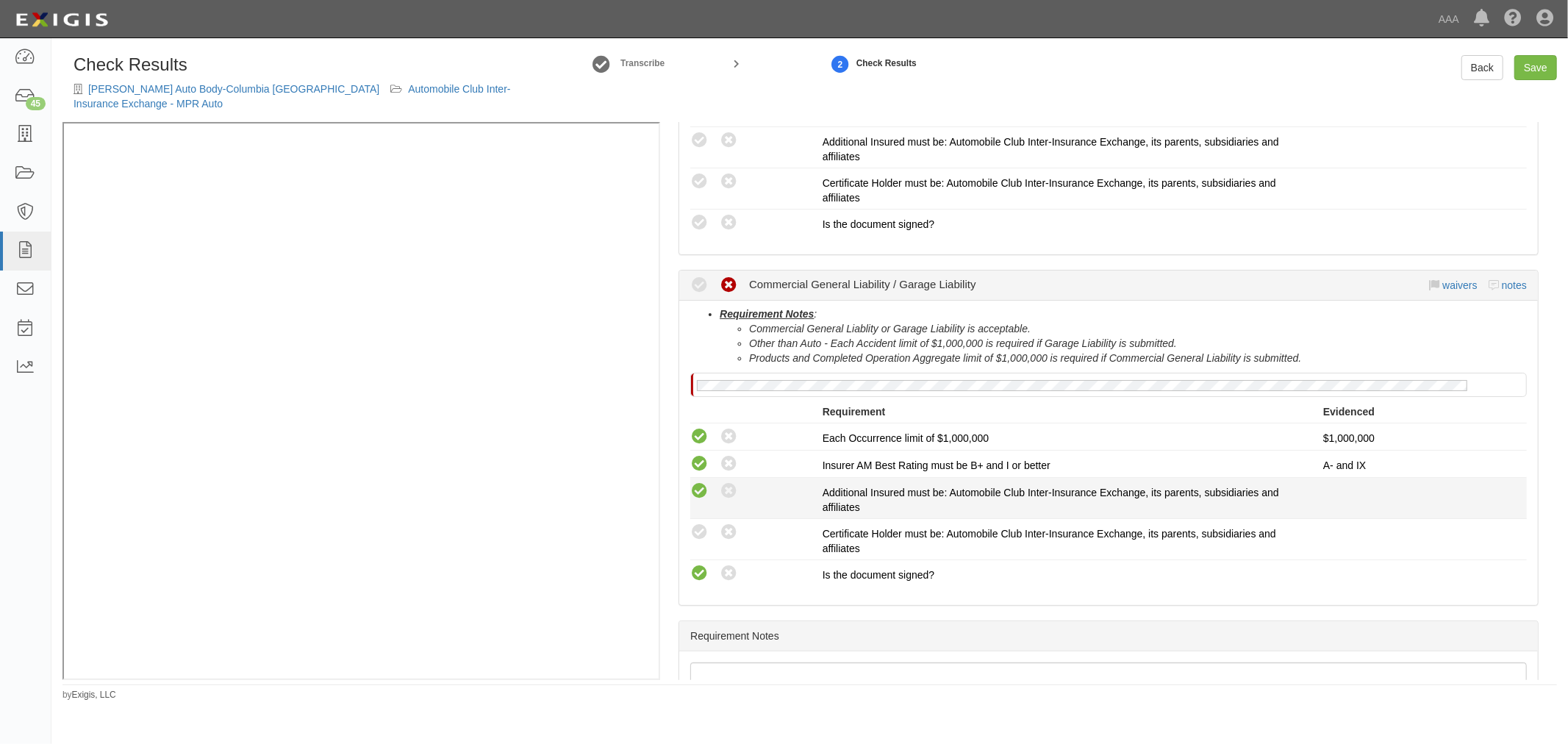
drag, startPoint x: 693, startPoint y: 521, endPoint x: 699, endPoint y: 481, distance: 40.4
click at [694, 523] on icon at bounding box center [699, 532] width 18 height 18
radio input "true"
click at [699, 483] on icon at bounding box center [699, 491] width 18 height 18
radio input "true"
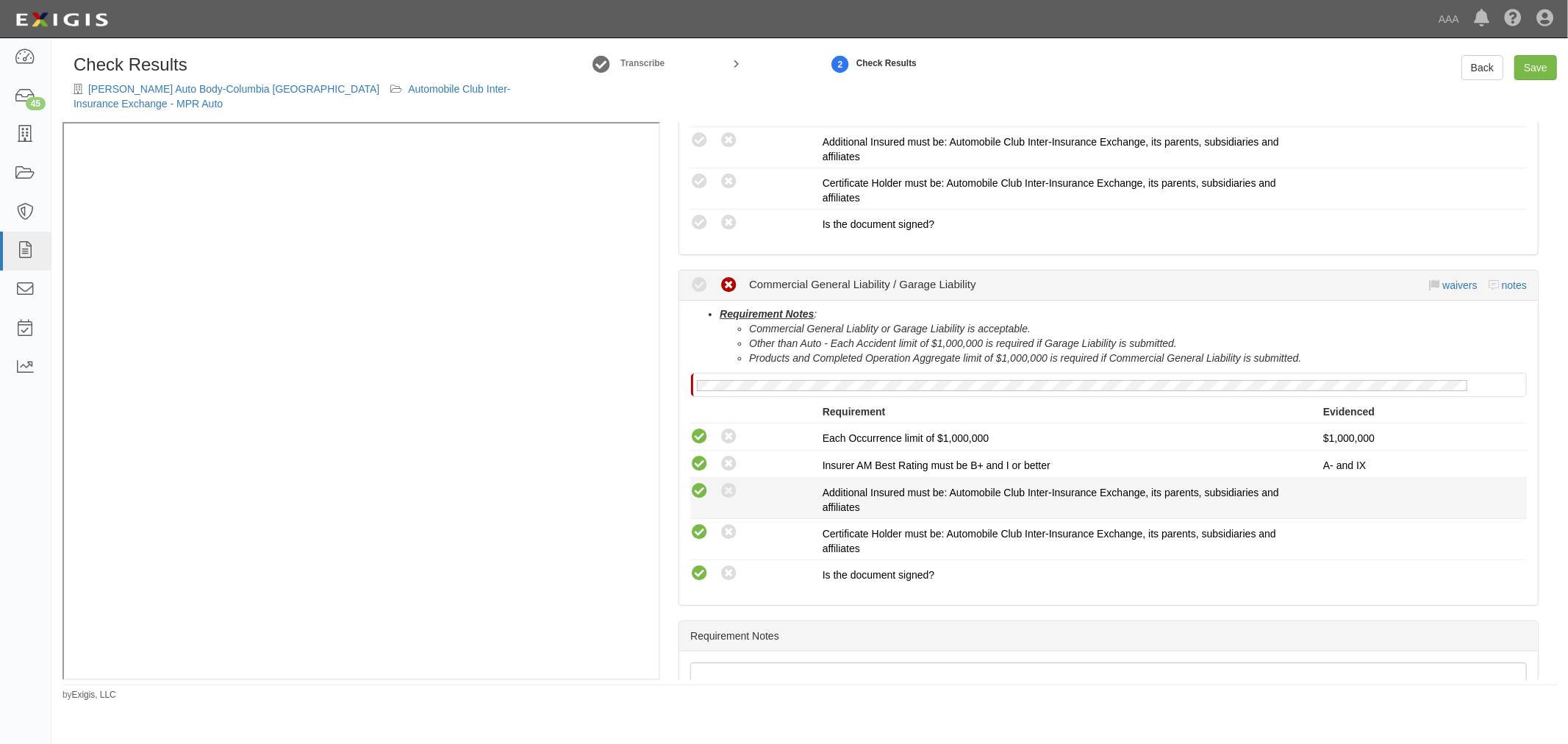
radio input "true"
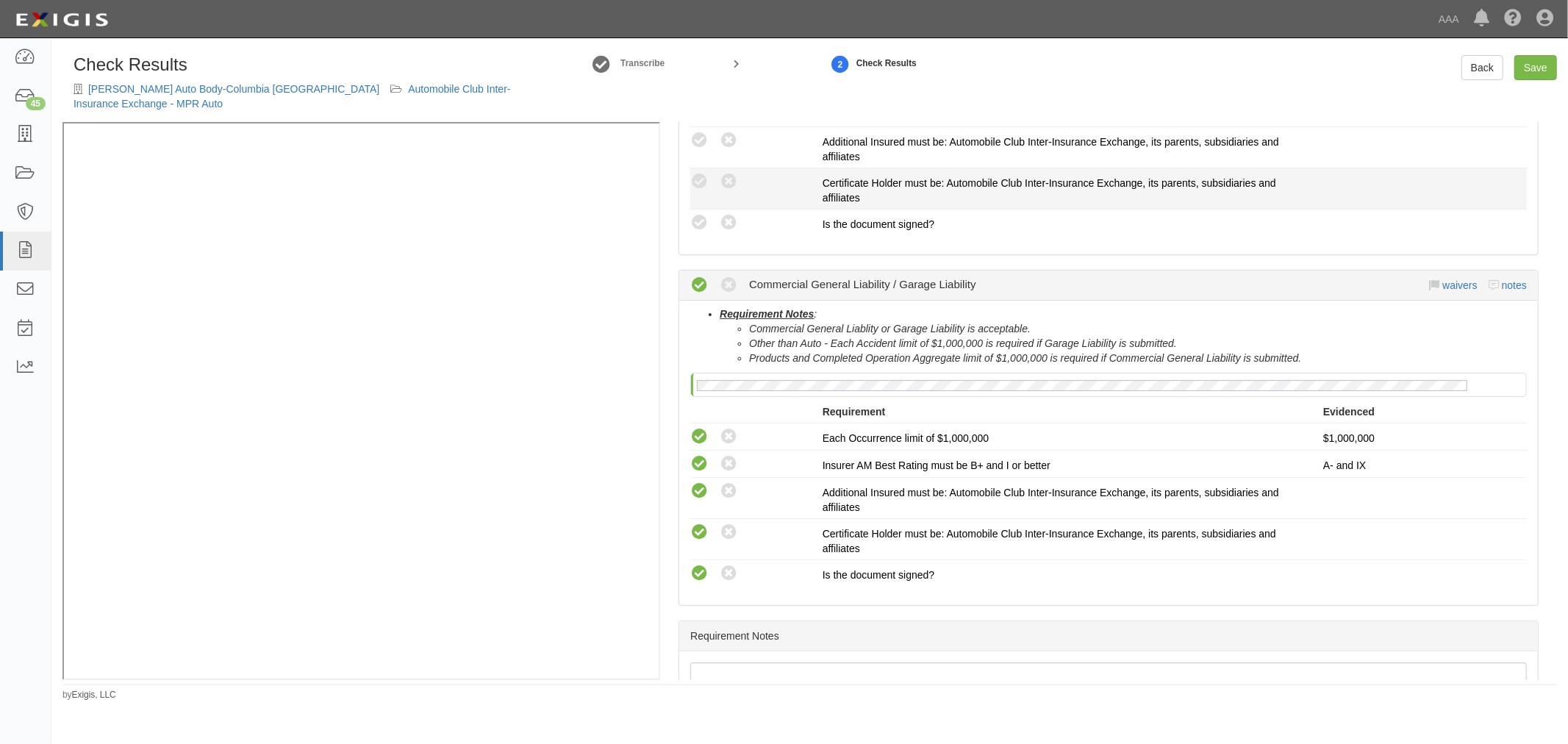
scroll to position [0, 0]
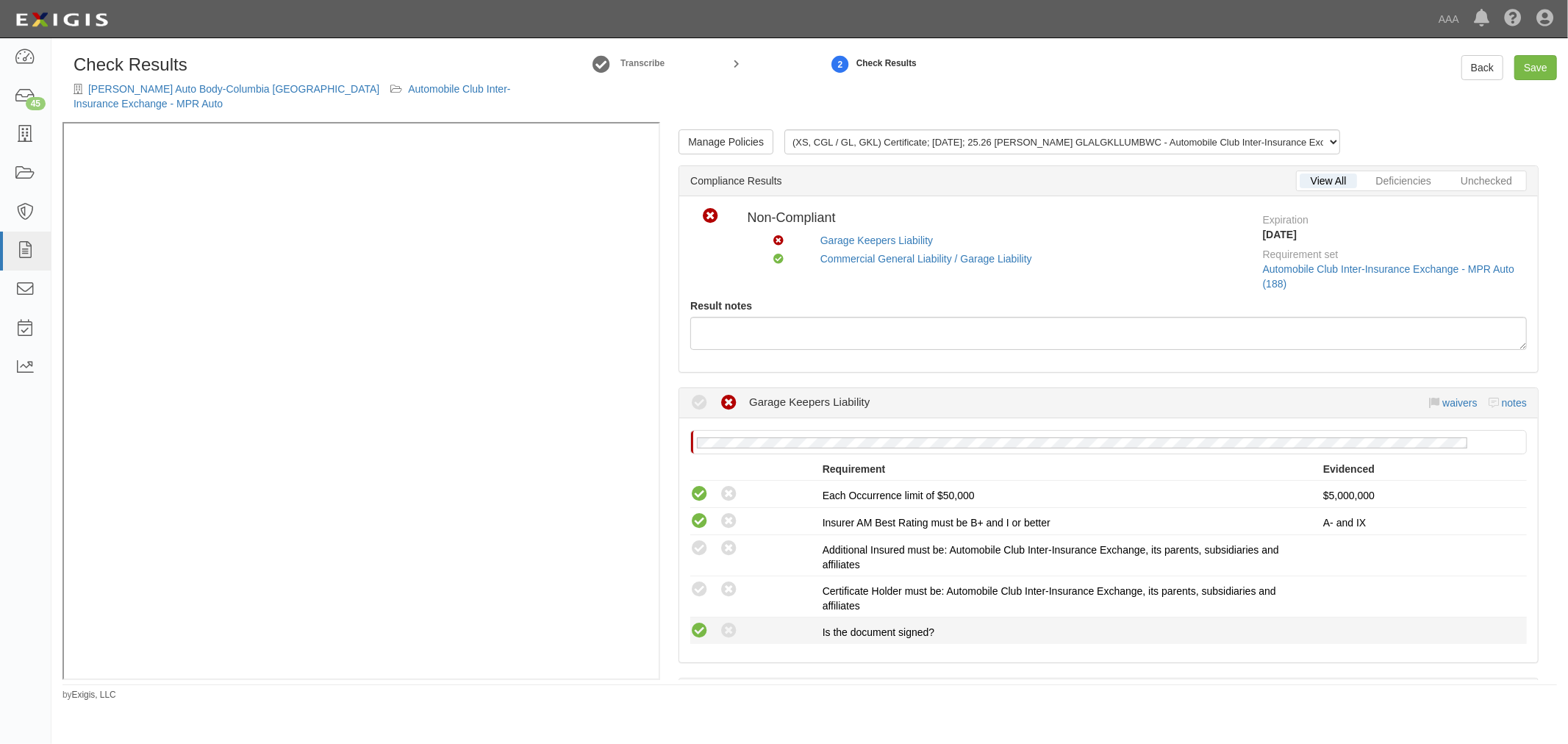
click at [699, 622] on icon at bounding box center [699, 631] width 18 height 18
radio input "true"
click at [707, 582] on icon at bounding box center [699, 590] width 18 height 18
radio input "true"
click at [704, 540] on icon at bounding box center [699, 548] width 18 height 18
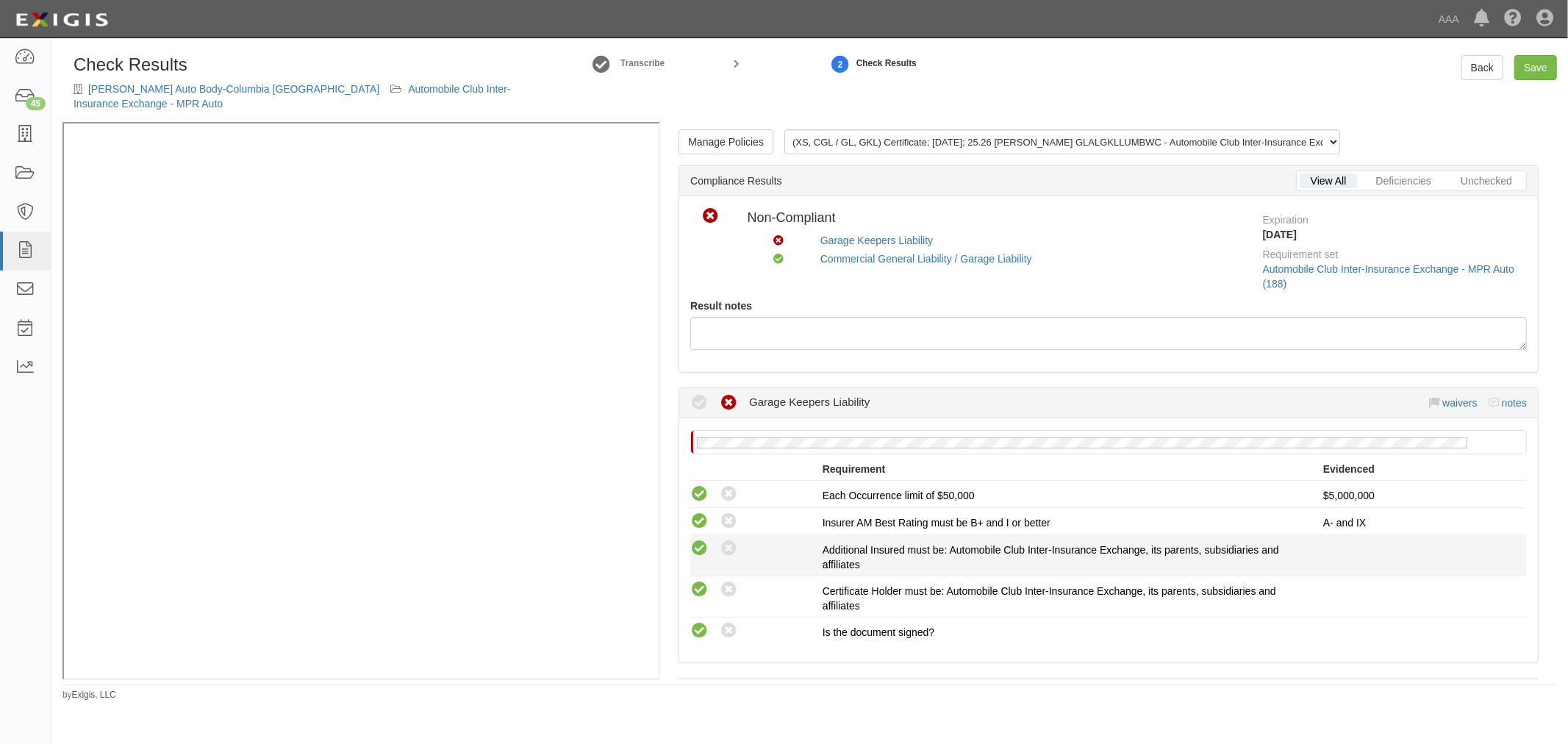
radio input "true"
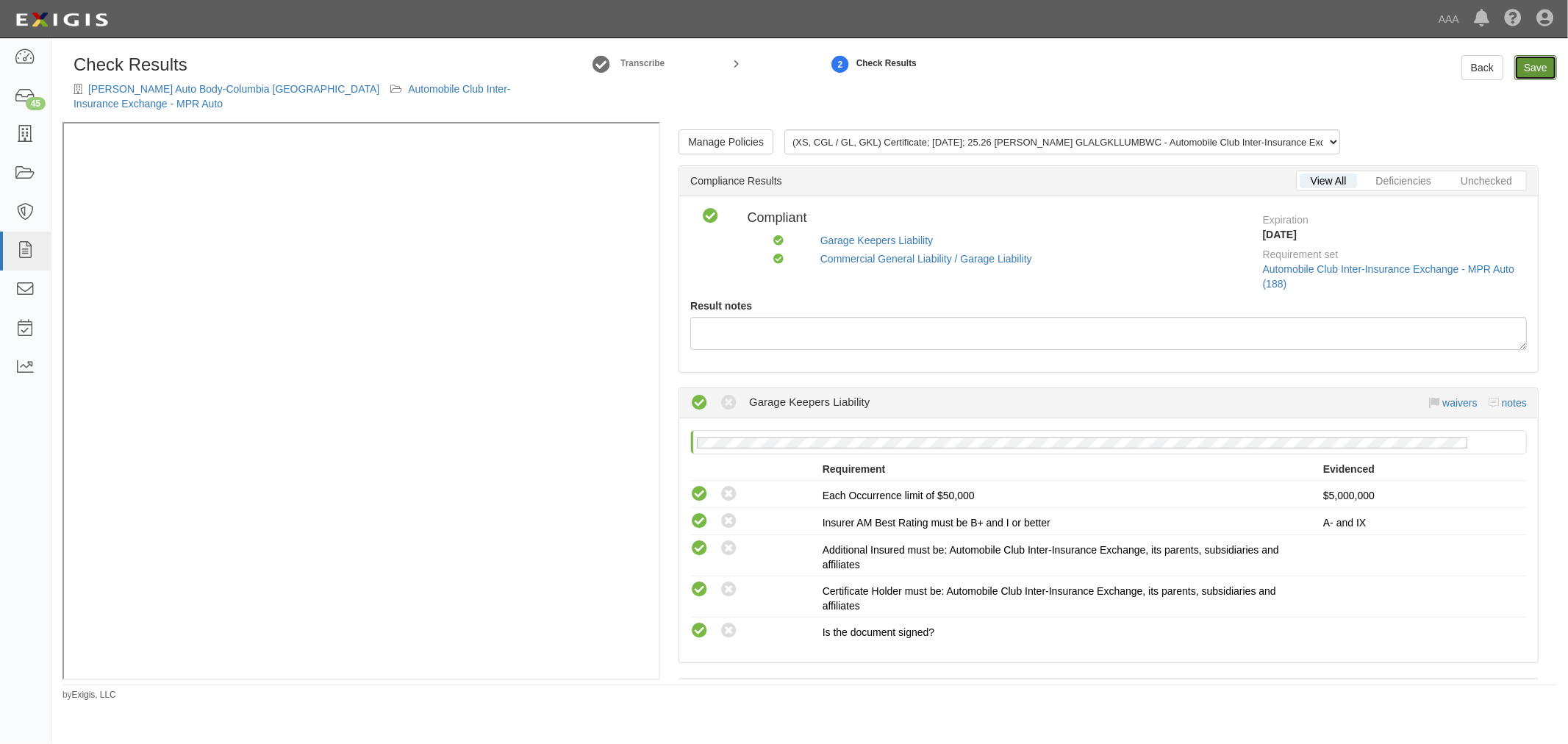
click at [1549, 70] on link "Save" at bounding box center [1535, 67] width 42 height 25
radio input "true"
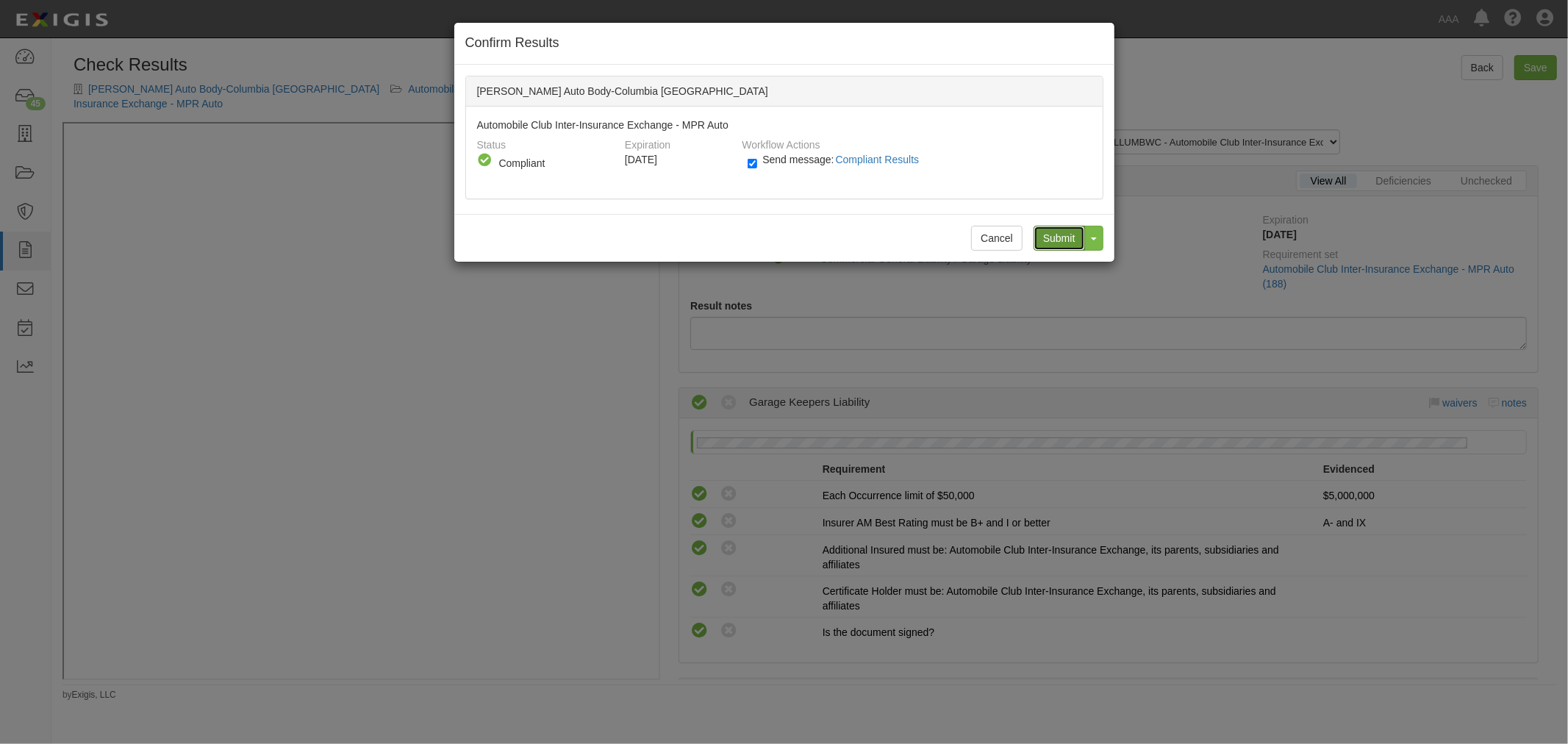
click at [1056, 238] on input "Submit" at bounding box center [1059, 238] width 52 height 25
